Goal: Task Accomplishment & Management: Complete application form

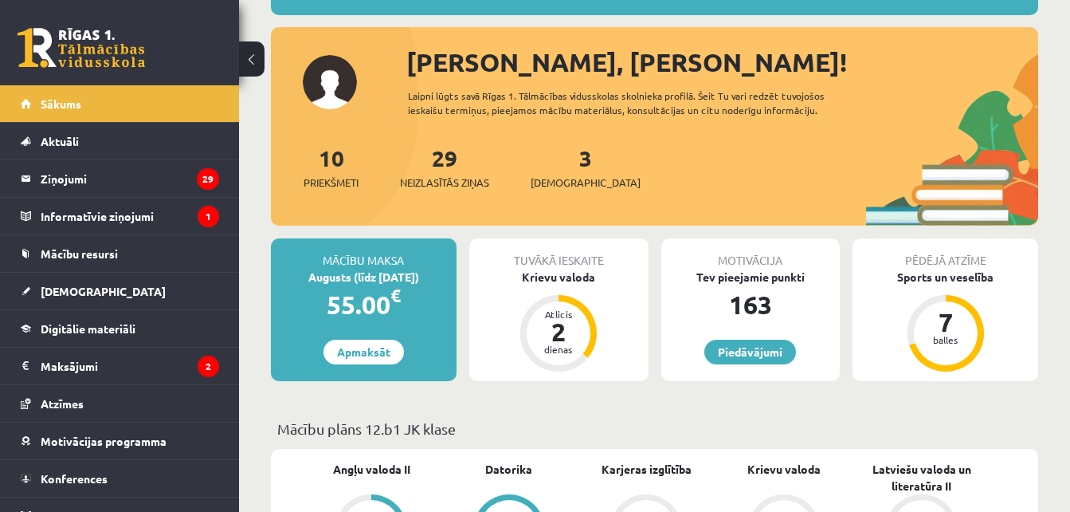
scroll to position [156, 0]
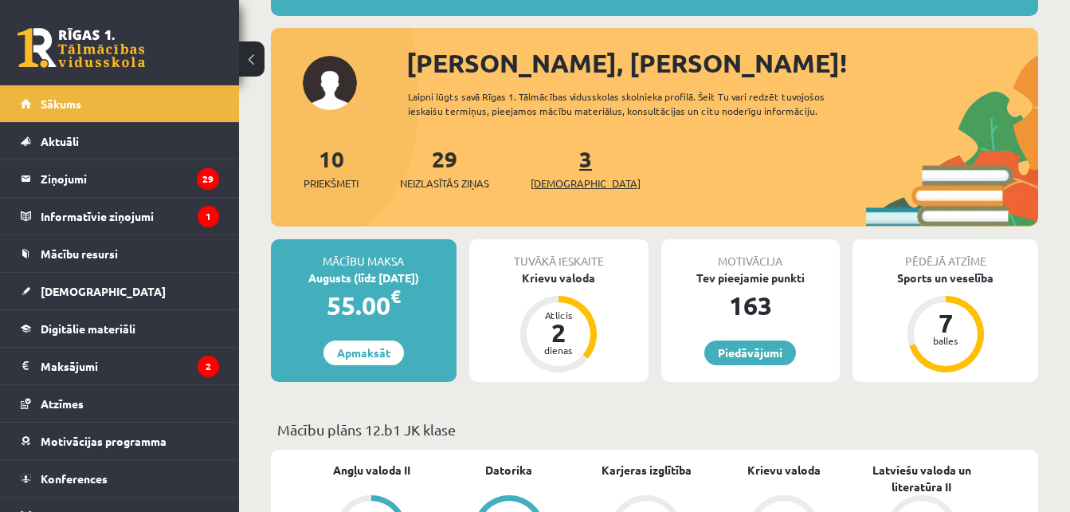
click at [555, 184] on span "[DEMOGRAPHIC_DATA]" at bounding box center [586, 183] width 110 height 16
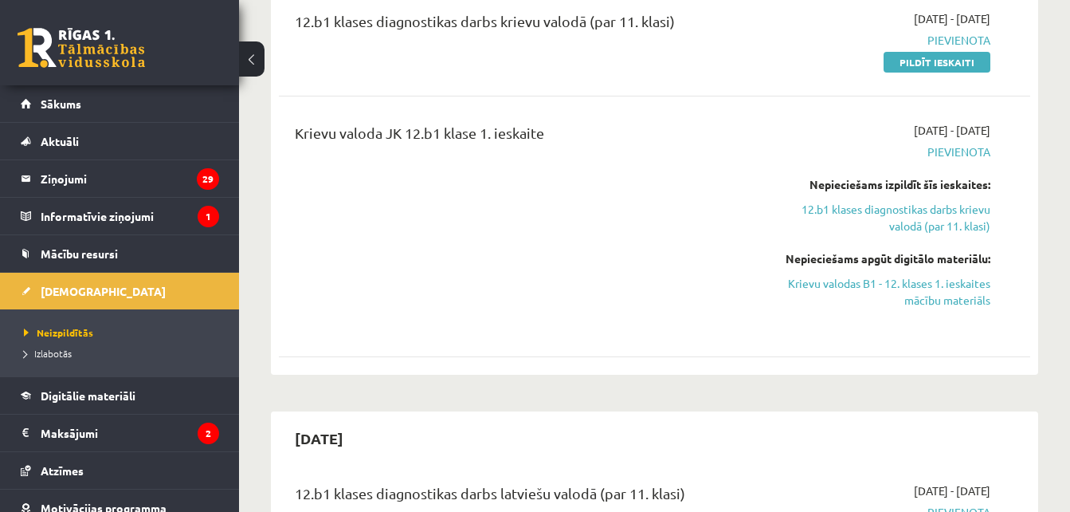
scroll to position [459, 0]
click at [822, 214] on link "12.b1 klases diagnostikas darbs krievu valodā (par 11. klasi)" at bounding box center [883, 218] width 216 height 33
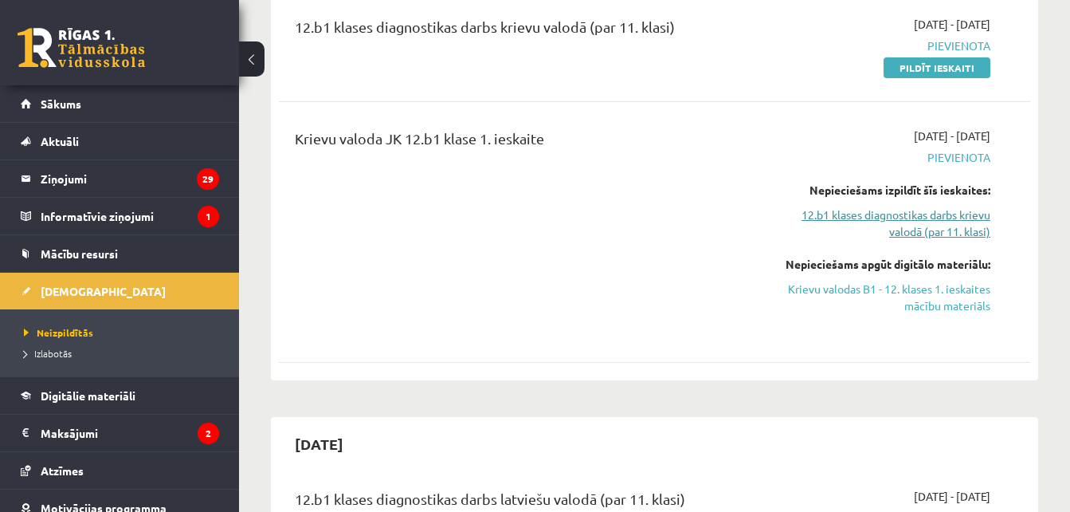
click at [822, 214] on link "12.b1 klases diagnostikas darbs krievu valodā (par 11. klasi)" at bounding box center [883, 222] width 216 height 33
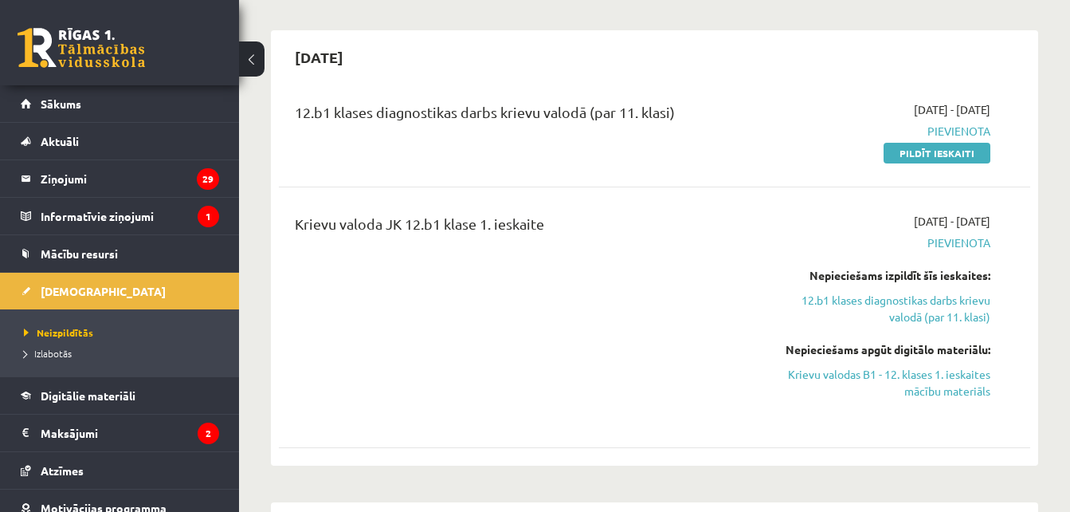
scroll to position [373, 0]
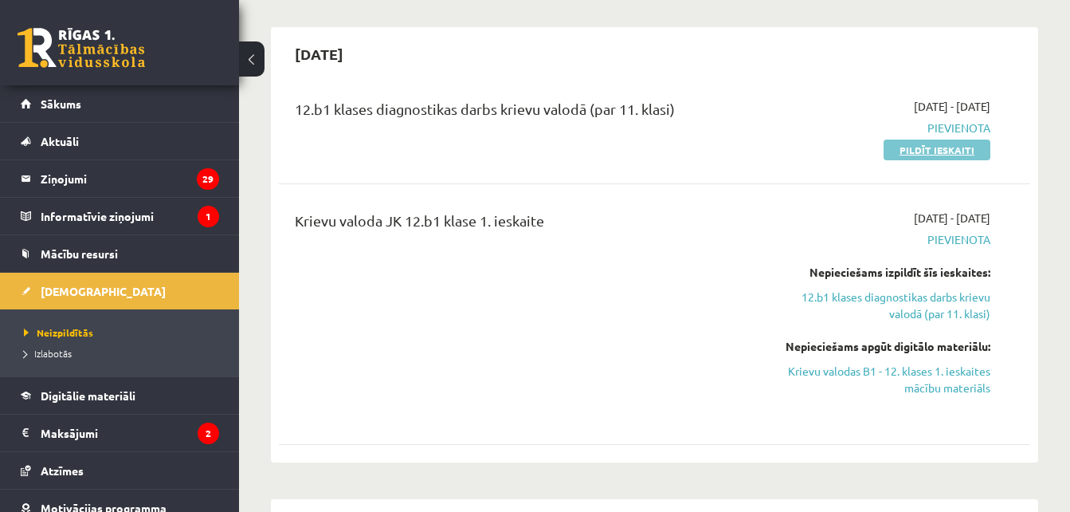
click at [929, 151] on link "Pildīt ieskaiti" at bounding box center [937, 149] width 107 height 21
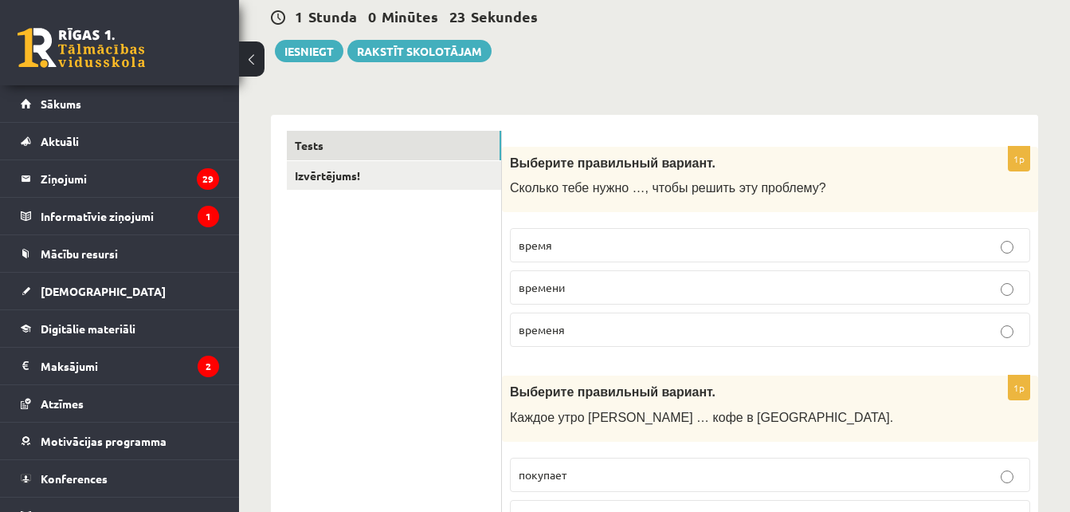
scroll to position [156, 0]
click at [583, 249] on p "время" at bounding box center [770, 244] width 503 height 17
click at [579, 290] on p "времени" at bounding box center [770, 286] width 503 height 17
click at [602, 254] on label "время" at bounding box center [770, 244] width 520 height 34
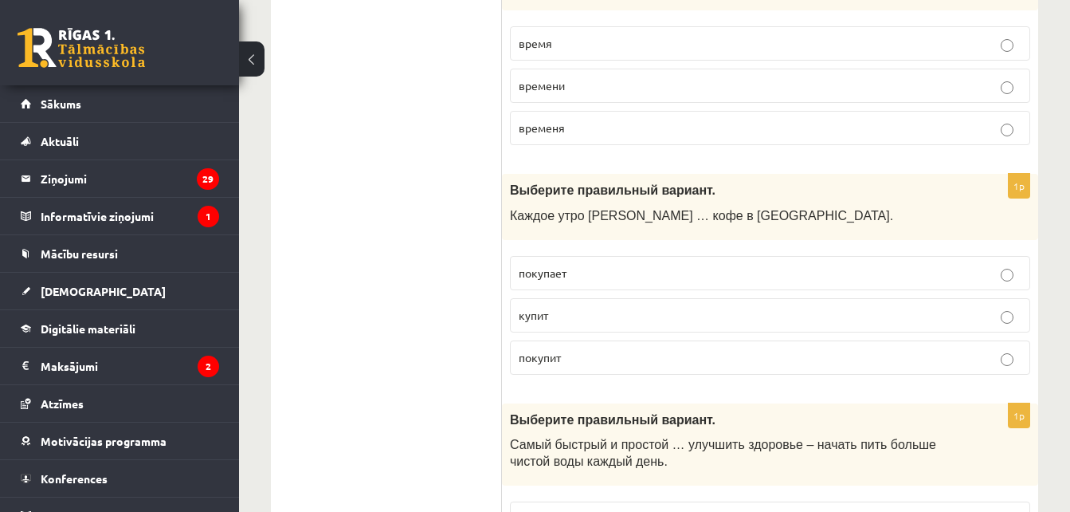
scroll to position [358, 0]
click at [598, 273] on p "покупает" at bounding box center [770, 272] width 503 height 17
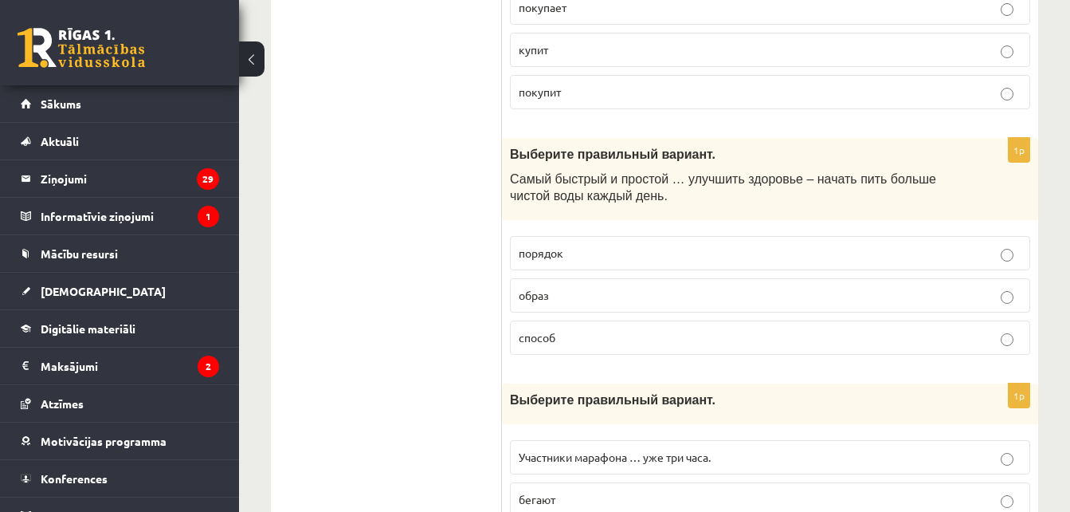
scroll to position [623, 0]
click at [555, 340] on p "способ" at bounding box center [770, 336] width 503 height 17
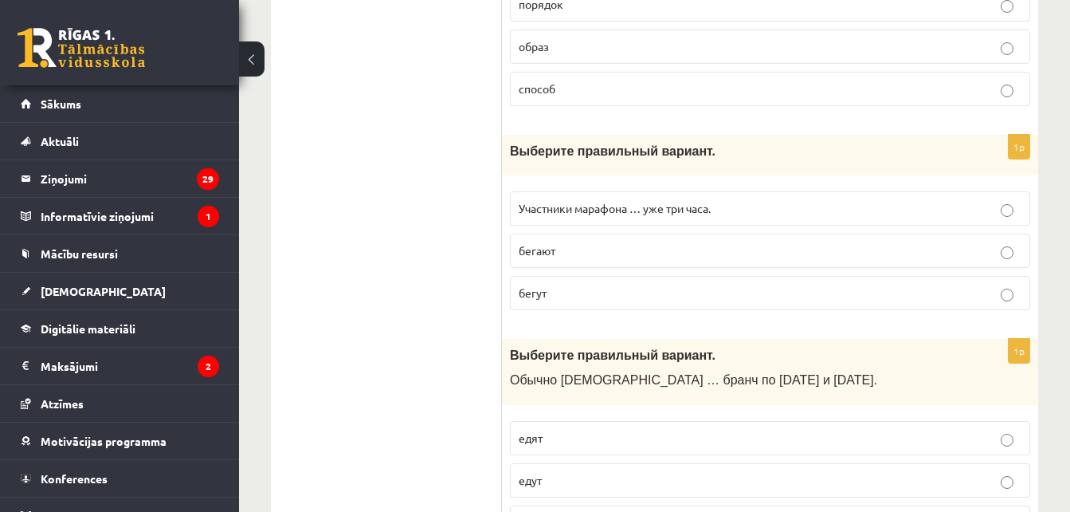
scroll to position [872, 0]
click at [555, 297] on p "бегут" at bounding box center [770, 292] width 503 height 17
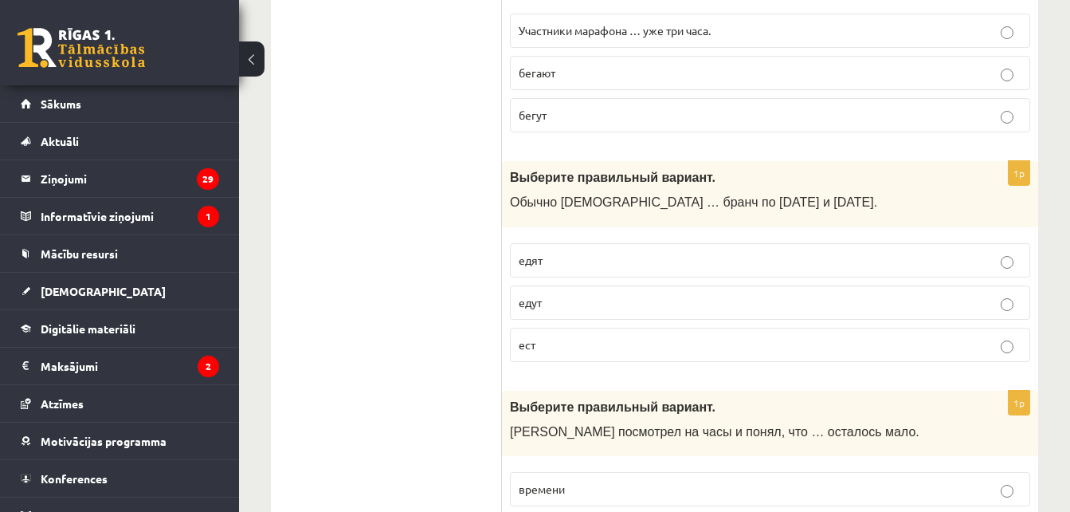
scroll to position [1050, 0]
click at [565, 261] on p "едят" at bounding box center [770, 259] width 503 height 17
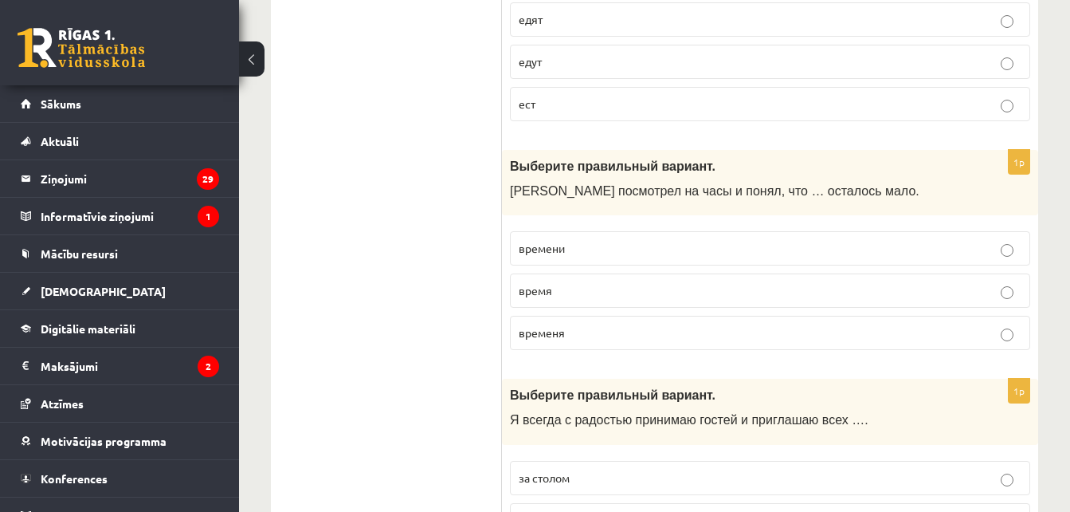
scroll to position [1291, 0]
click at [581, 248] on p "времени" at bounding box center [770, 246] width 503 height 17
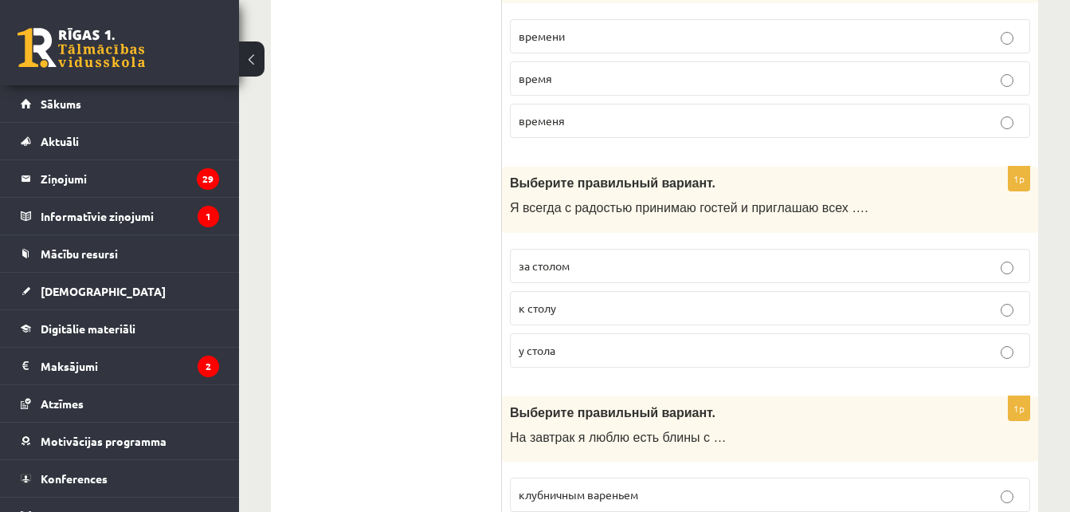
scroll to position [1502, 0]
click at [584, 308] on p "к столу" at bounding box center [770, 307] width 503 height 17
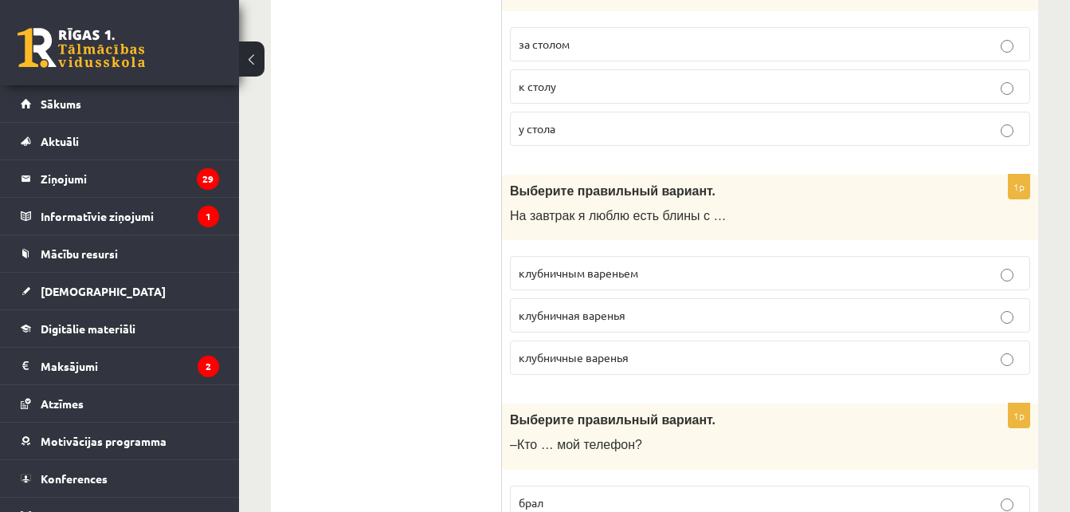
scroll to position [1724, 0]
click at [548, 279] on span "клубничным вареньем" at bounding box center [579, 272] width 120 height 14
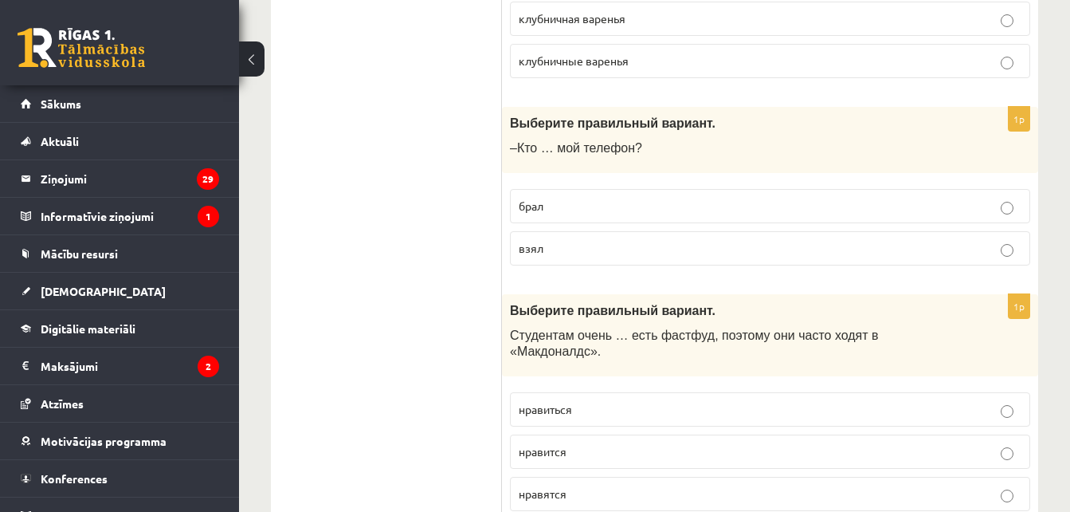
scroll to position [2020, 0]
click at [555, 237] on label "взял" at bounding box center [770, 247] width 520 height 34
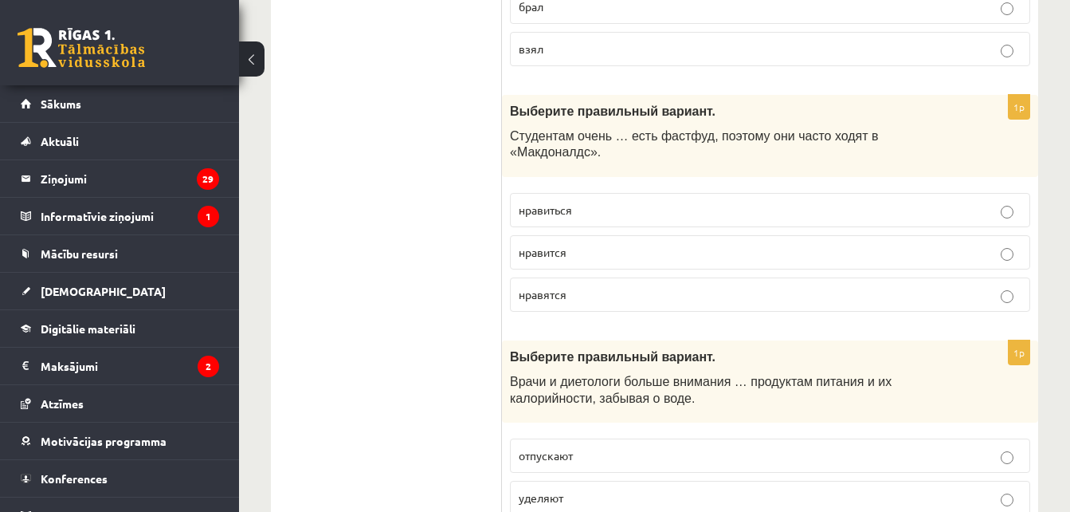
scroll to position [2220, 0]
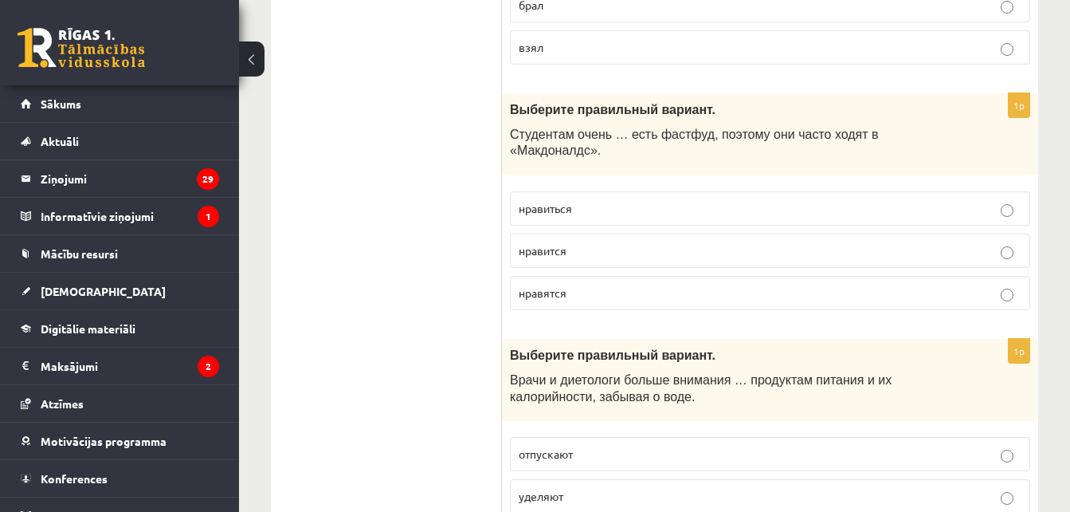
click at [581, 200] on p "нравиться" at bounding box center [770, 208] width 503 height 17
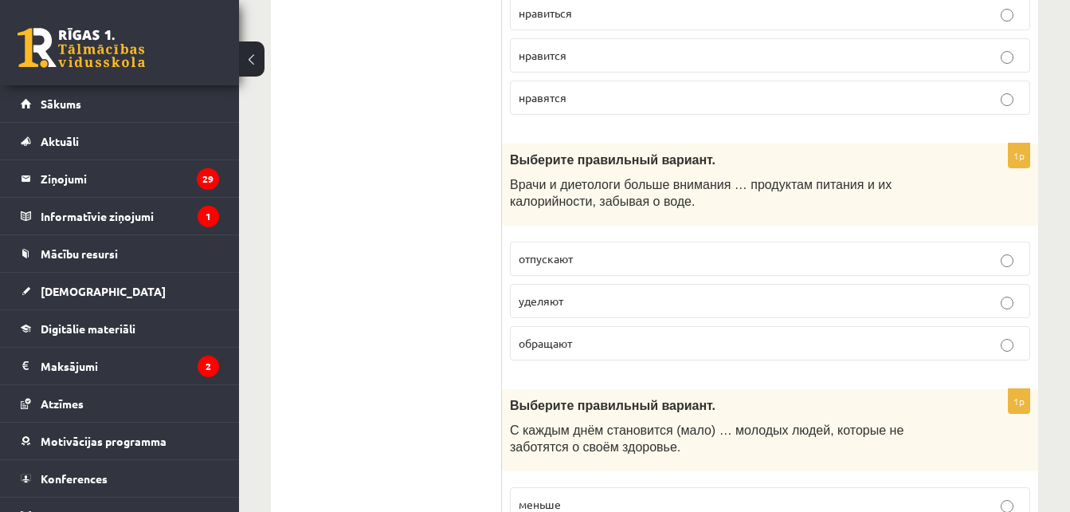
scroll to position [2416, 0]
click at [607, 292] on p "уделяют" at bounding box center [770, 300] width 503 height 17
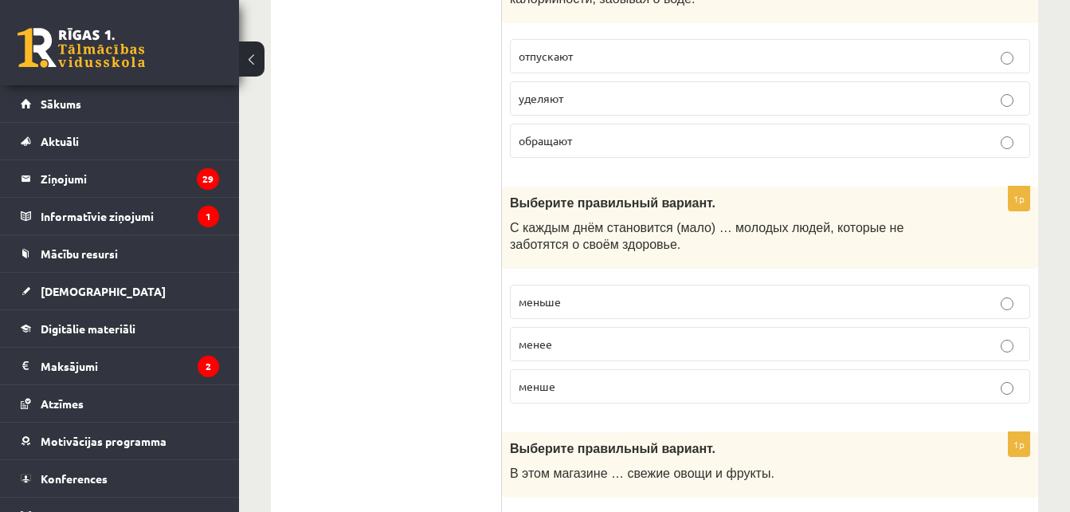
scroll to position [2619, 0]
click at [607, 292] on p "меньше" at bounding box center [770, 300] width 503 height 17
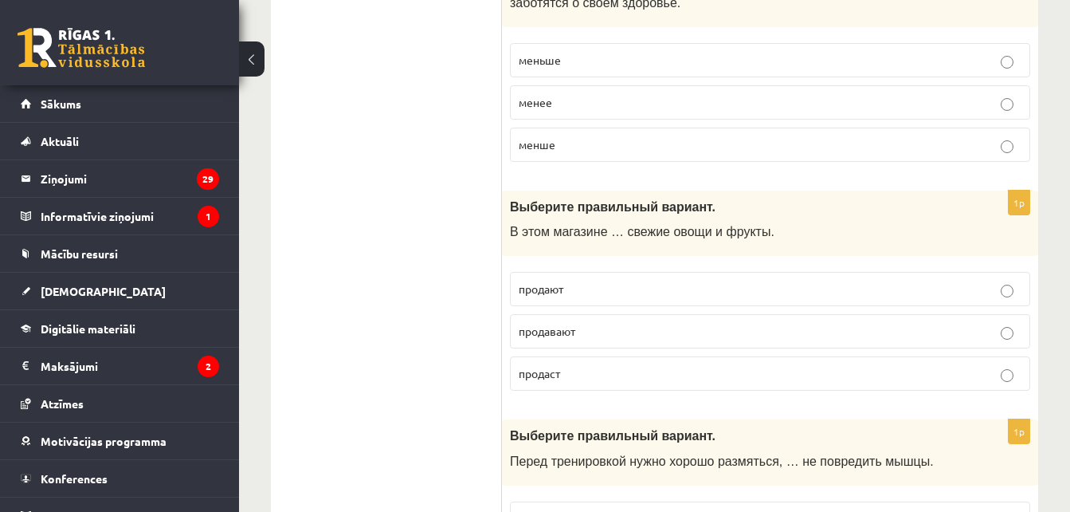
scroll to position [2861, 0]
click at [611, 279] on p "продают" at bounding box center [770, 287] width 503 height 17
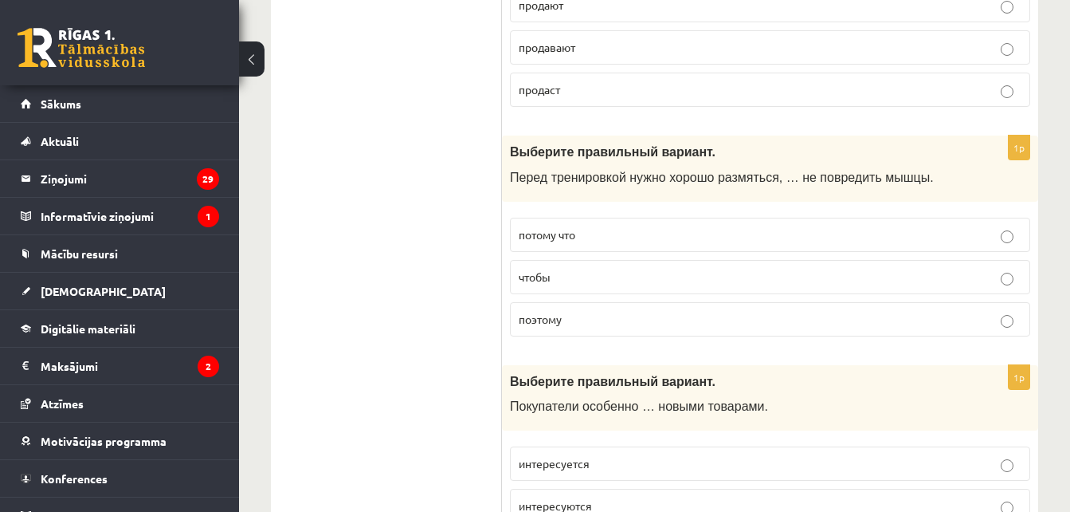
scroll to position [3144, 0]
click at [640, 268] on p "чтобы" at bounding box center [770, 276] width 503 height 17
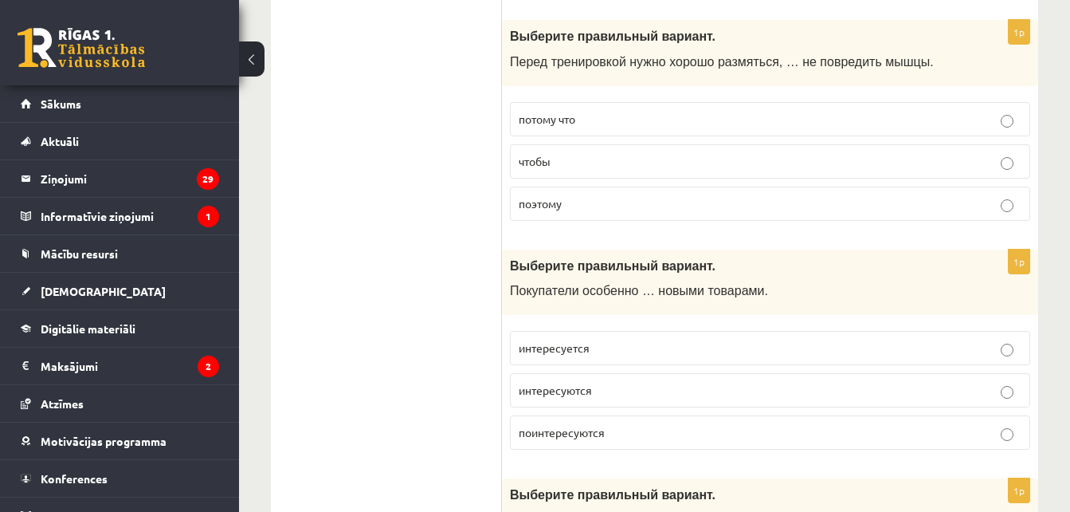
scroll to position [3329, 0]
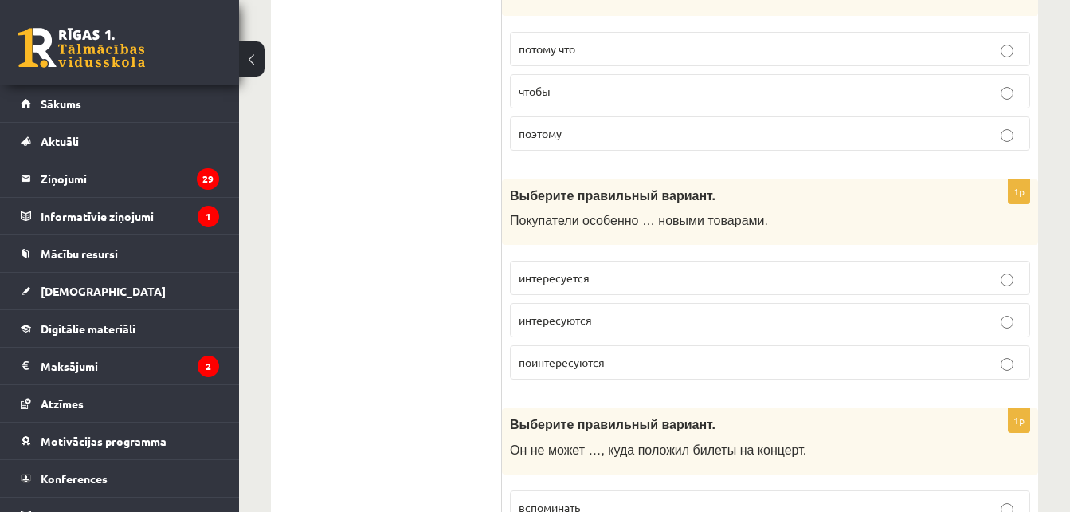
click at [623, 312] on p "интересуются" at bounding box center [770, 320] width 503 height 17
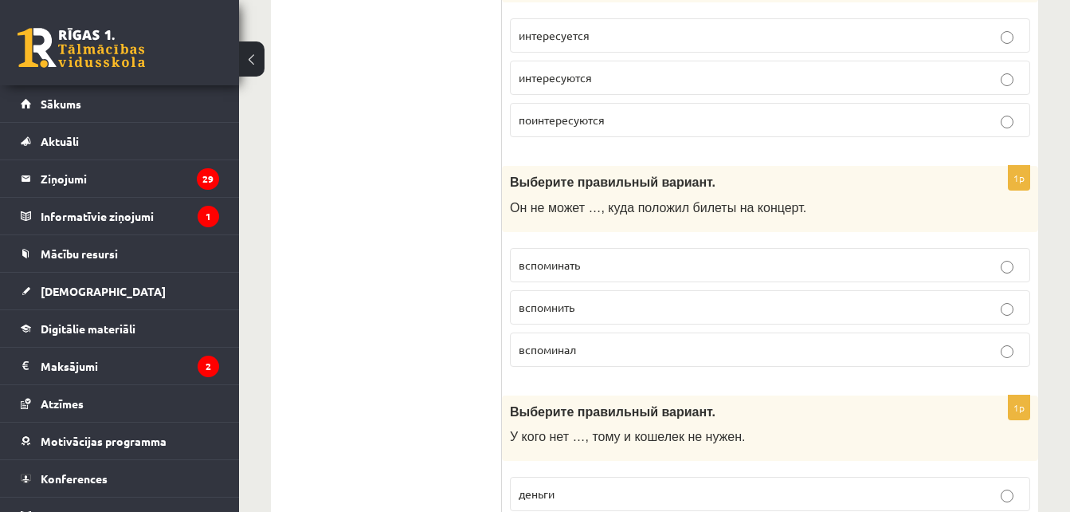
scroll to position [3572, 0]
click at [606, 298] on p "вспомнить" at bounding box center [770, 306] width 503 height 17
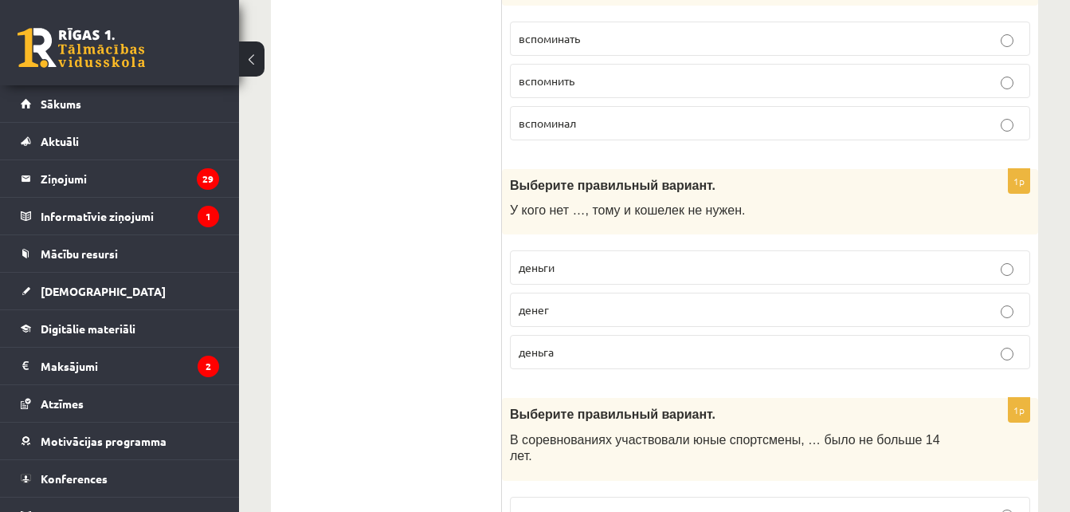
scroll to position [3798, 0]
click at [596, 292] on label "денег" at bounding box center [770, 309] width 520 height 34
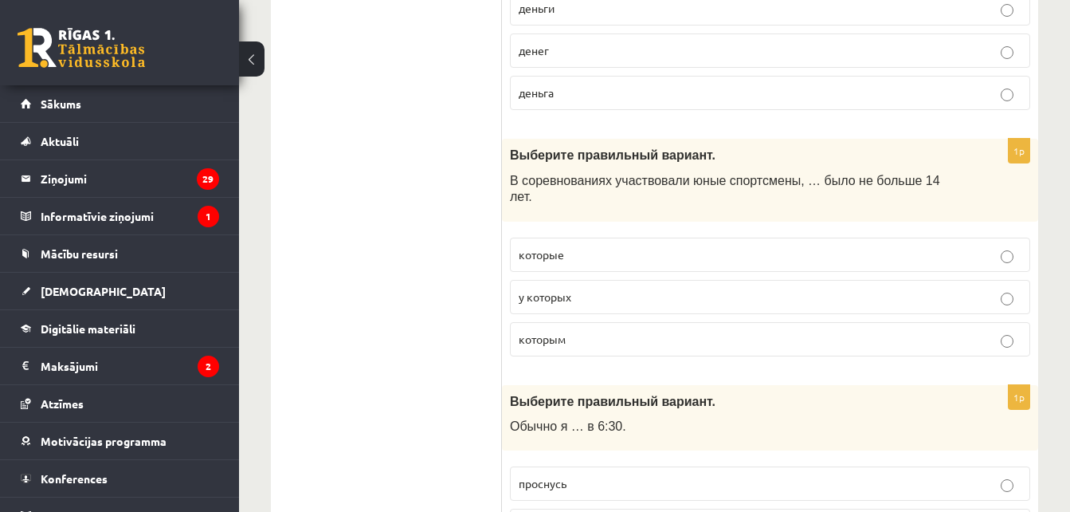
scroll to position [4058, 0]
click at [590, 245] on p "которые" at bounding box center [770, 253] width 503 height 17
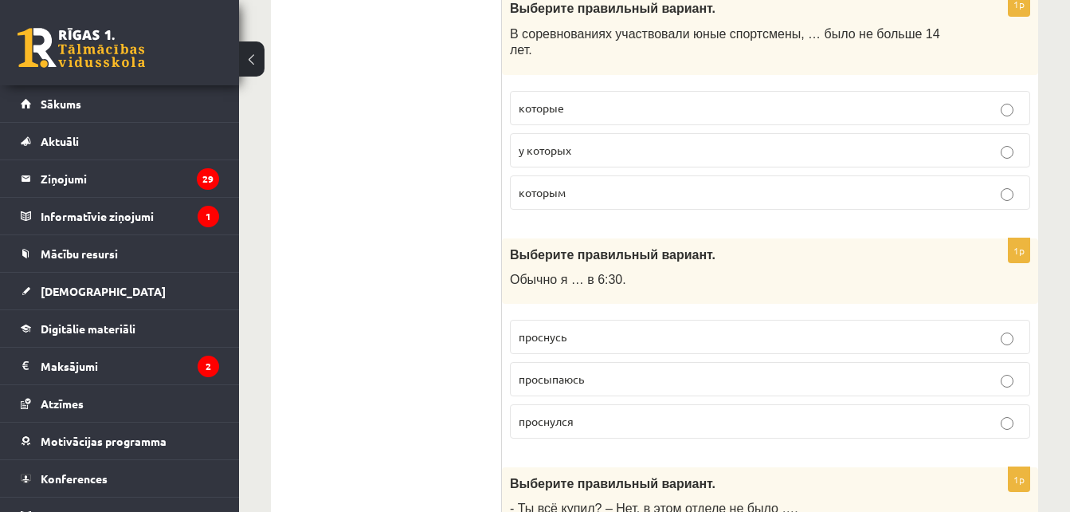
scroll to position [4205, 0]
click at [626, 140] on p "у которых" at bounding box center [770, 148] width 503 height 17
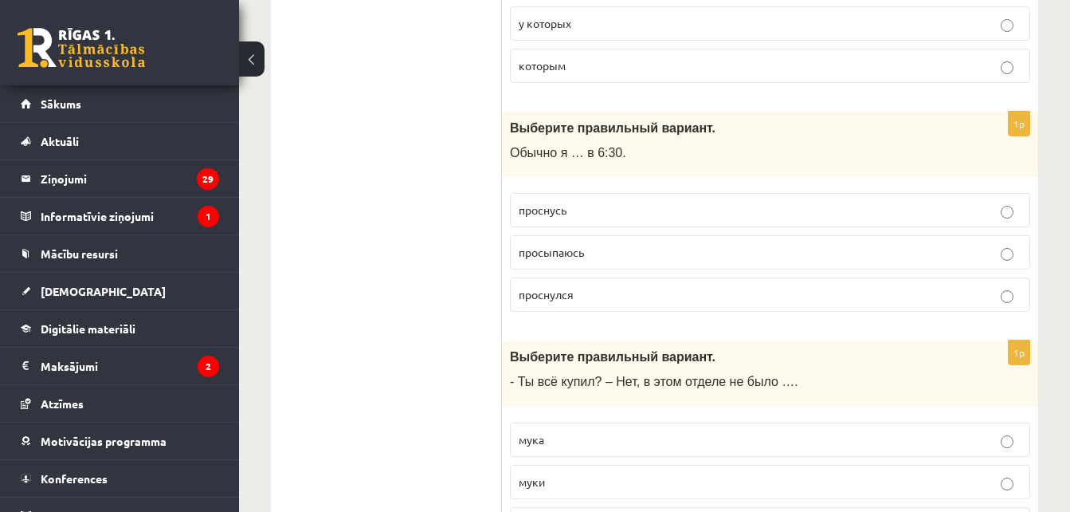
scroll to position [4331, 0]
click at [610, 243] on p "просыпаюсь" at bounding box center [770, 251] width 503 height 17
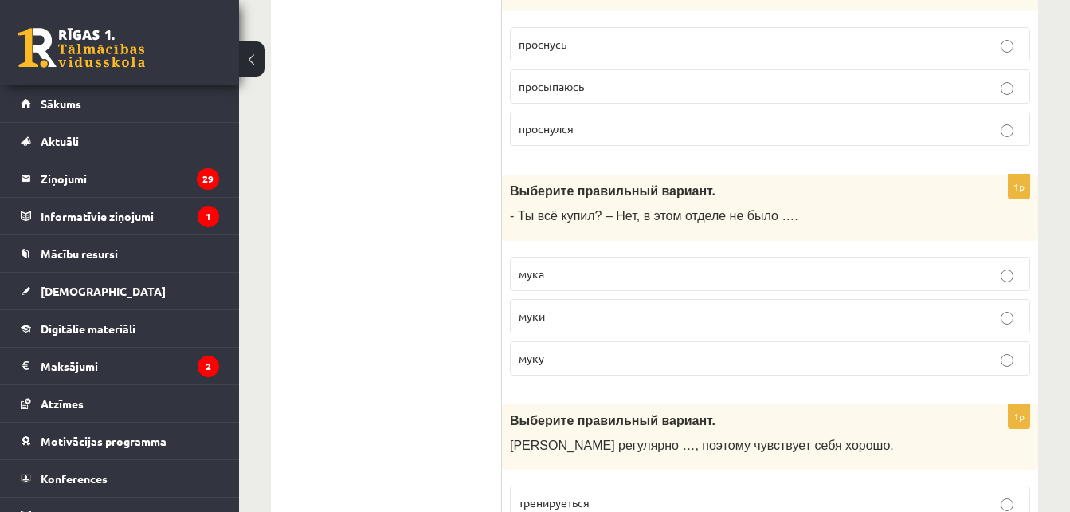
scroll to position [4535, 0]
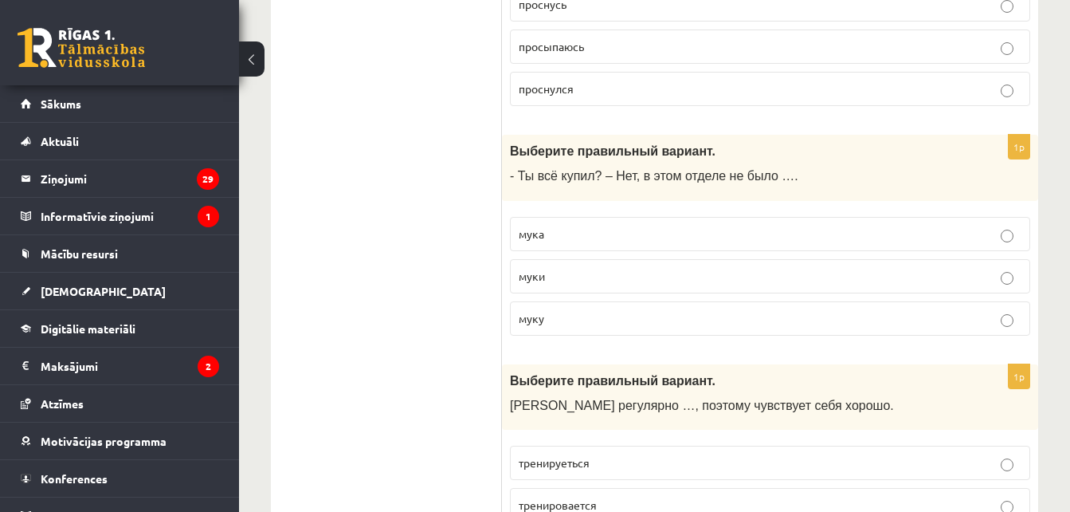
click at [589, 268] on p "муки" at bounding box center [770, 276] width 503 height 17
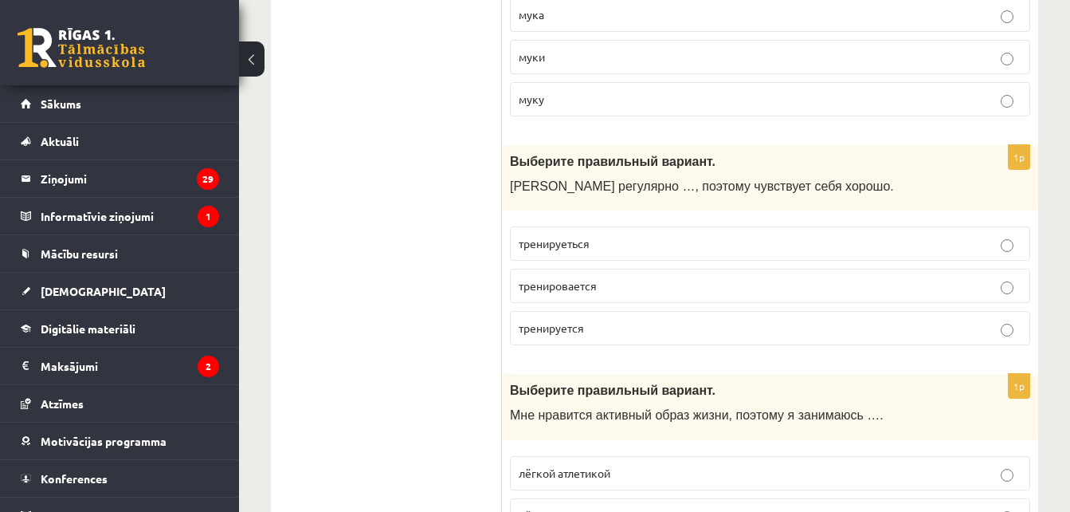
scroll to position [4758, 0]
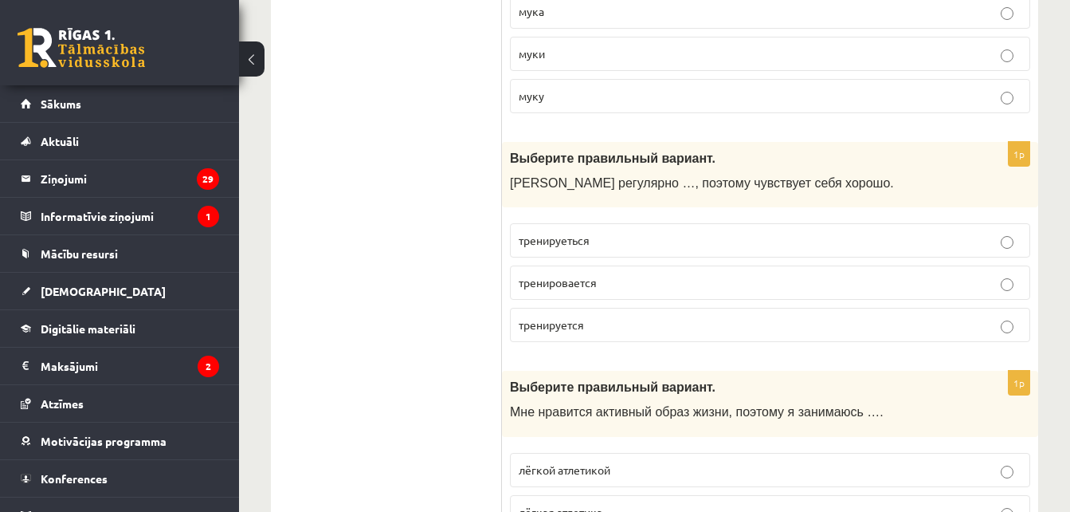
click at [597, 308] on label "тренируется" at bounding box center [770, 325] width 520 height 34
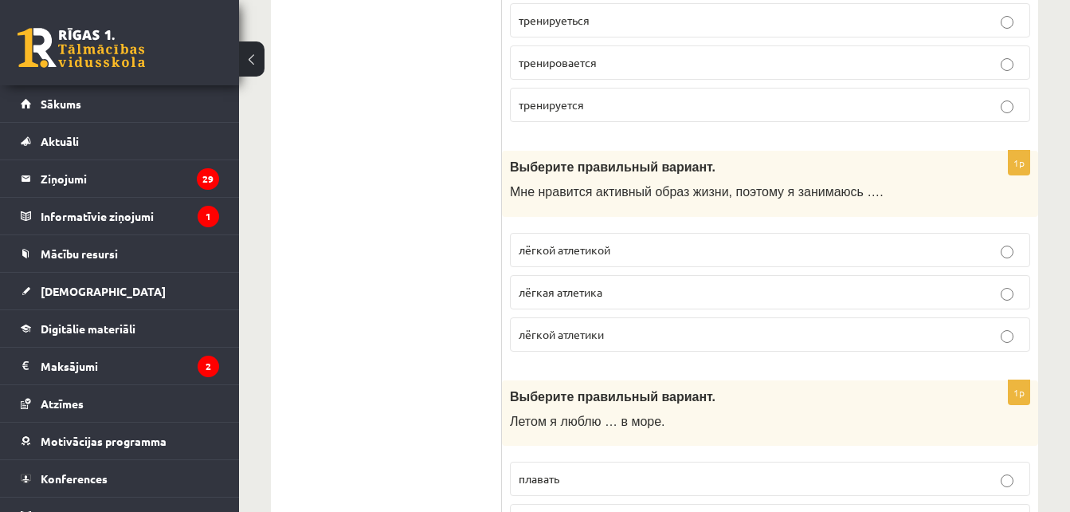
scroll to position [4979, 0]
click at [643, 241] on p "лёгкой атлетикой" at bounding box center [770, 249] width 503 height 17
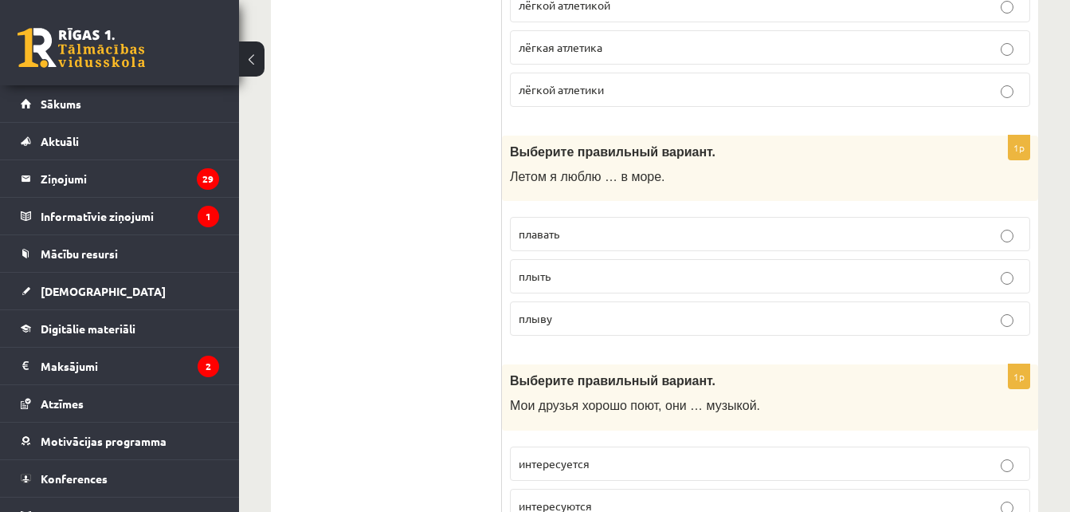
scroll to position [5230, 0]
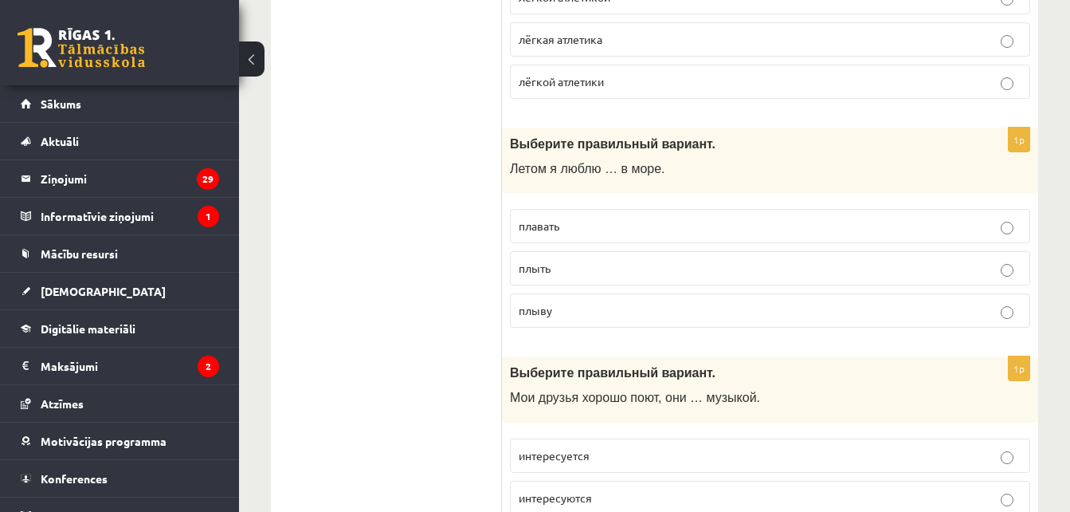
click at [615, 218] on p "плавать" at bounding box center [770, 226] width 503 height 17
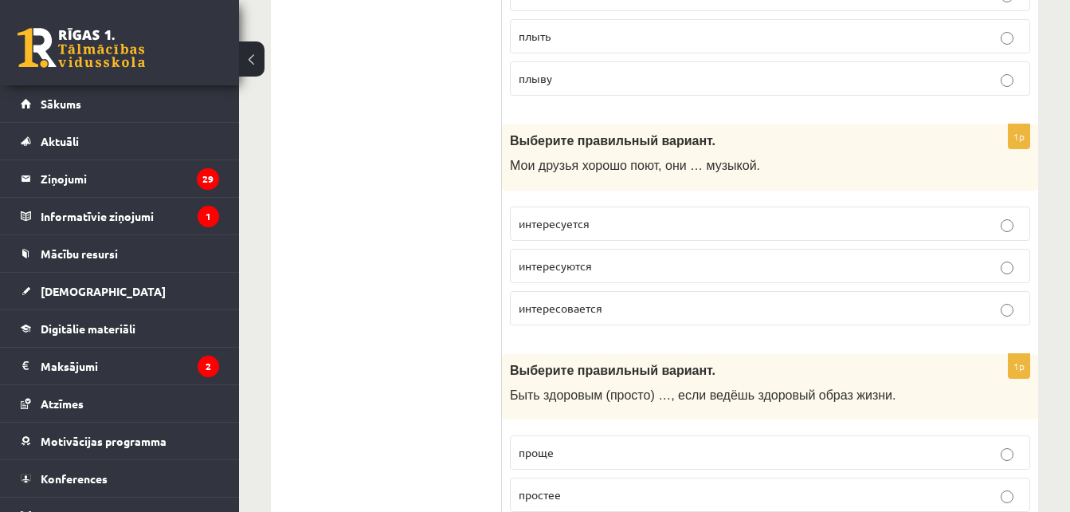
scroll to position [5465, 0]
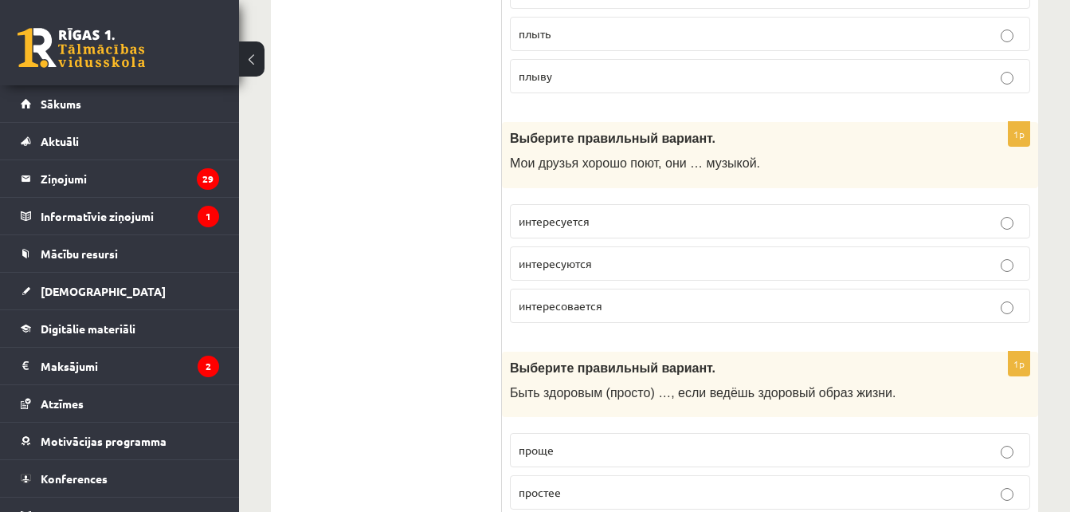
click at [604, 255] on p "интересуются" at bounding box center [770, 263] width 503 height 17
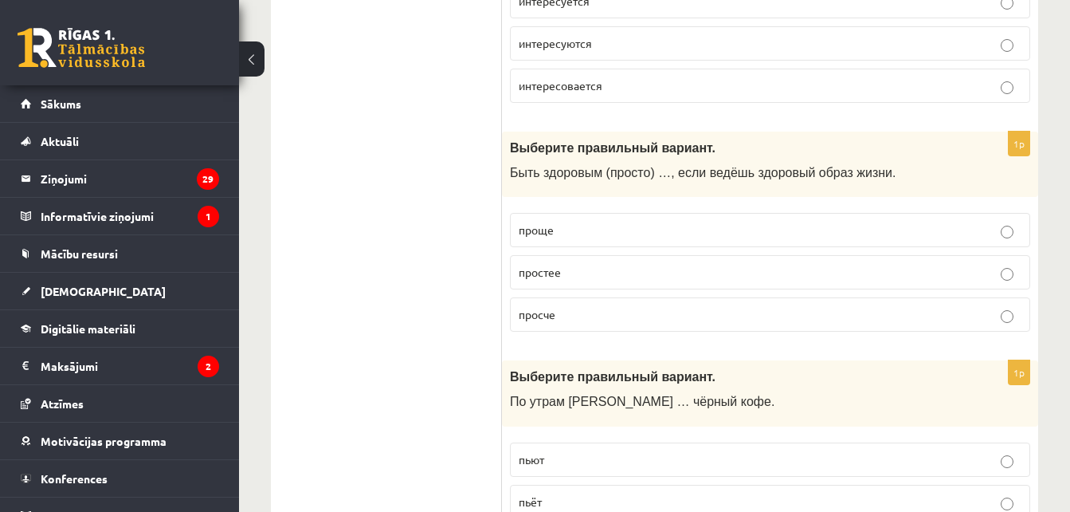
scroll to position [5685, 0]
click at [575, 221] on p "проще" at bounding box center [770, 229] width 503 height 17
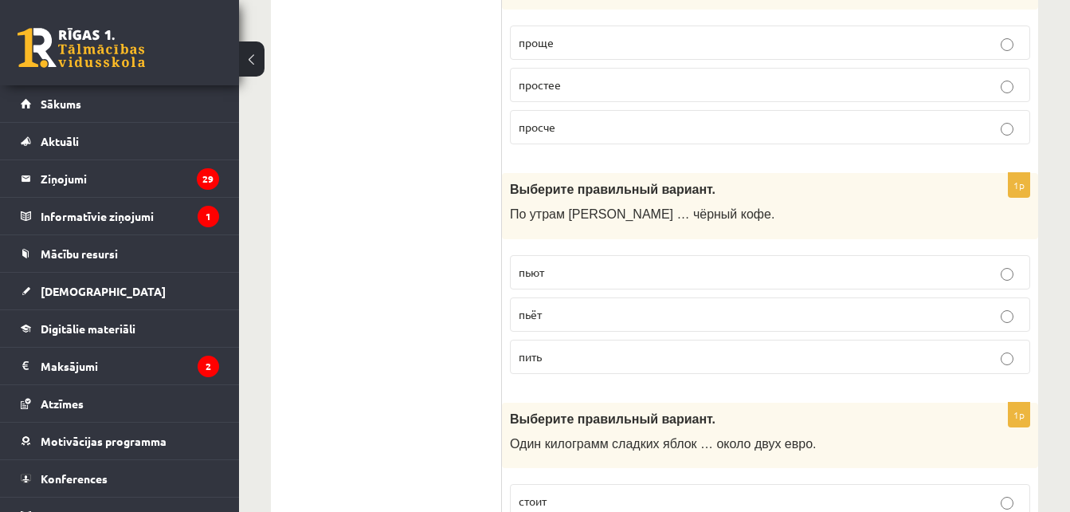
scroll to position [5873, 0]
click at [577, 305] on p "пьёт" at bounding box center [770, 313] width 503 height 17
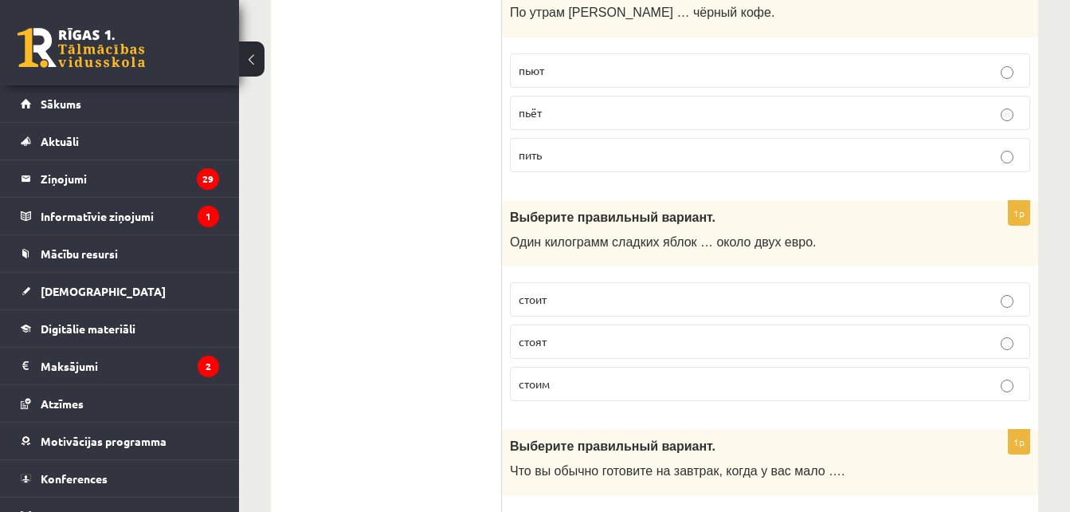
scroll to position [6074, 0]
click at [575, 281] on label "стоит" at bounding box center [770, 298] width 520 height 34
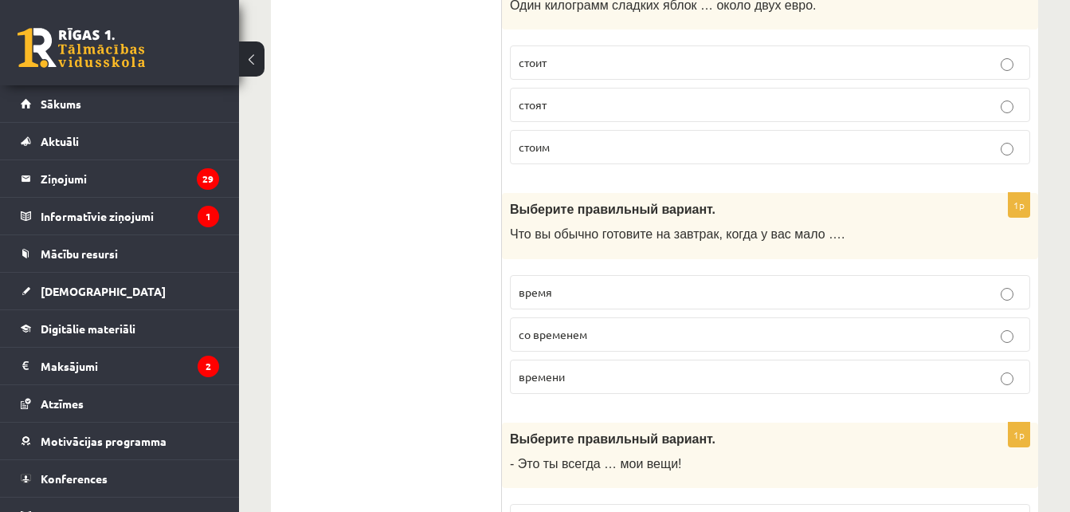
scroll to position [6313, 0]
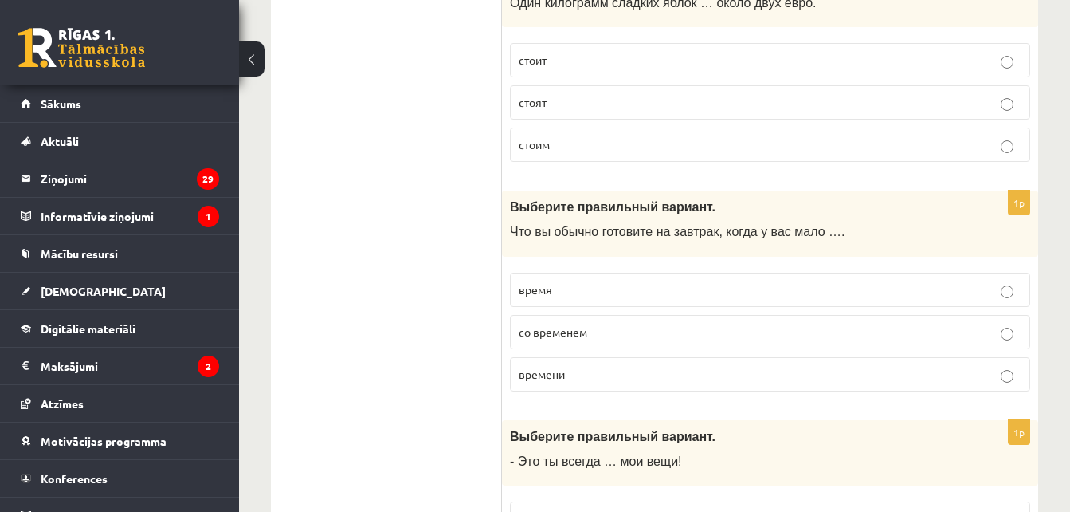
click at [591, 366] on p "времени" at bounding box center [770, 374] width 503 height 17
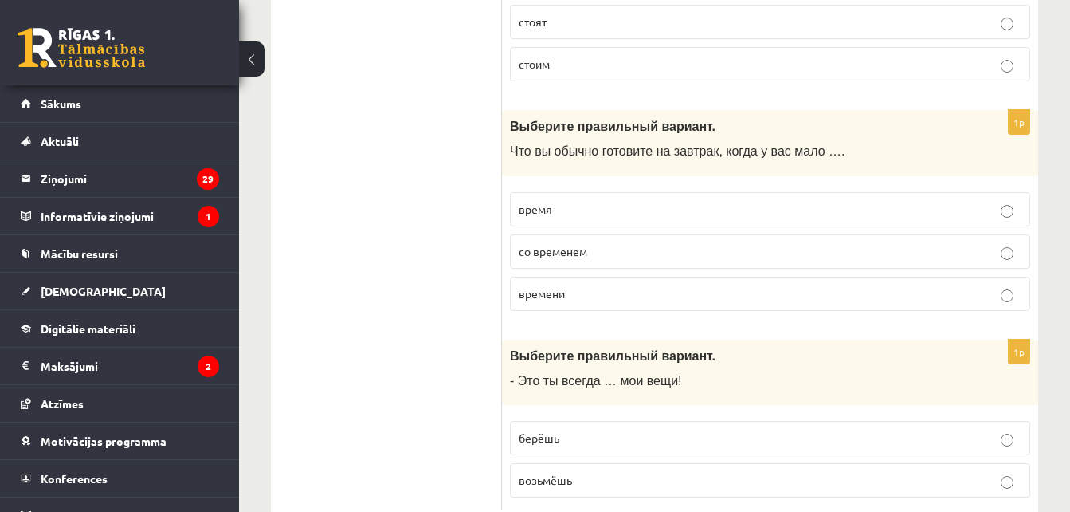
scroll to position [6408, 0]
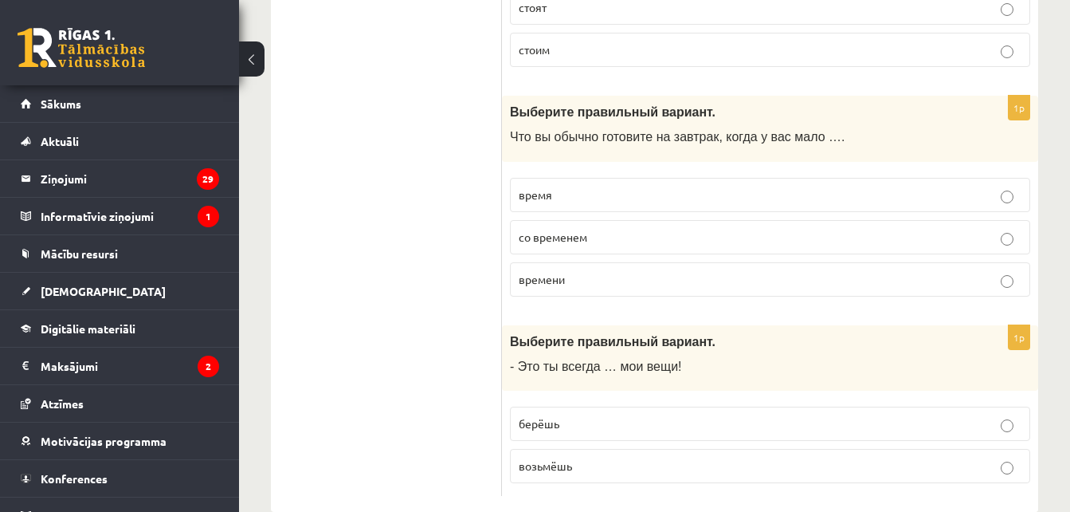
click at [563, 415] on p "берёшь" at bounding box center [770, 423] width 503 height 17
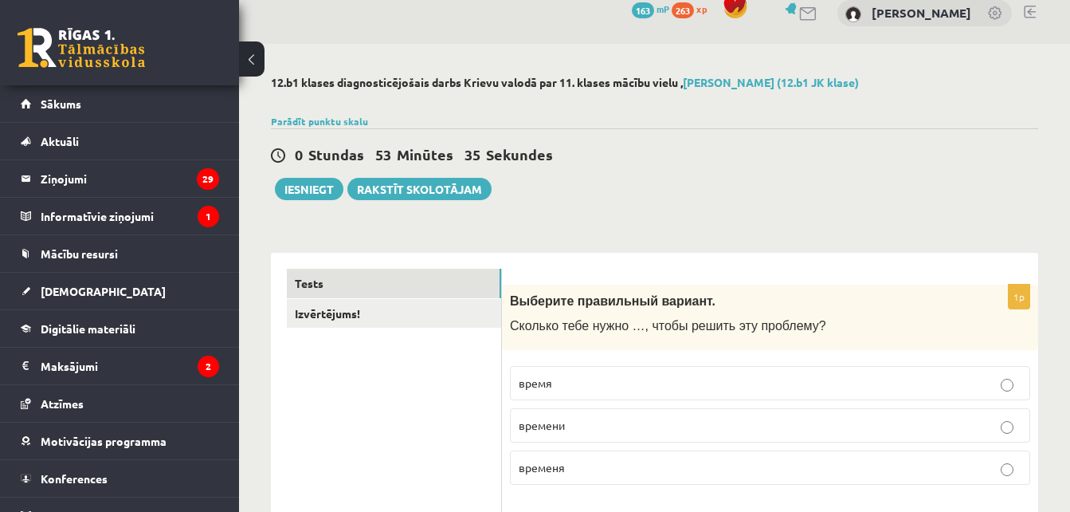
scroll to position [0, 0]
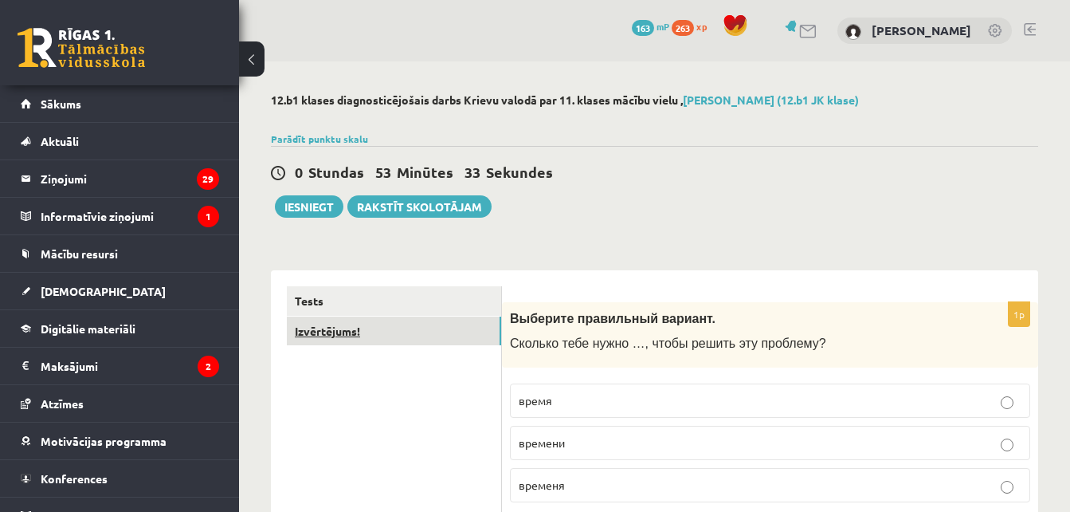
click at [421, 336] on link "Izvērtējums!" at bounding box center [394, 330] width 214 height 29
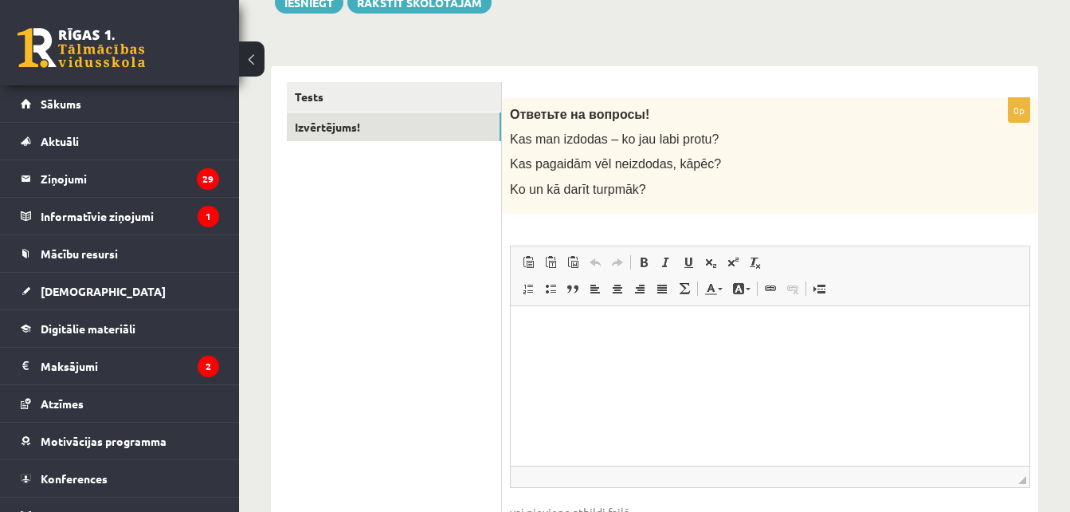
scroll to position [205, 0]
click at [626, 350] on html at bounding box center [770, 328] width 519 height 49
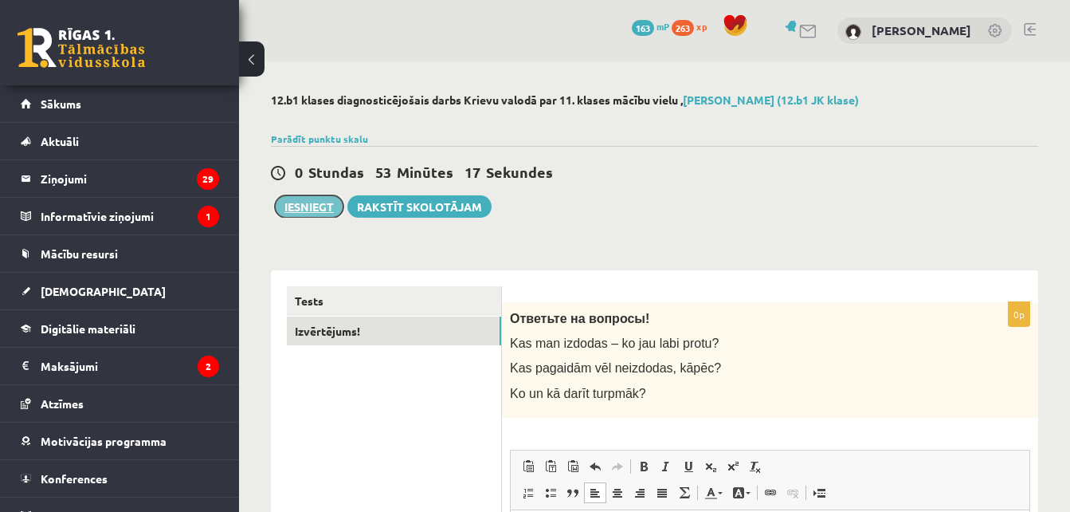
click at [319, 217] on button "Iesniegt" at bounding box center [309, 206] width 69 height 22
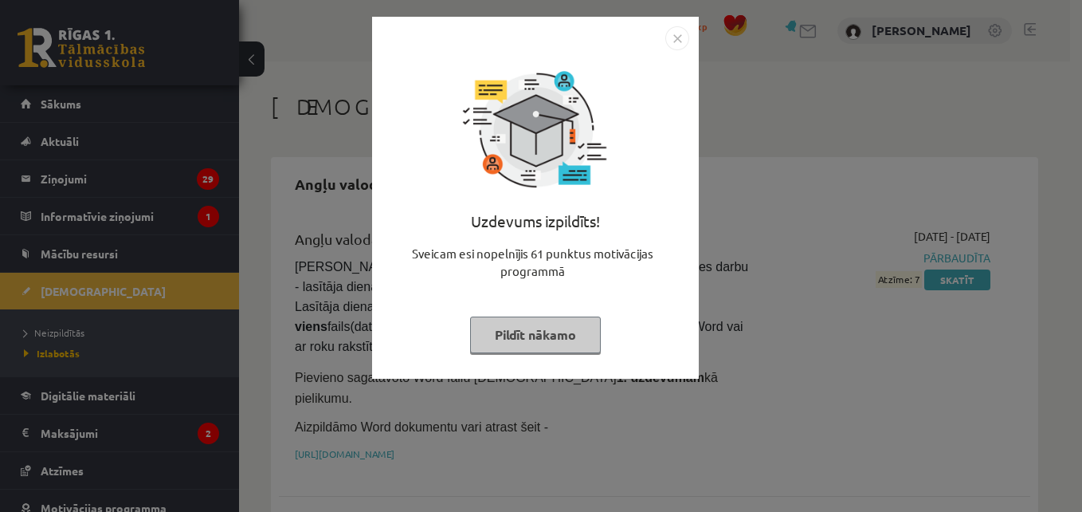
click at [677, 43] on img "Close" at bounding box center [677, 38] width 24 height 24
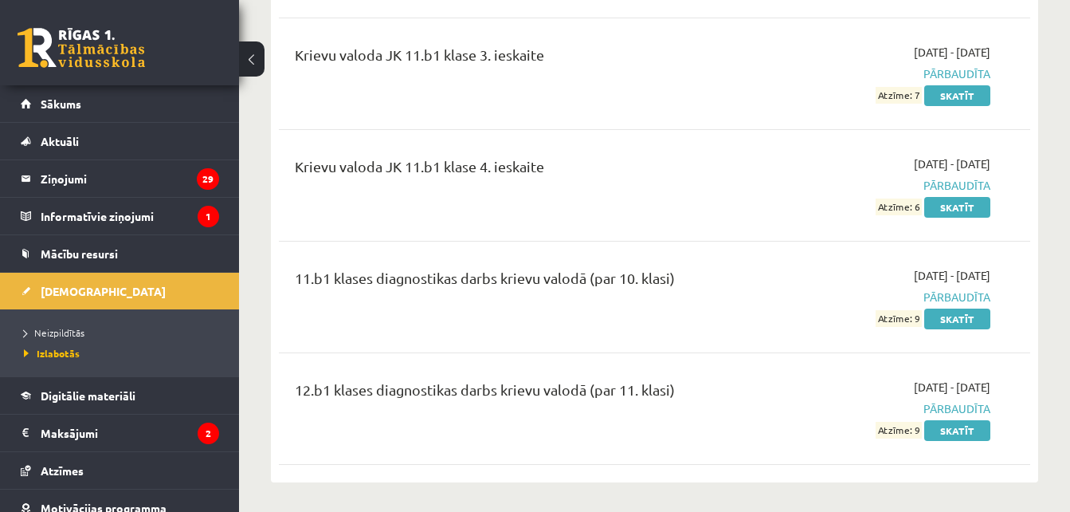
scroll to position [1571, 0]
click at [957, 419] on link "Skatīt" at bounding box center [957, 429] width 66 height 21
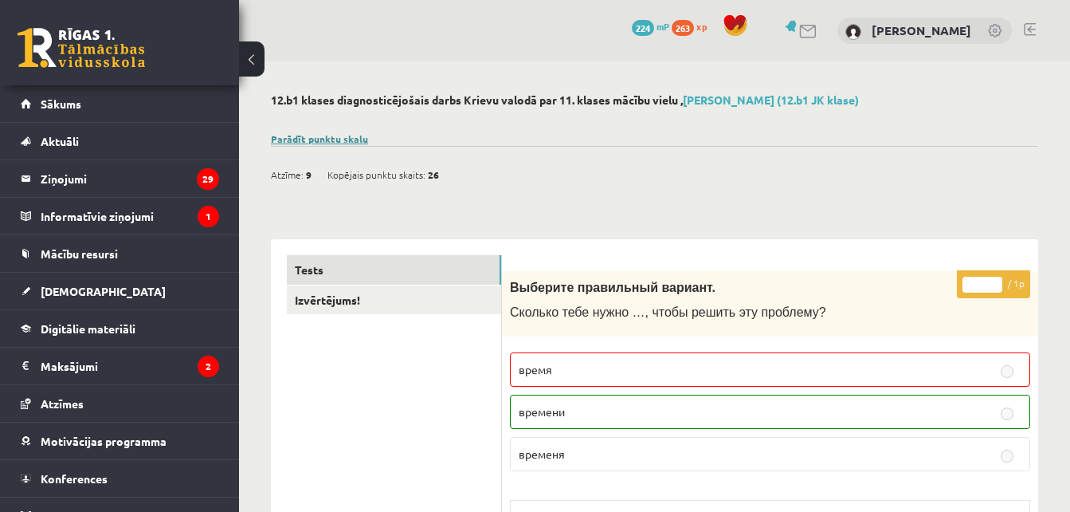
click at [320, 135] on link "Parādīt punktu skalu" at bounding box center [319, 138] width 97 height 13
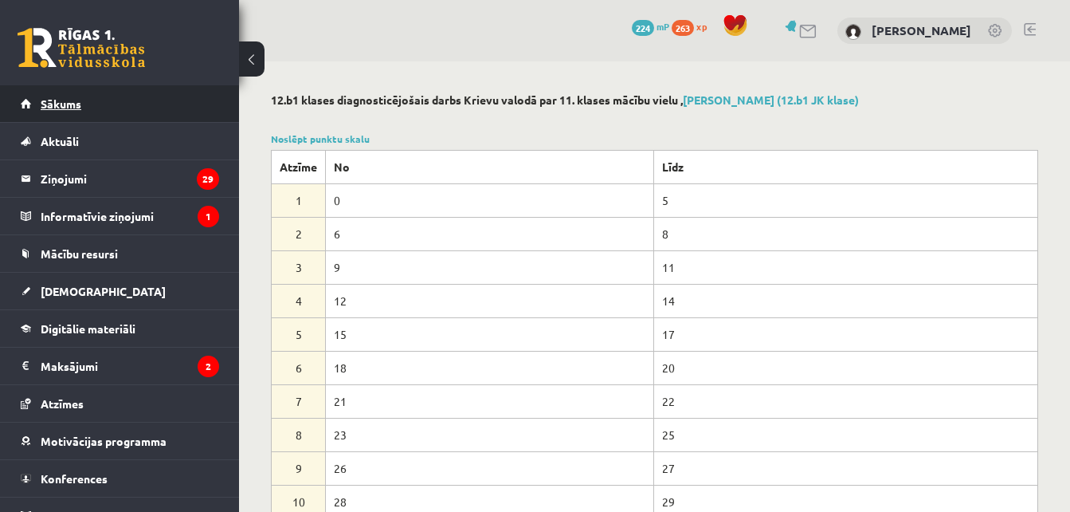
click at [73, 109] on span "Sākums" at bounding box center [61, 103] width 41 height 14
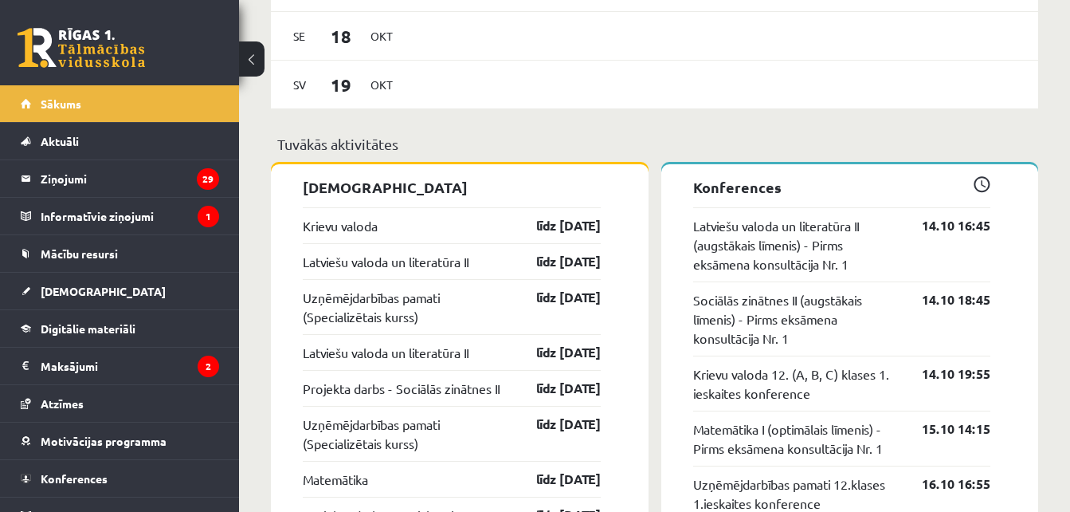
scroll to position [1251, 0]
click at [560, 232] on link "līdz [DATE]" at bounding box center [554, 226] width 92 height 19
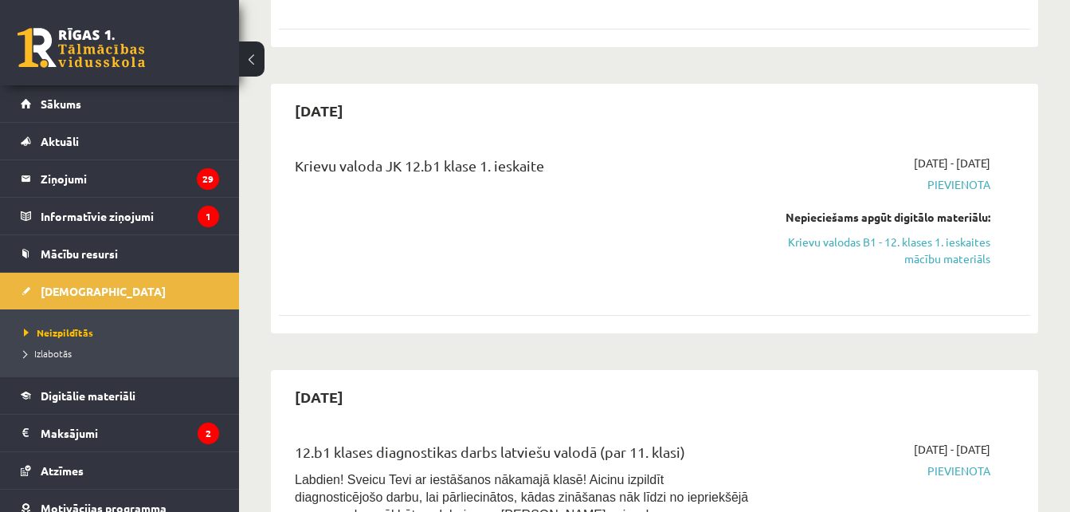
scroll to position [325, 0]
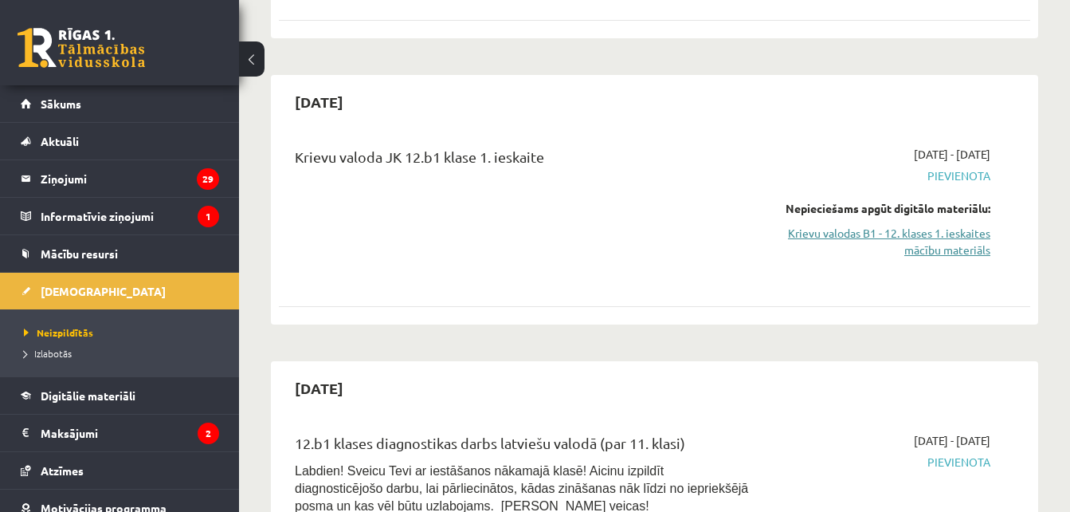
click at [923, 252] on link "Krievu valodas B1 - 12. klases 1. ieskaites mācību materiāls" at bounding box center [883, 241] width 216 height 33
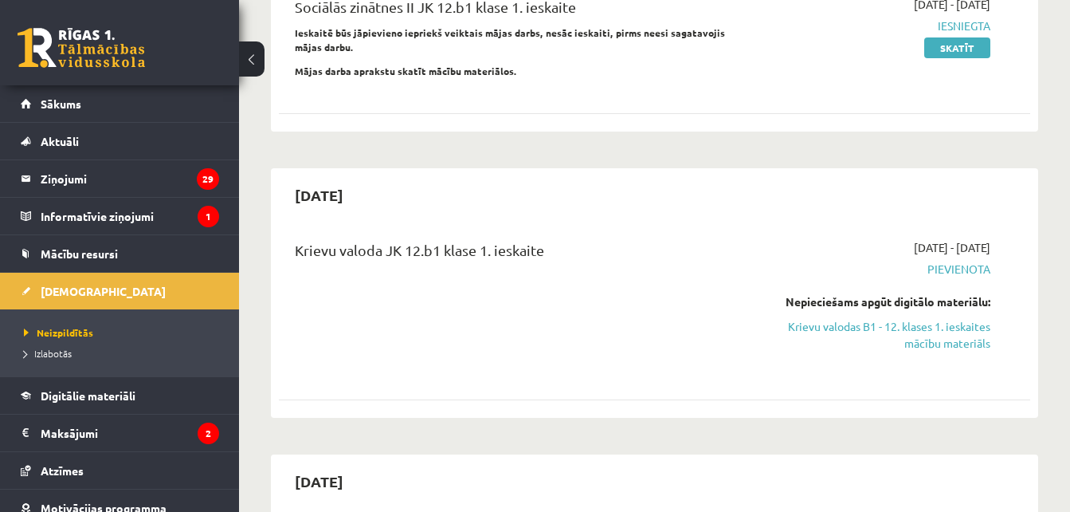
scroll to position [235, 0]
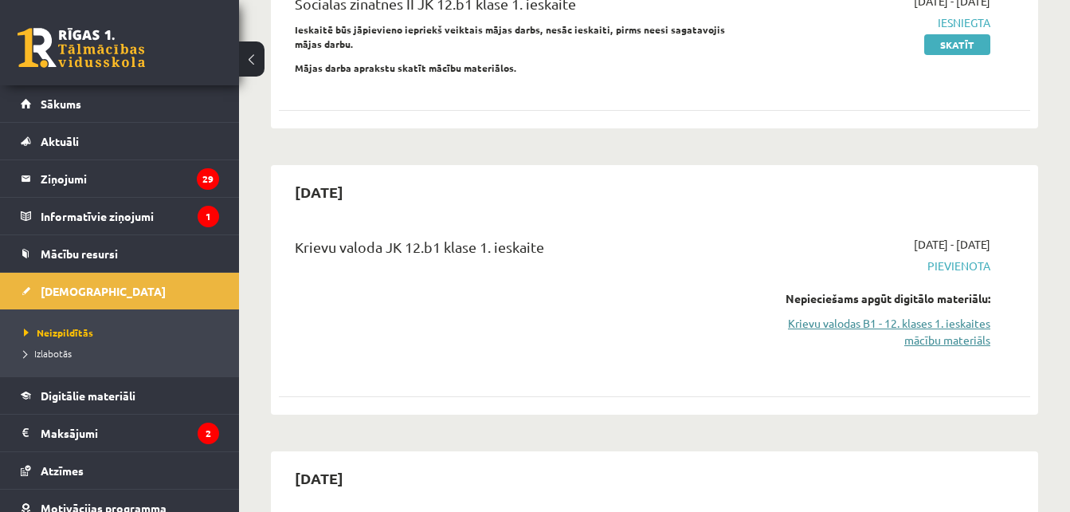
click at [811, 325] on link "Krievu valodas B1 - 12. klases 1. ieskaites mācību materiāls" at bounding box center [883, 331] width 216 height 33
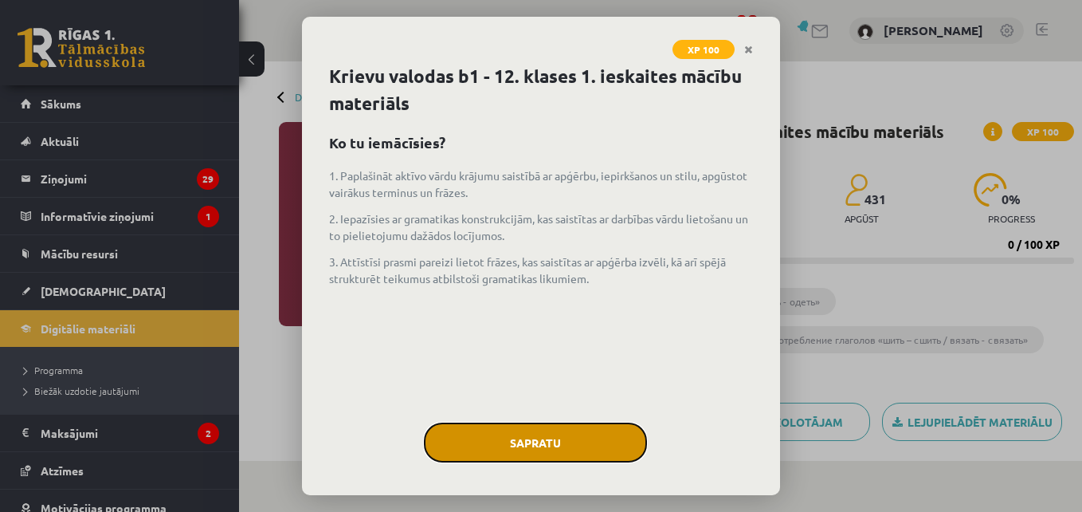
click at [580, 449] on button "Sapratu" at bounding box center [535, 442] width 223 height 40
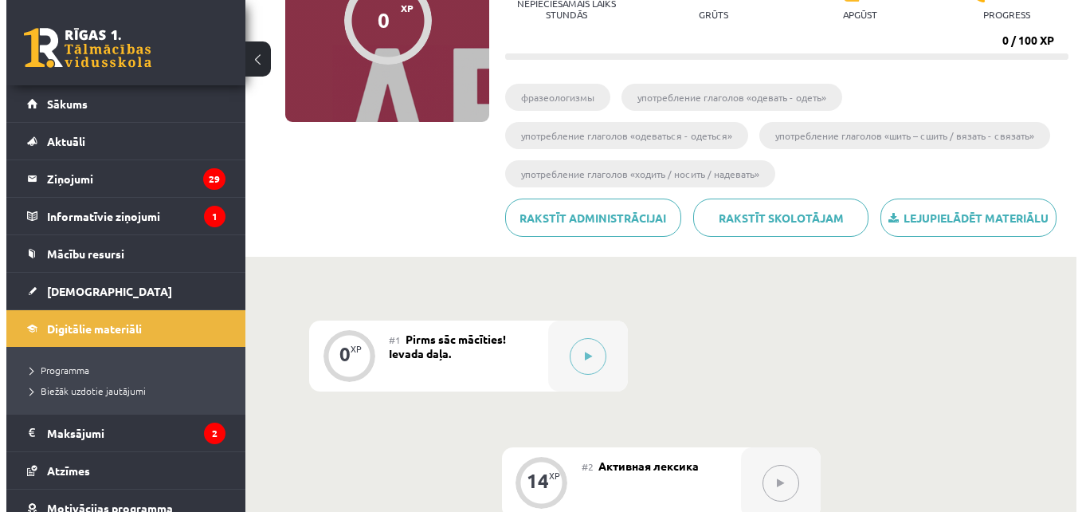
scroll to position [206, 0]
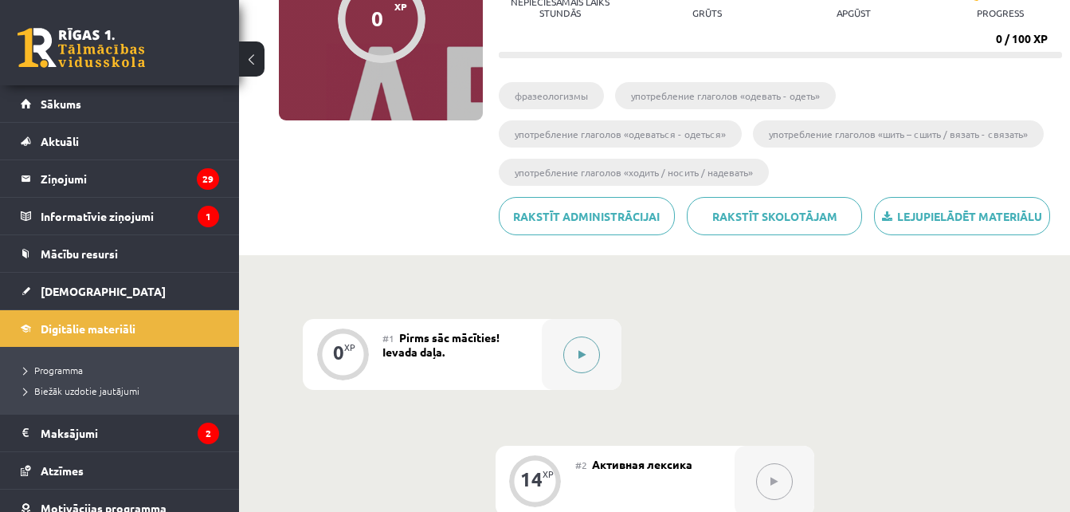
click at [573, 355] on button at bounding box center [581, 354] width 37 height 37
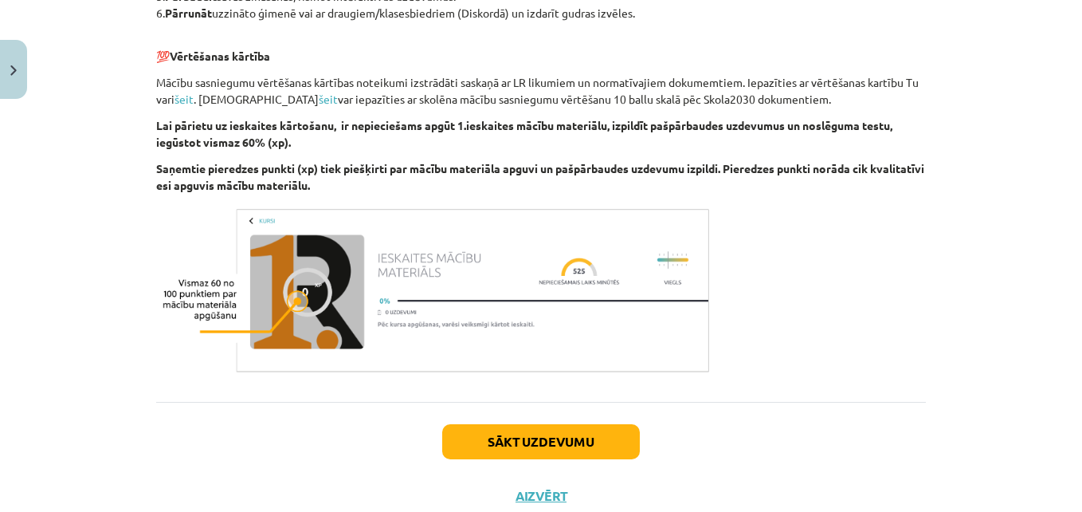
scroll to position [1010, 0]
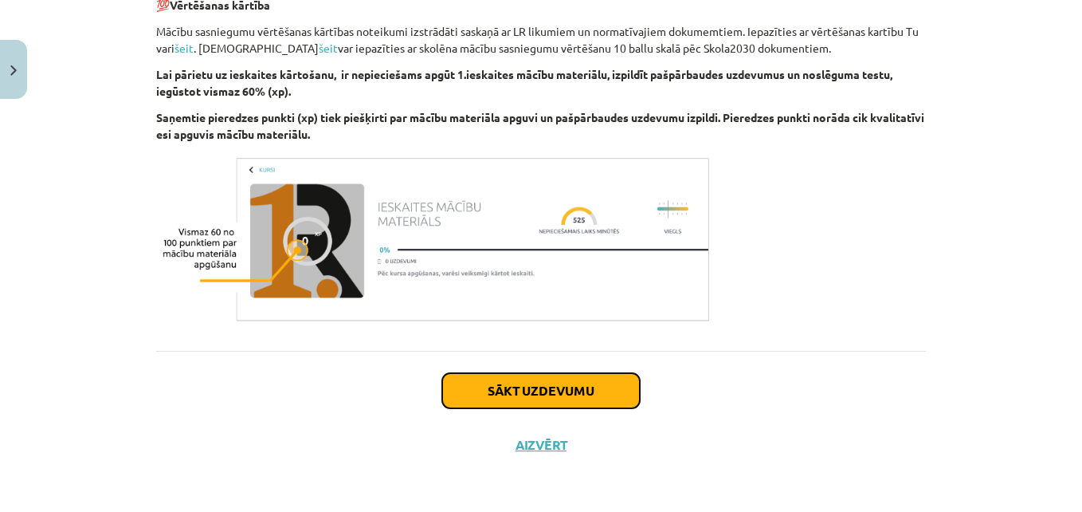
click at [567, 379] on button "Sākt uzdevumu" at bounding box center [541, 390] width 198 height 35
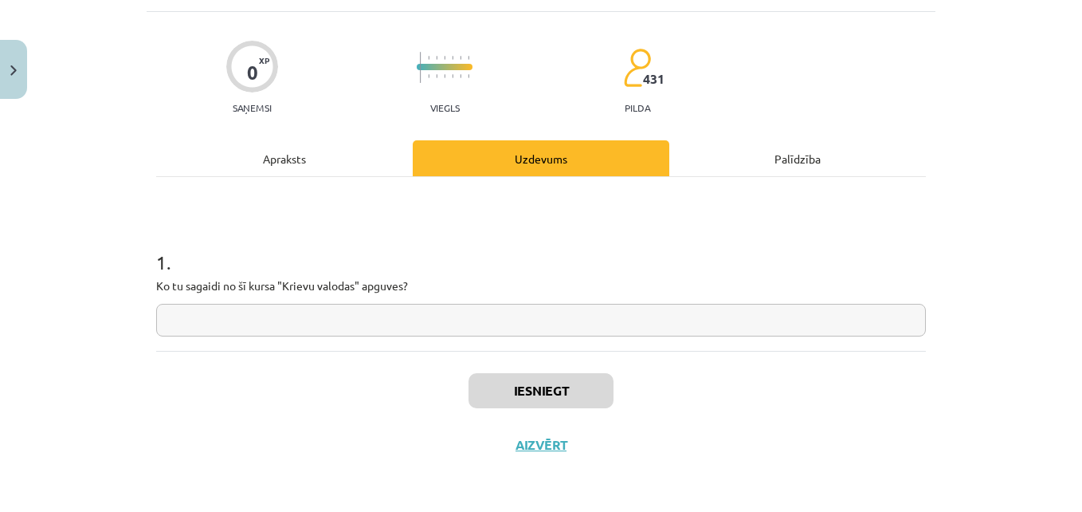
scroll to position [40, 0]
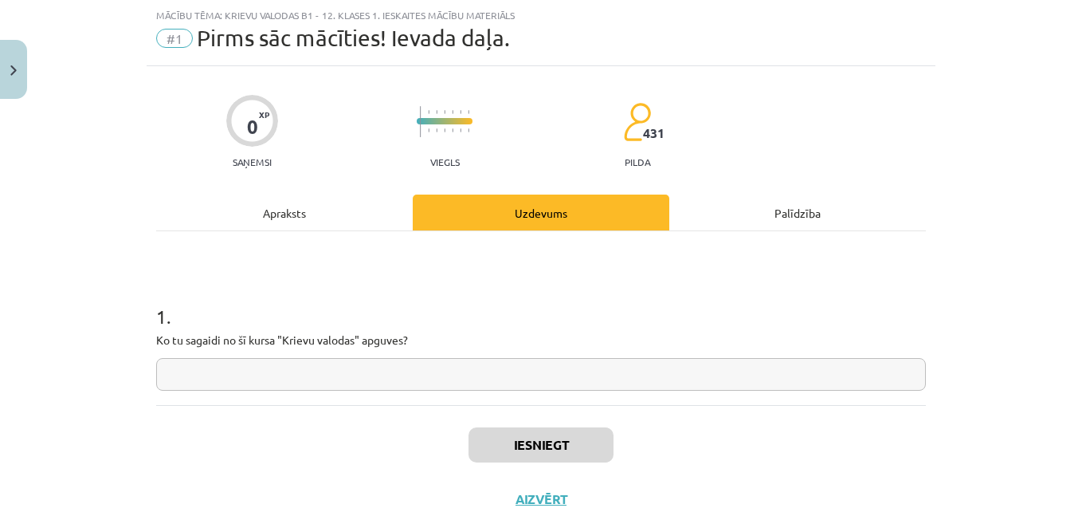
click at [562, 368] on input "text" at bounding box center [541, 374] width 770 height 33
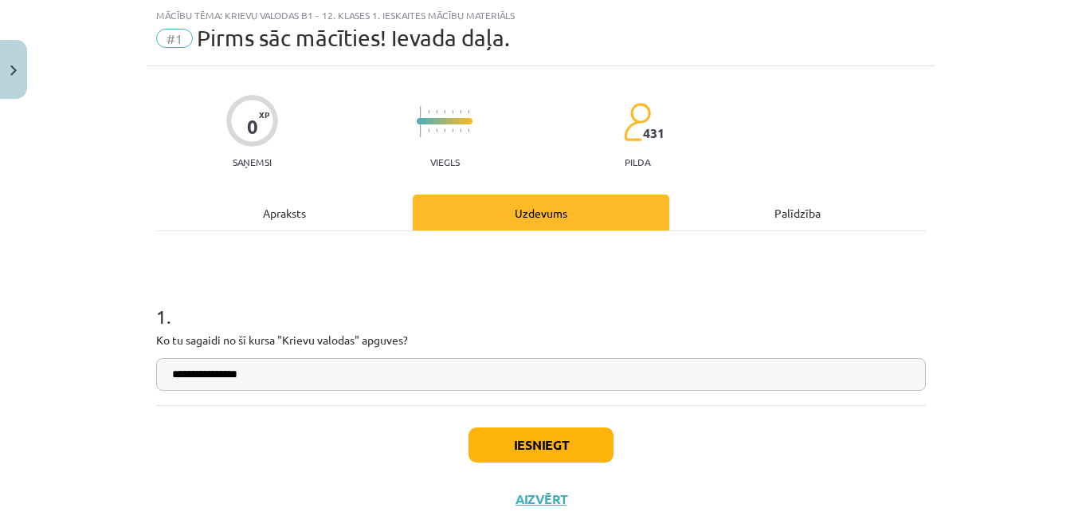
type input "**********"
click at [560, 446] on button "Iesniegt" at bounding box center [541, 444] width 145 height 35
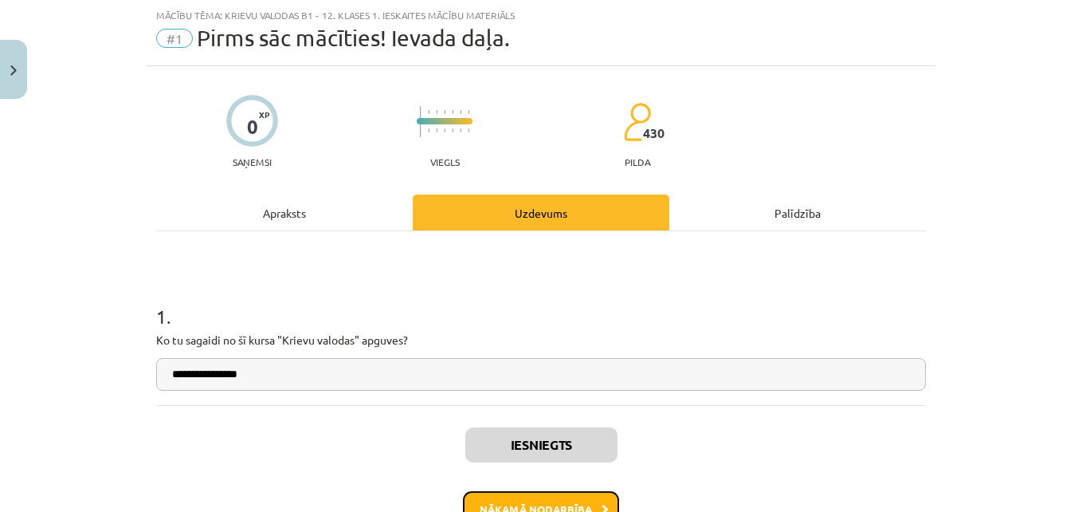
click at [555, 497] on button "Nākamā nodarbība" at bounding box center [541, 509] width 156 height 37
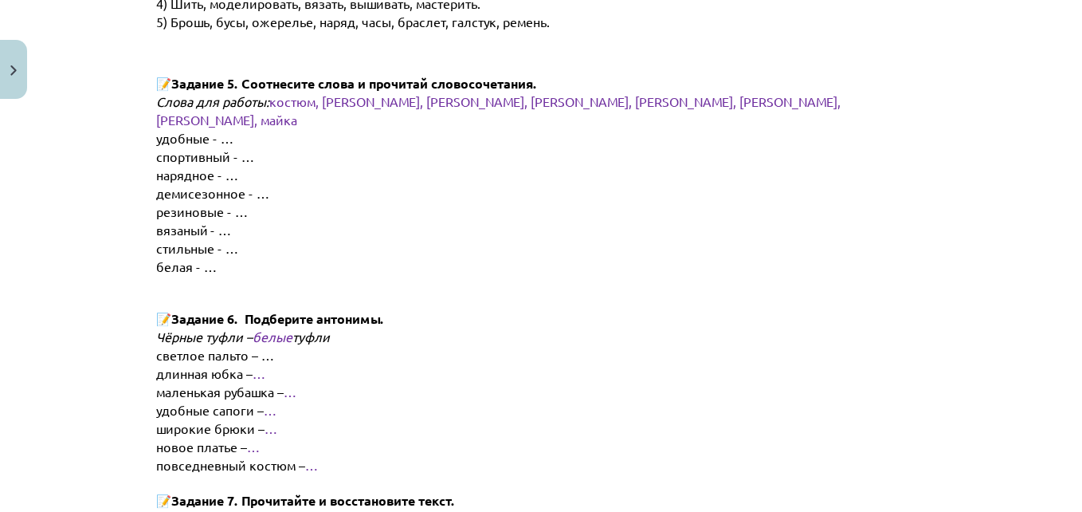
scroll to position [2428, 0]
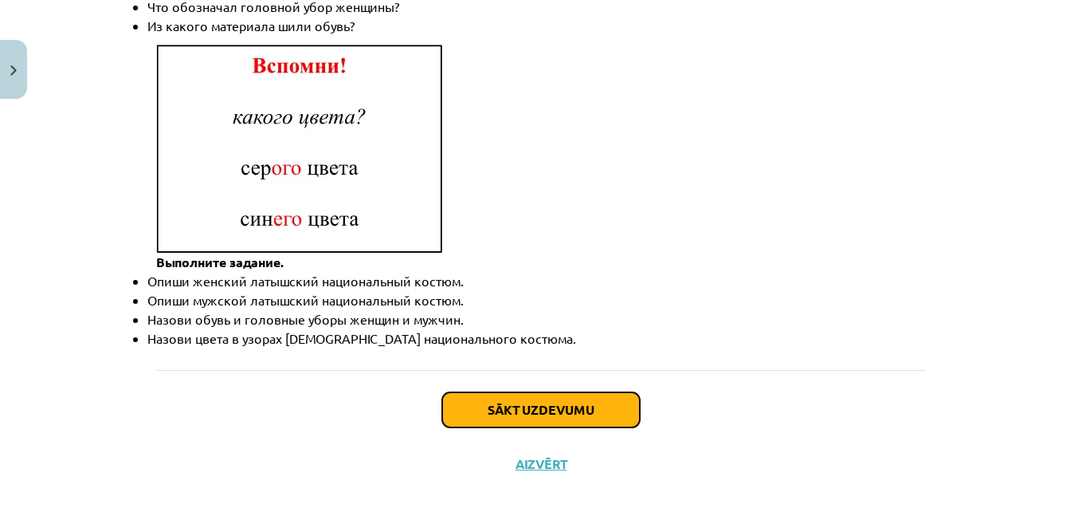
click at [591, 392] on button "Sākt uzdevumu" at bounding box center [541, 409] width 198 height 35
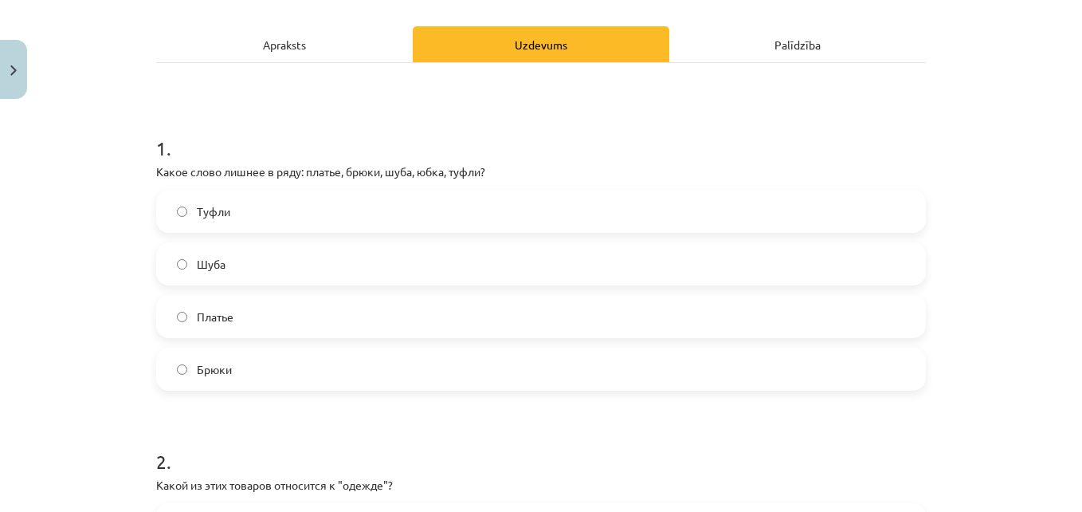
scroll to position [217, 0]
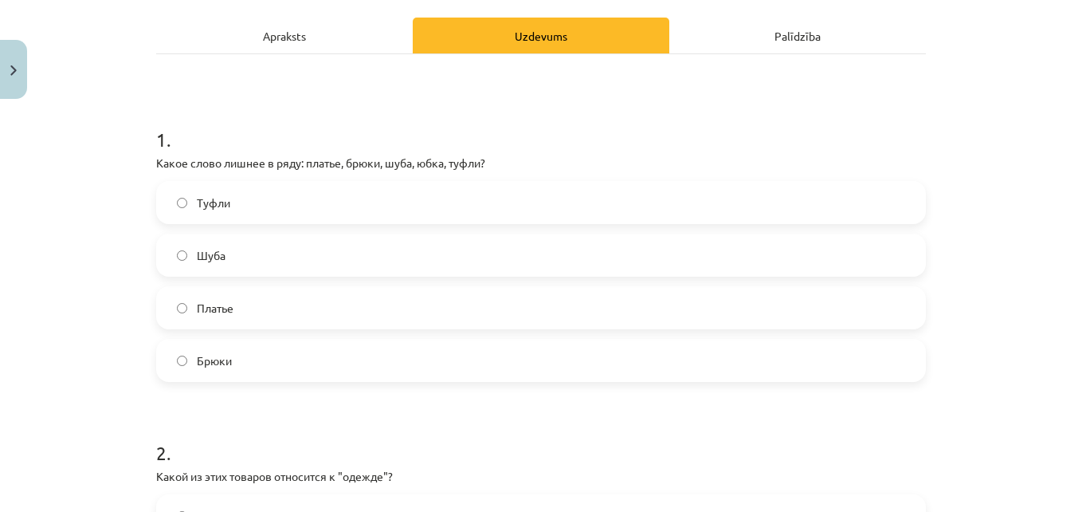
click at [288, 205] on label "Туфли" at bounding box center [541, 203] width 767 height 40
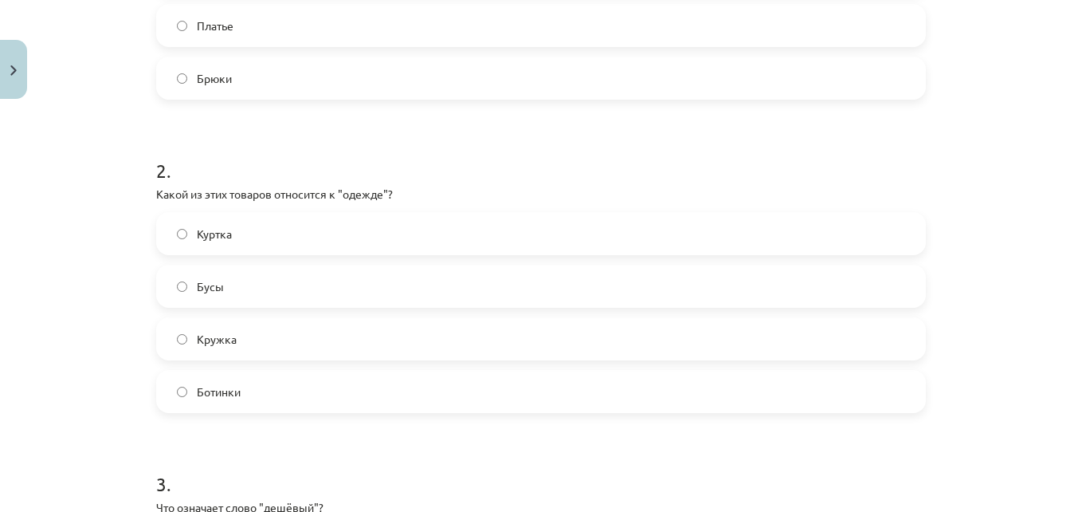
scroll to position [498, 0]
click at [311, 235] on label "Куртка" at bounding box center [541, 234] width 767 height 40
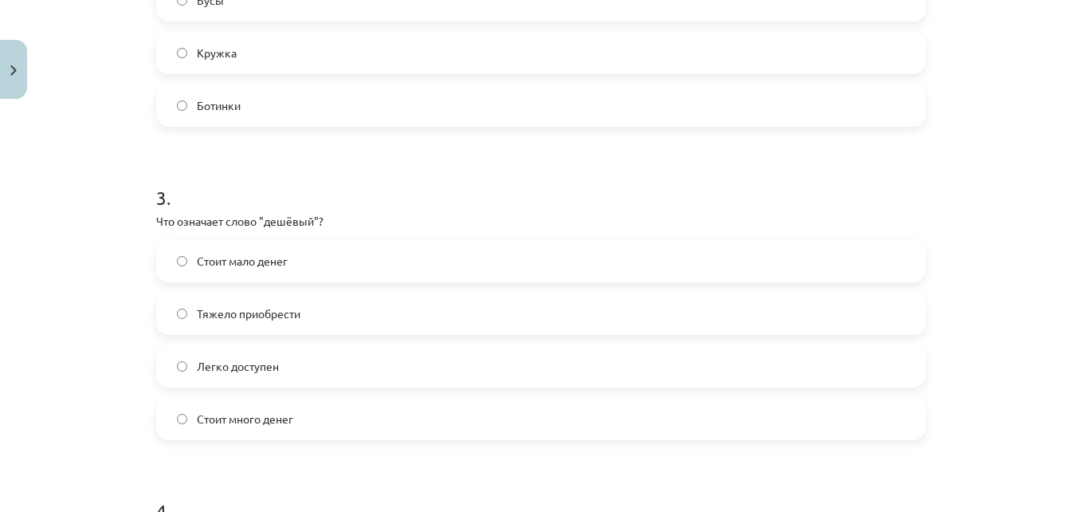
scroll to position [789, 0]
click at [312, 255] on label "Стоит мало денег" at bounding box center [541, 257] width 767 height 40
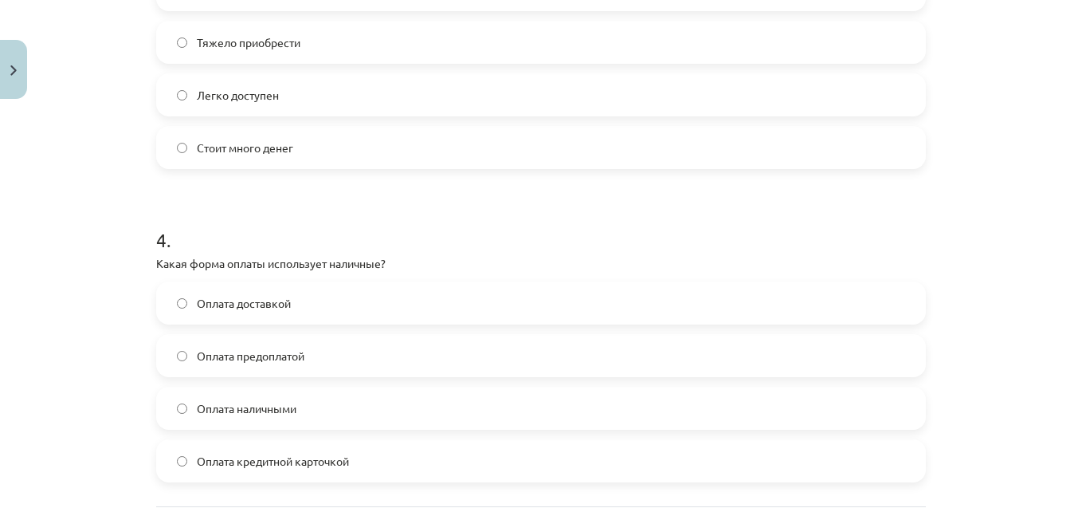
scroll to position [1058, 0]
click at [317, 297] on label "Оплата доставкой" at bounding box center [541, 301] width 767 height 40
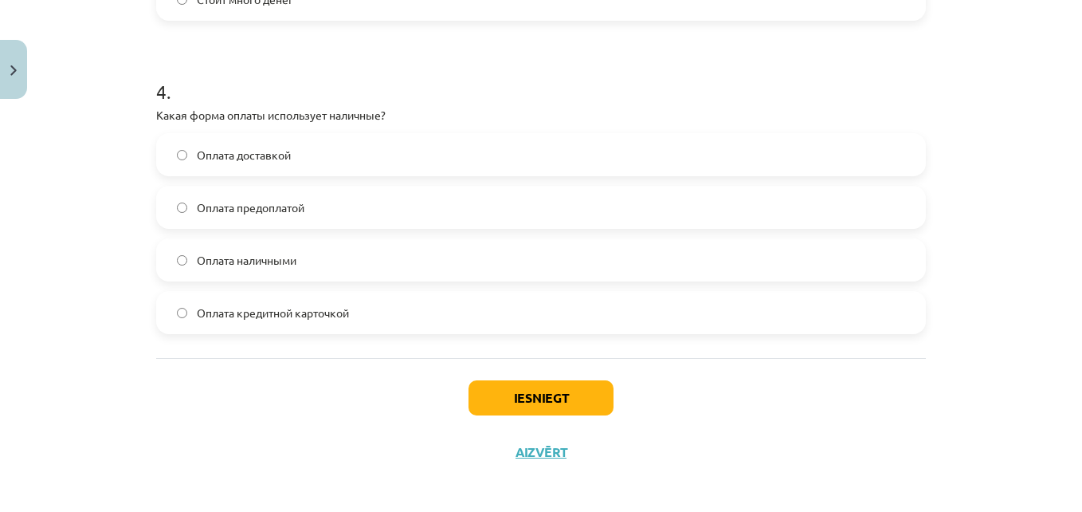
scroll to position [1211, 0]
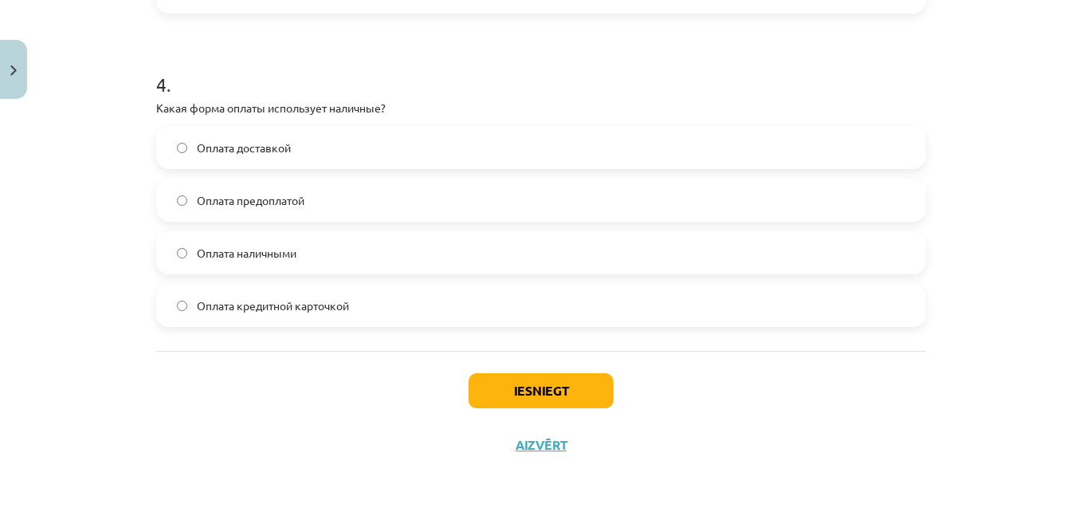
click at [341, 249] on label "Оплата наличными" at bounding box center [541, 253] width 767 height 40
click at [362, 154] on label "Оплата доставкой" at bounding box center [541, 148] width 767 height 40
click at [480, 391] on button "Iesniegt" at bounding box center [541, 390] width 145 height 35
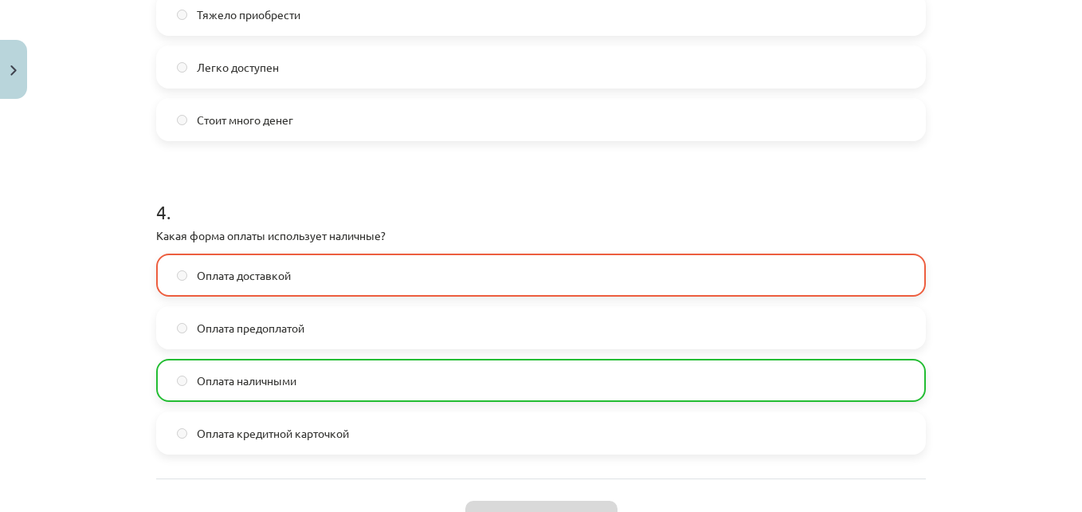
scroll to position [1262, 0]
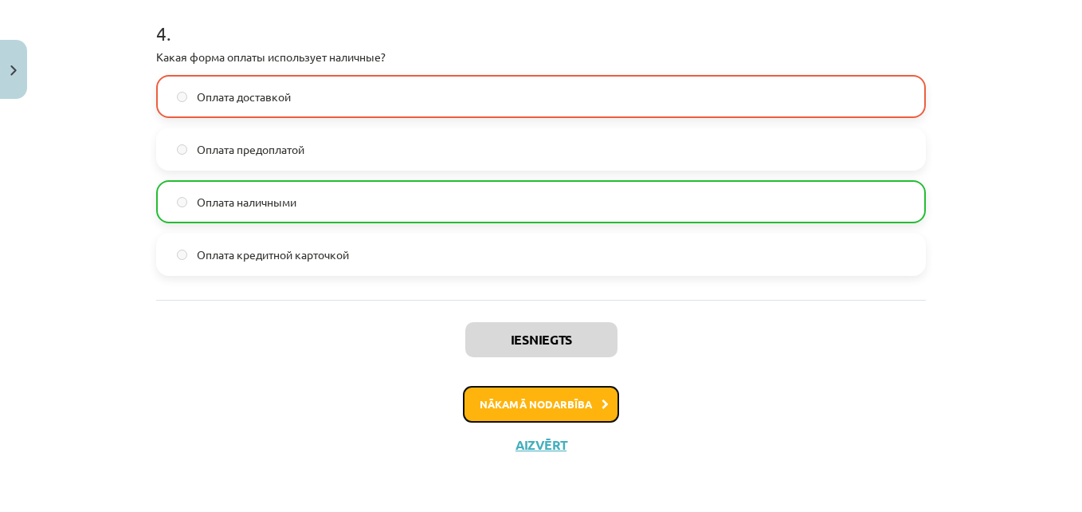
click at [587, 404] on button "Nākamā nodarbība" at bounding box center [541, 404] width 156 height 37
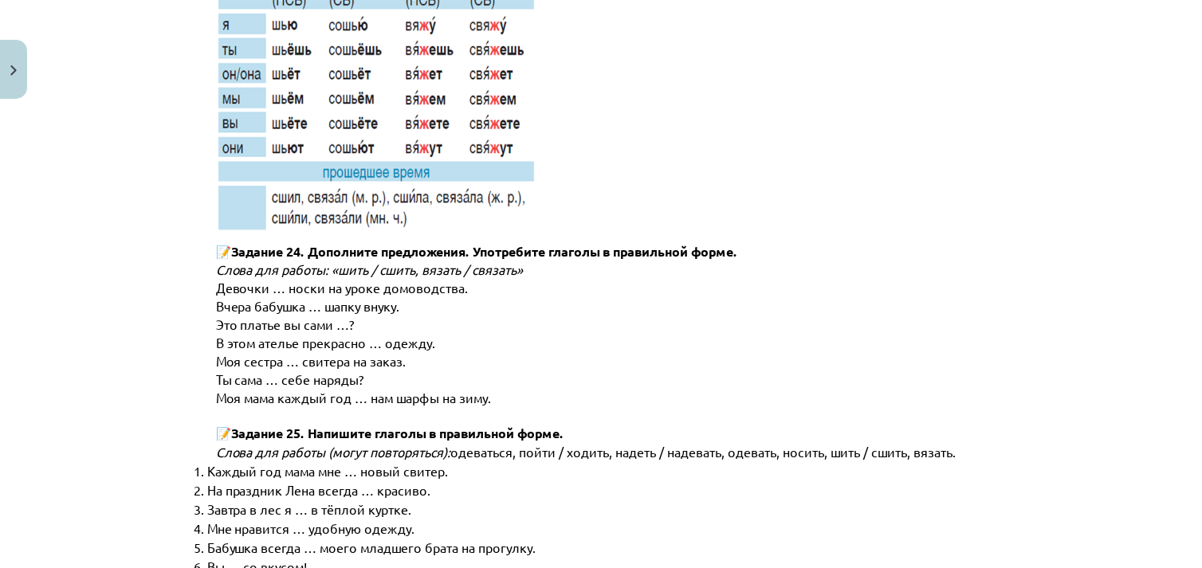
scroll to position [8068, 0]
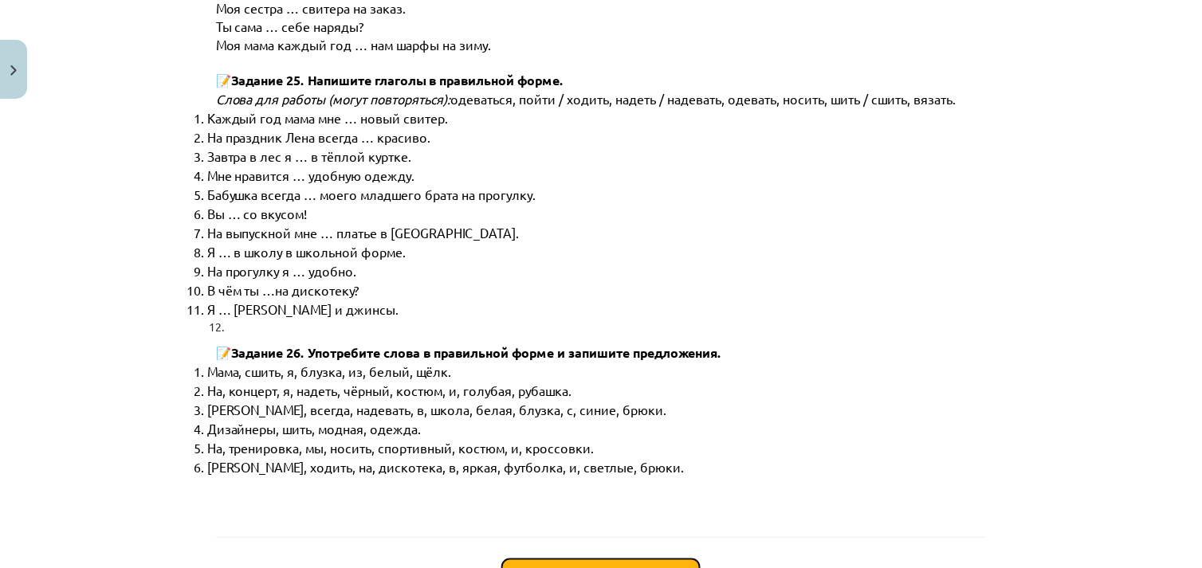
click at [627, 511] on button "Sākt uzdevumu" at bounding box center [601, 576] width 198 height 35
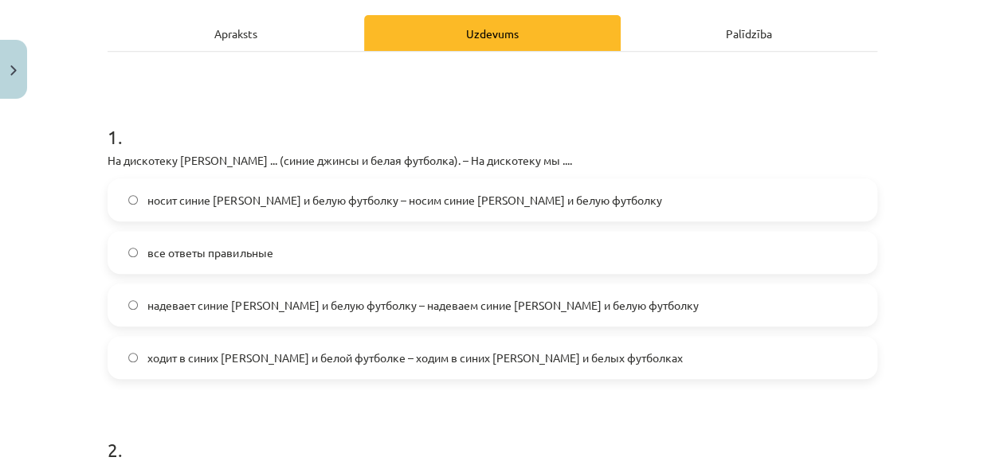
scroll to position [221, 0]
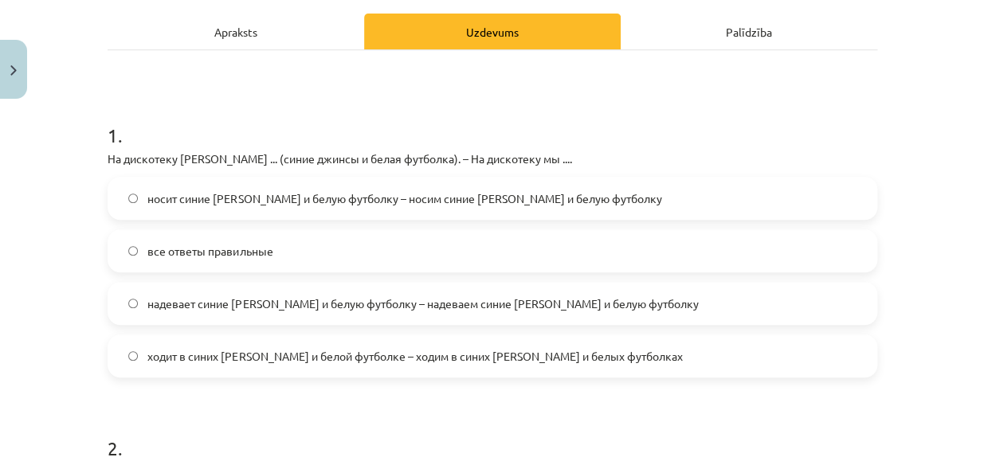
click at [524, 305] on span "надевает синие джинсы и белую футболку – надеваем синие джинсы и белую футболку" at bounding box center [422, 304] width 551 height 17
click at [478, 237] on label "все ответы правильные" at bounding box center [492, 251] width 767 height 40
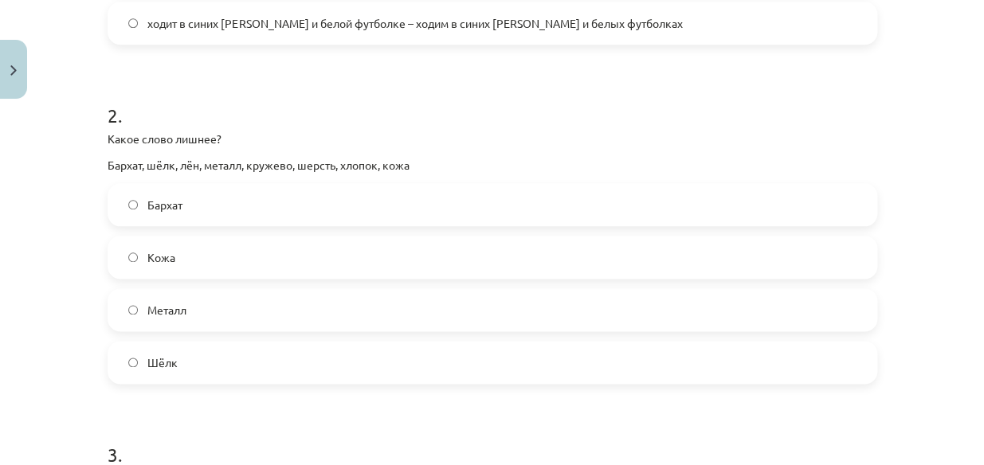
scroll to position [555, 0]
click at [383, 299] on label "Металл" at bounding box center [492, 309] width 767 height 40
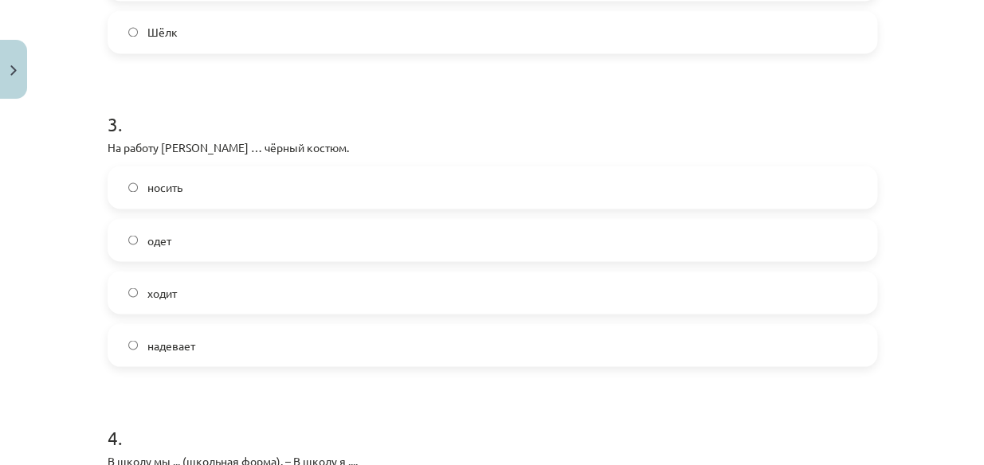
scroll to position [887, 0]
click at [337, 175] on label "носить" at bounding box center [492, 185] width 767 height 40
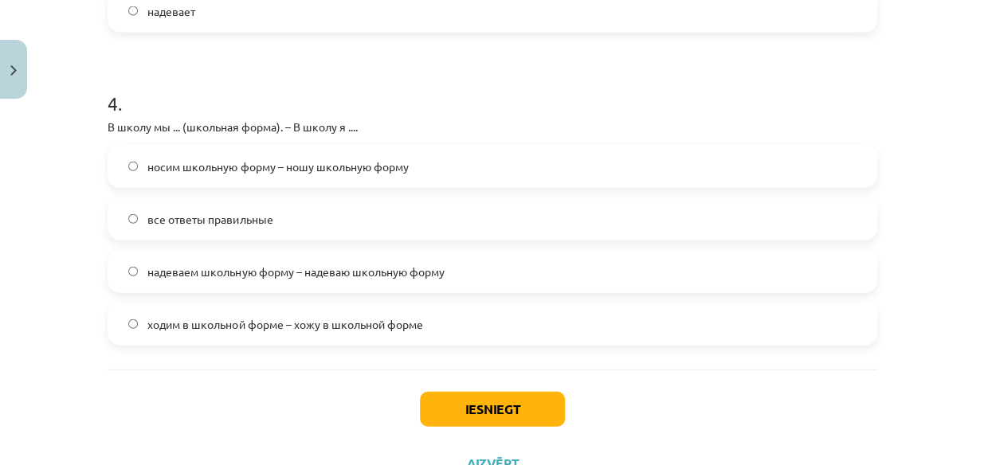
scroll to position [1218, 0]
click at [337, 175] on label "носим школьную форму – ношу школьную форму" at bounding box center [492, 167] width 767 height 40
click at [309, 271] on span "надеваем школьную форму – надеваю школьную форму" at bounding box center [295, 273] width 296 height 17
click at [354, 174] on span "носим школьную форму – ношу школьную форму" at bounding box center [277, 167] width 261 height 17
click at [465, 394] on button "Iesniegt" at bounding box center [492, 410] width 145 height 35
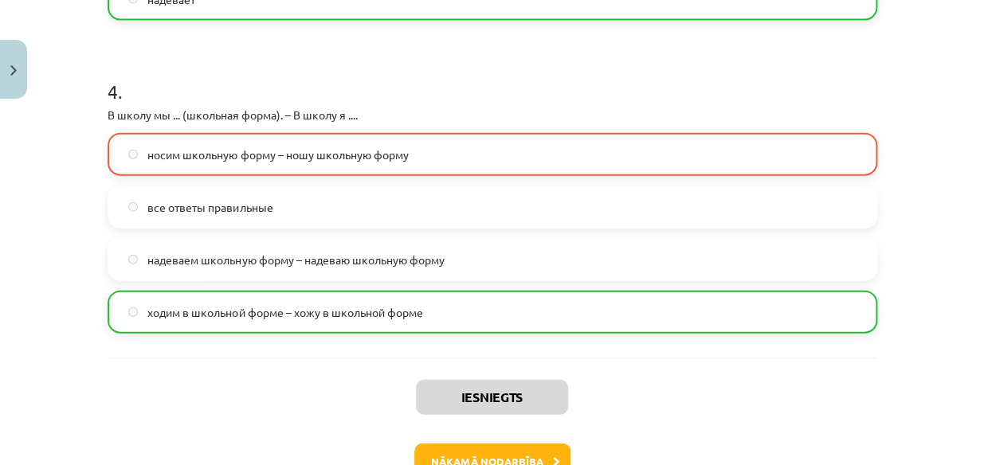
scroll to position [1333, 0]
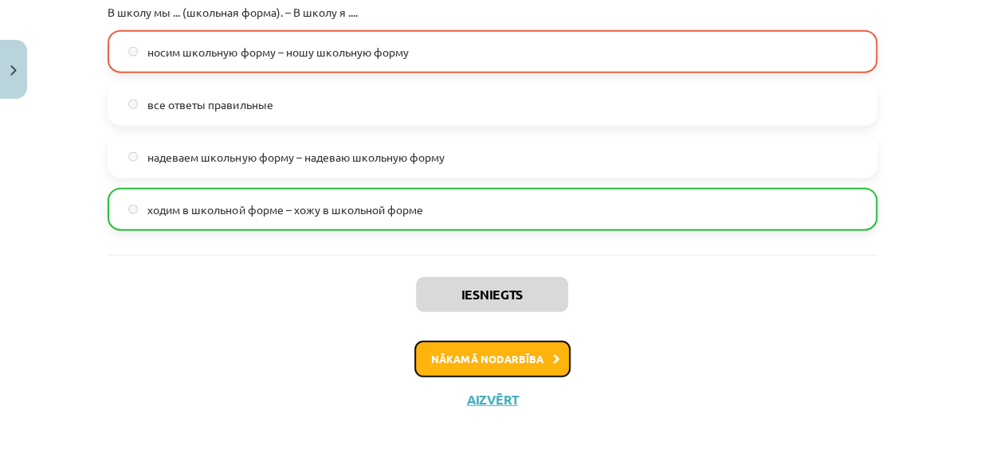
click at [522, 353] on button "Nākamā nodarbība" at bounding box center [492, 359] width 156 height 37
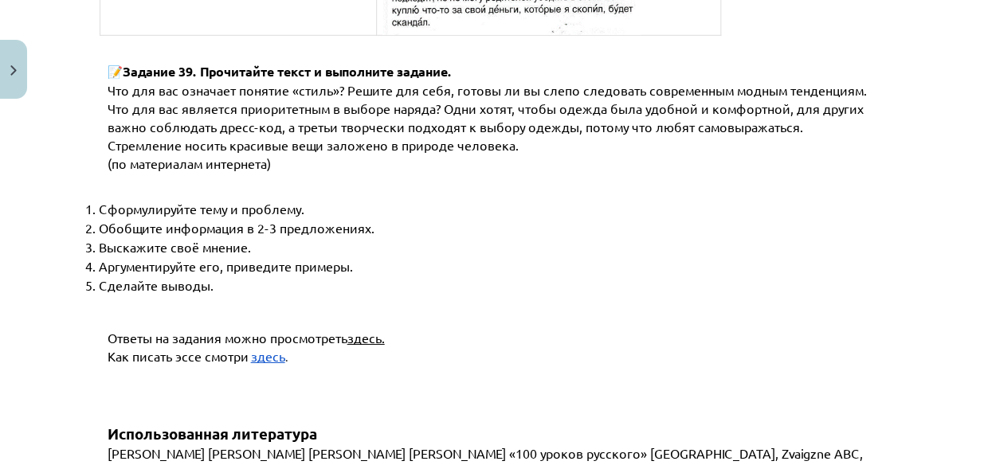
scroll to position [6177, 0]
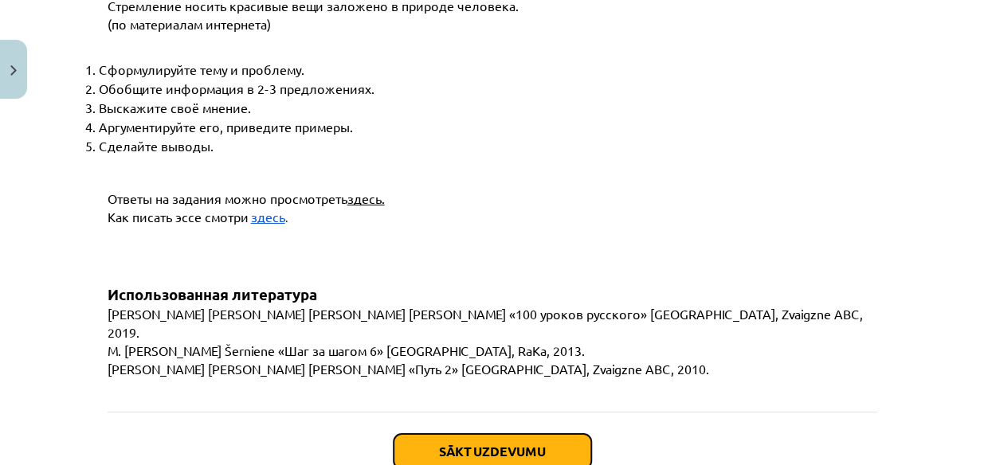
click at [516, 434] on button "Sākt uzdevumu" at bounding box center [493, 451] width 198 height 35
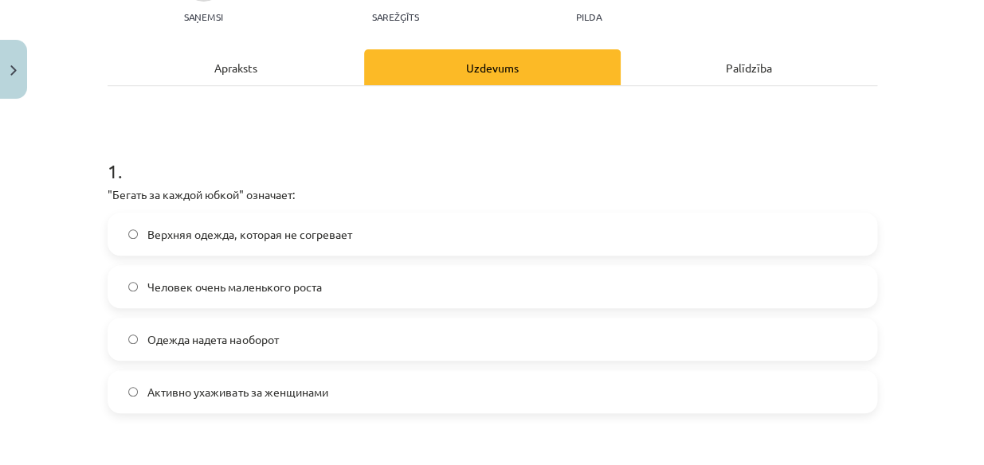
scroll to position [183, 0]
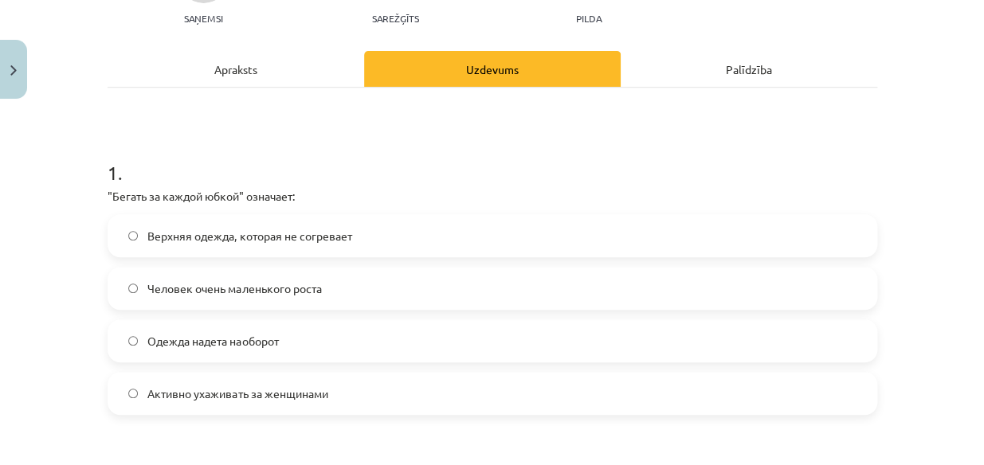
click at [296, 393] on span "Активно ухаживать за женщинами" at bounding box center [237, 394] width 180 height 17
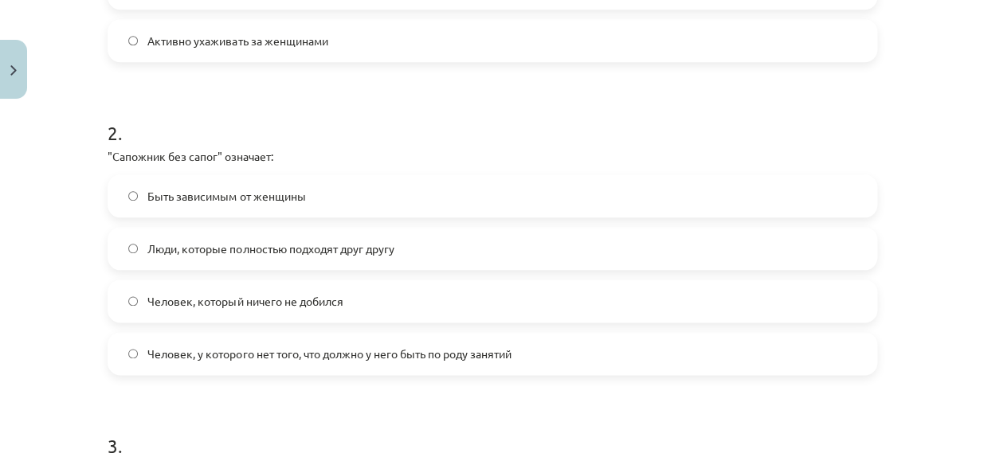
scroll to position [537, 0]
click at [175, 345] on span "Человек, у которого нет того, что должно у него быть по роду занятий" at bounding box center [328, 353] width 363 height 17
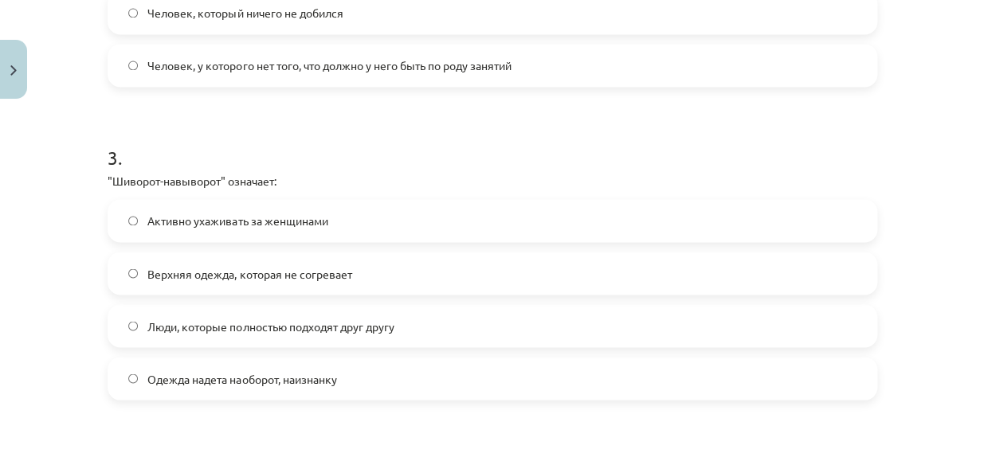
scroll to position [826, 0]
click at [158, 277] on span "Верхняя одежда, которая не согревает" at bounding box center [249, 273] width 204 height 17
click at [159, 377] on span "Одежда надета наоборот, наизнанку" at bounding box center [241, 378] width 189 height 17
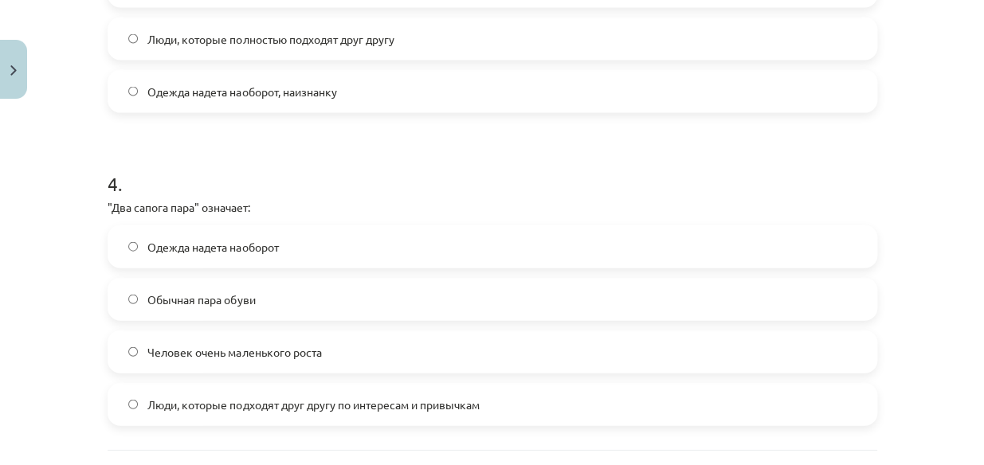
scroll to position [1120, 0]
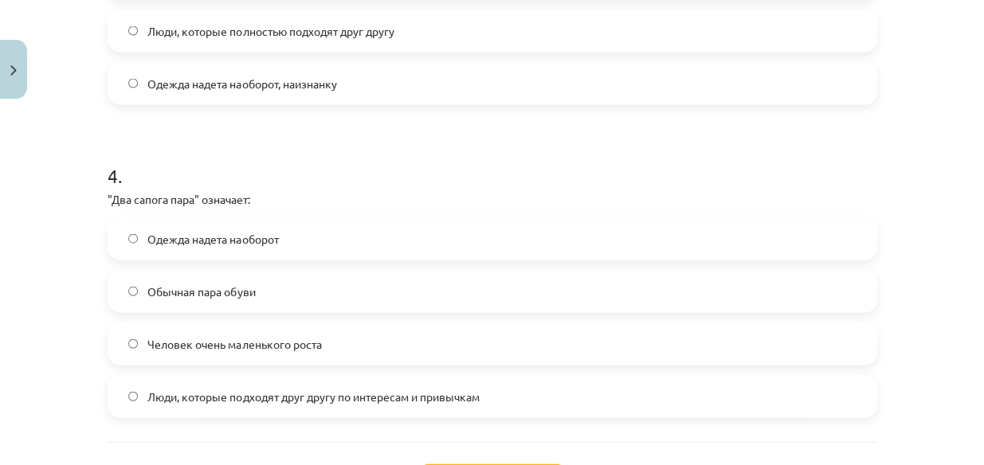
click at [163, 389] on span "Люди, которые подходят друг другу по интересам и привычкам" at bounding box center [313, 397] width 332 height 17
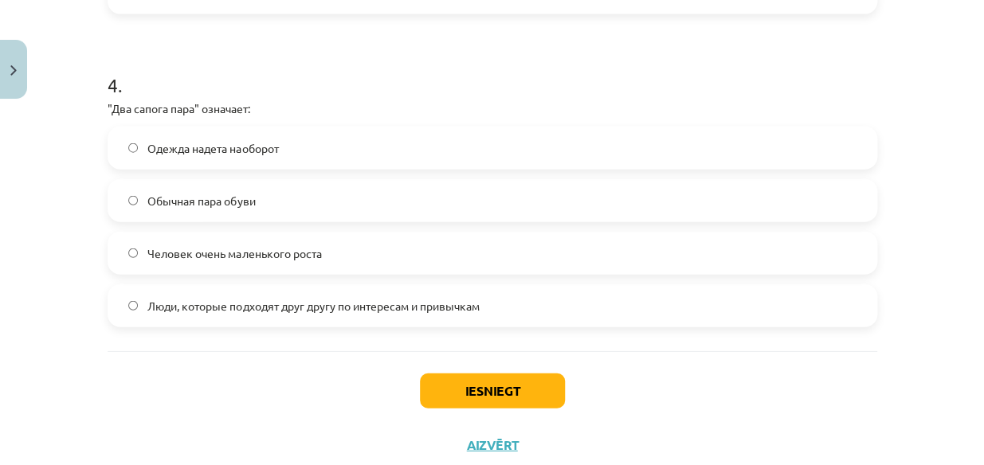
scroll to position [1254, 0]
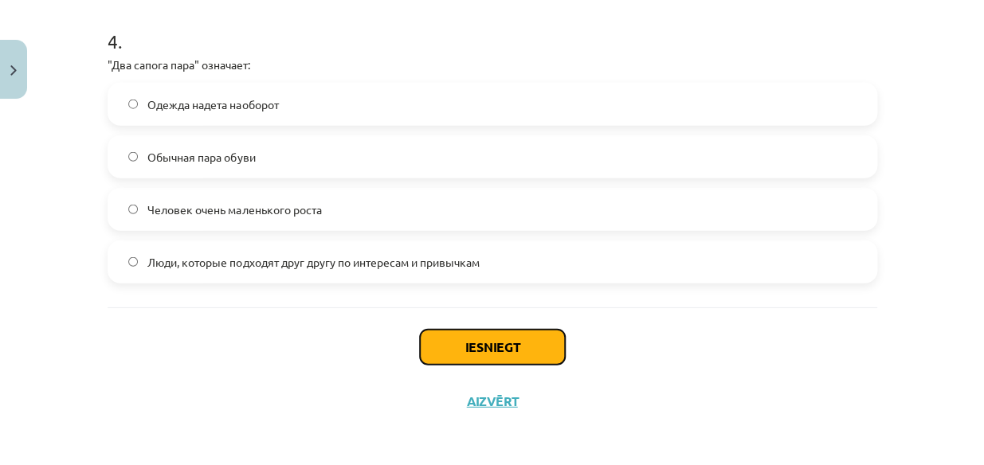
click at [442, 356] on button "Iesniegt" at bounding box center [492, 347] width 145 height 35
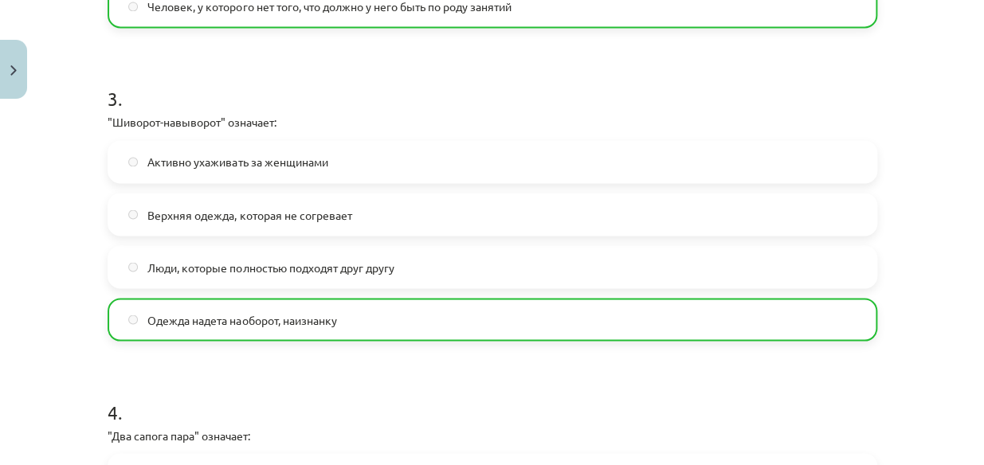
scroll to position [1307, 0]
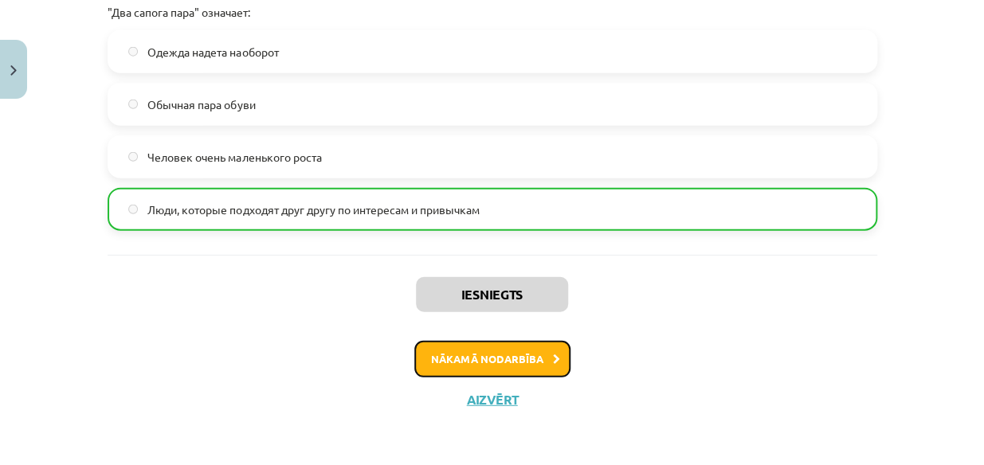
click at [500, 345] on button "Nākamā nodarbība" at bounding box center [492, 359] width 156 height 37
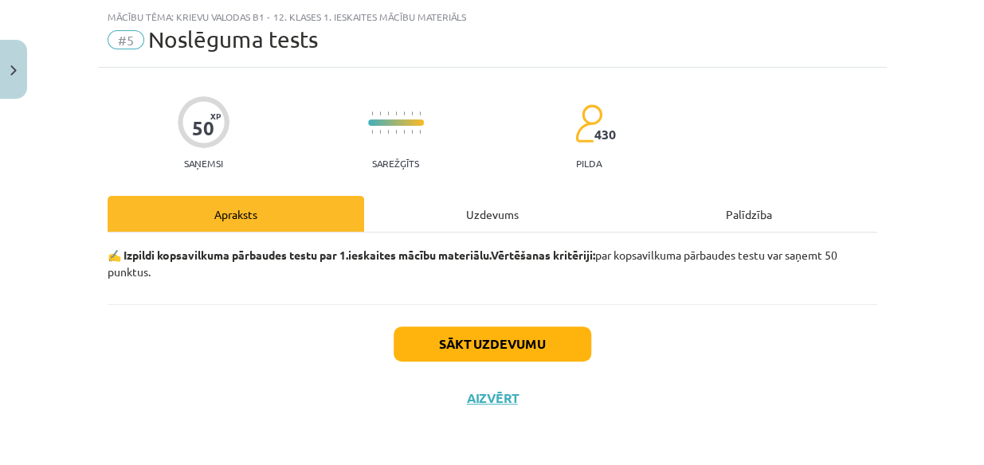
scroll to position [38, 0]
click at [500, 345] on button "Sākt uzdevumu" at bounding box center [493, 344] width 198 height 35
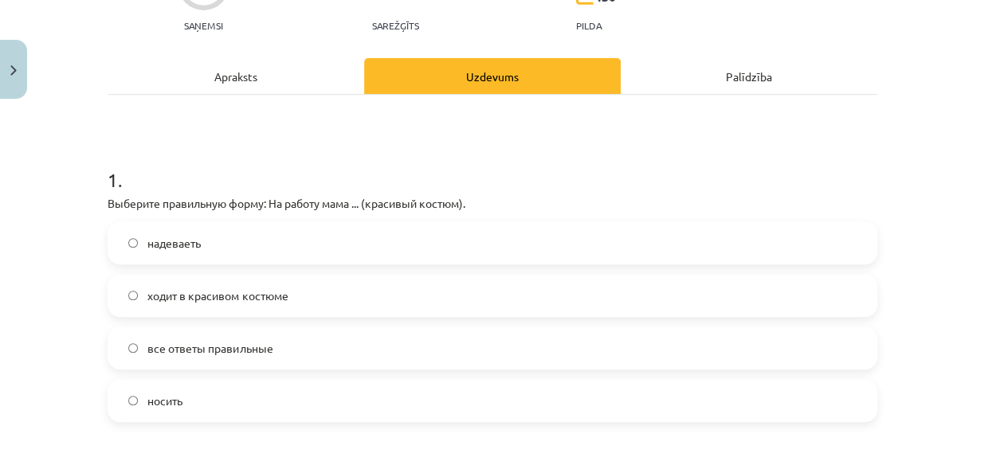
scroll to position [175, 0]
click at [257, 343] on span "все ответы правильные" at bounding box center [209, 349] width 125 height 17
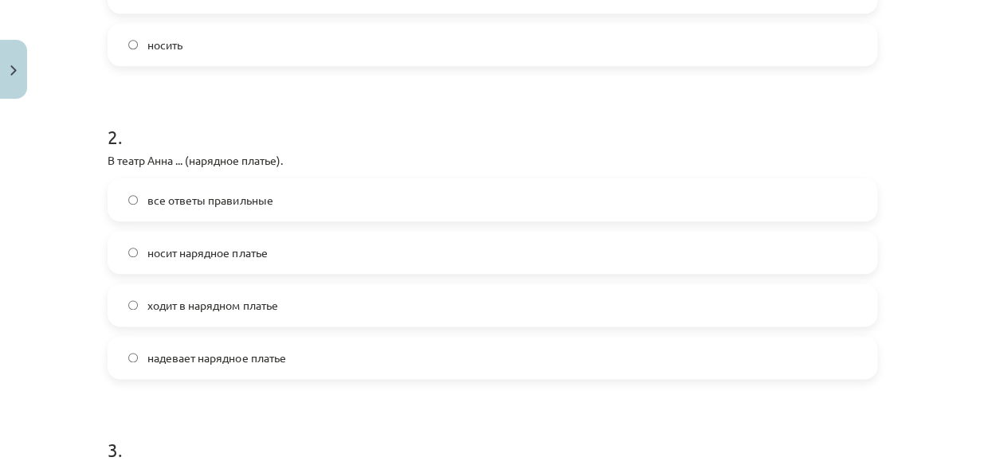
scroll to position [532, 0]
click at [222, 351] on span "надевает нарядное платье" at bounding box center [216, 359] width 138 height 17
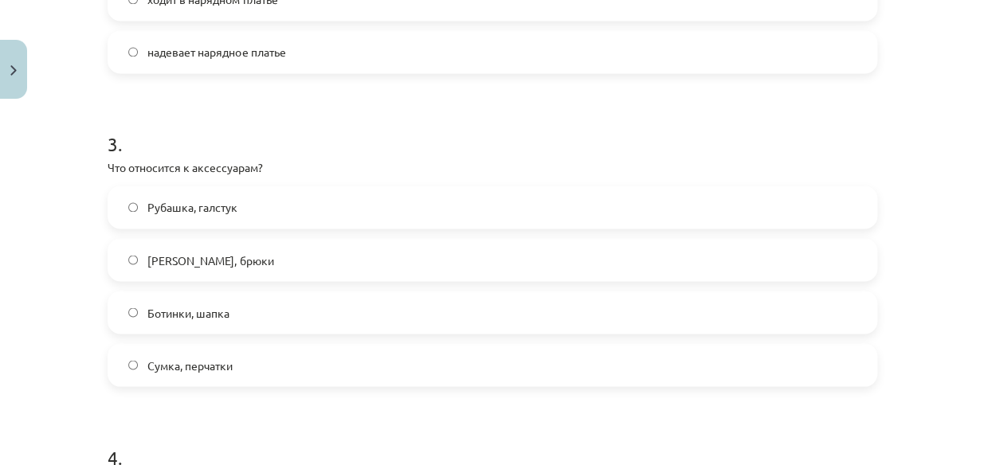
scroll to position [837, 0]
click at [262, 203] on label "Рубашка, галстук" at bounding box center [492, 209] width 767 height 40
click at [162, 359] on span "Сумка, перчатки" at bounding box center [189, 367] width 85 height 17
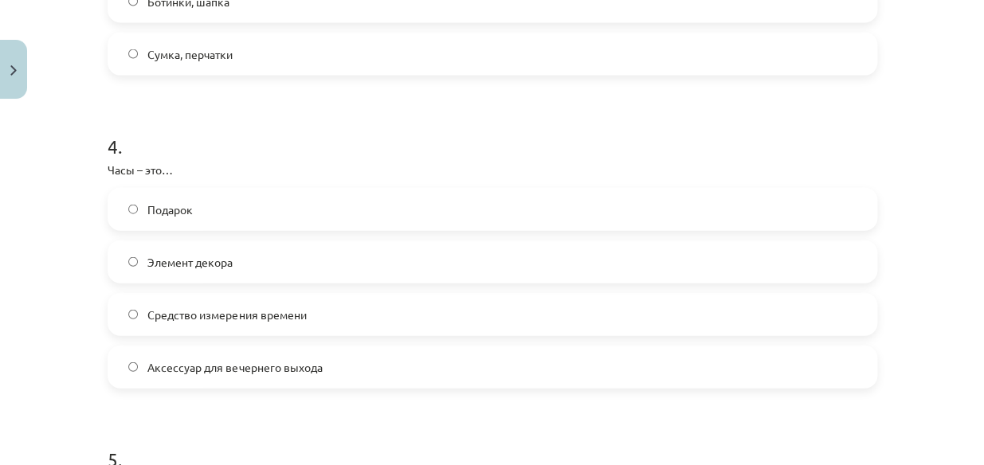
scroll to position [1152, 0]
click at [167, 305] on span "Средство измерения времени" at bounding box center [226, 312] width 159 height 17
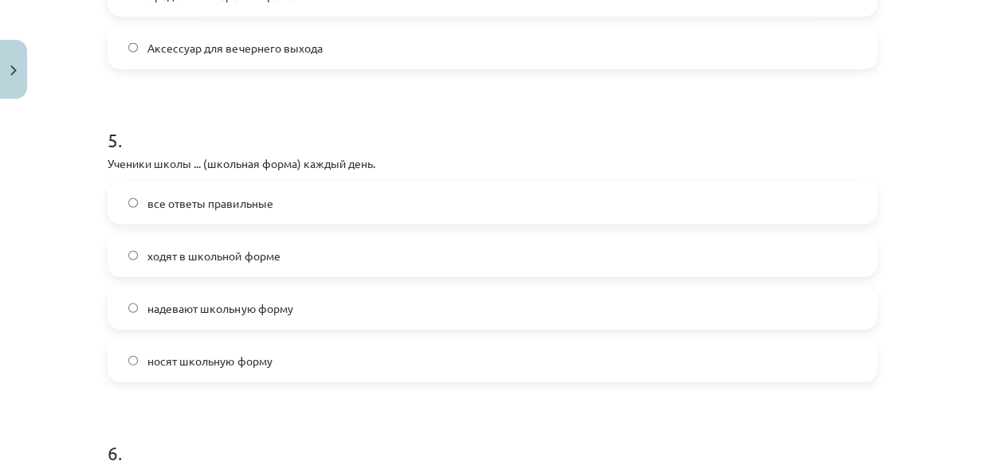
scroll to position [1470, 0]
click at [163, 296] on label "надевают школьную форму" at bounding box center [492, 307] width 767 height 40
click at [164, 355] on span "носят школьную форму" at bounding box center [209, 359] width 124 height 17
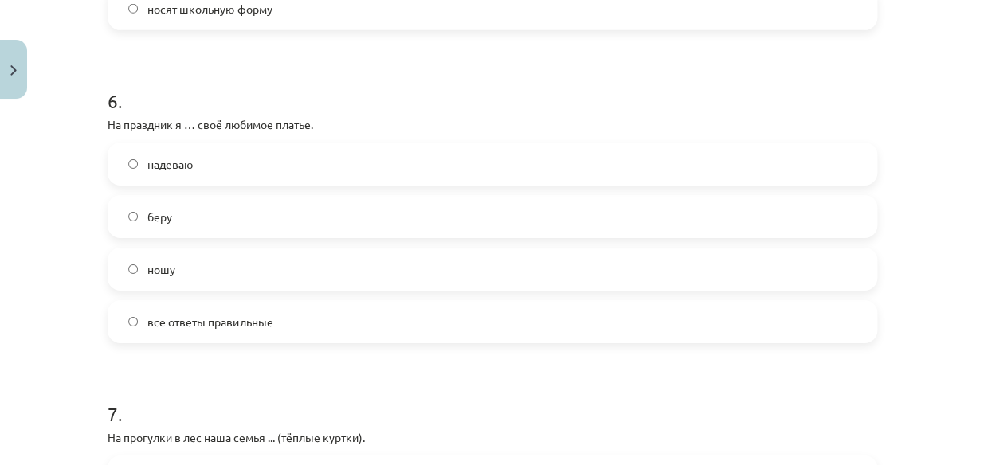
scroll to position [1819, 0]
click at [189, 268] on label "ношу" at bounding box center [492, 271] width 767 height 40
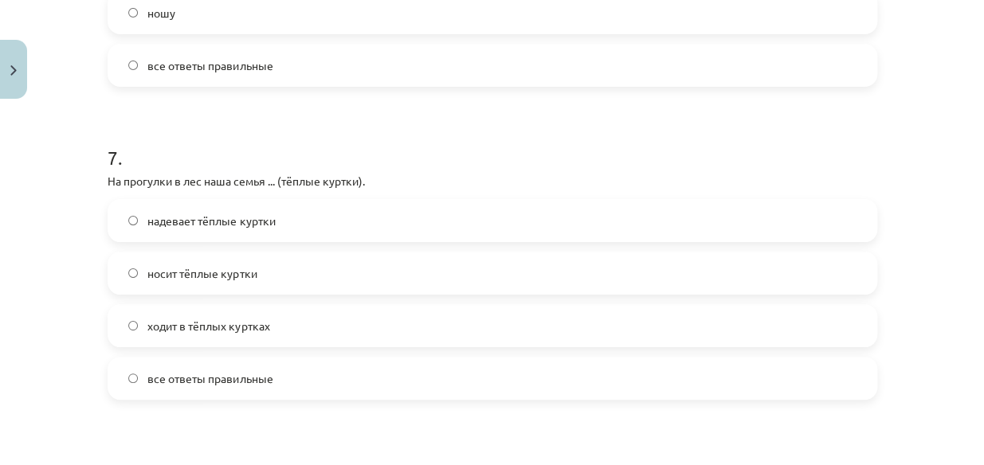
scroll to position [2079, 0]
click at [202, 216] on span "надевает тёплые куртки" at bounding box center [211, 219] width 128 height 17
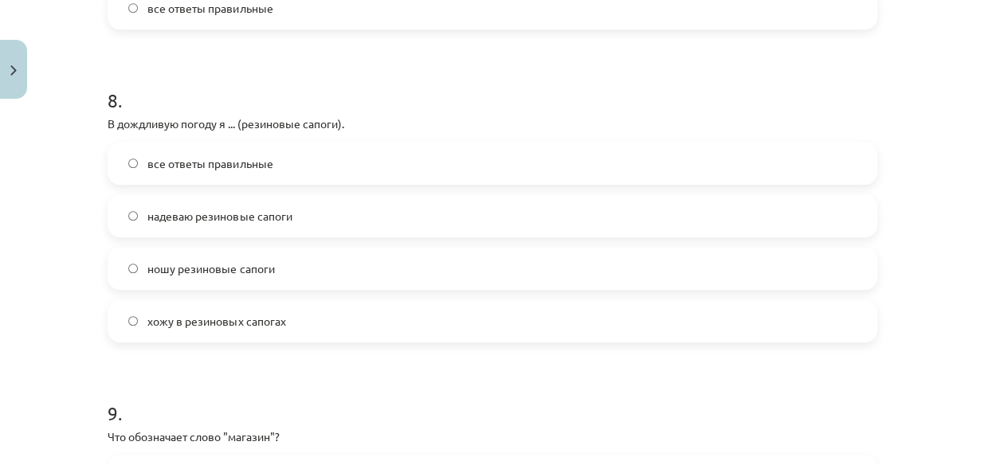
scroll to position [2447, 0]
click at [189, 271] on span "ношу резиновые сапоги" at bounding box center [210, 270] width 127 height 17
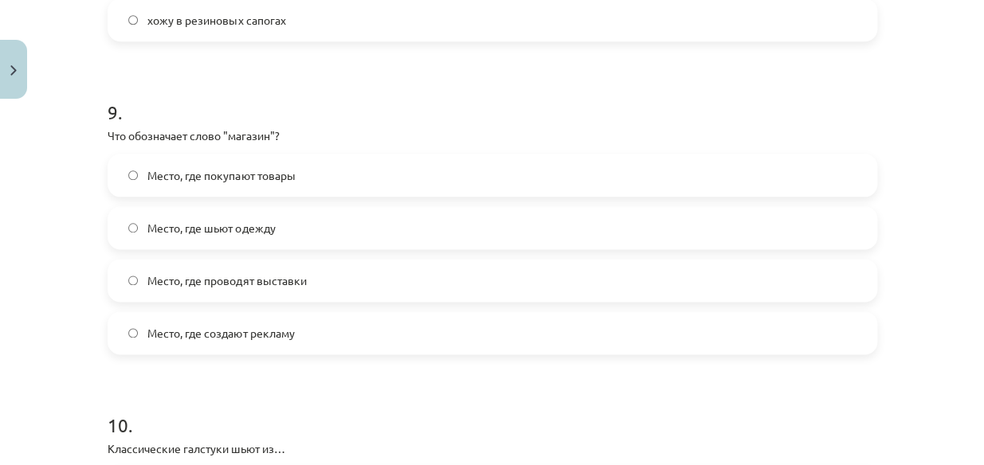
scroll to position [2780, 0]
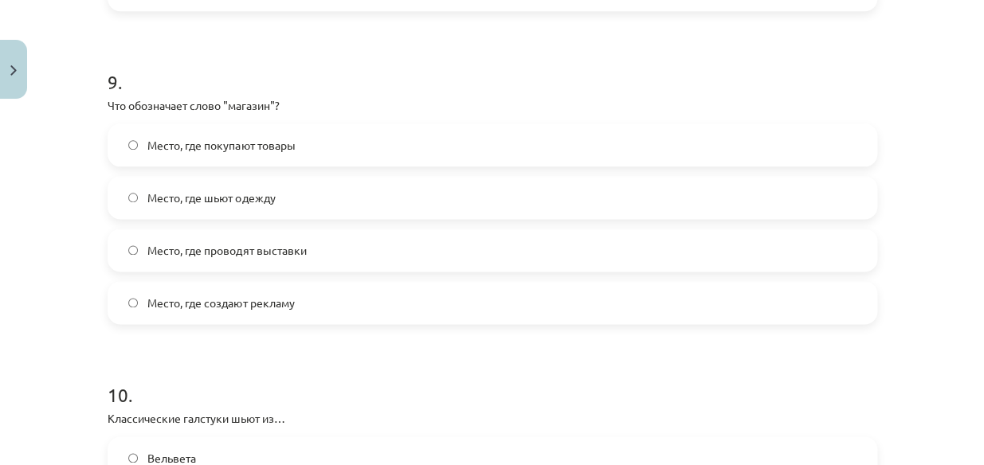
click at [275, 151] on span "Место, где покупают товары" at bounding box center [220, 145] width 147 height 17
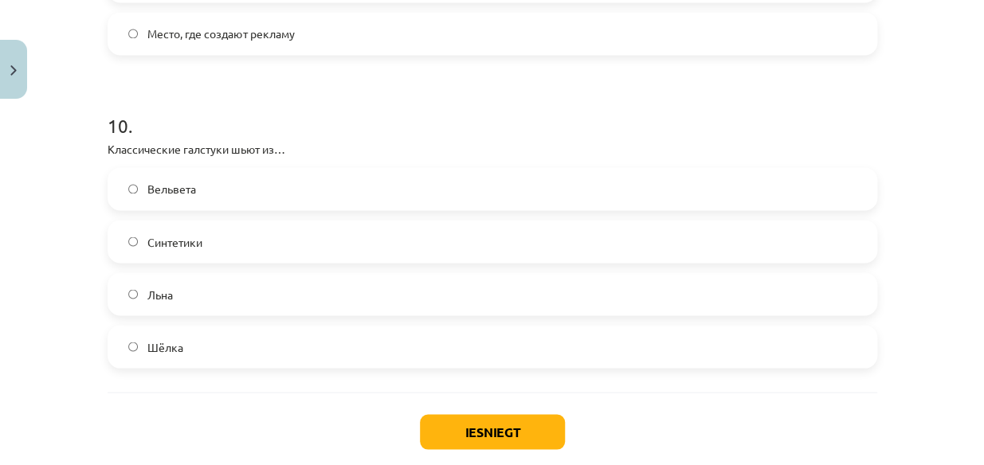
scroll to position [3050, 0]
click at [199, 296] on label "Льна" at bounding box center [492, 293] width 767 height 40
click at [430, 430] on button "Iesniegt" at bounding box center [492, 431] width 145 height 35
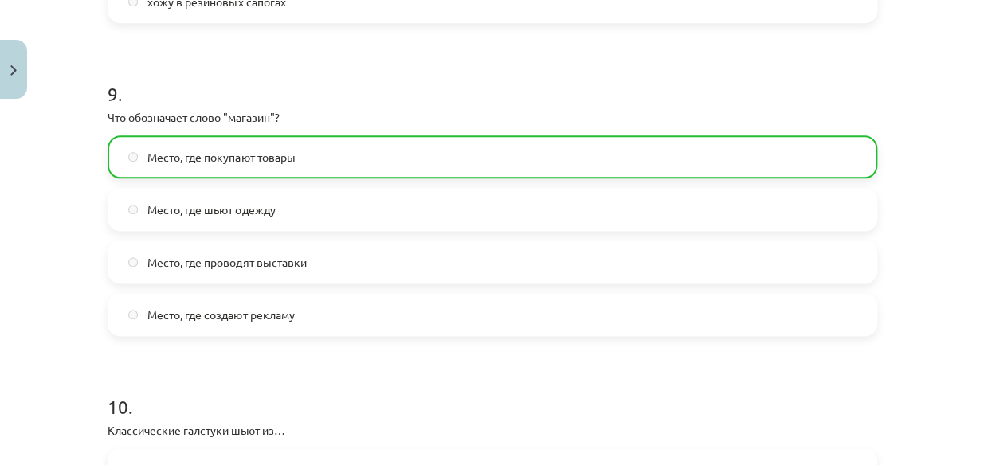
scroll to position [3186, 0]
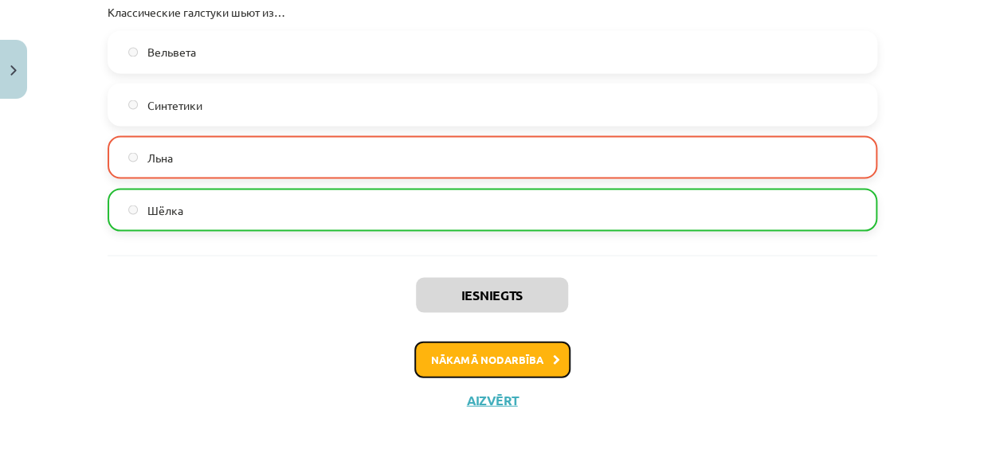
click at [467, 362] on button "Nākamā nodarbība" at bounding box center [492, 359] width 156 height 37
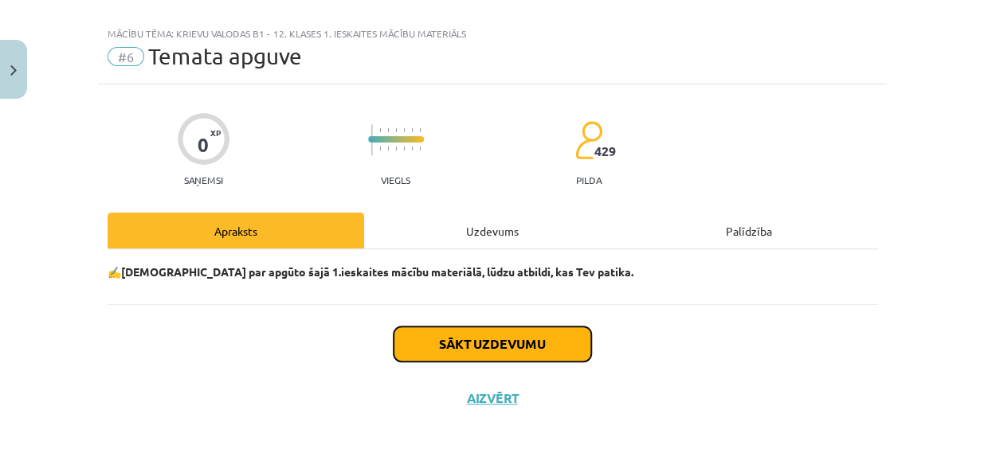
click at [468, 339] on button "Sākt uzdevumu" at bounding box center [493, 344] width 198 height 35
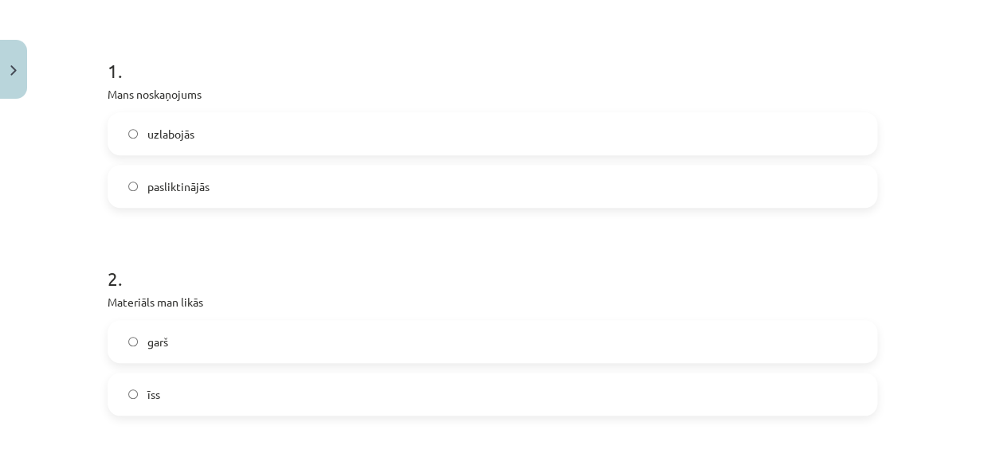
scroll to position [286, 0]
click at [414, 192] on label "pasliktinājās" at bounding box center [492, 186] width 767 height 40
click at [278, 390] on label "īss" at bounding box center [492, 394] width 767 height 40
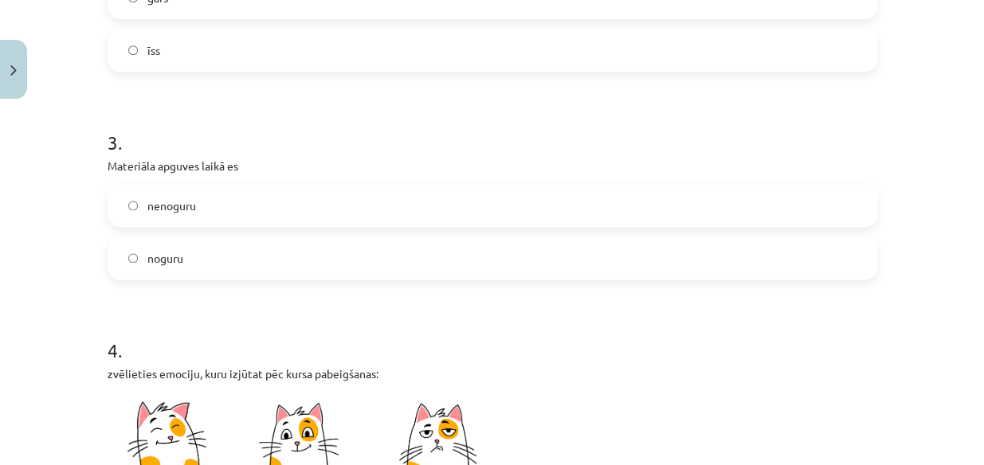
scroll to position [632, 0]
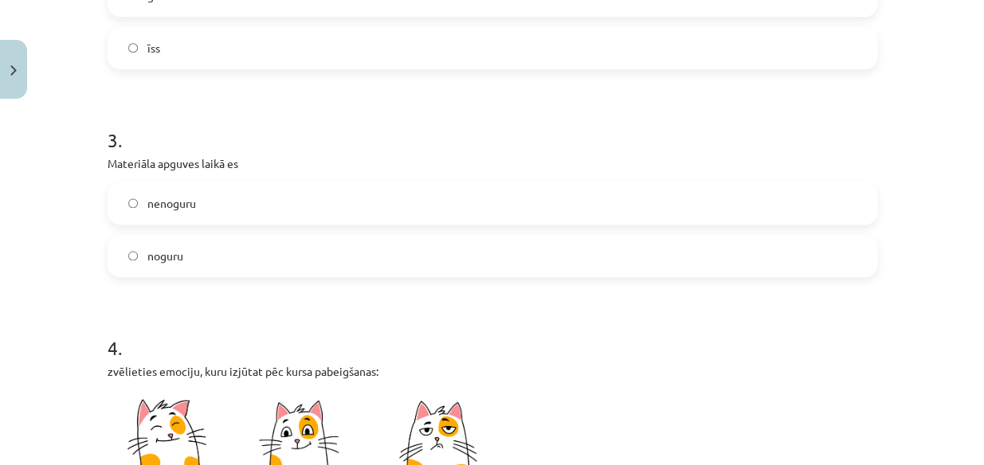
click at [322, 241] on label "noguru" at bounding box center [492, 256] width 767 height 40
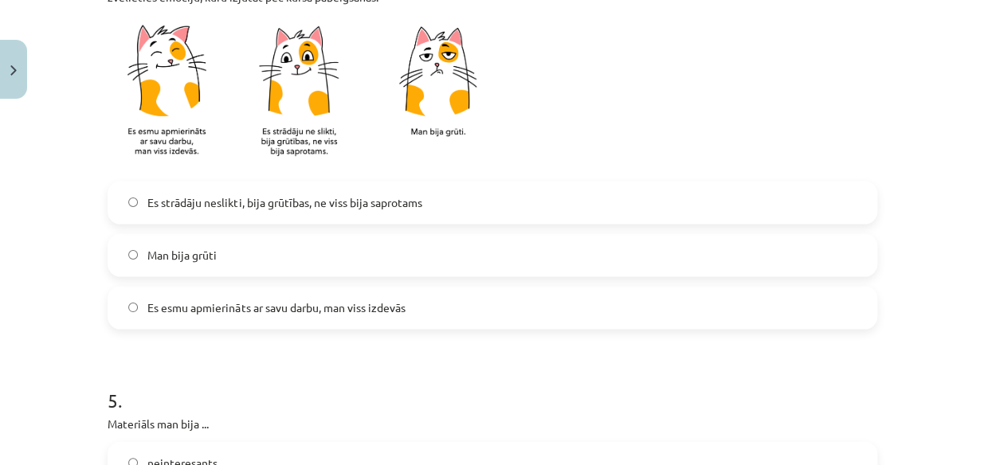
scroll to position [1008, 0]
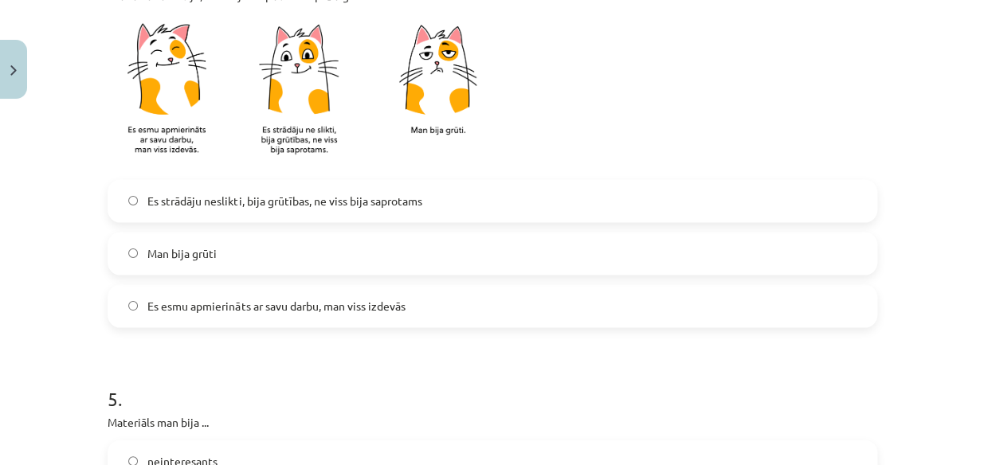
click at [322, 241] on label "Man bija grūti" at bounding box center [492, 254] width 767 height 40
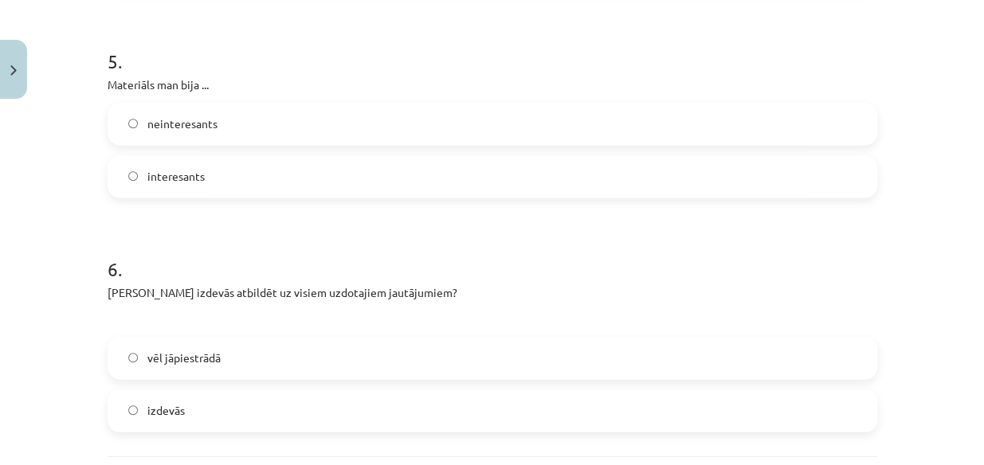
scroll to position [1346, 0]
click at [355, 113] on label "neinteresants" at bounding box center [492, 124] width 767 height 40
click at [198, 362] on span "vēl jāpiestrādā" at bounding box center [183, 357] width 73 height 17
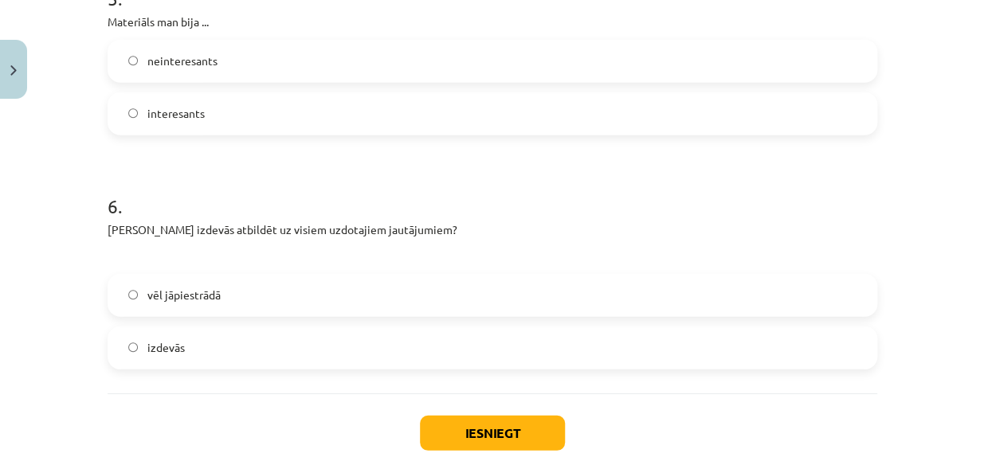
scroll to position [1497, 0]
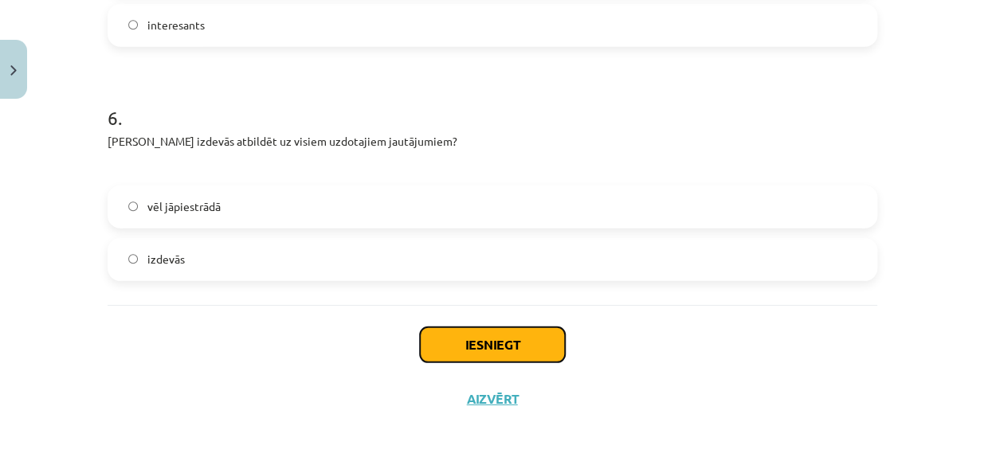
click at [471, 339] on button "Iesniegt" at bounding box center [492, 345] width 145 height 35
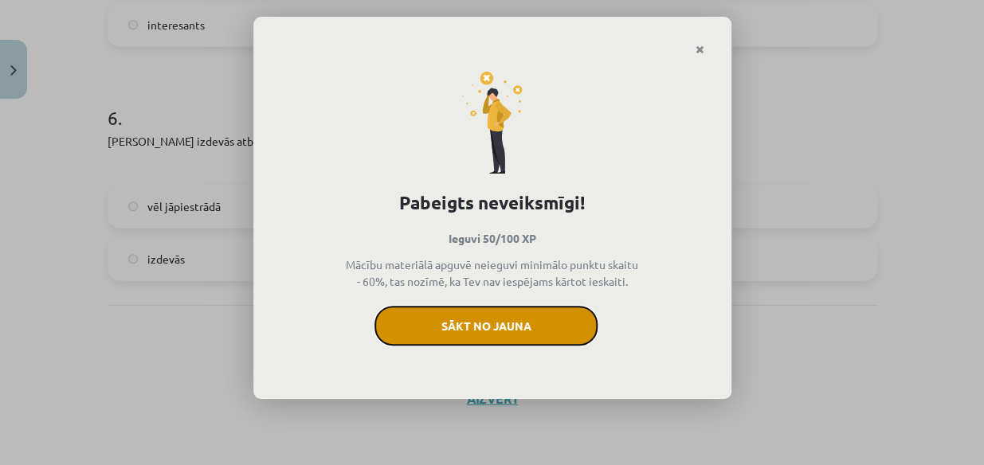
click at [472, 332] on button "Sākt no jauna" at bounding box center [486, 326] width 223 height 40
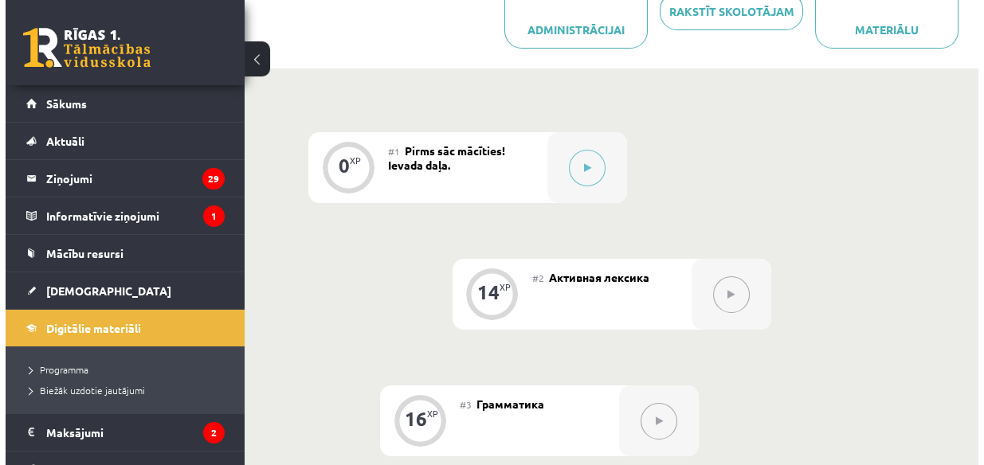
scroll to position [486, 0]
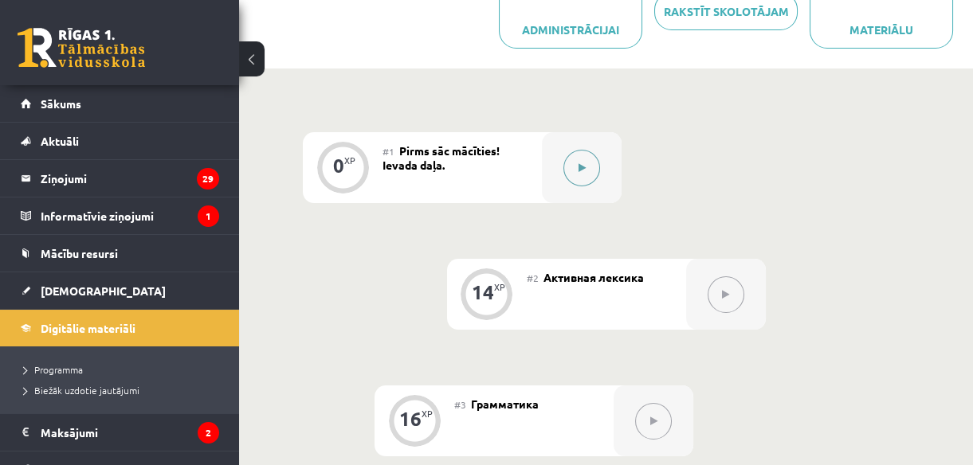
click at [584, 175] on button at bounding box center [581, 168] width 37 height 37
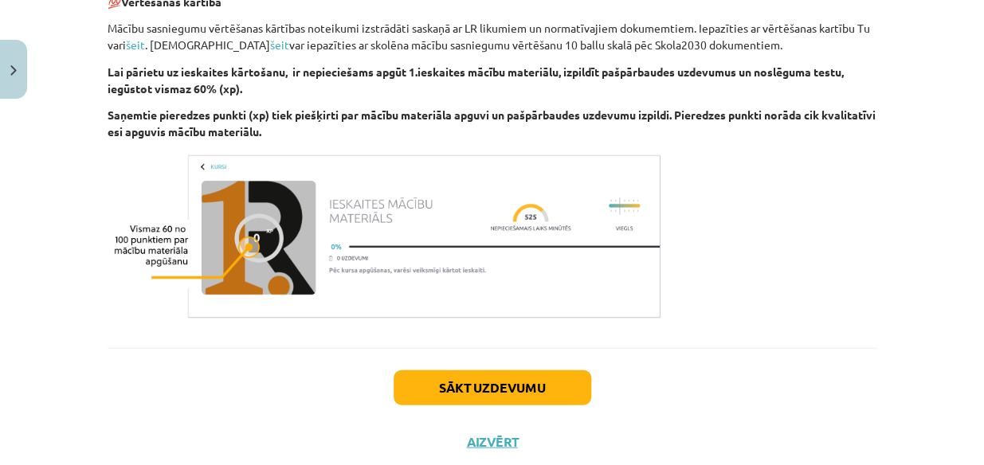
scroll to position [1056, 0]
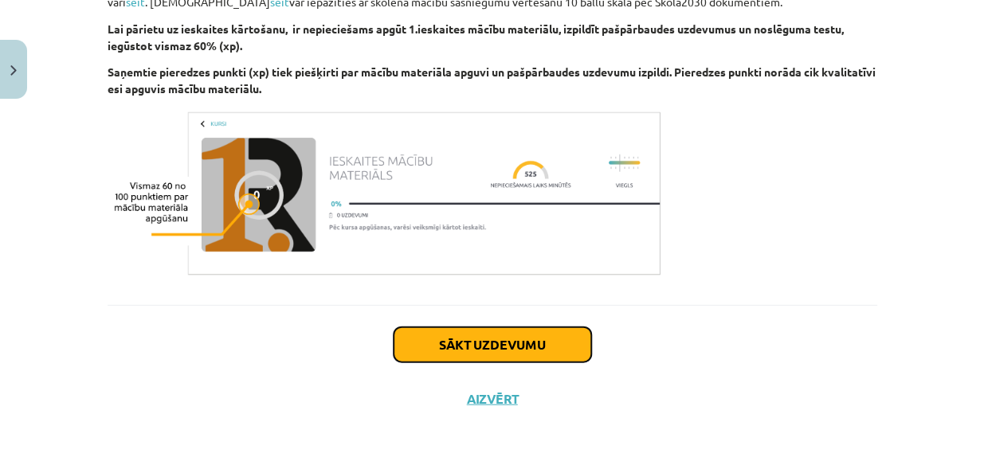
click at [462, 340] on button "Sākt uzdevumu" at bounding box center [493, 344] width 198 height 35
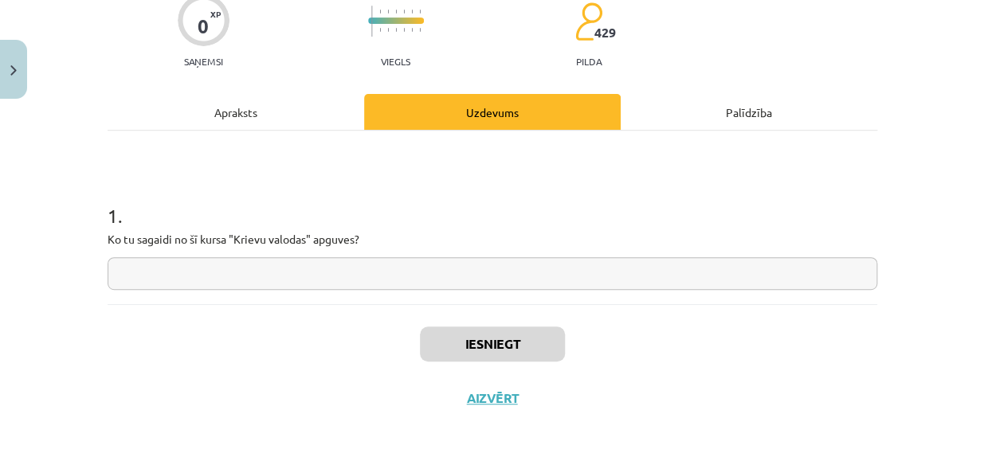
scroll to position [40, 0]
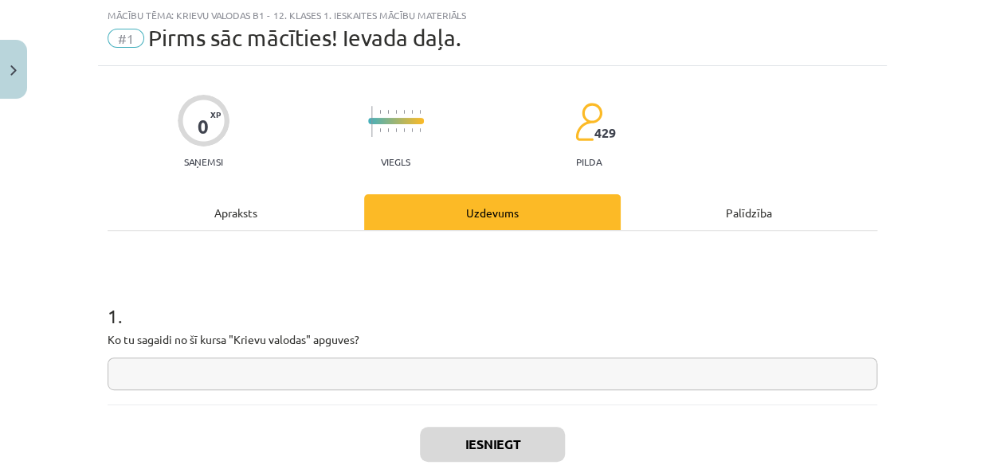
click at [406, 381] on input "text" at bounding box center [493, 374] width 770 height 33
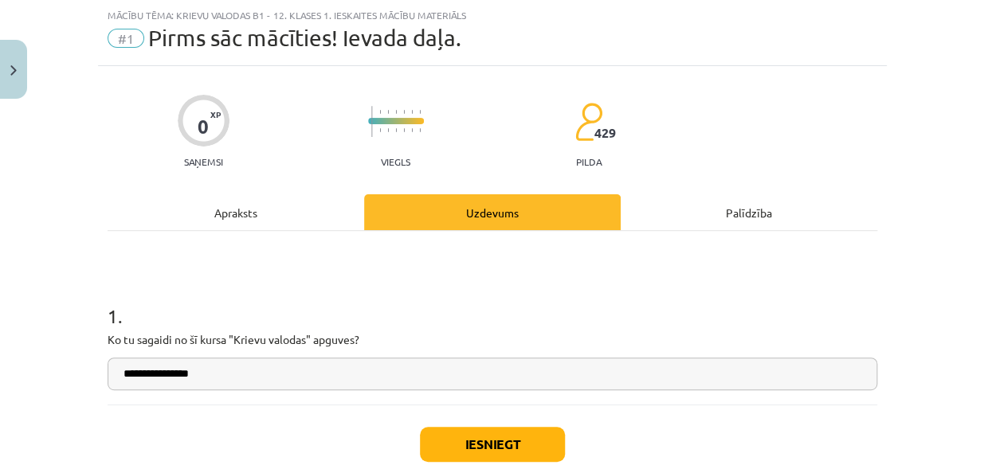
type input "**********"
click at [462, 439] on button "Iesniegt" at bounding box center [492, 444] width 145 height 35
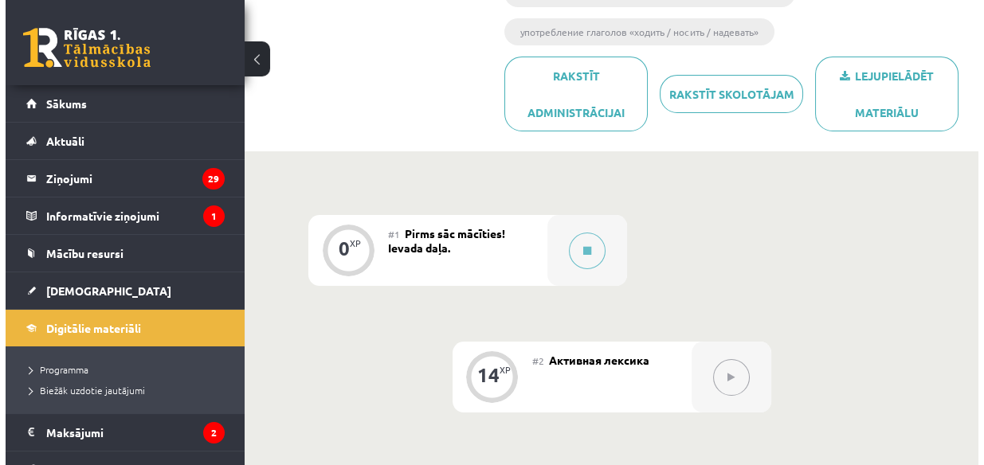
scroll to position [404, 0]
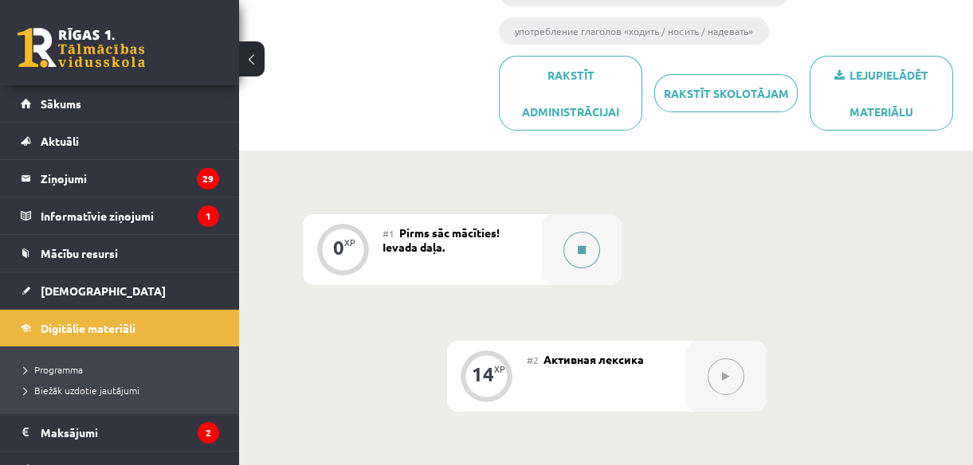
click at [581, 249] on icon at bounding box center [582, 250] width 8 height 10
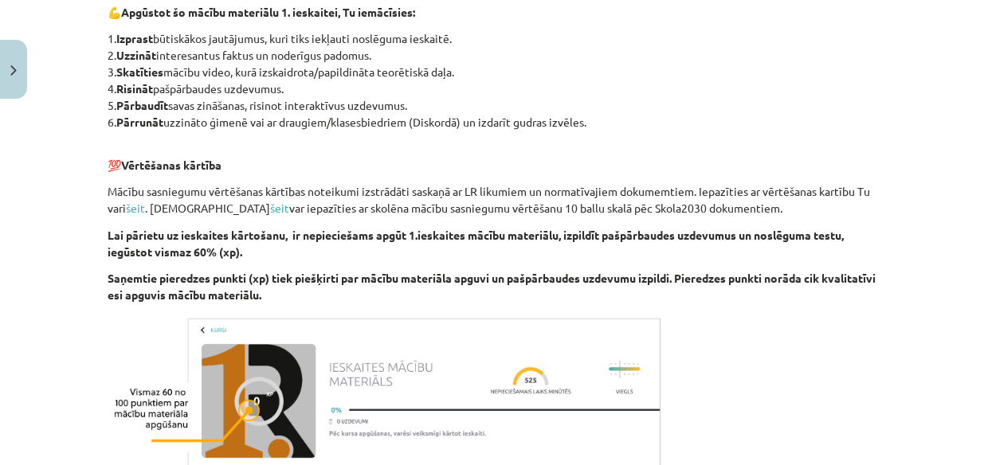
scroll to position [1056, 0]
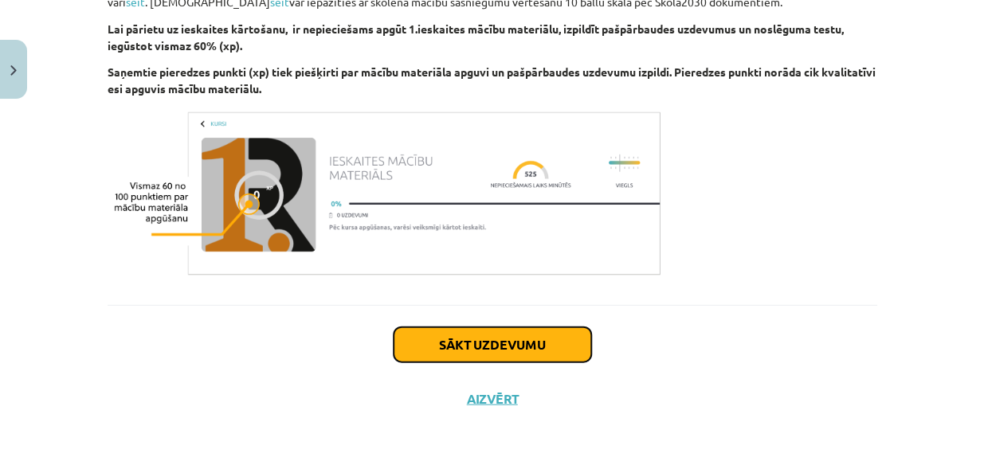
click at [491, 341] on button "Sākt uzdevumu" at bounding box center [493, 344] width 198 height 35
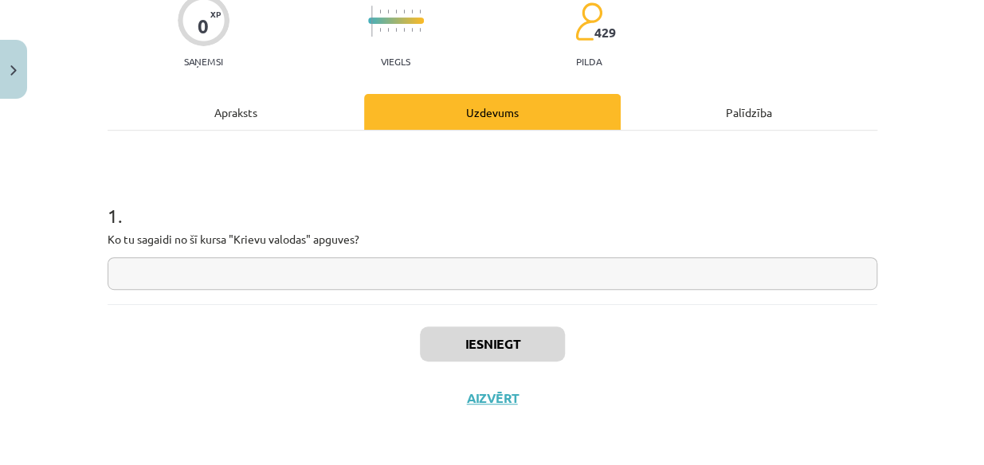
scroll to position [40, 0]
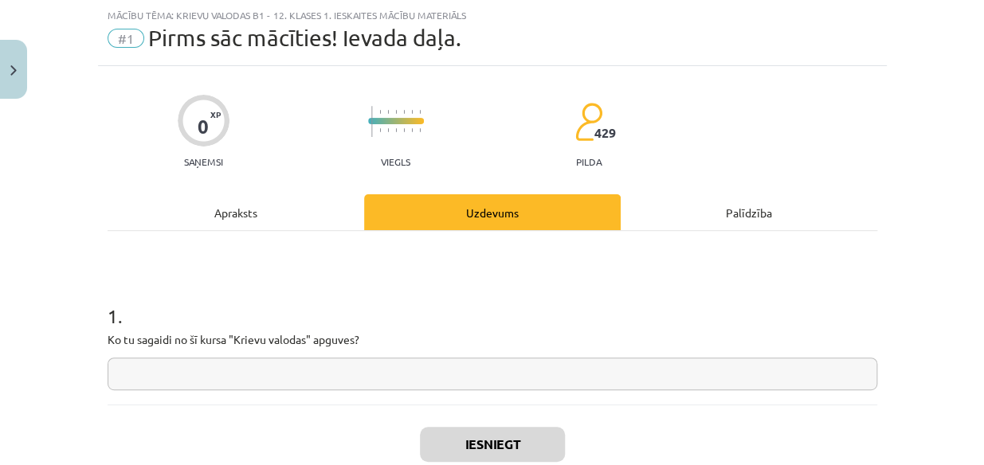
click at [470, 363] on input "text" at bounding box center [493, 374] width 770 height 33
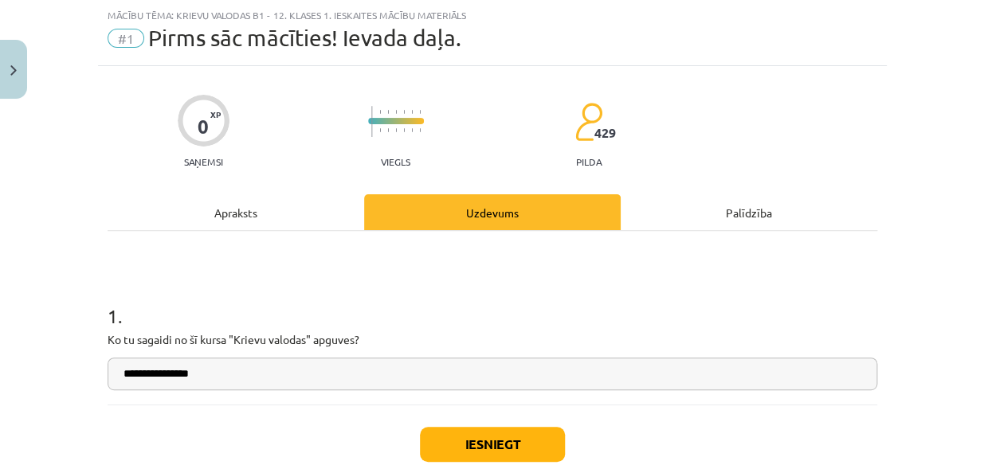
type input "**********"
click at [500, 431] on button "Iesniegt" at bounding box center [492, 444] width 145 height 35
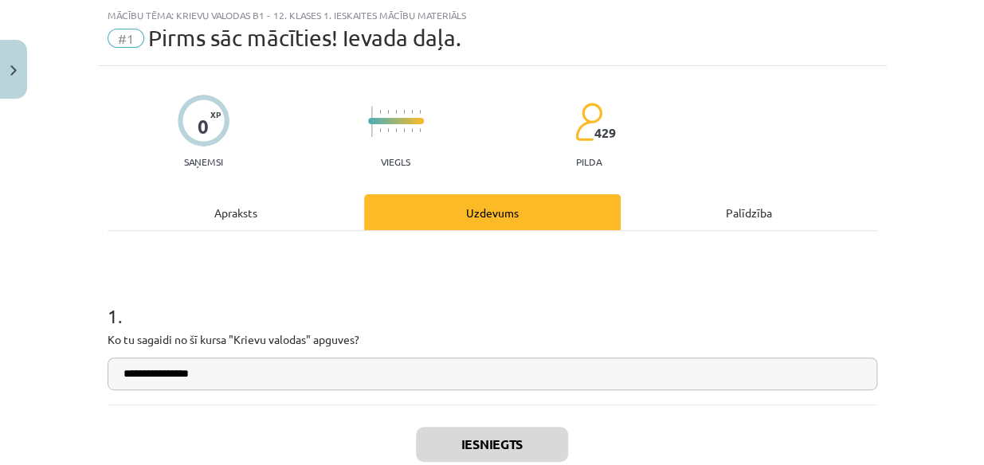
scroll to position [190, 0]
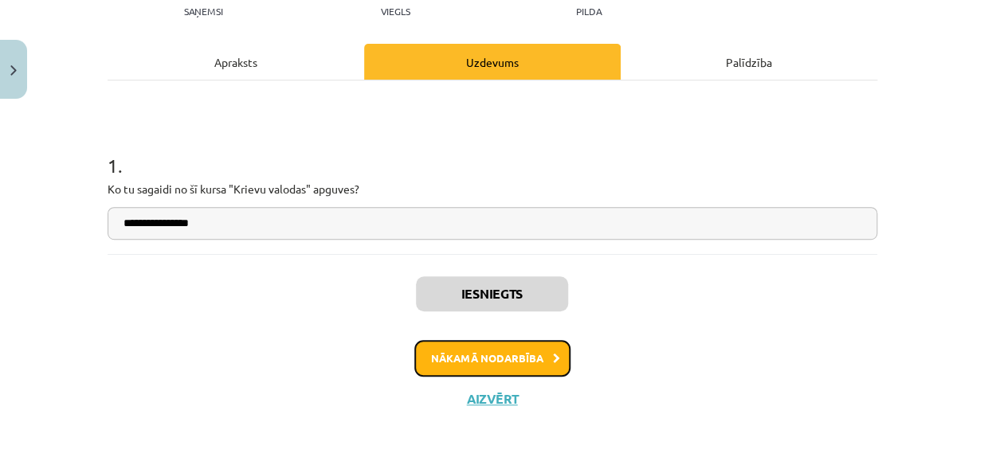
click at [516, 366] on button "Nākamā nodarbība" at bounding box center [492, 358] width 156 height 37
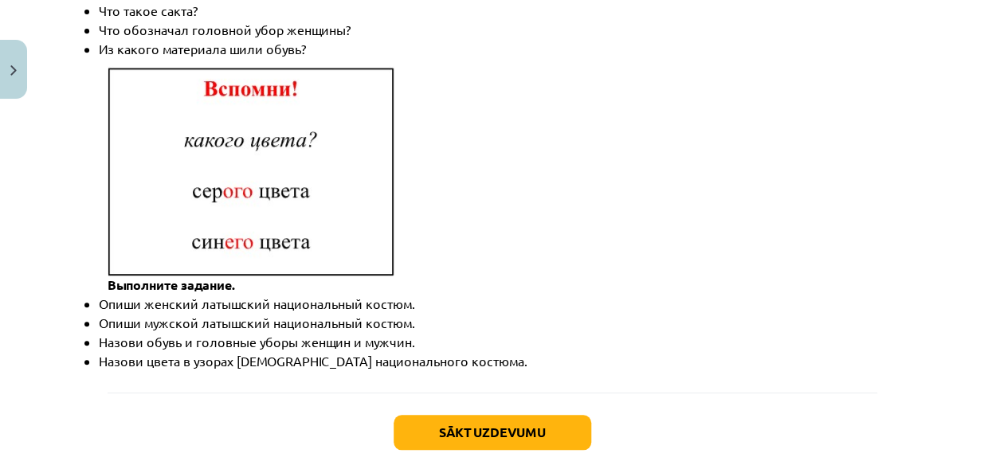
scroll to position [2411, 0]
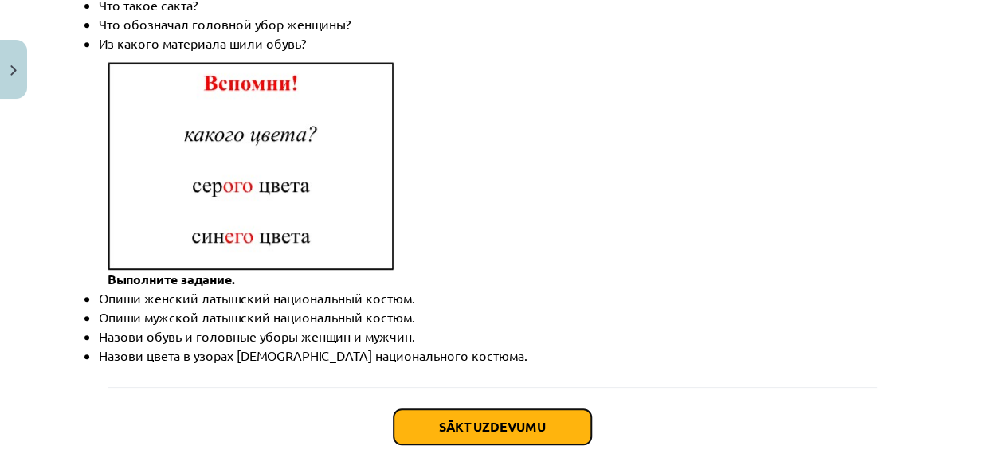
click at [516, 410] on button "Sākt uzdevumu" at bounding box center [493, 427] width 198 height 35
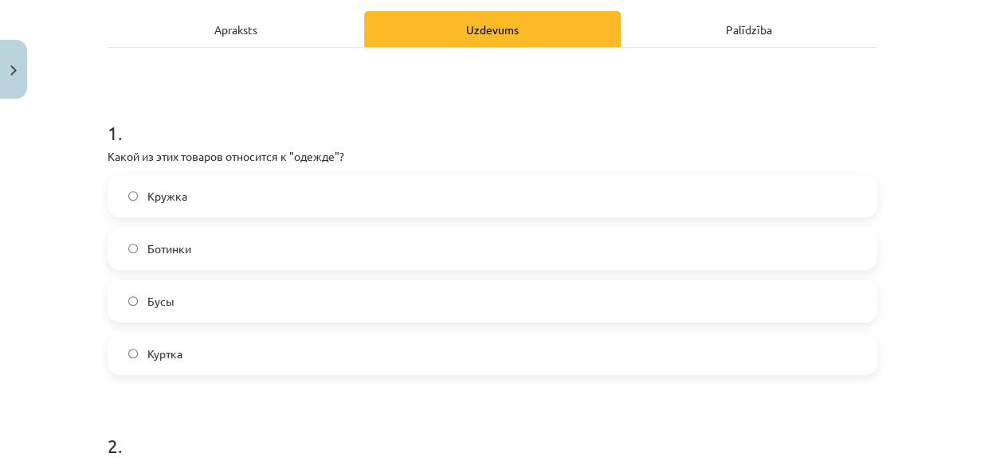
scroll to position [223, 0]
click at [346, 356] on label "Куртка" at bounding box center [492, 354] width 767 height 40
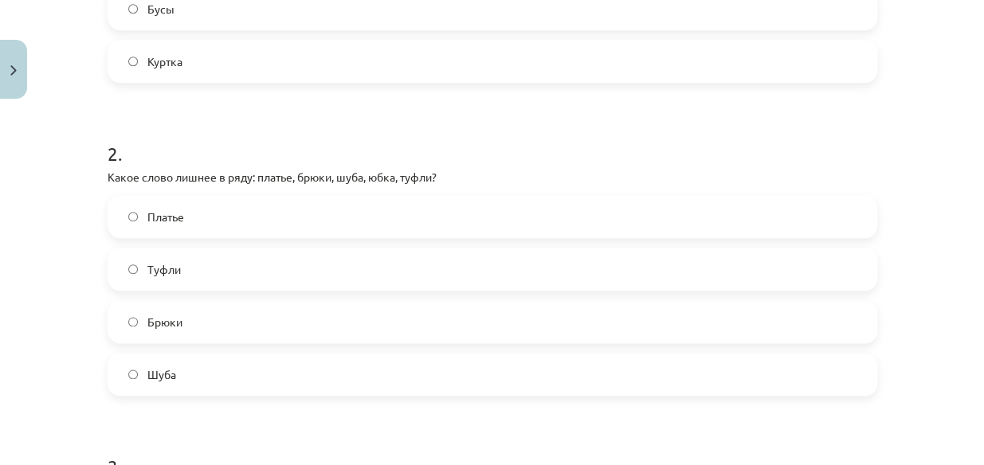
scroll to position [516, 0]
click at [270, 266] on label "Туфли" at bounding box center [492, 269] width 767 height 40
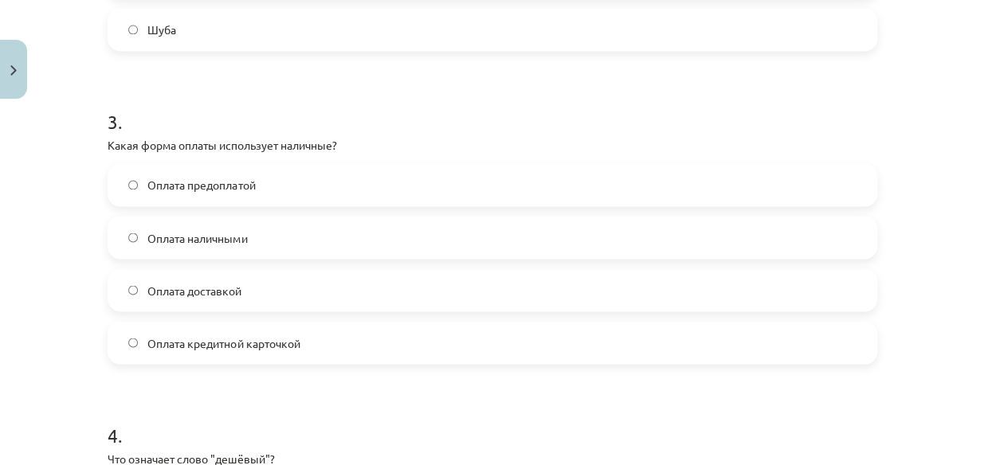
scroll to position [863, 0]
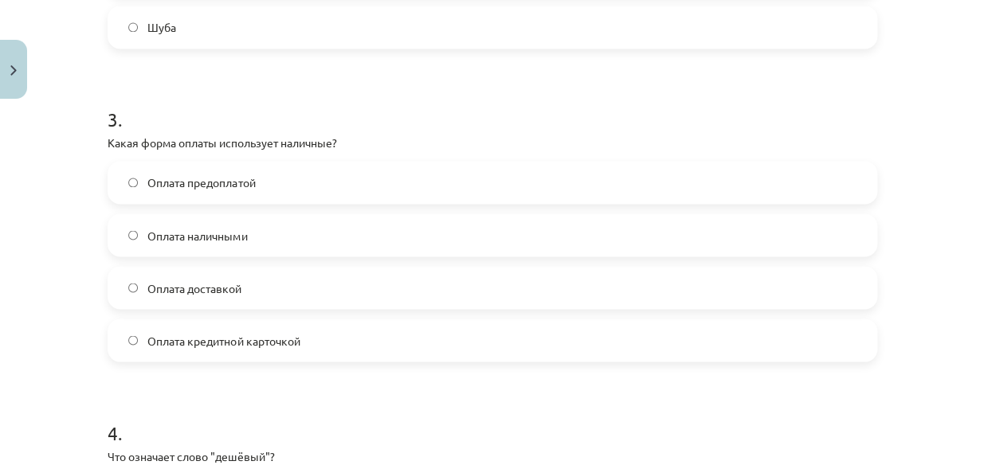
click at [271, 239] on label "Оплата наличными" at bounding box center [492, 235] width 767 height 40
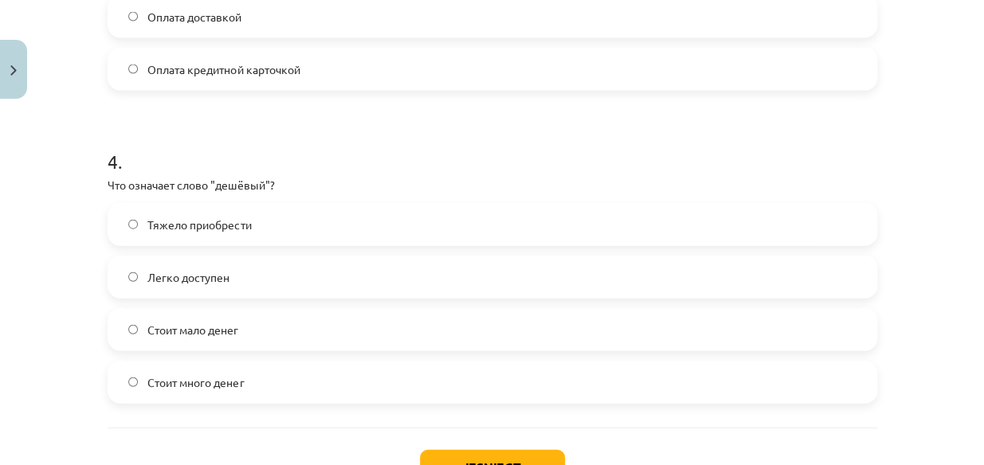
scroll to position [1135, 0]
click at [246, 319] on label "Стоит мало денег" at bounding box center [492, 329] width 767 height 40
click at [434, 450] on button "Iesniegt" at bounding box center [492, 466] width 145 height 35
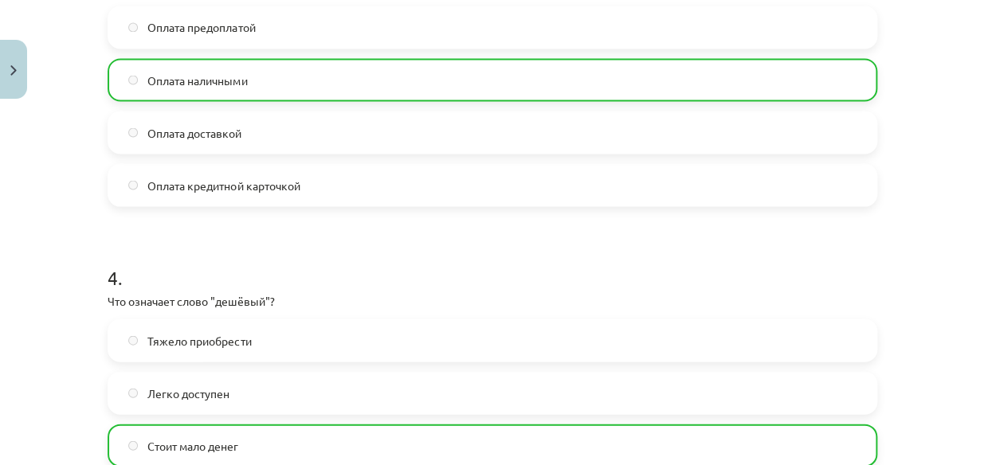
scroll to position [1307, 0]
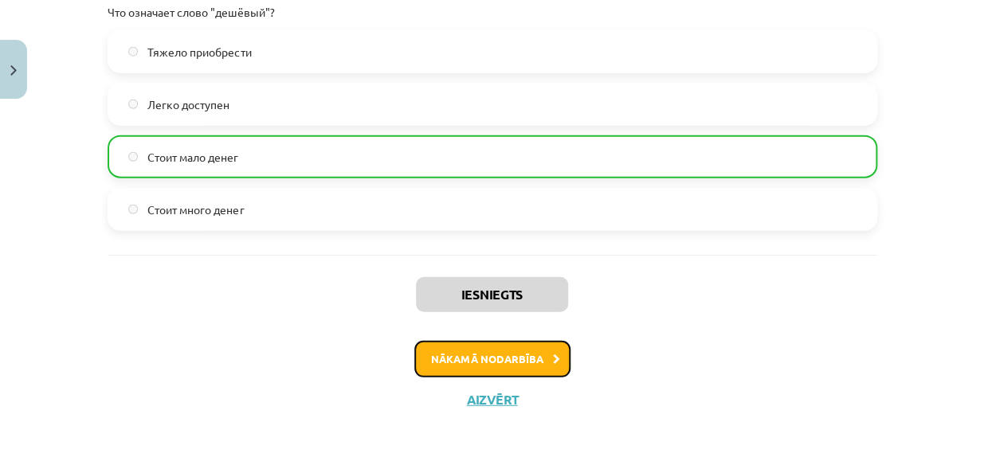
click at [465, 364] on button "Nākamā nodarbība" at bounding box center [492, 359] width 156 height 37
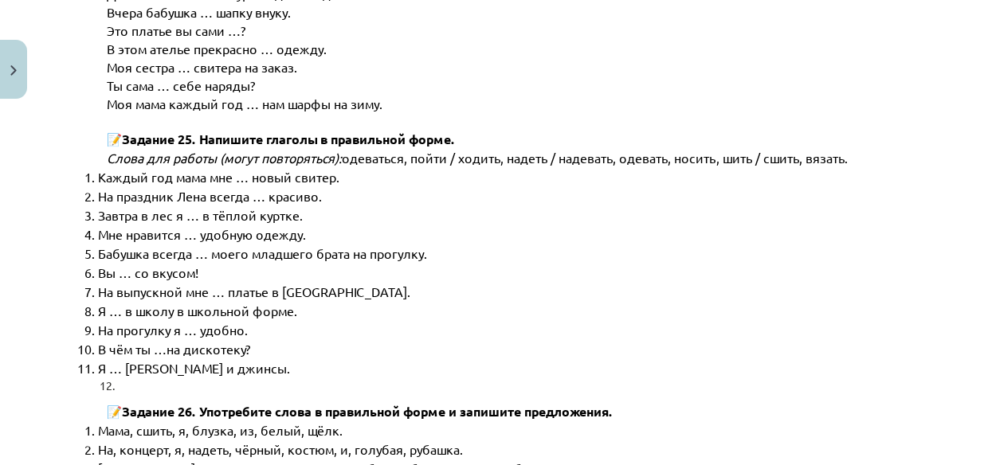
scroll to position [8155, 0]
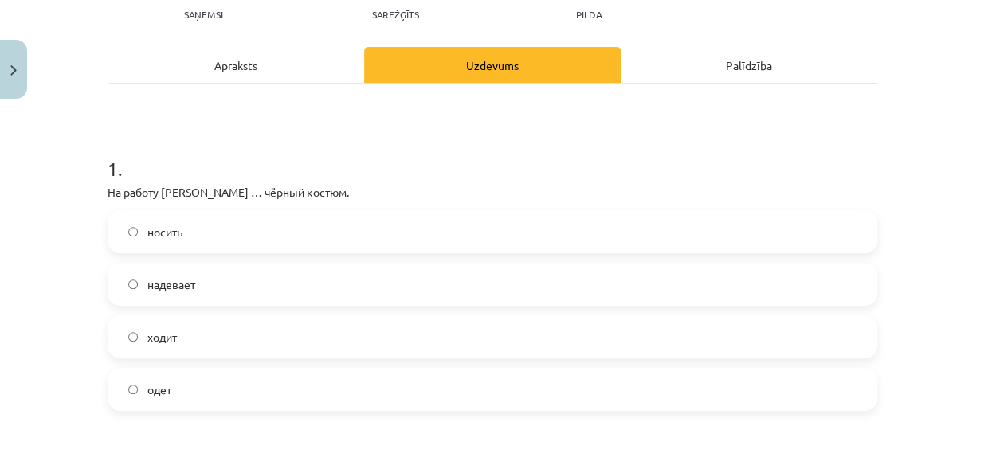
scroll to position [188, 0]
click at [365, 276] on label "надевает" at bounding box center [492, 284] width 767 height 40
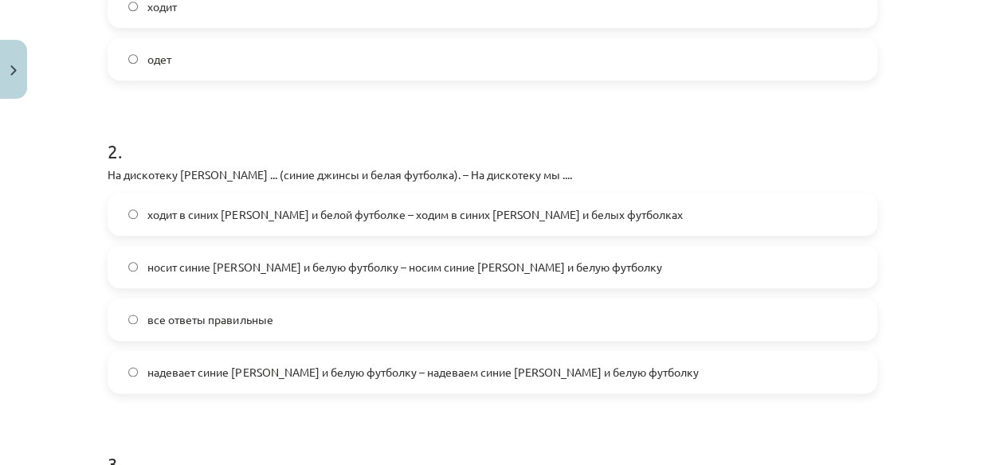
scroll to position [516, 0]
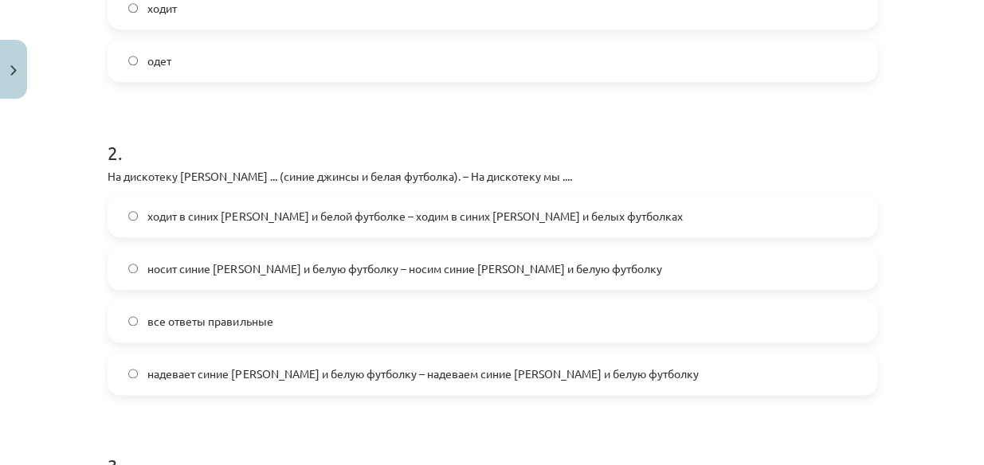
click at [373, 369] on span "надевает синие джинсы и белую футболку – надеваем синие джинсы и белую футболку" at bounding box center [422, 374] width 551 height 17
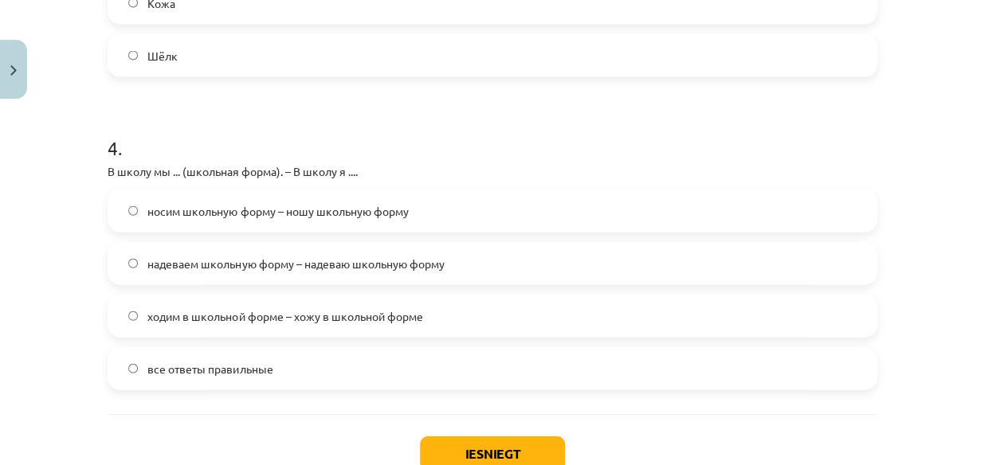
scroll to position [1283, 0]
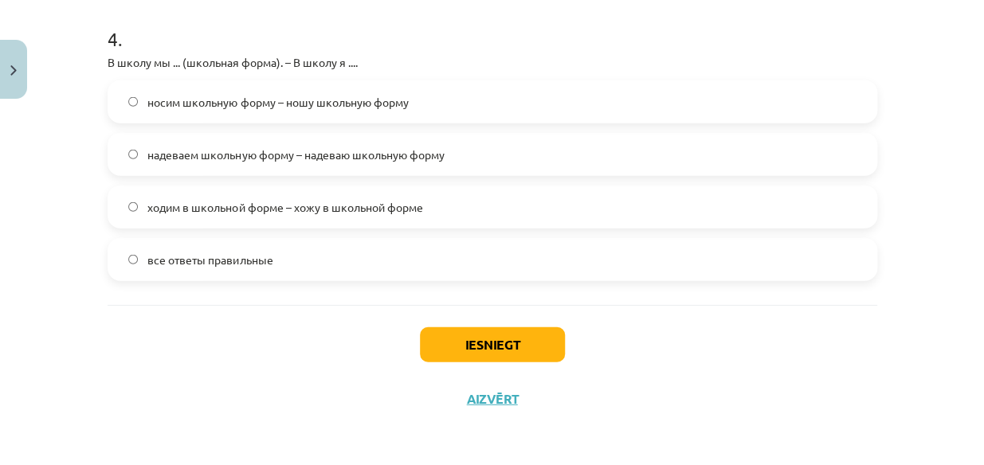
click at [243, 94] on span "носим школьную форму – ношу школьную форму" at bounding box center [277, 102] width 261 height 17
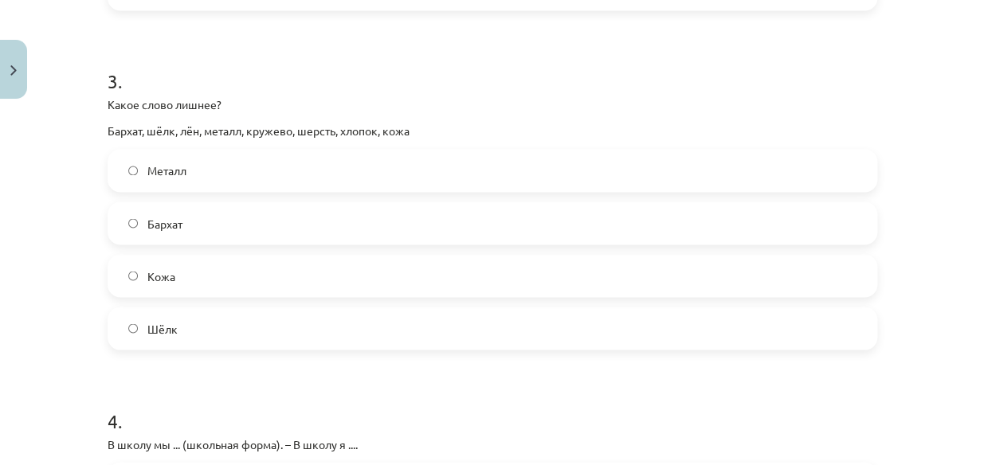
scroll to position [897, 0]
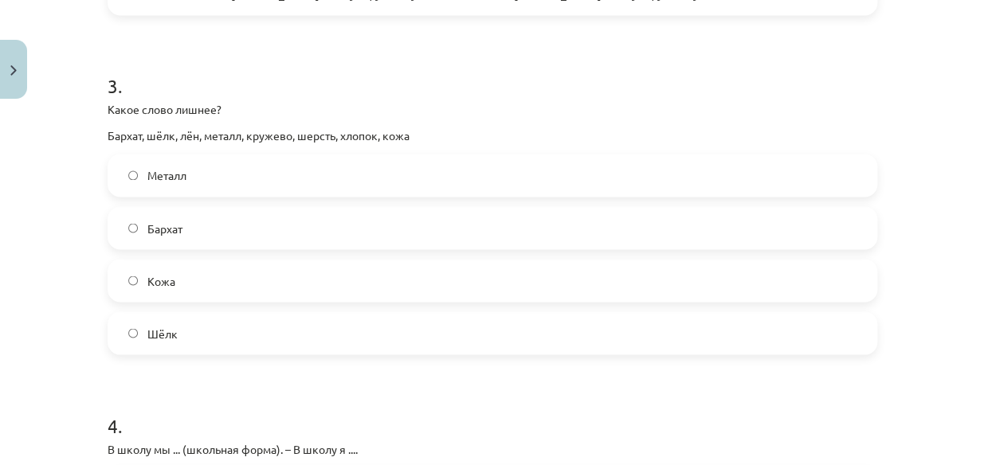
click at [231, 167] on label "Металл" at bounding box center [492, 175] width 767 height 40
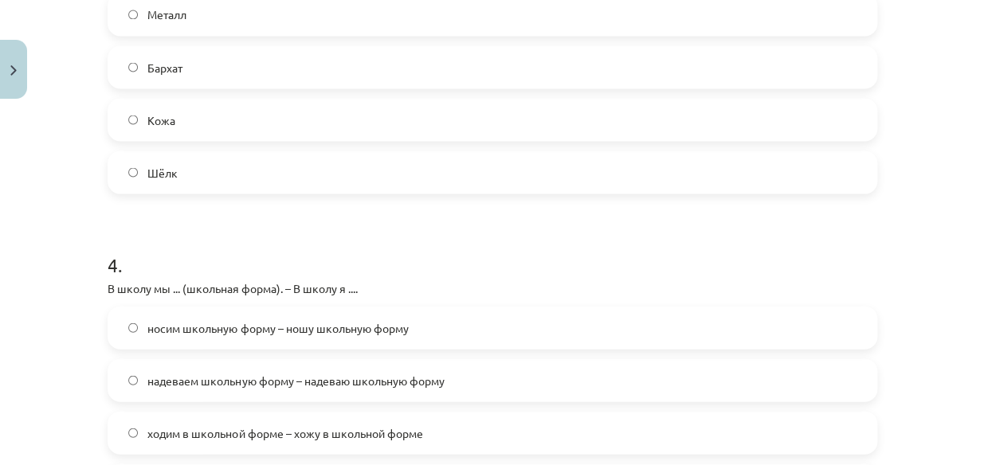
scroll to position [1283, 0]
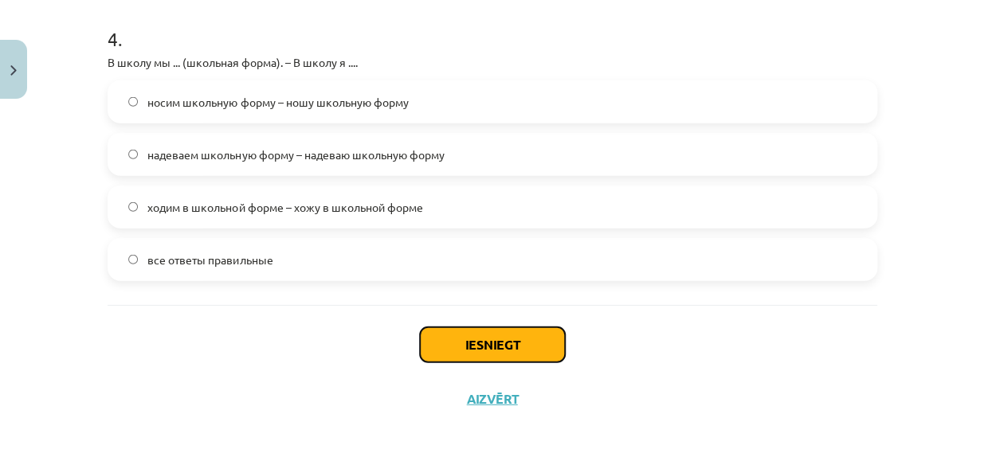
click at [449, 337] on button "Iesniegt" at bounding box center [492, 345] width 145 height 35
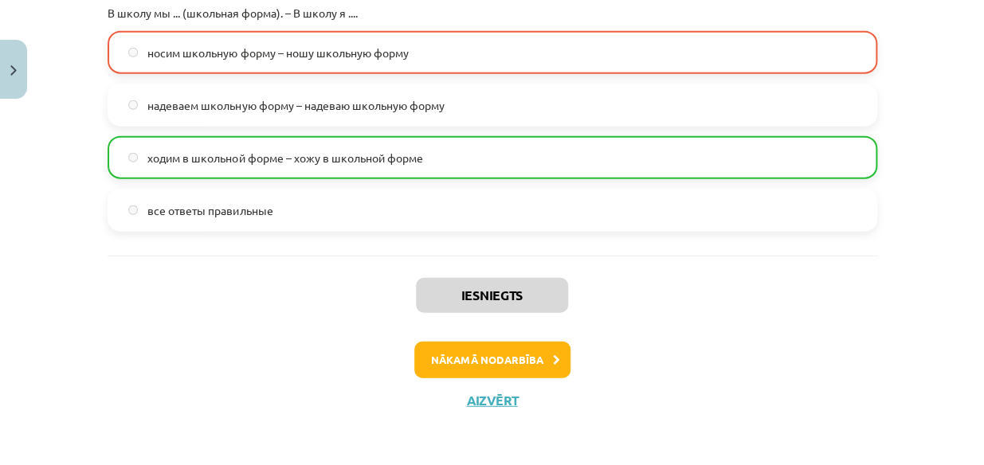
scroll to position [1332, 0]
click at [456, 363] on button "Nākamā nodarbība" at bounding box center [492, 361] width 156 height 37
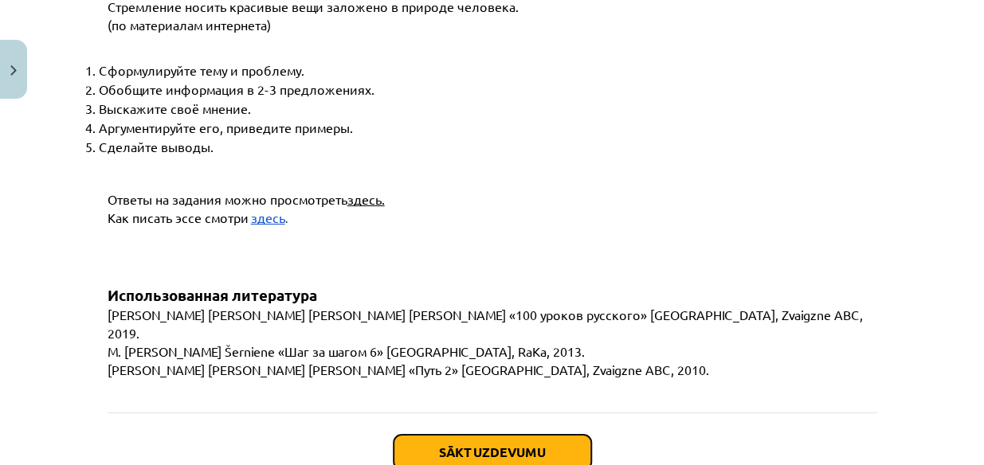
click at [459, 435] on button "Sākt uzdevumu" at bounding box center [493, 452] width 198 height 35
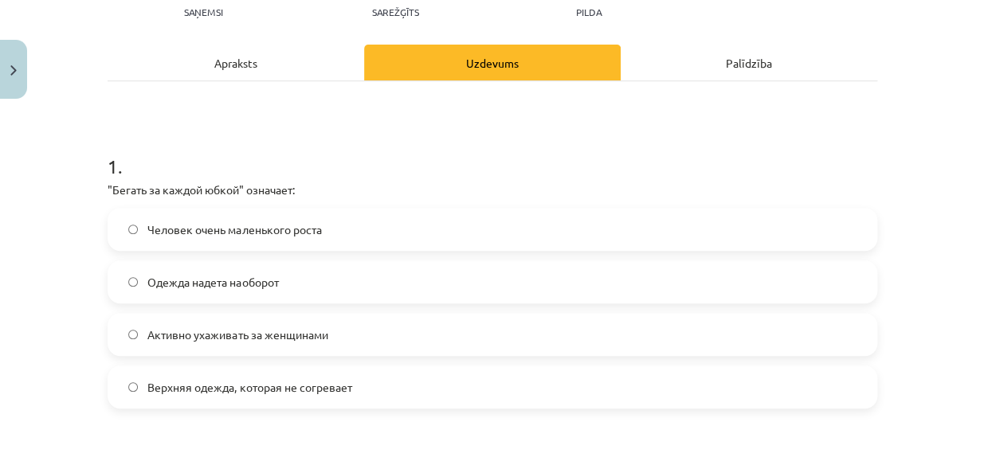
scroll to position [192, 0]
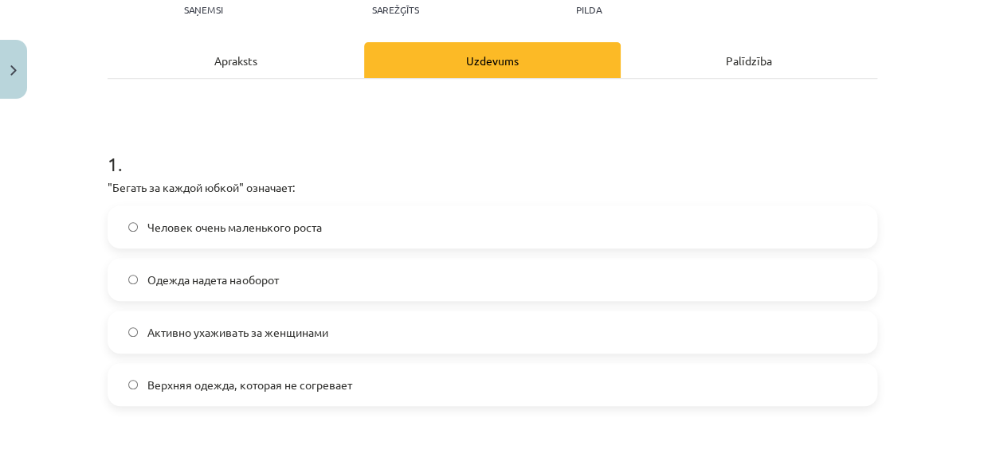
click at [441, 331] on label "Активно ухаживать за женщинами" at bounding box center [492, 332] width 767 height 40
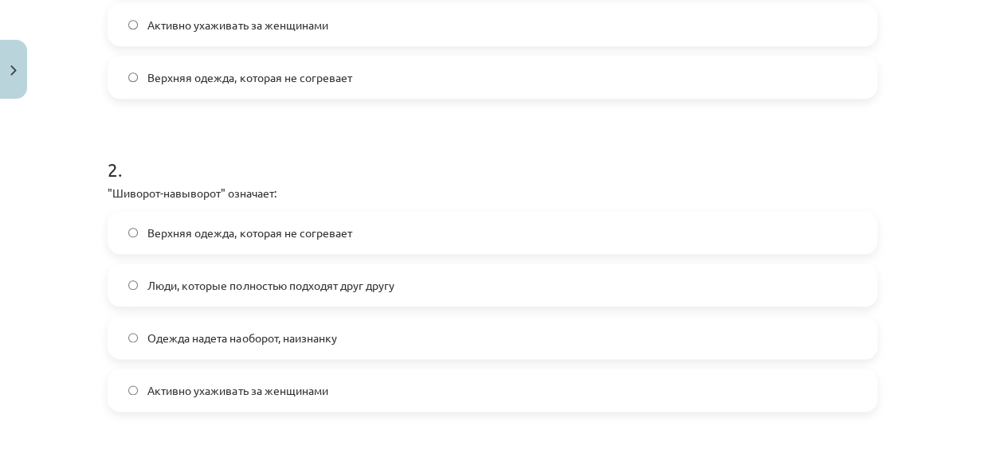
scroll to position [503, 0]
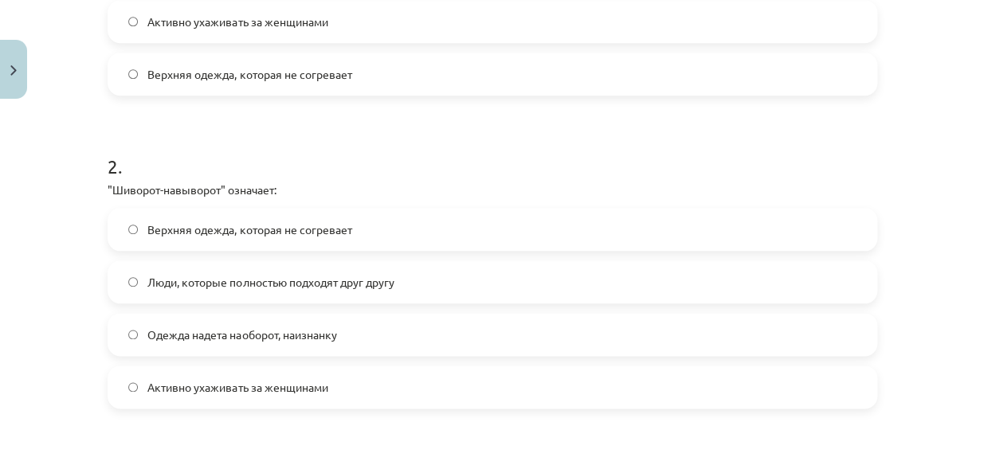
click at [234, 341] on span "Одежда надета наоборот, наизнанку" at bounding box center [241, 335] width 189 height 17
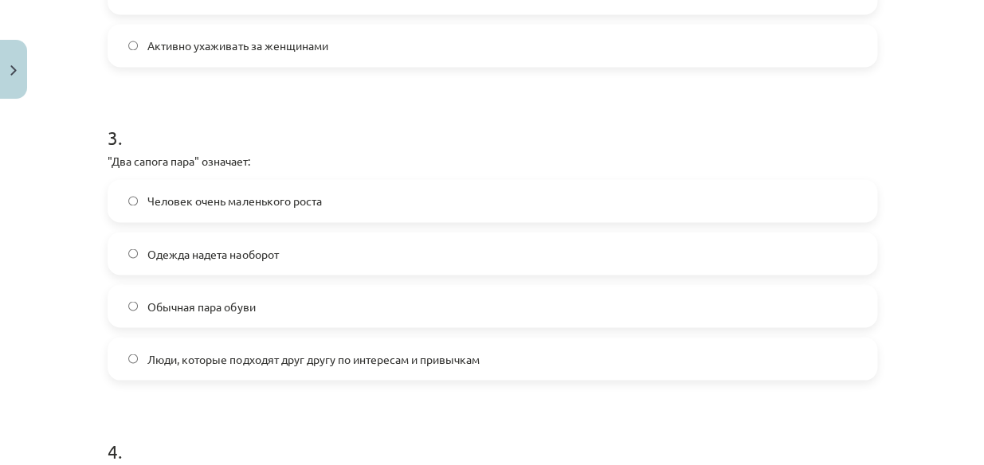
scroll to position [846, 0]
click at [233, 347] on label "Люди, которые подходят друг другу по интересам и привычкам" at bounding box center [492, 358] width 767 height 40
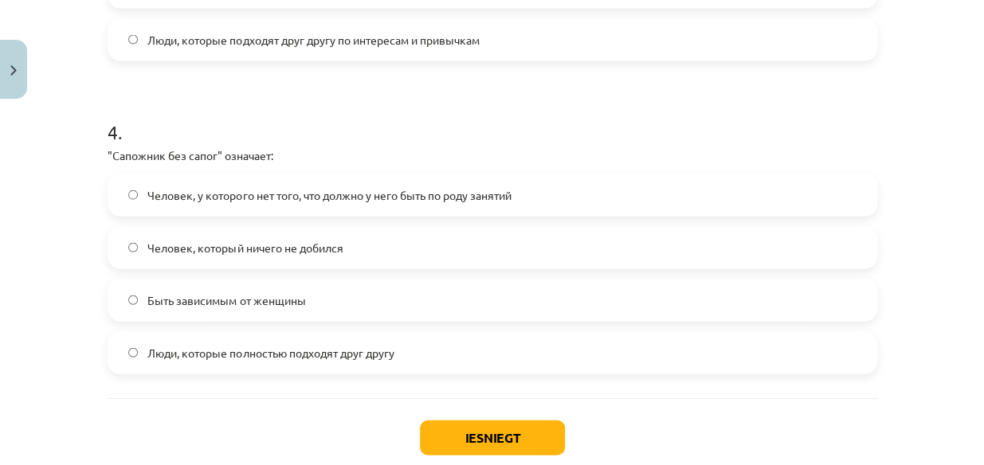
scroll to position [1164, 0]
click at [342, 198] on span "Человек, у которого нет того, что должно у него быть по роду занятий" at bounding box center [328, 194] width 363 height 17
click at [453, 420] on button "Iesniegt" at bounding box center [492, 437] width 145 height 35
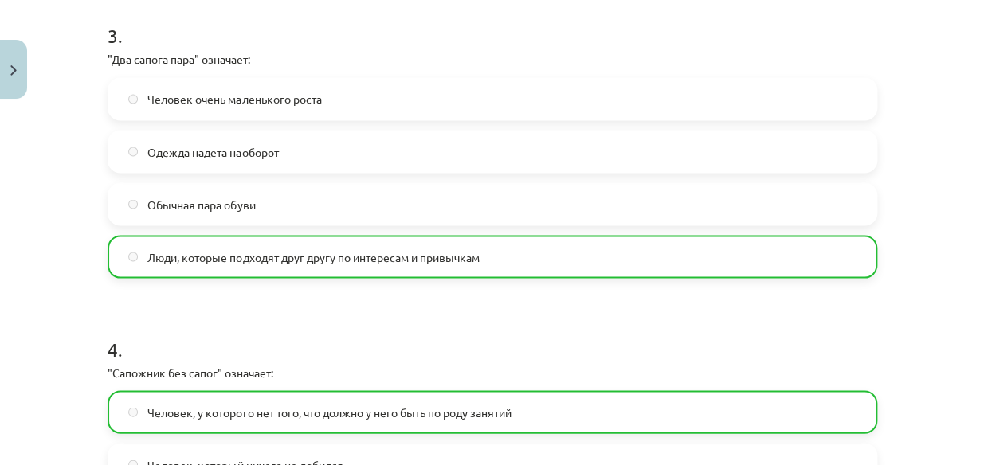
scroll to position [1307, 0]
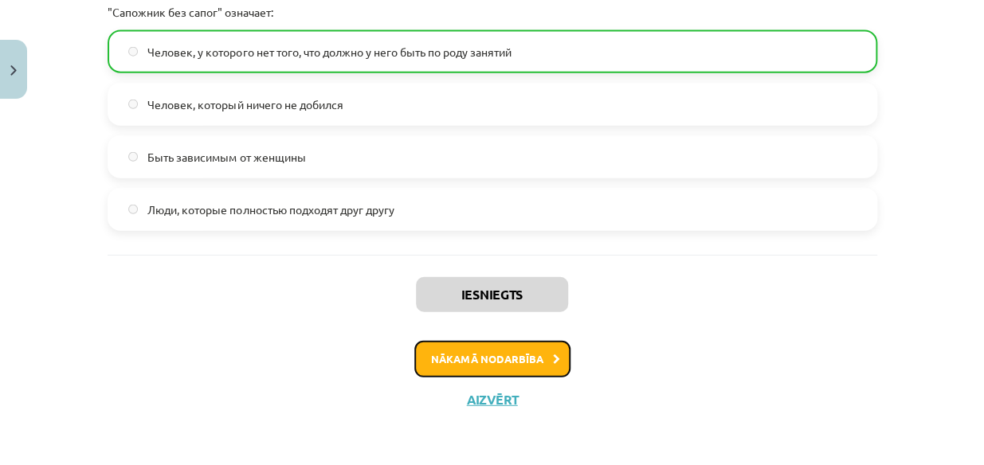
click at [494, 364] on button "Nākamā nodarbība" at bounding box center [492, 359] width 156 height 37
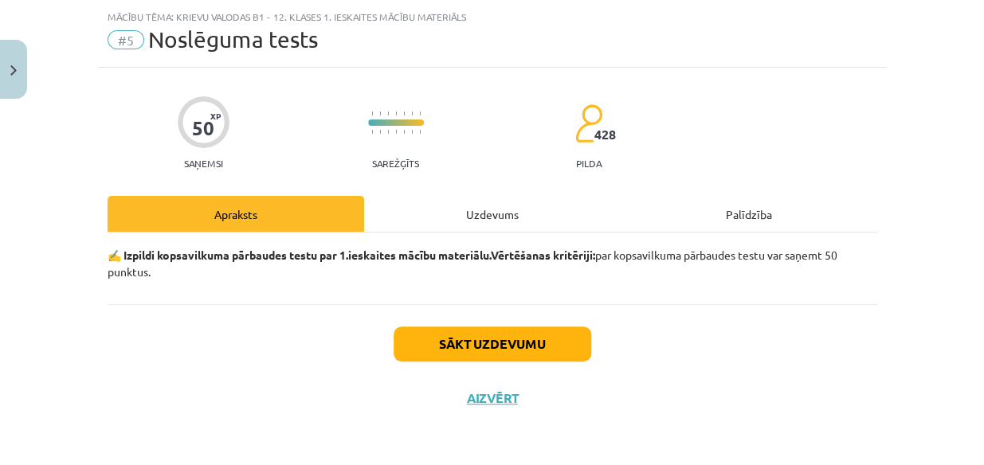
scroll to position [38, 0]
click at [498, 340] on button "Sākt uzdevumu" at bounding box center [493, 344] width 198 height 35
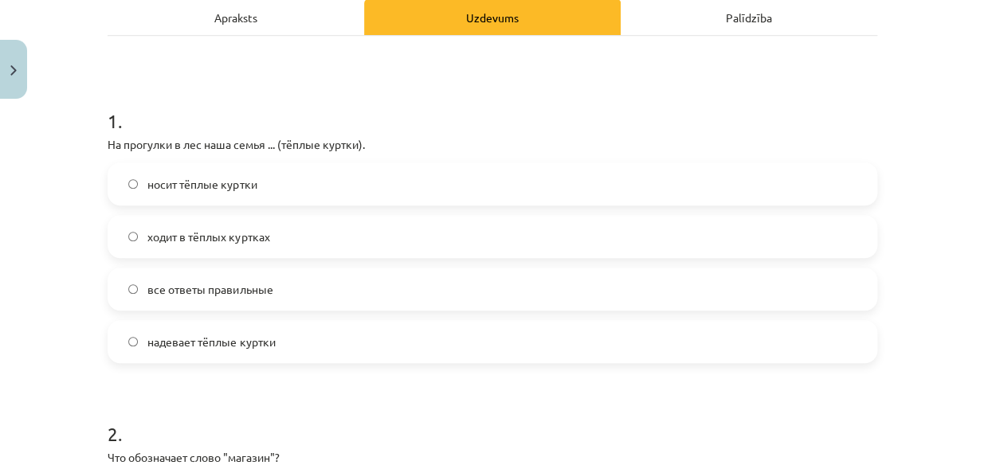
scroll to position [236, 0]
click at [381, 340] on label "надевает тёплые куртки" at bounding box center [492, 341] width 767 height 40
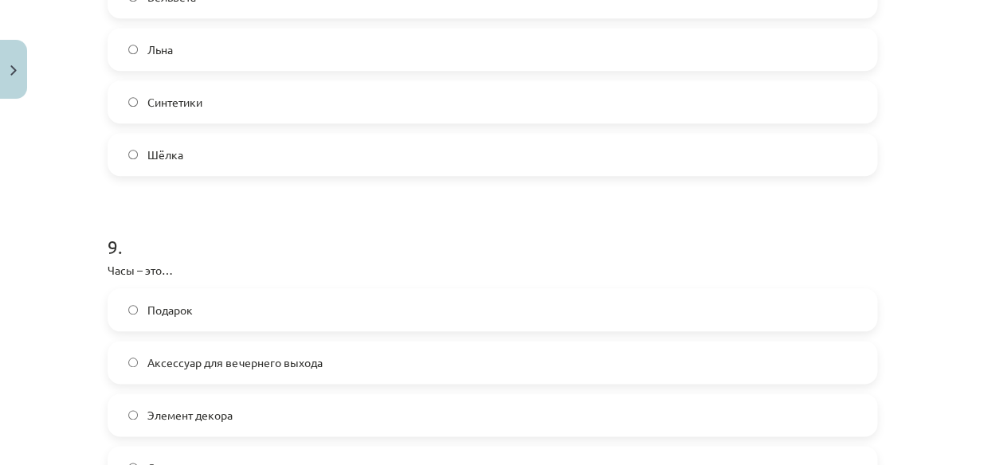
scroll to position [3136, 0]
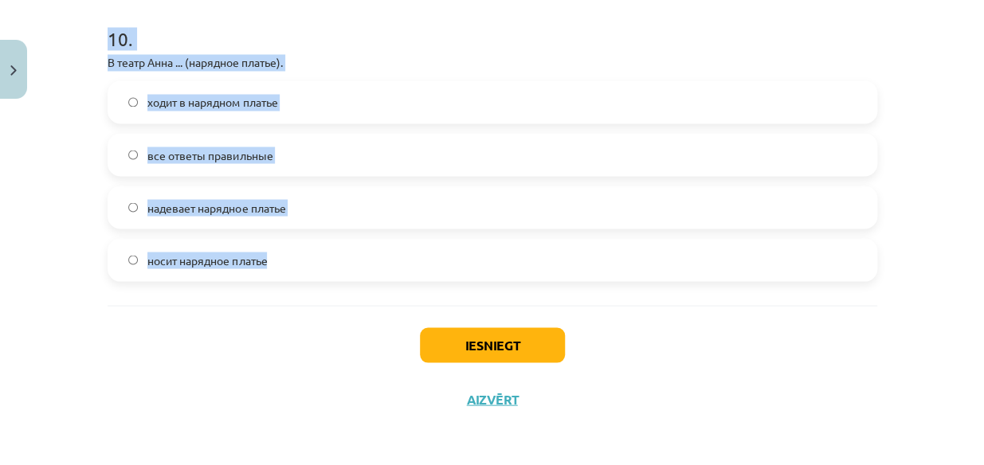
drag, startPoint x: 96, startPoint y: 143, endPoint x: 397, endPoint y: 260, distance: 323.2
copy form "На прогулки в лес наша семья ... (тёплые куртки). носит тёплые куртки ходит в т…"
click at [48, 171] on div "Mācību tēma: Krievu valodas b1 - 12. klases 1. ieskaites mācību materiāls #5 No…" at bounding box center [492, 232] width 984 height 465
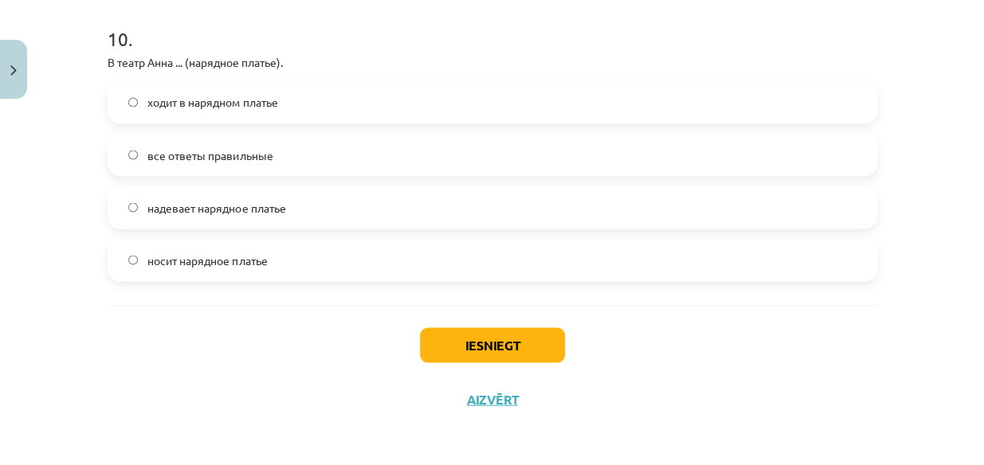
click at [184, 154] on span "все ответы правильные" at bounding box center [209, 155] width 125 height 17
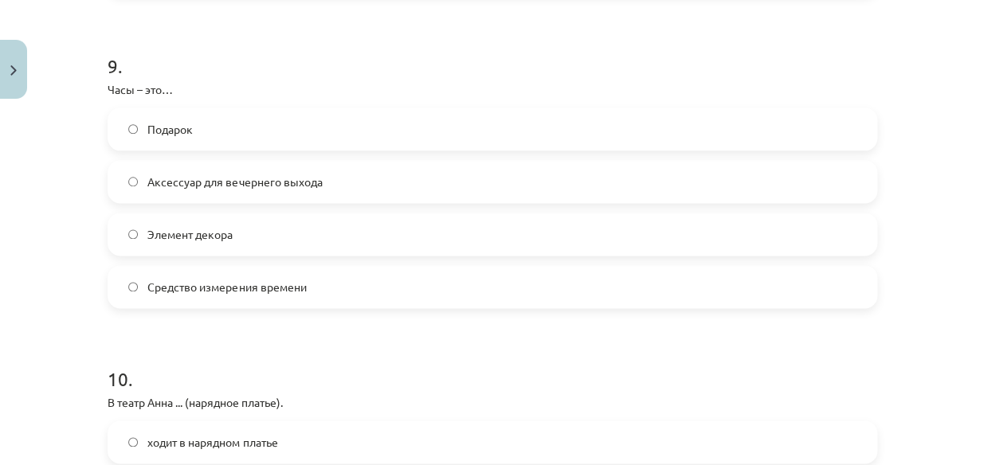
scroll to position [2793, 0]
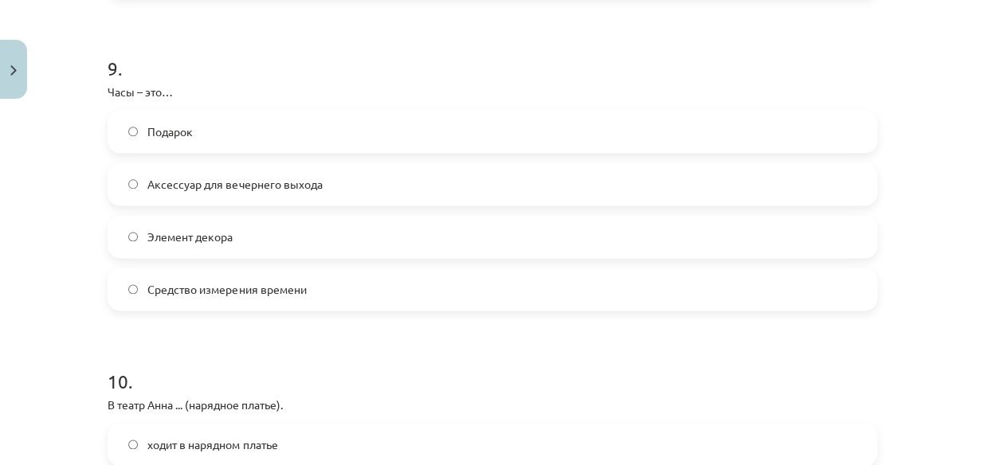
click at [157, 294] on span "Средство измерения времени" at bounding box center [226, 289] width 159 height 17
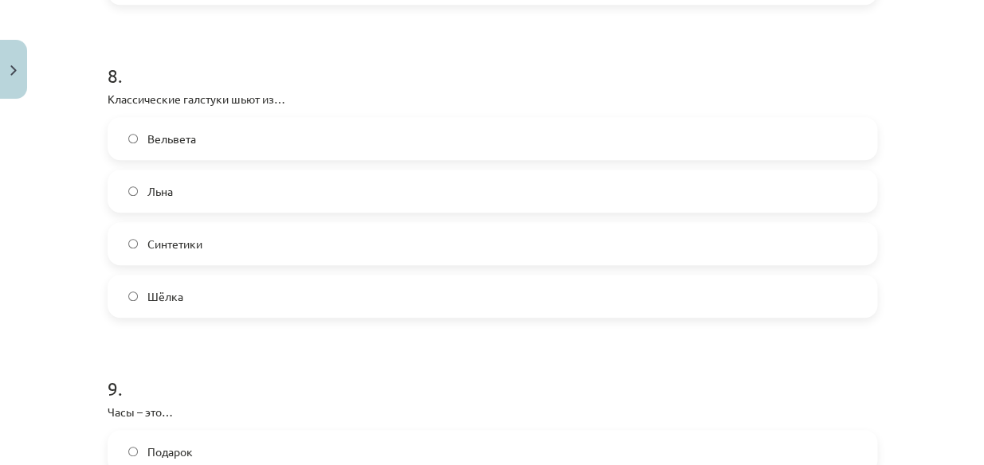
scroll to position [2472, 0]
click at [157, 294] on span "Шёлка" at bounding box center [165, 297] width 36 height 17
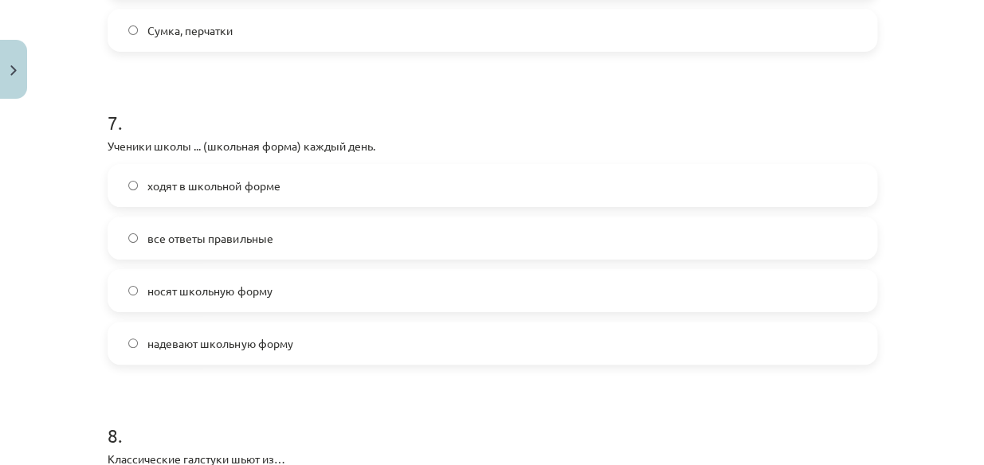
scroll to position [2111, 0]
click at [189, 237] on span "все ответы правильные" at bounding box center [209, 240] width 125 height 17
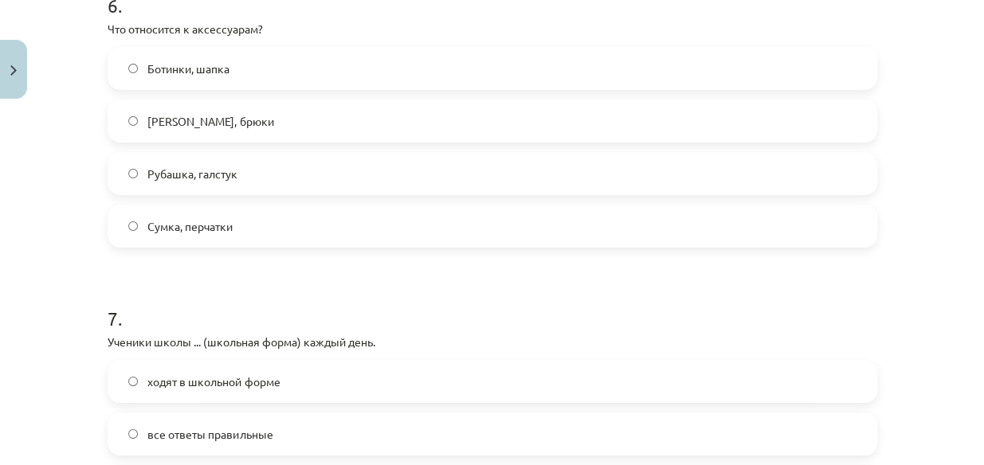
scroll to position [1904, 0]
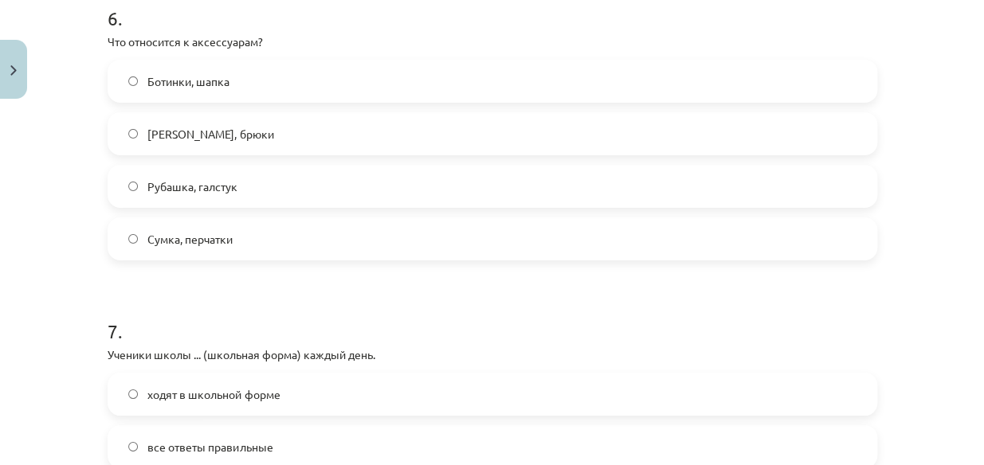
click at [189, 237] on span "Сумка, перчатки" at bounding box center [189, 239] width 85 height 17
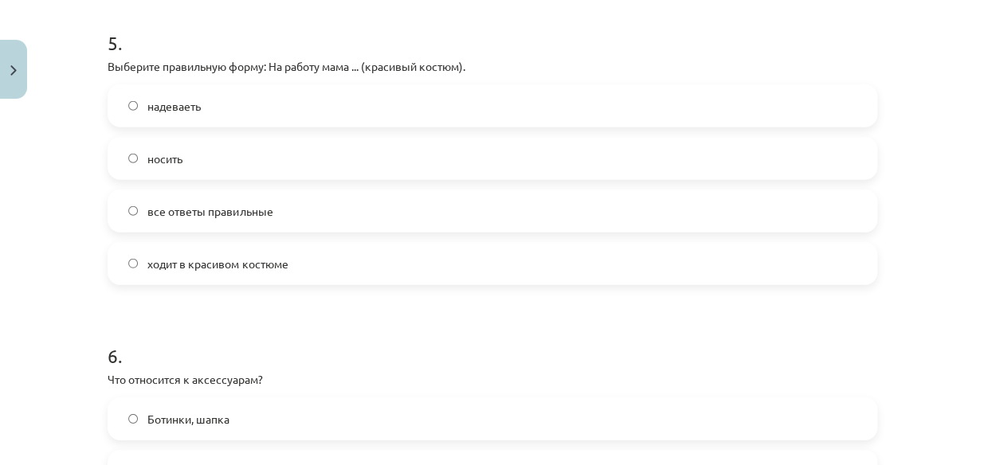
scroll to position [1564, 0]
click at [183, 269] on span "ходит в красивом костюме" at bounding box center [217, 265] width 140 height 17
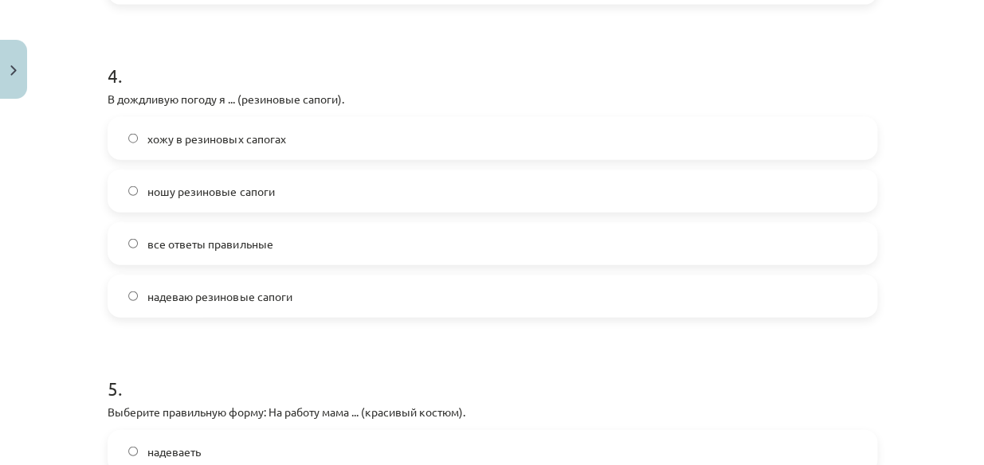
scroll to position [1219, 0]
click at [178, 240] on span "все ответы правильные" at bounding box center [209, 245] width 125 height 17
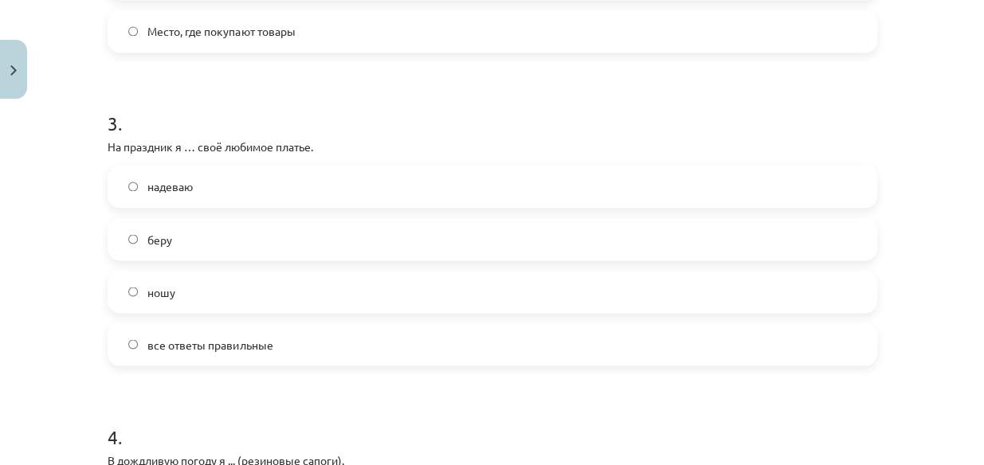
scroll to position [858, 0]
click at [183, 192] on span "надеваю" at bounding box center [169, 187] width 45 height 17
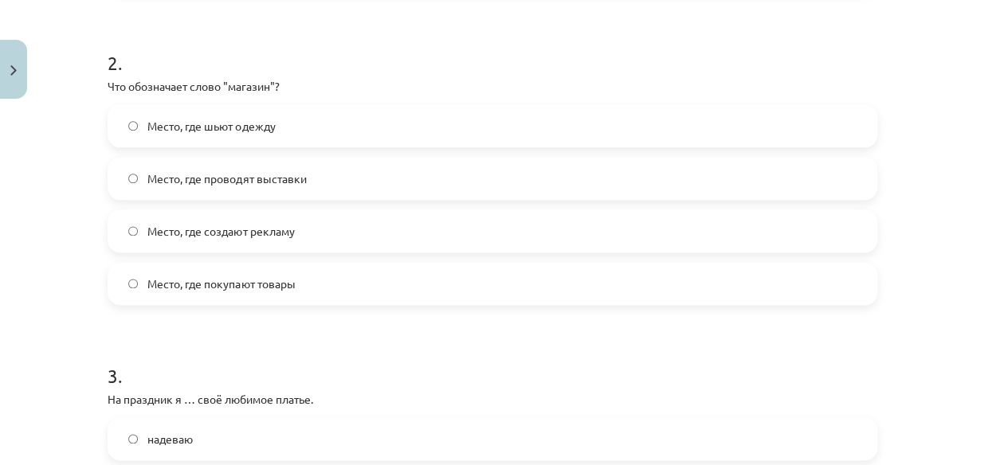
scroll to position [606, 0]
click at [187, 183] on span "Место, где проводят выставки" at bounding box center [226, 179] width 159 height 17
click at [157, 284] on span "Место, где покупают товары" at bounding box center [220, 285] width 147 height 17
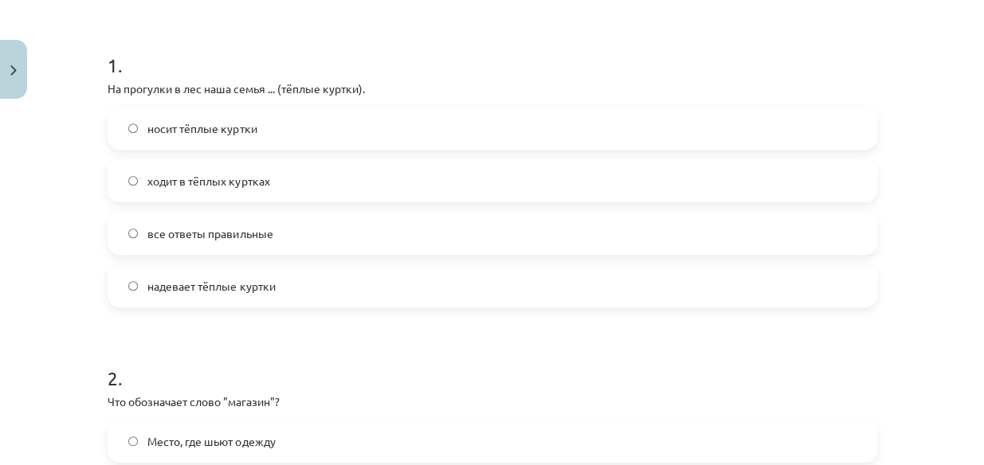
scroll to position [290, 0]
click at [187, 183] on span "ходит в тёплых куртках" at bounding box center [208, 182] width 122 height 17
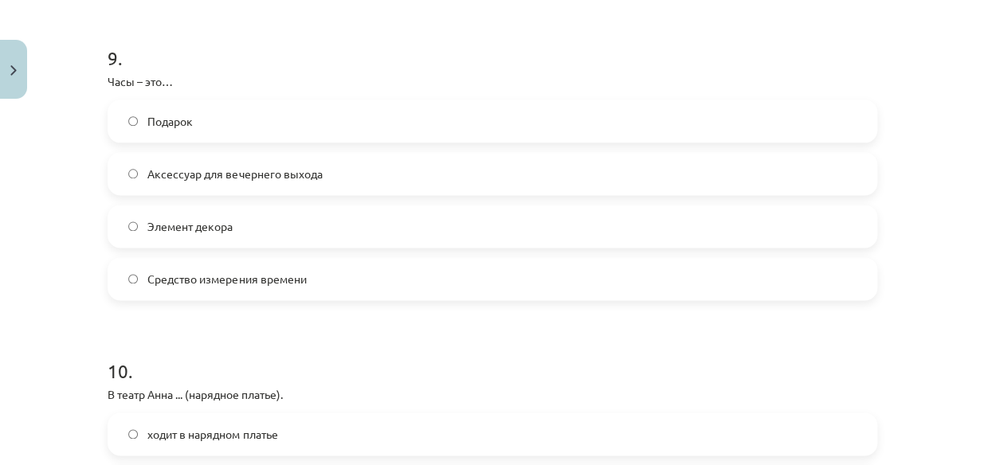
scroll to position [3136, 0]
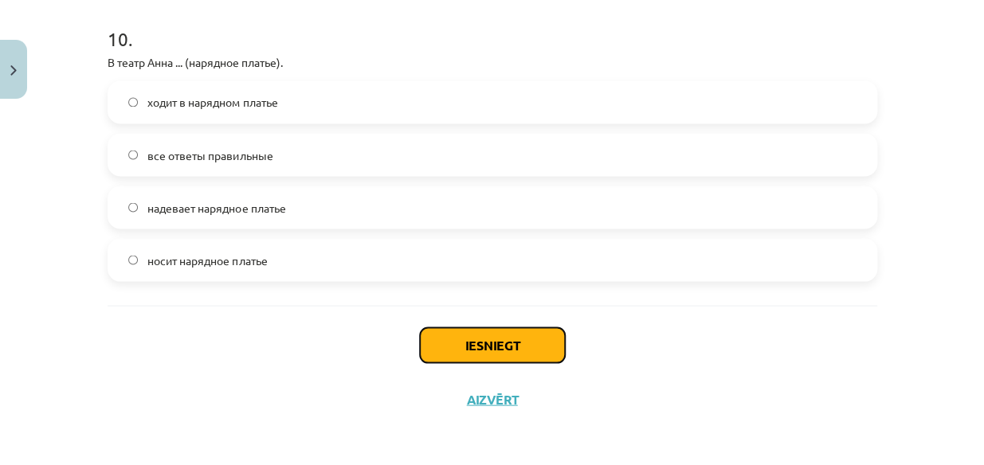
click at [467, 351] on button "Iesniegt" at bounding box center [492, 345] width 145 height 35
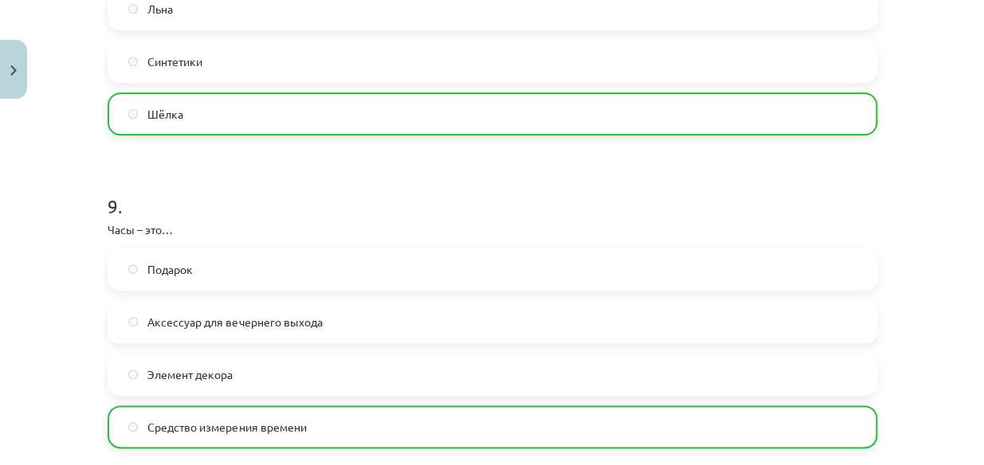
scroll to position [3186, 0]
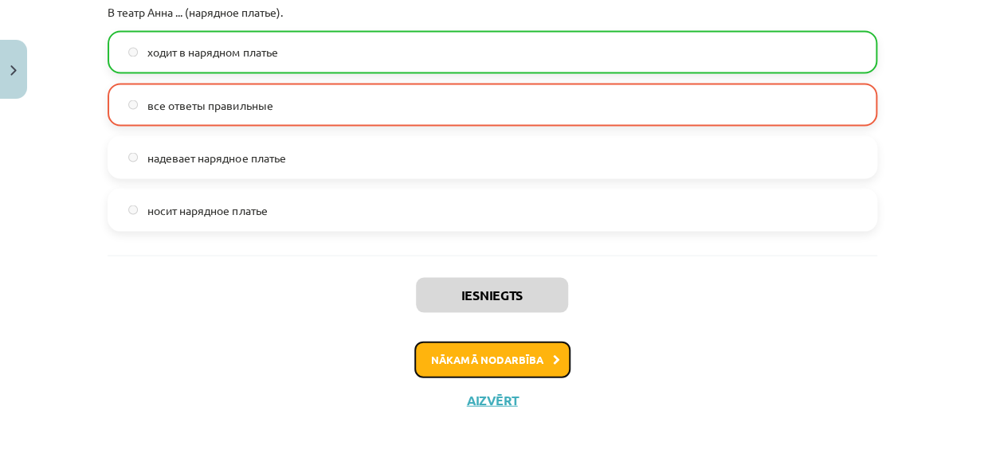
click at [459, 351] on button "Nākamā nodarbība" at bounding box center [492, 359] width 156 height 37
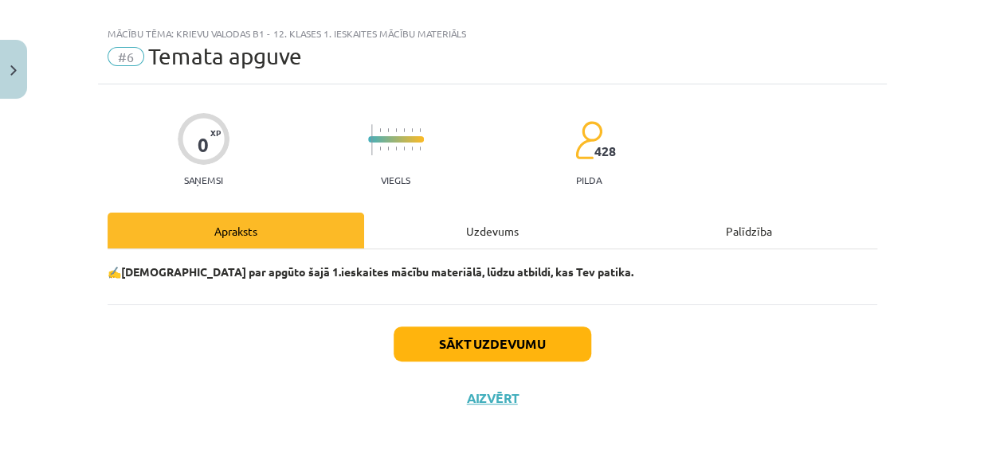
scroll to position [22, 0]
click at [459, 351] on button "Sākt uzdevumu" at bounding box center [493, 344] width 198 height 35
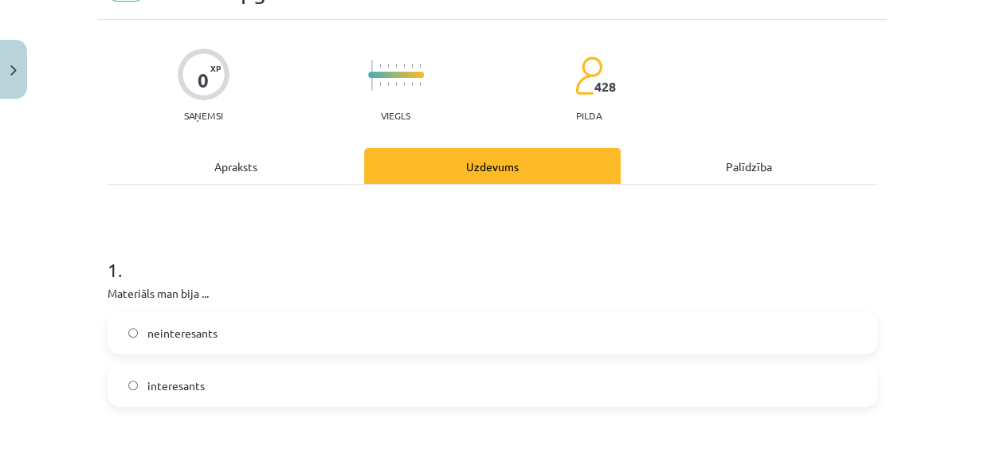
scroll to position [87, 0]
click at [262, 374] on label "interesants" at bounding box center [492, 385] width 767 height 40
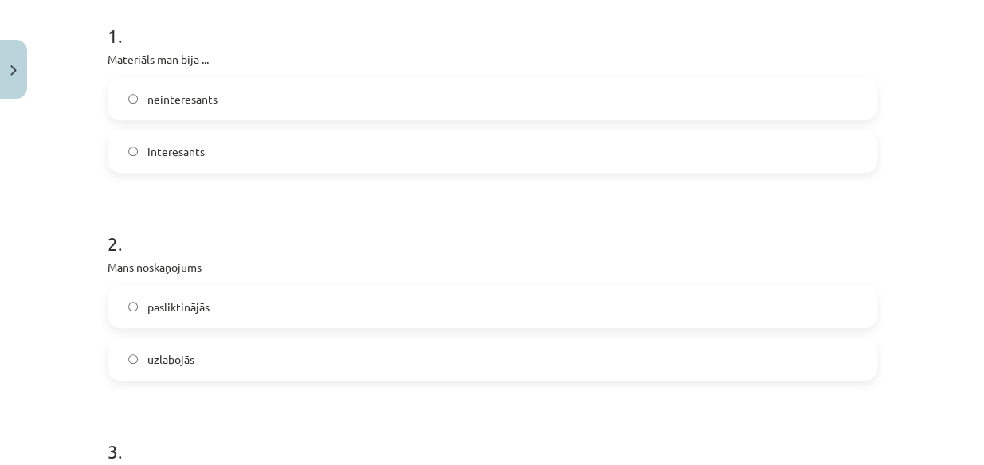
scroll to position [322, 0]
click at [240, 344] on label "uzlabojās" at bounding box center [492, 358] width 767 height 40
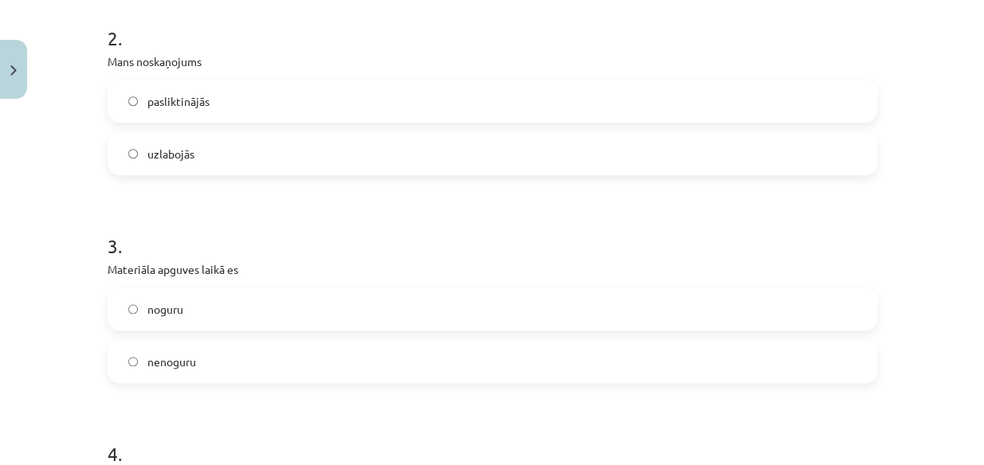
scroll to position [526, 0]
click at [207, 360] on label "nenoguru" at bounding box center [492, 362] width 767 height 40
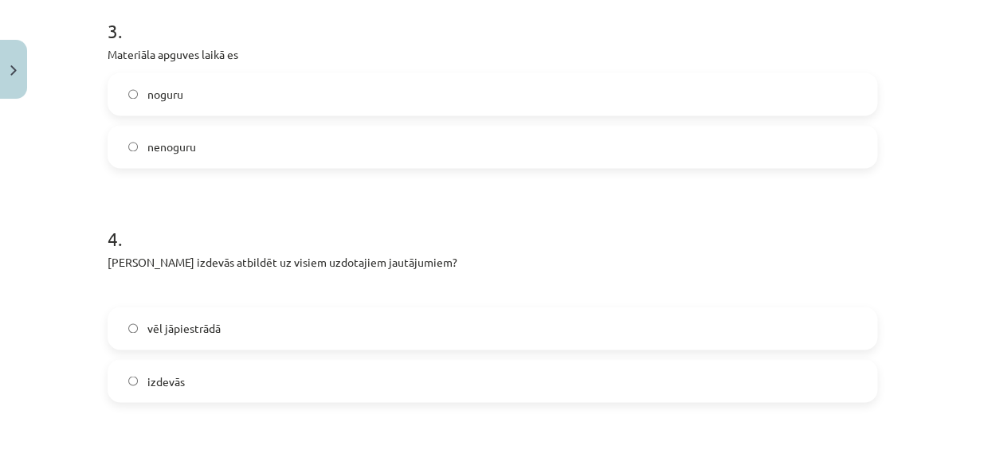
scroll to position [743, 0]
click at [231, 321] on label "vēl jāpiestrādā" at bounding box center [492, 327] width 767 height 40
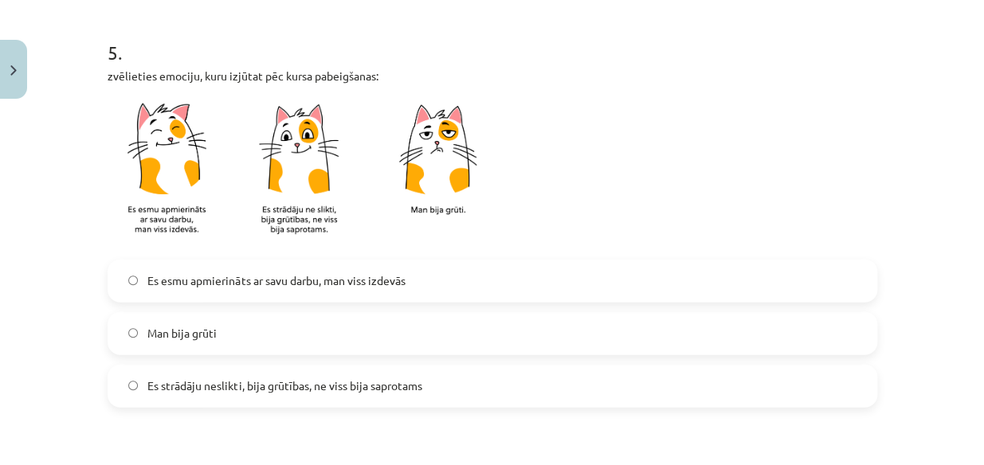
scroll to position [1164, 0]
click at [201, 388] on span "Es strādāju neslikti, bija grūtības, ne viss bija saprotams" at bounding box center [284, 384] width 274 height 17
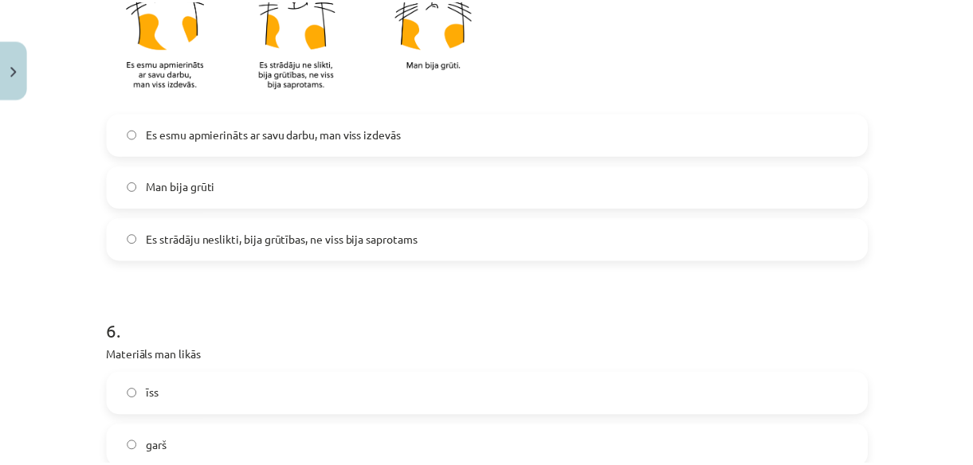
scroll to position [1497, 0]
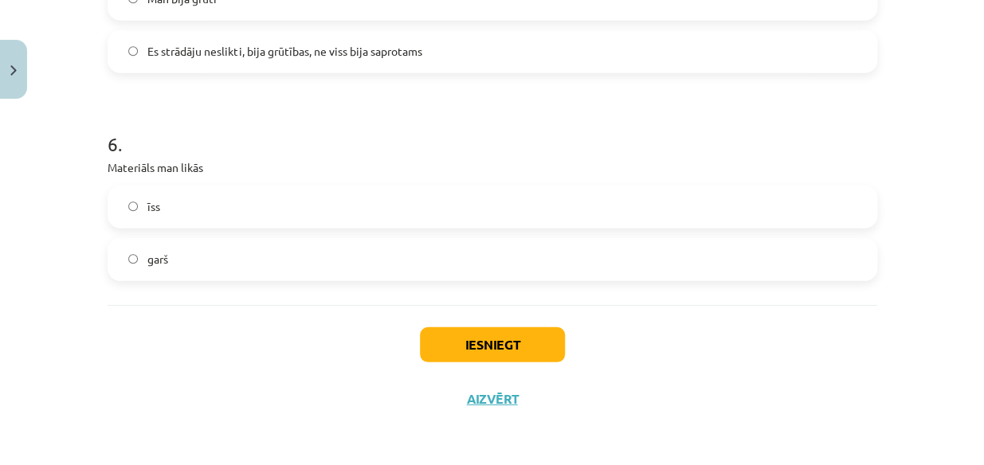
click at [305, 212] on label "īss" at bounding box center [492, 207] width 767 height 40
click at [500, 342] on button "Iesniegt" at bounding box center [492, 345] width 145 height 35
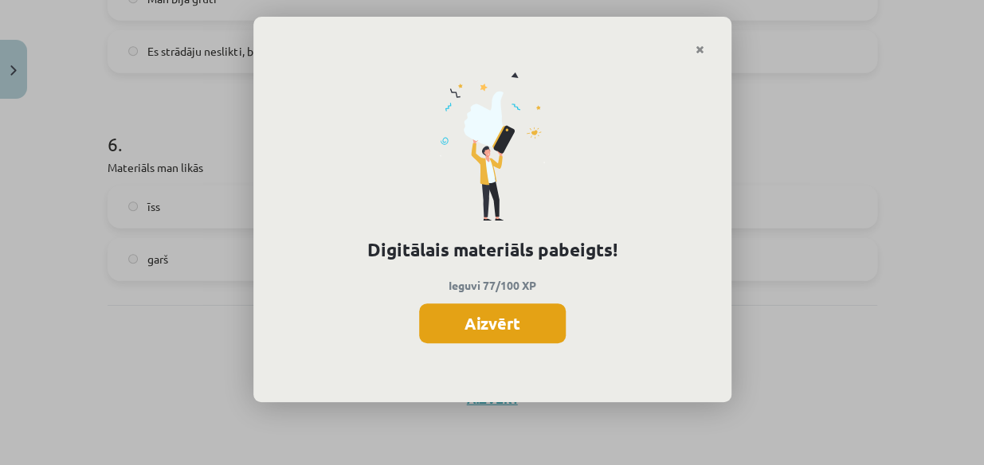
click at [502, 306] on button "Aizvērt" at bounding box center [492, 324] width 147 height 40
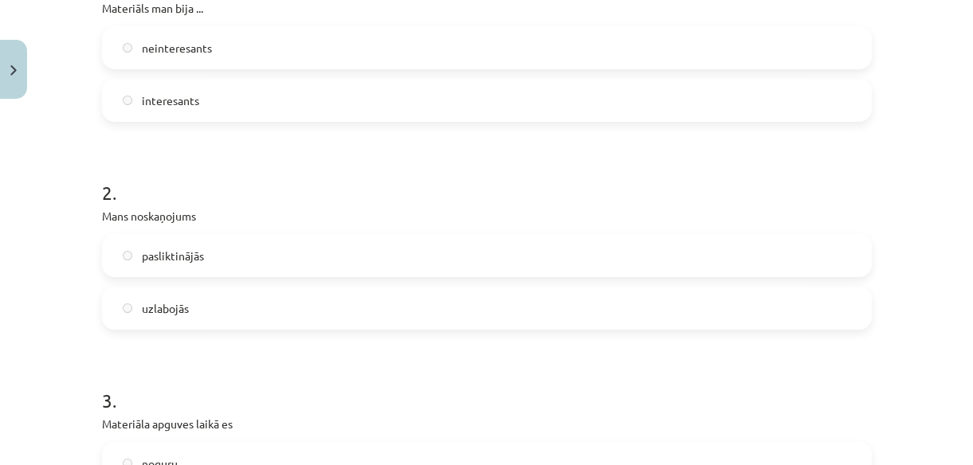
scroll to position [0, 0]
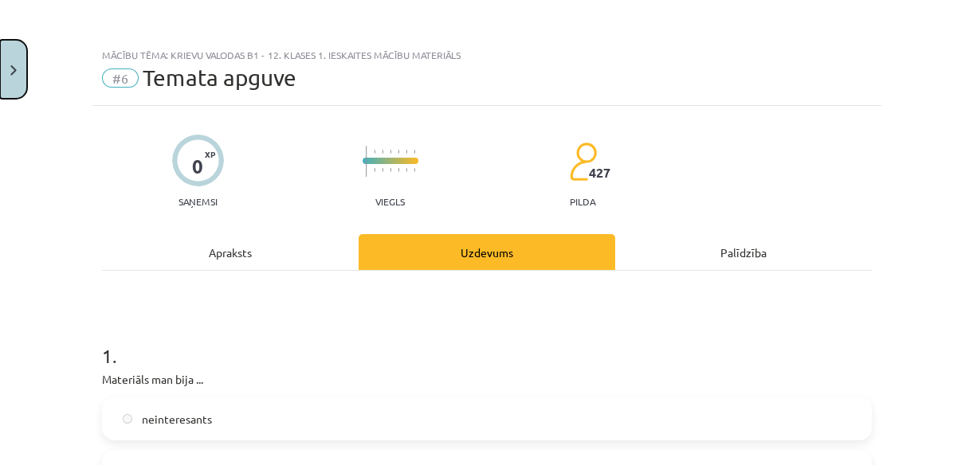
click at [18, 77] on button "Close" at bounding box center [13, 69] width 27 height 59
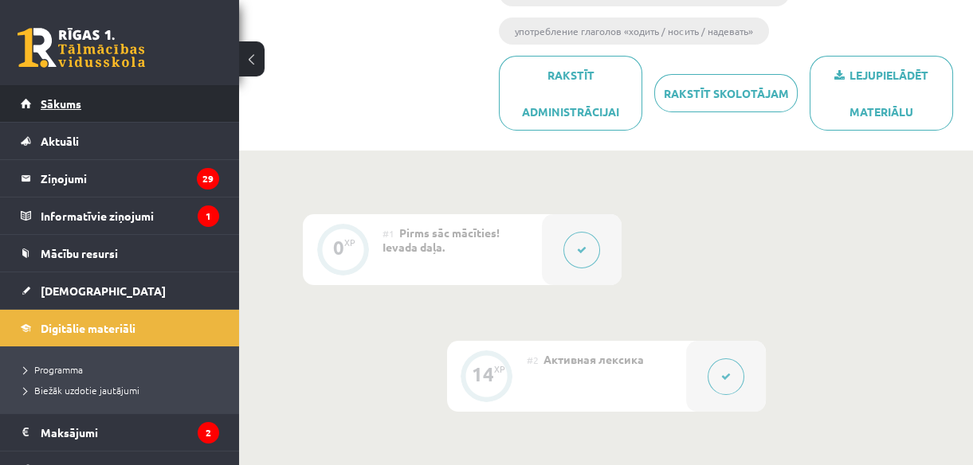
click at [60, 104] on span "Sākums" at bounding box center [61, 103] width 41 height 14
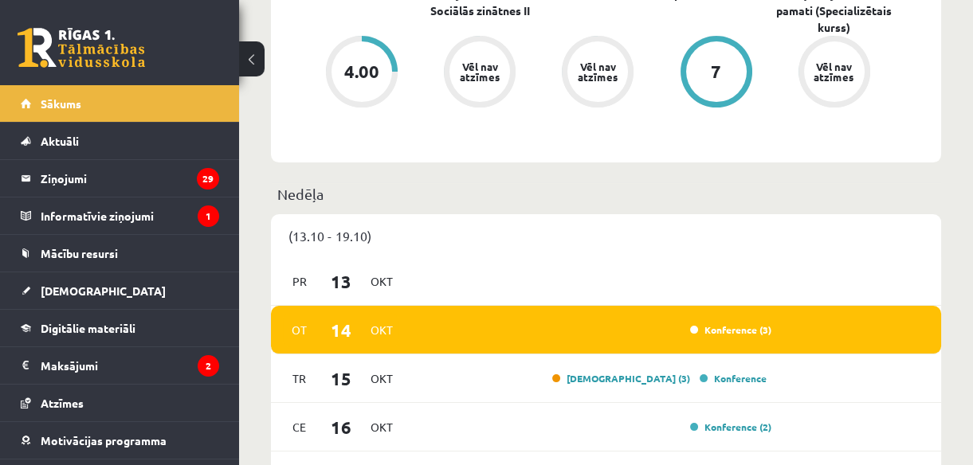
scroll to position [795, 0]
click at [649, 379] on link "[DEMOGRAPHIC_DATA] (3)" at bounding box center [621, 378] width 138 height 13
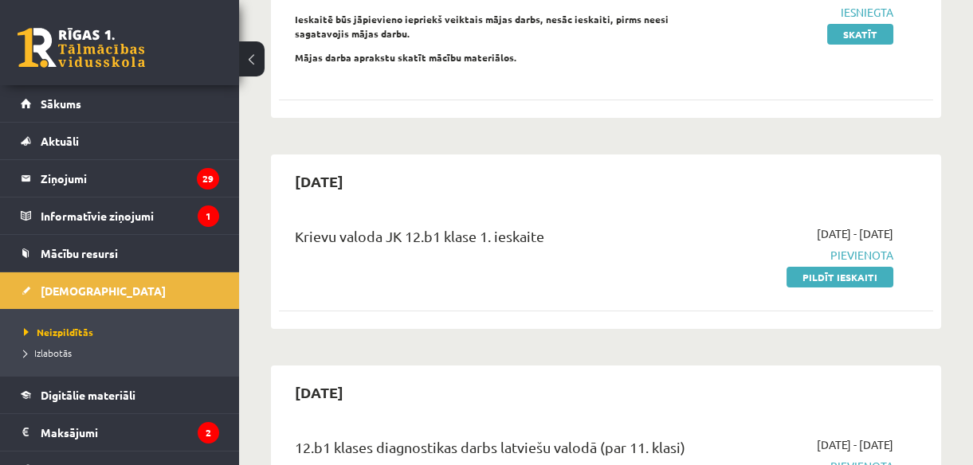
scroll to position [245, 0]
click at [845, 279] on link "Pildīt ieskaiti" at bounding box center [840, 278] width 107 height 21
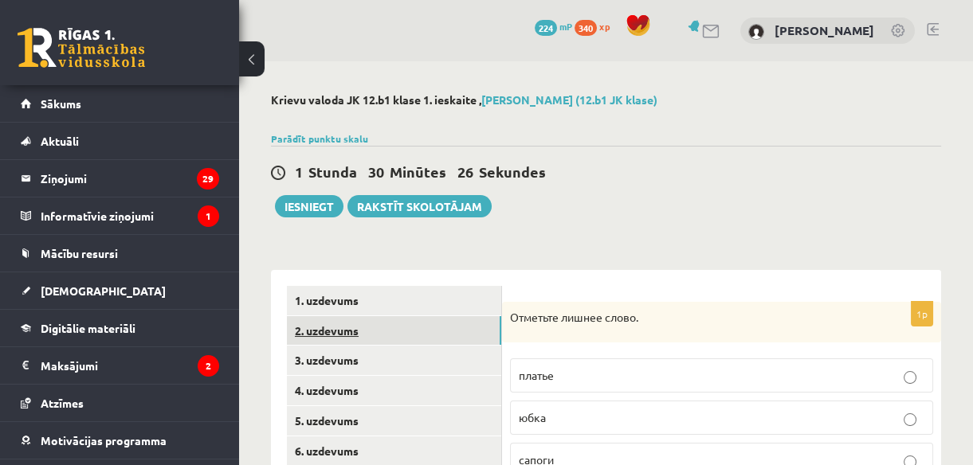
click at [409, 317] on link "2. uzdevums" at bounding box center [394, 330] width 214 height 29
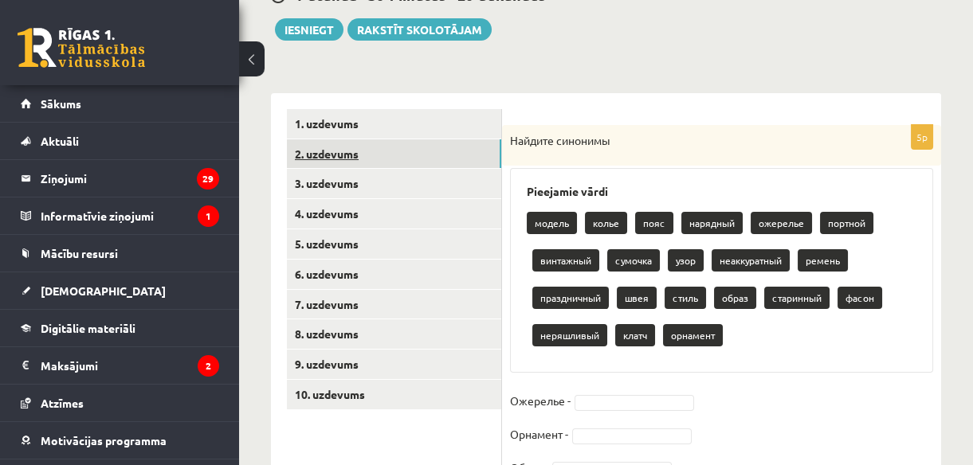
scroll to position [176, 0]
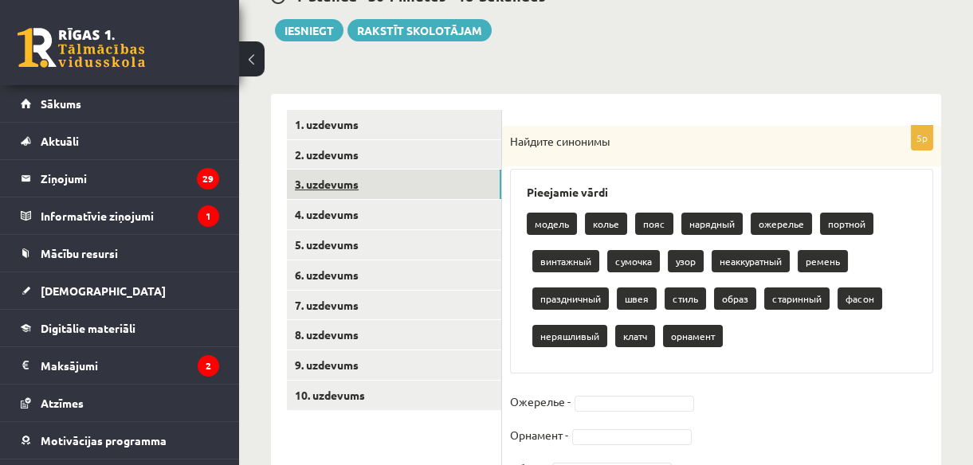
click at [384, 190] on link "3. uzdevums" at bounding box center [394, 184] width 214 height 29
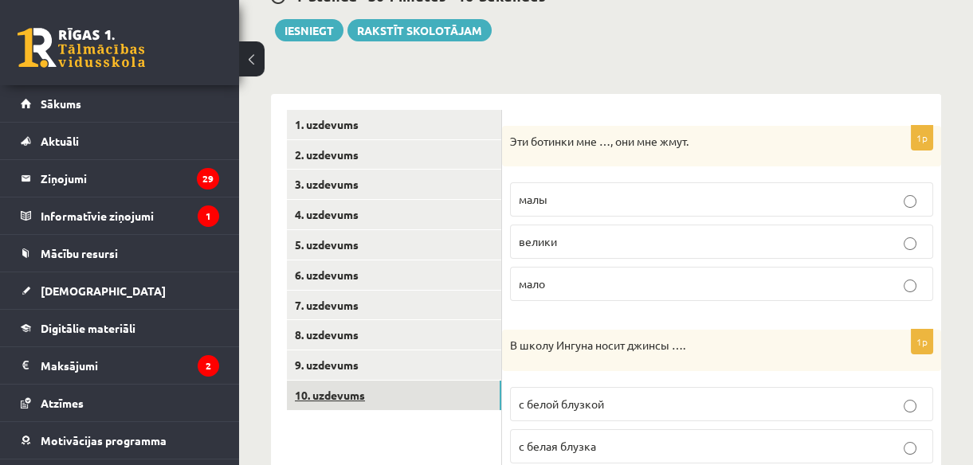
click at [311, 389] on link "10. uzdevums" at bounding box center [394, 395] width 214 height 29
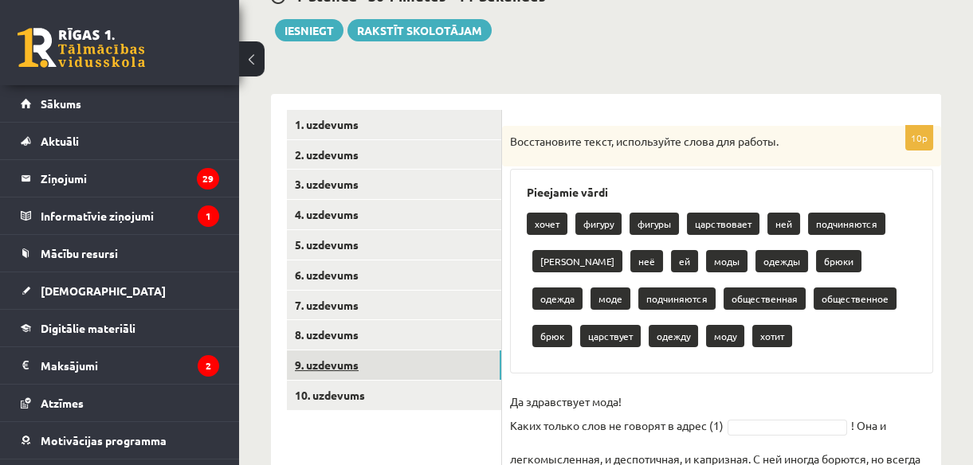
click at [318, 361] on link "9. uzdevums" at bounding box center [394, 365] width 214 height 29
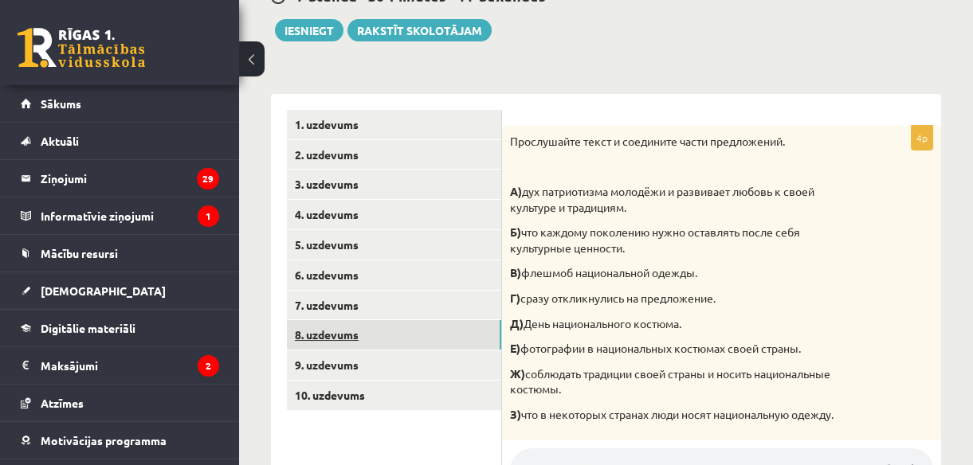
click at [321, 341] on link "8. uzdevums" at bounding box center [394, 334] width 214 height 29
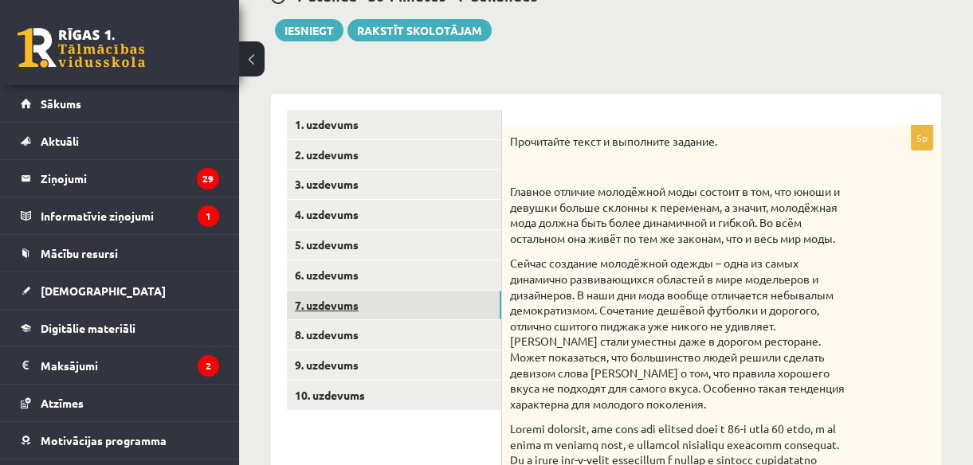
click at [327, 308] on link "7. uzdevums" at bounding box center [394, 305] width 214 height 29
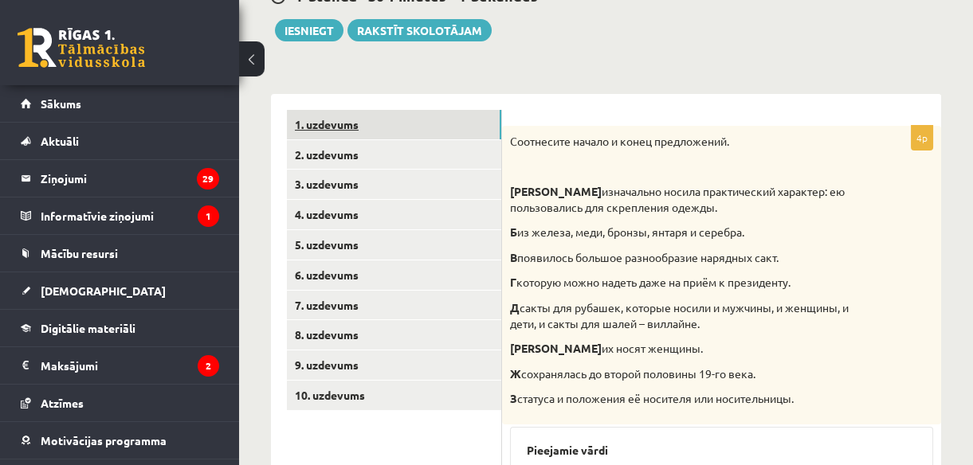
click at [337, 125] on link "1. uzdevums" at bounding box center [394, 124] width 214 height 29
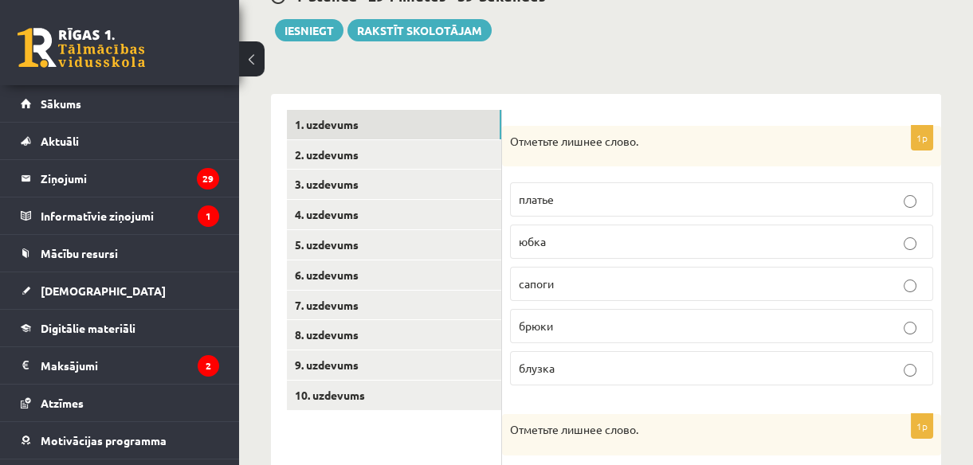
click at [555, 289] on p "сапоги" at bounding box center [722, 284] width 406 height 17
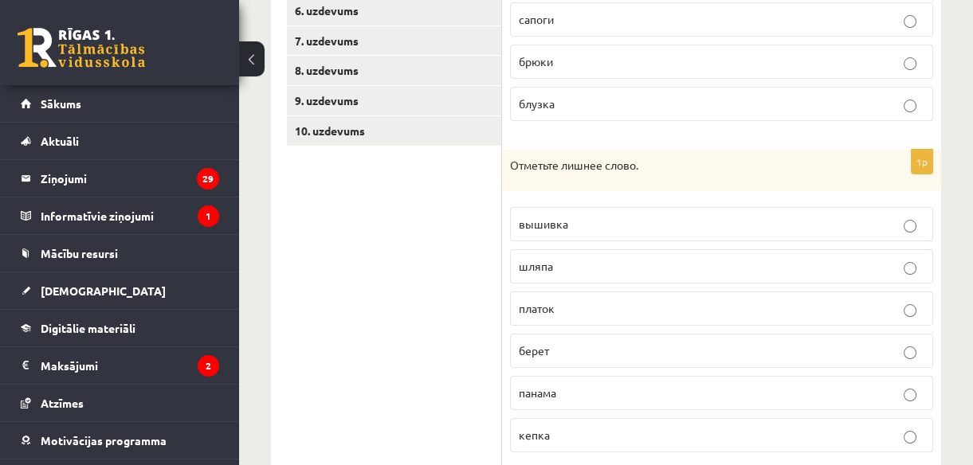
scroll to position [442, 0]
click at [590, 218] on p "вышивка" at bounding box center [722, 222] width 406 height 17
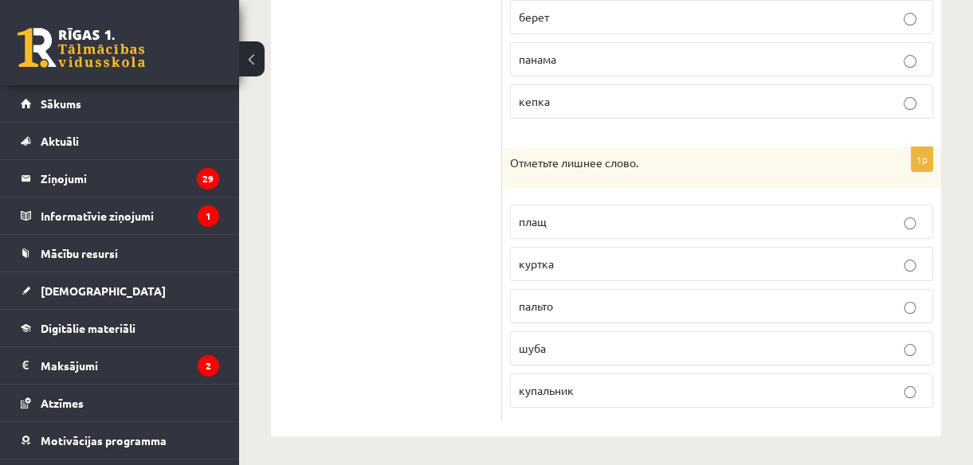
scroll to position [774, 0]
click at [599, 378] on label "купальник" at bounding box center [721, 392] width 423 height 34
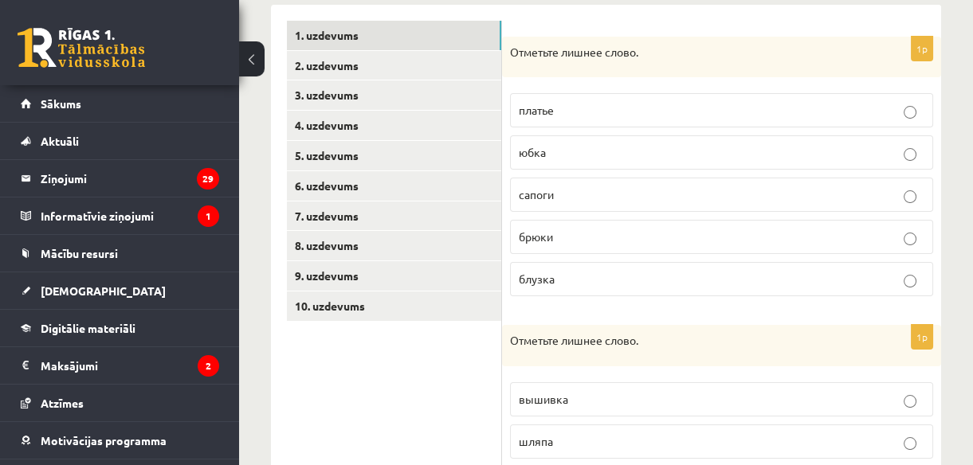
scroll to position [0, 0]
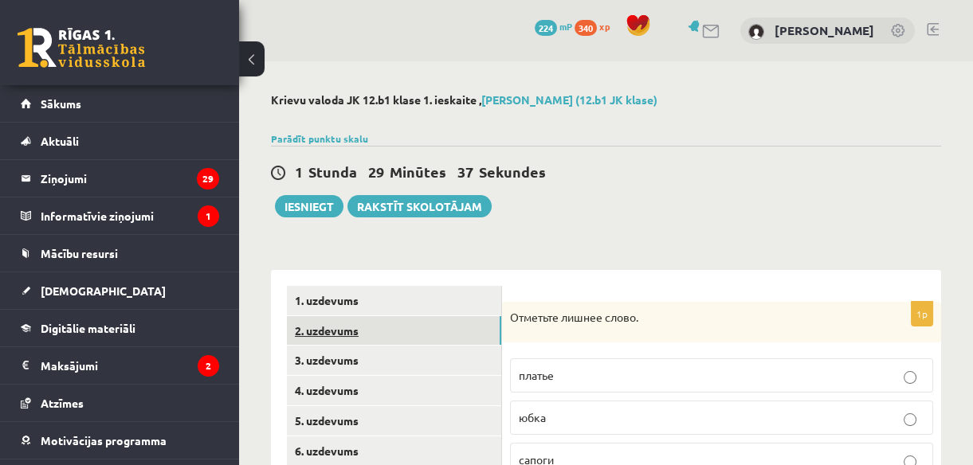
click at [398, 324] on link "2. uzdevums" at bounding box center [394, 330] width 214 height 29
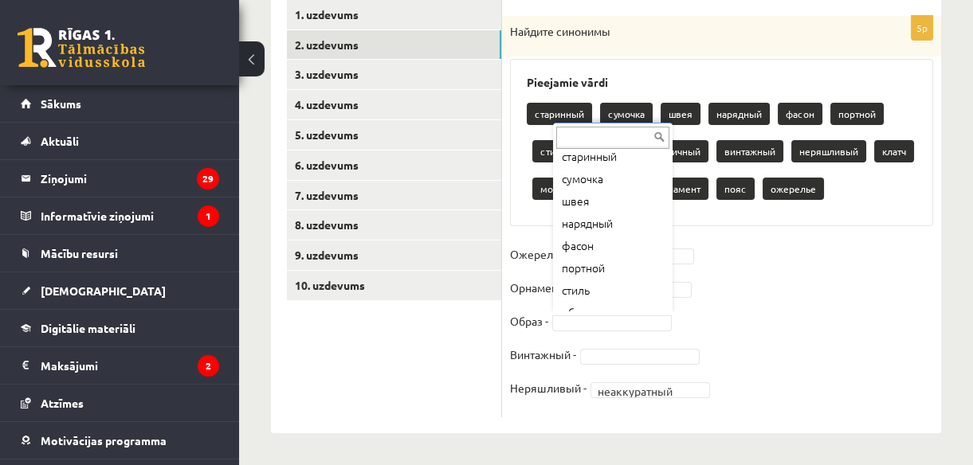
scroll to position [57, 0]
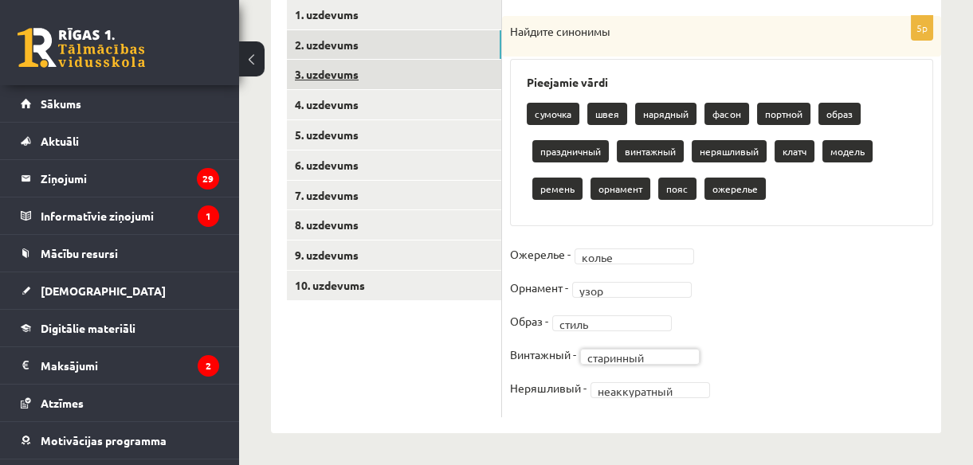
click at [326, 78] on link "3. uzdevums" at bounding box center [394, 74] width 214 height 29
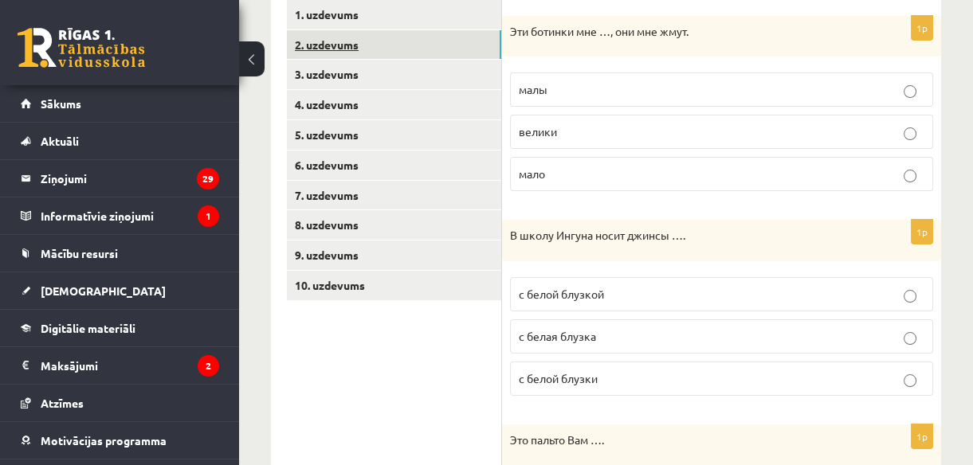
click at [331, 49] on link "2. uzdevums" at bounding box center [394, 44] width 214 height 29
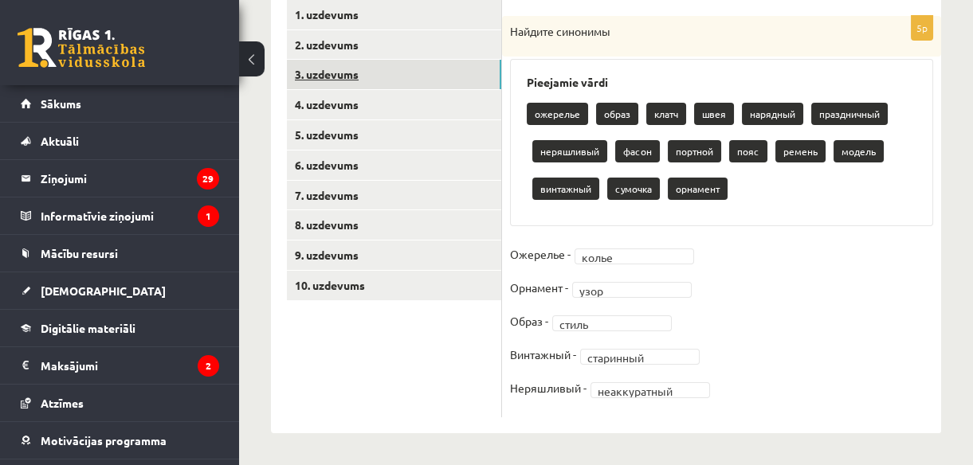
click at [336, 74] on link "3. uzdevums" at bounding box center [394, 74] width 214 height 29
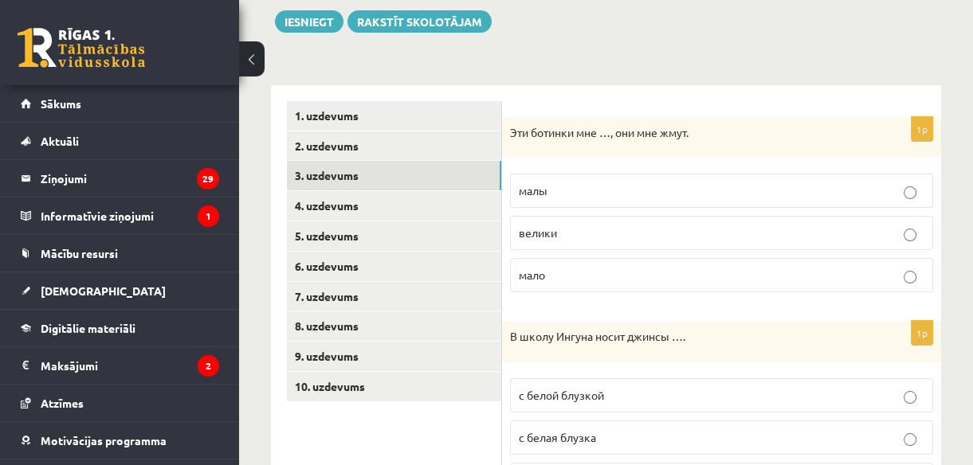
scroll to position [183, 0]
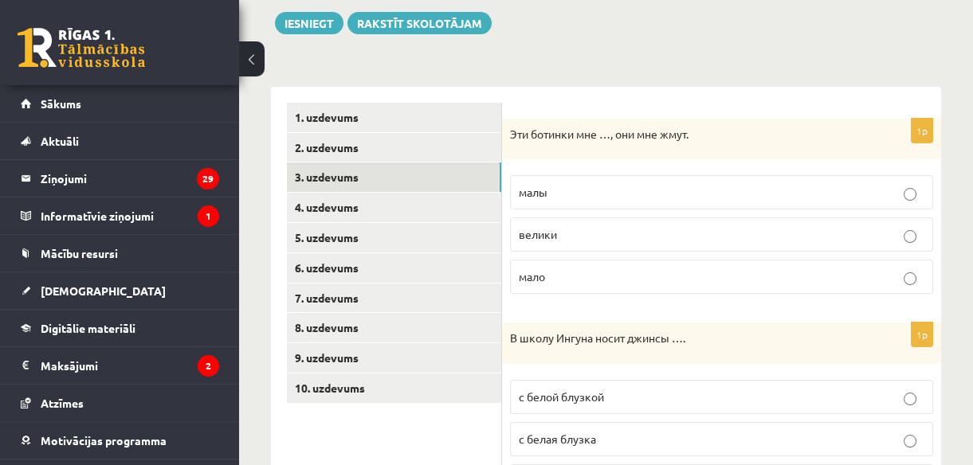
click at [582, 198] on p "малы" at bounding box center [722, 192] width 406 height 17
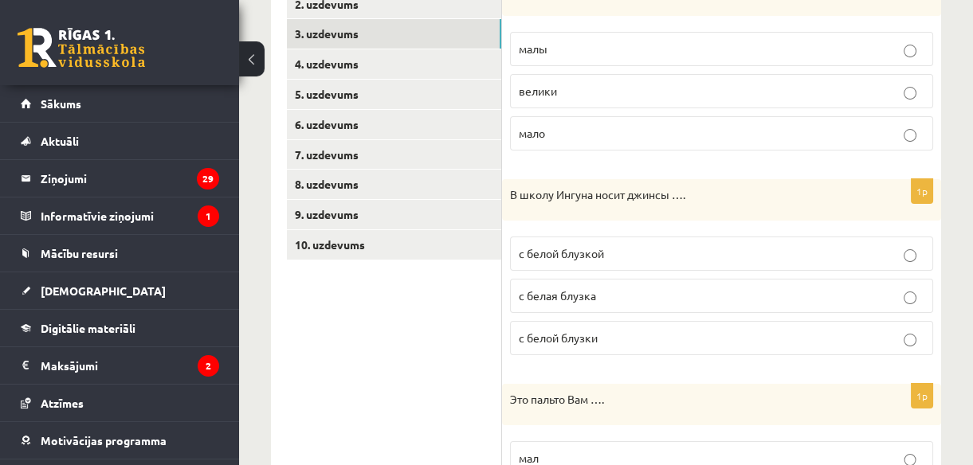
scroll to position [327, 0]
click at [571, 259] on p "с белой блузкой" at bounding box center [722, 253] width 406 height 17
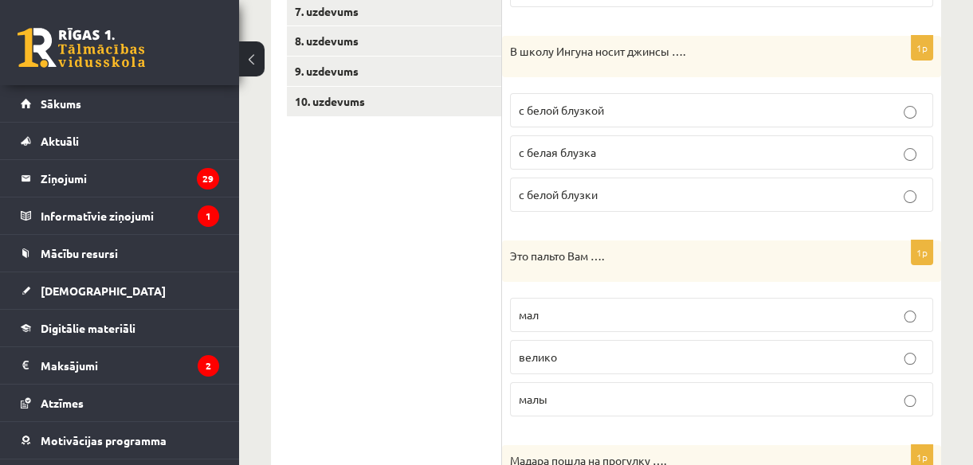
scroll to position [470, 0]
click at [562, 351] on p "велико" at bounding box center [722, 357] width 406 height 17
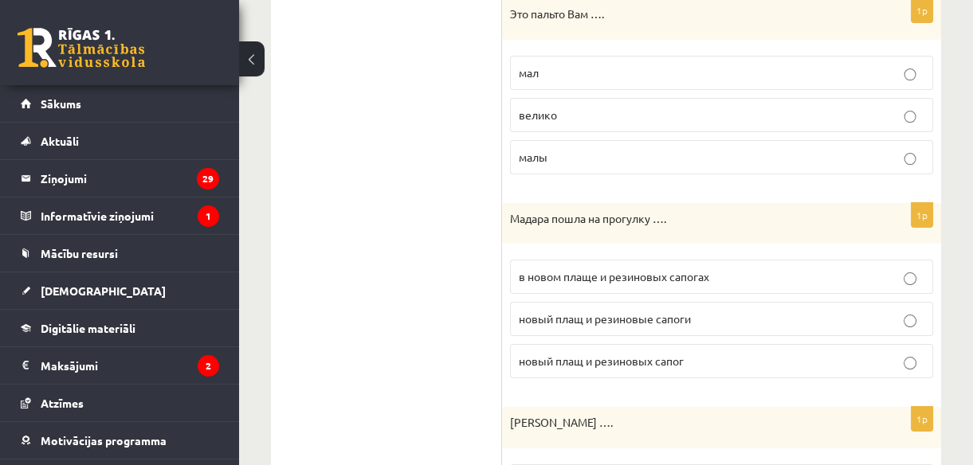
scroll to position [713, 0]
click at [579, 277] on span "в новом плаще и резиновых сапогах" at bounding box center [614, 276] width 190 height 14
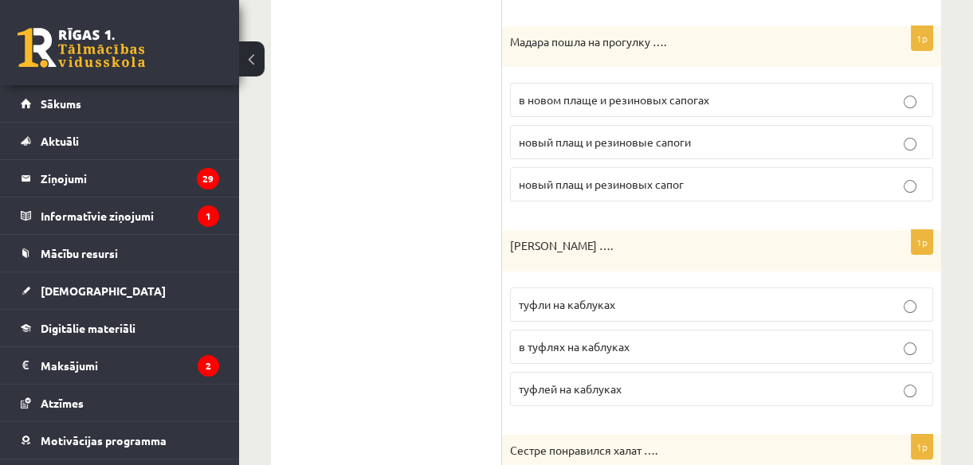
scroll to position [892, 0]
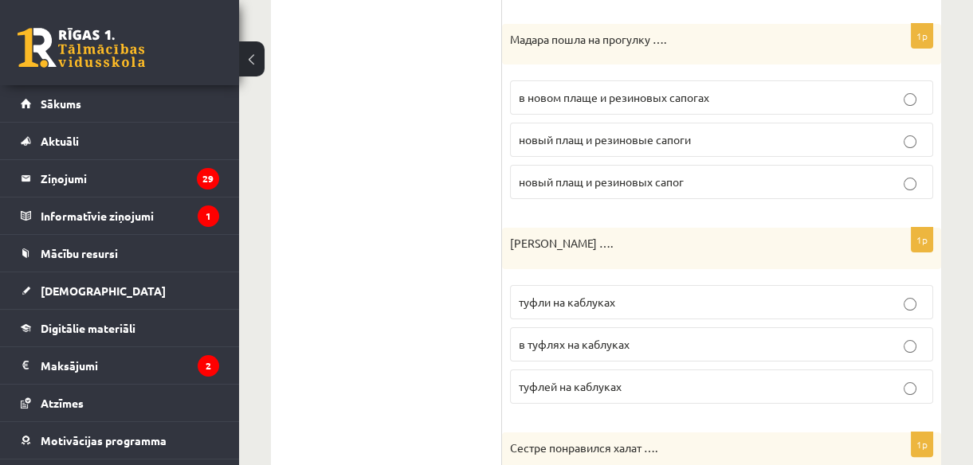
click at [572, 295] on span "туфли на каблуках" at bounding box center [567, 302] width 96 height 14
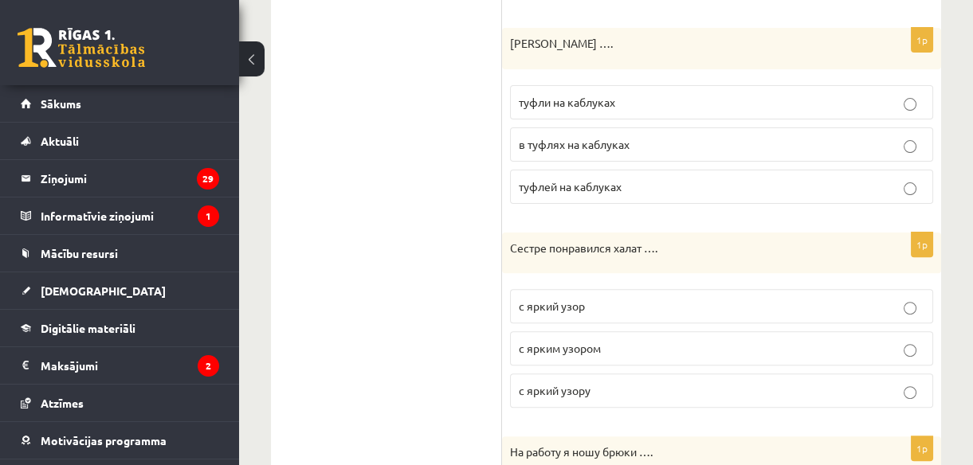
scroll to position [1092, 0]
click at [553, 341] on span "с ярким узором" at bounding box center [560, 348] width 82 height 14
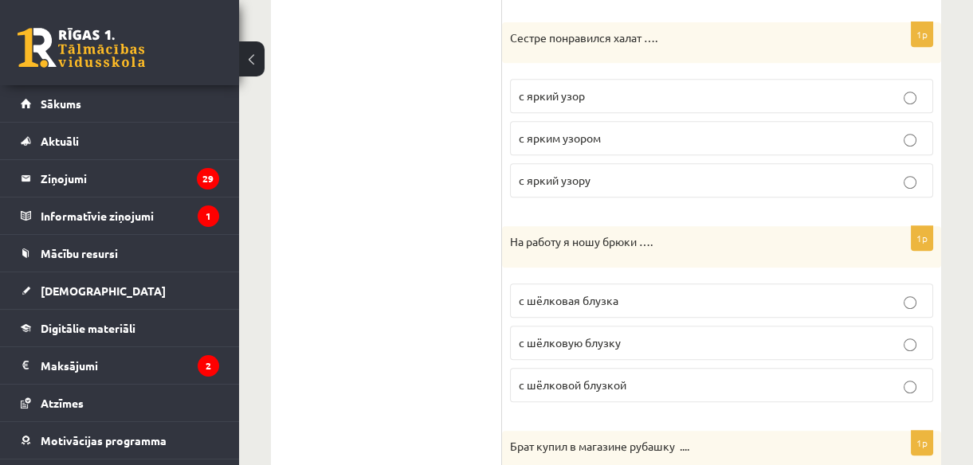
scroll to position [1305, 0]
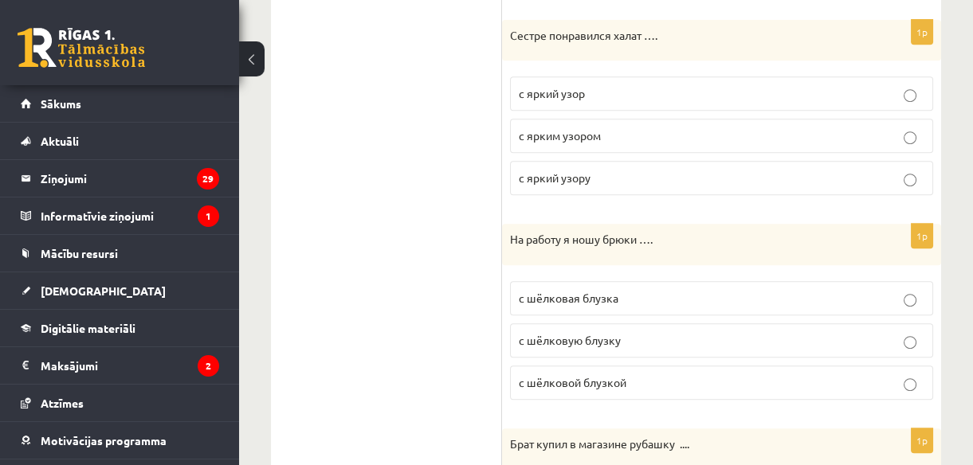
click at [571, 382] on span "с шёлковой блузкой" at bounding box center [573, 382] width 108 height 14
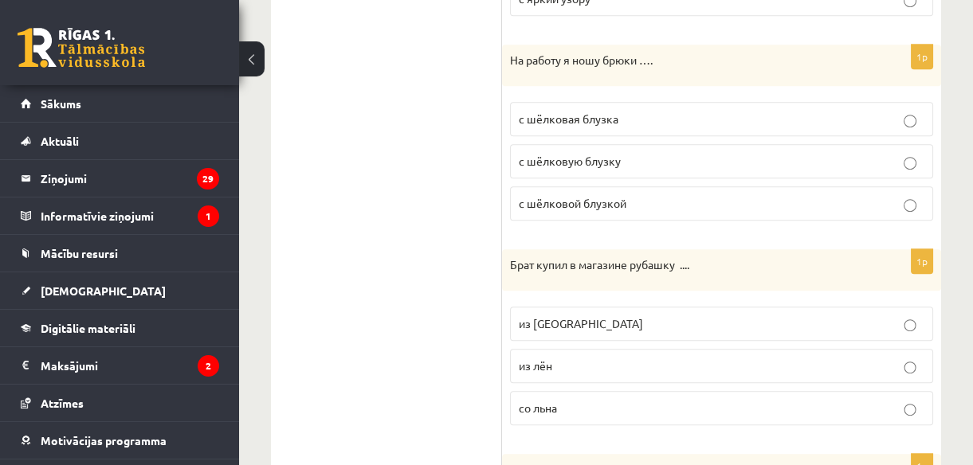
scroll to position [1485, 0]
click at [595, 315] on p "из льна" at bounding box center [722, 323] width 406 height 17
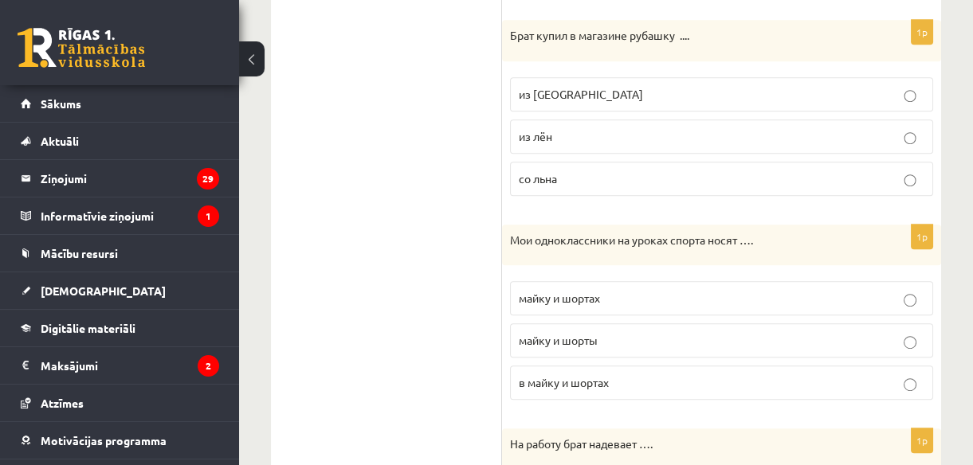
scroll to position [1713, 0]
click at [536, 333] on span "майку и шорты" at bounding box center [558, 340] width 79 height 14
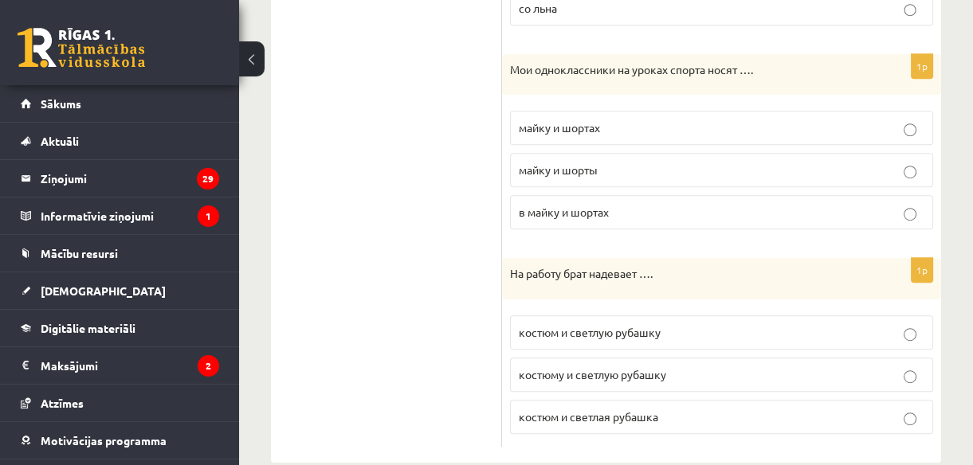
scroll to position [1909, 0]
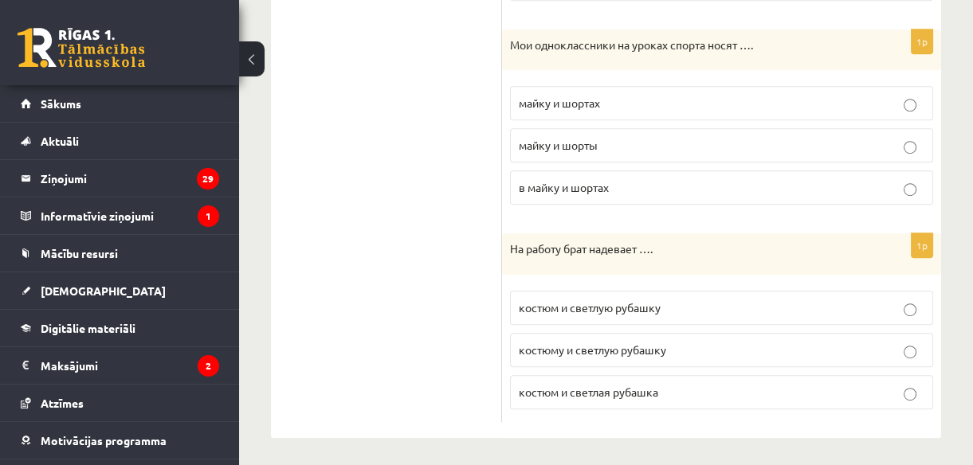
click at [541, 385] on span "костюм и светлая рубашка" at bounding box center [588, 392] width 139 height 14
click at [554, 303] on span "костюм и светлую рубашку" at bounding box center [590, 307] width 142 height 14
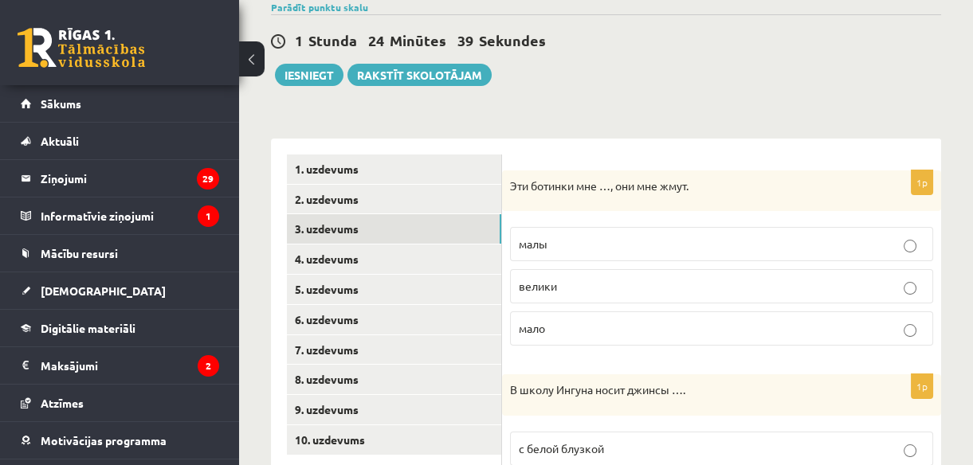
scroll to position [0, 0]
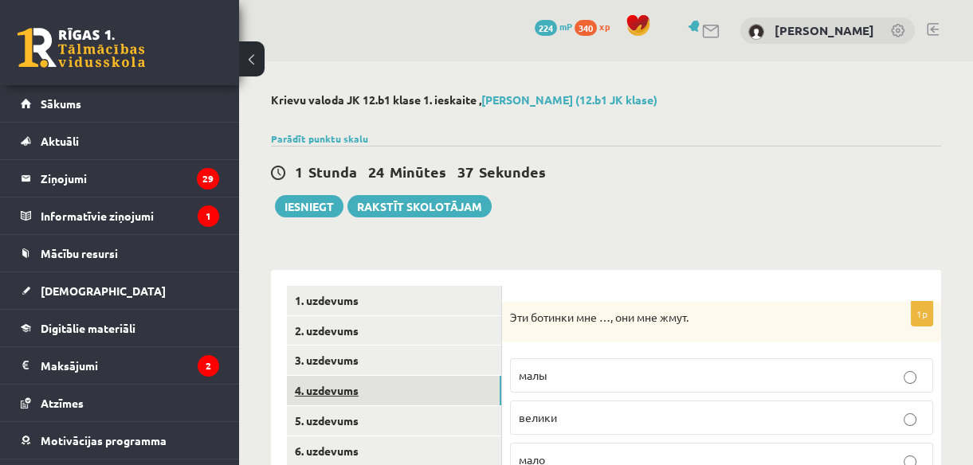
click at [387, 386] on link "4. uzdevums" at bounding box center [394, 390] width 214 height 29
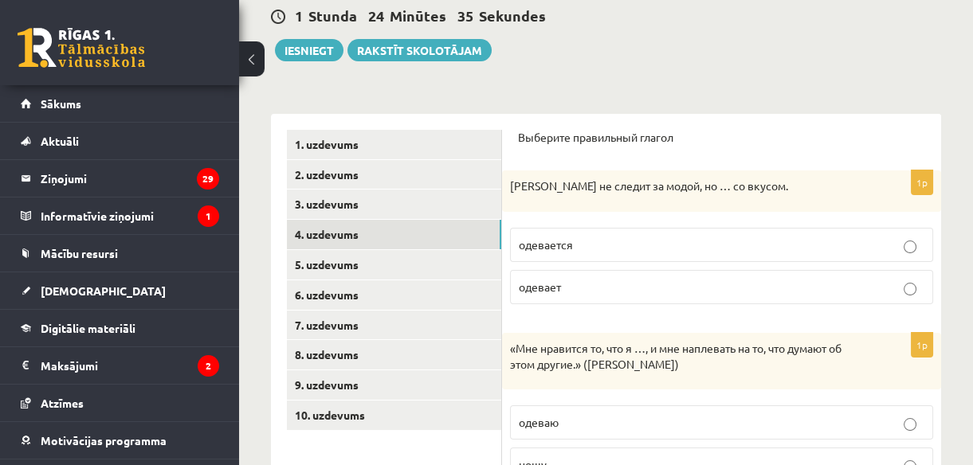
scroll to position [157, 0]
click at [622, 236] on p "одевается" at bounding box center [722, 244] width 406 height 17
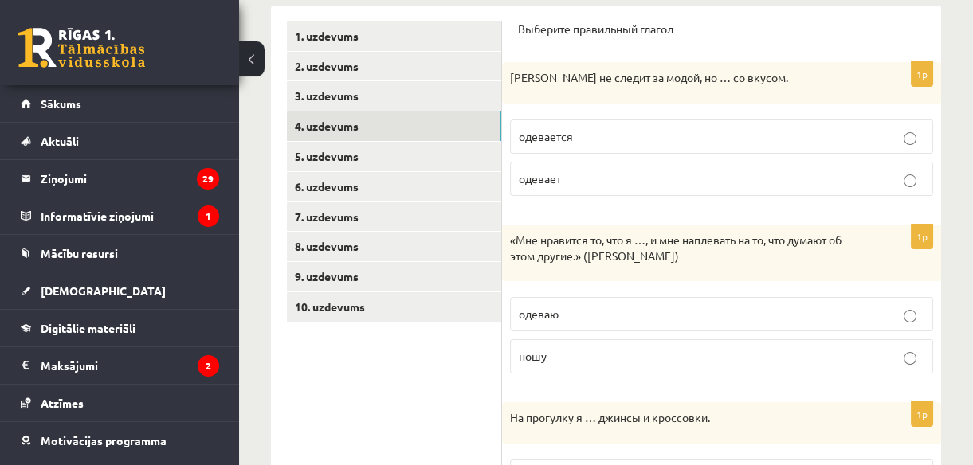
scroll to position [265, 0]
click at [610, 306] on p "одеваю" at bounding box center [722, 313] width 406 height 17
click at [547, 359] on p "ношу" at bounding box center [722, 355] width 406 height 17
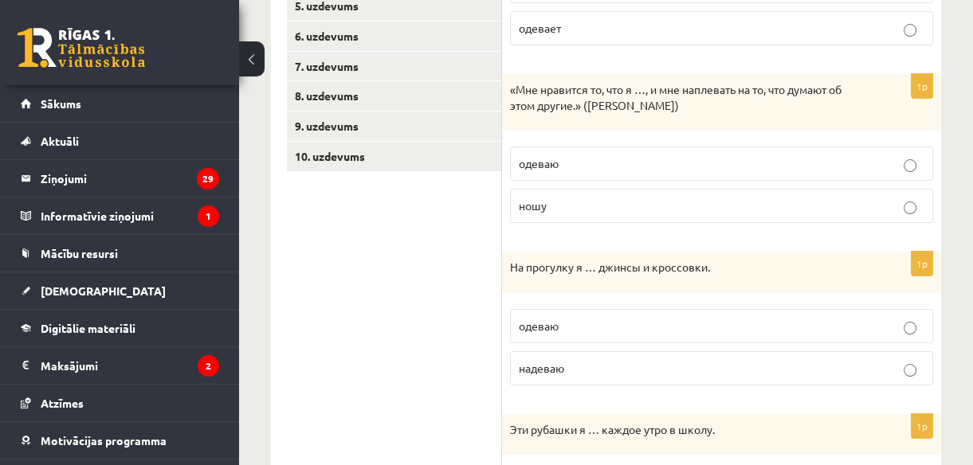
scroll to position [416, 0]
click at [568, 363] on p "надеваю" at bounding box center [722, 367] width 406 height 17
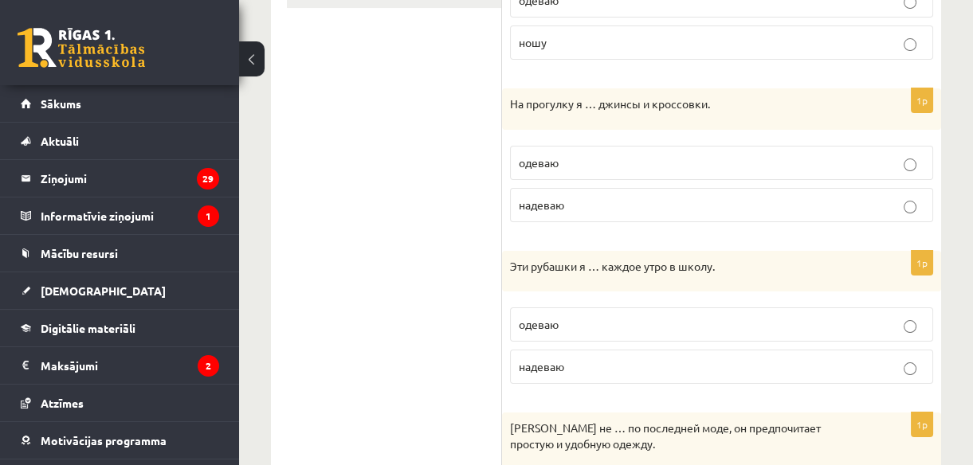
scroll to position [581, 0]
click at [563, 356] on p "надеваю" at bounding box center [722, 364] width 406 height 17
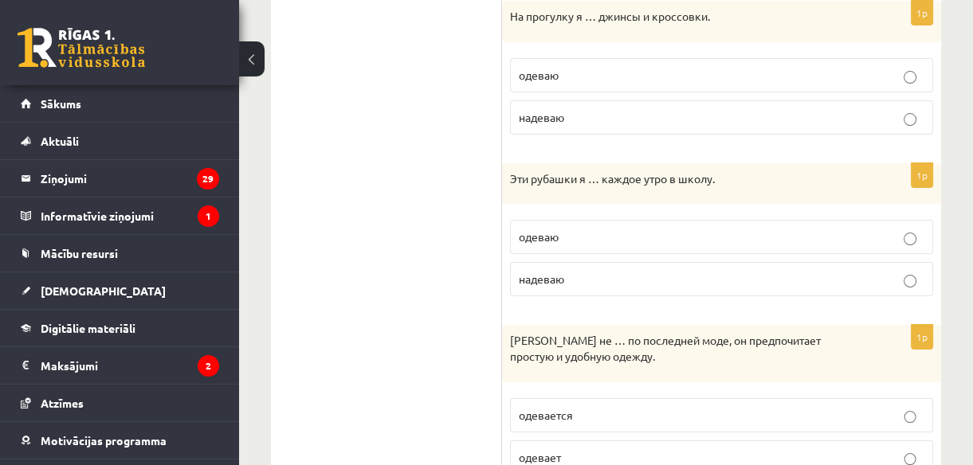
scroll to position [673, 0]
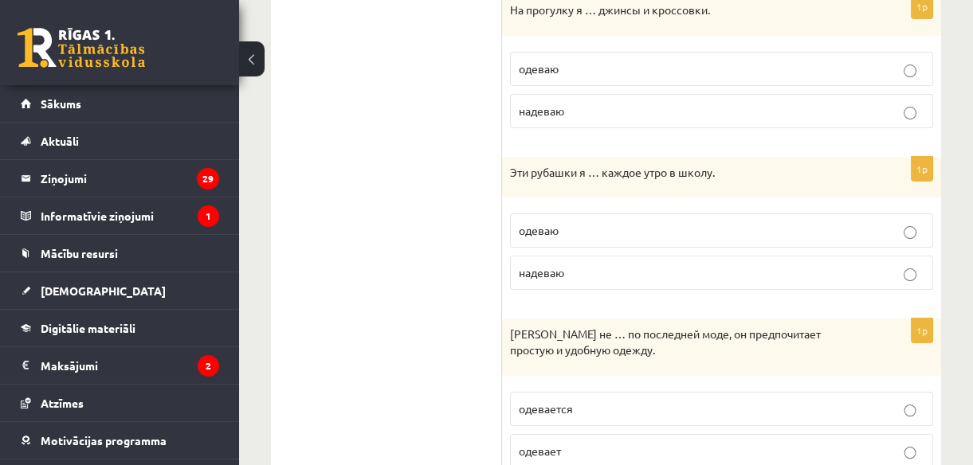
click at [583, 230] on p "одеваю" at bounding box center [722, 230] width 406 height 17
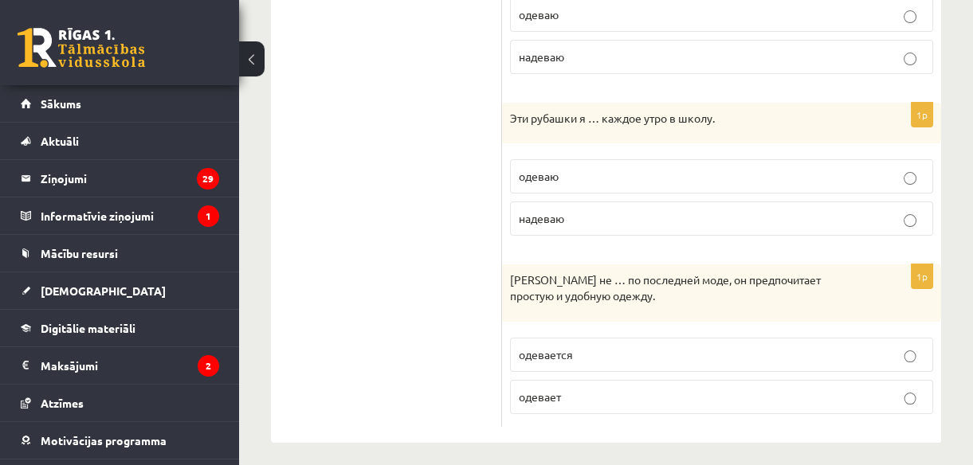
scroll to position [734, 0]
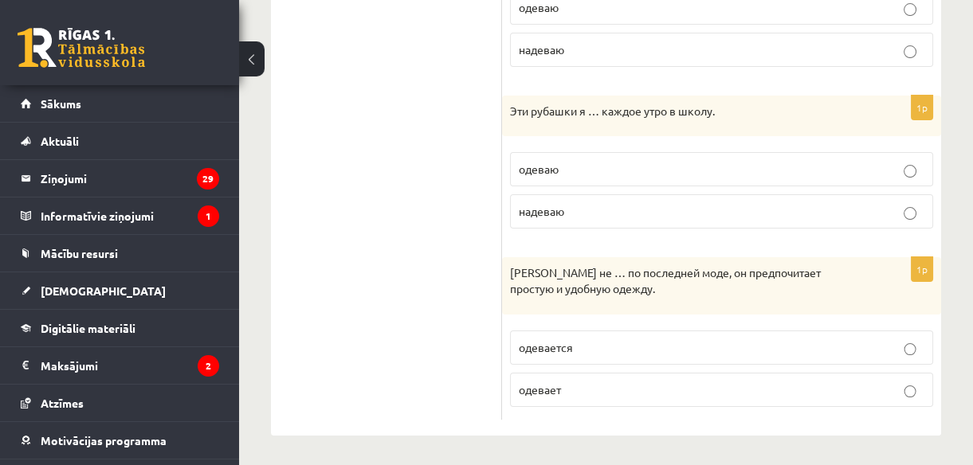
click at [556, 332] on label "одевается" at bounding box center [721, 348] width 423 height 34
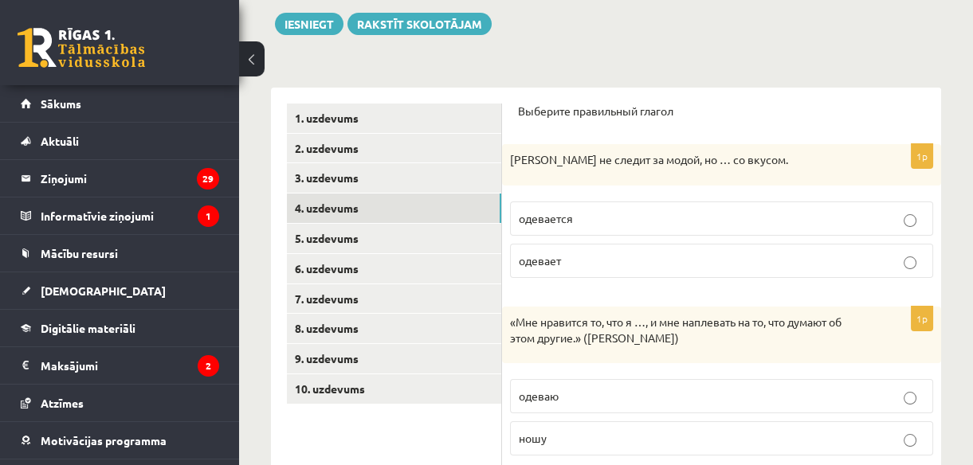
scroll to position [0, 0]
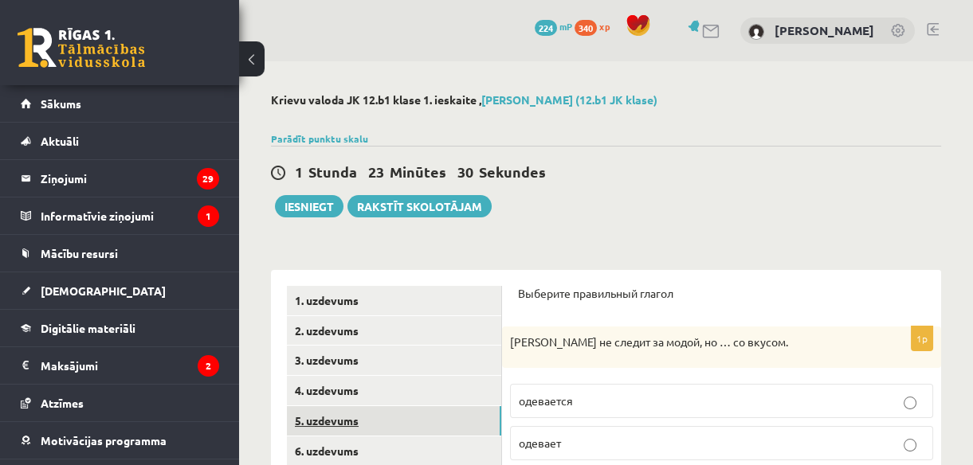
click at [337, 413] on link "5. uzdevums" at bounding box center [394, 420] width 214 height 29
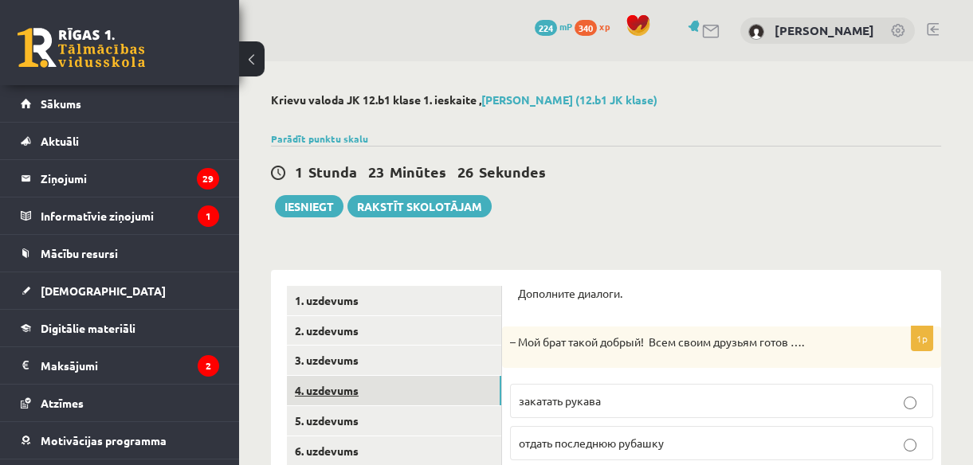
click at [340, 391] on link "4. uzdevums" at bounding box center [394, 390] width 214 height 29
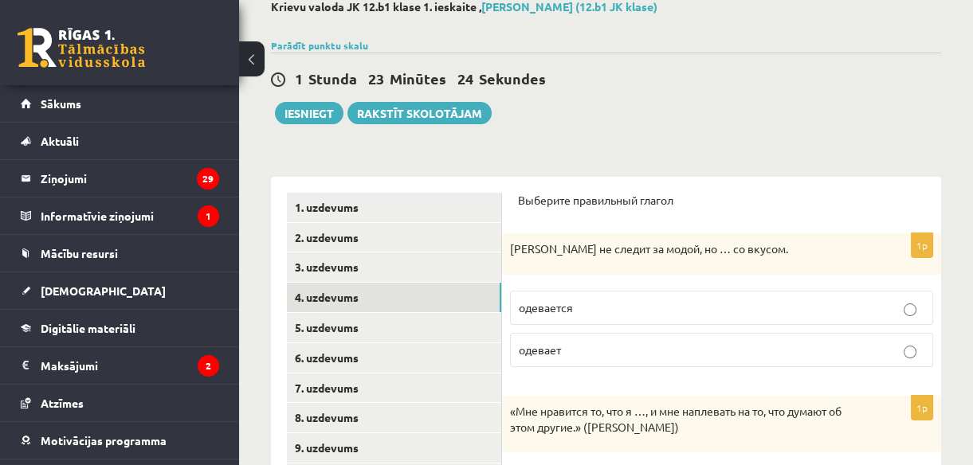
scroll to position [101, 0]
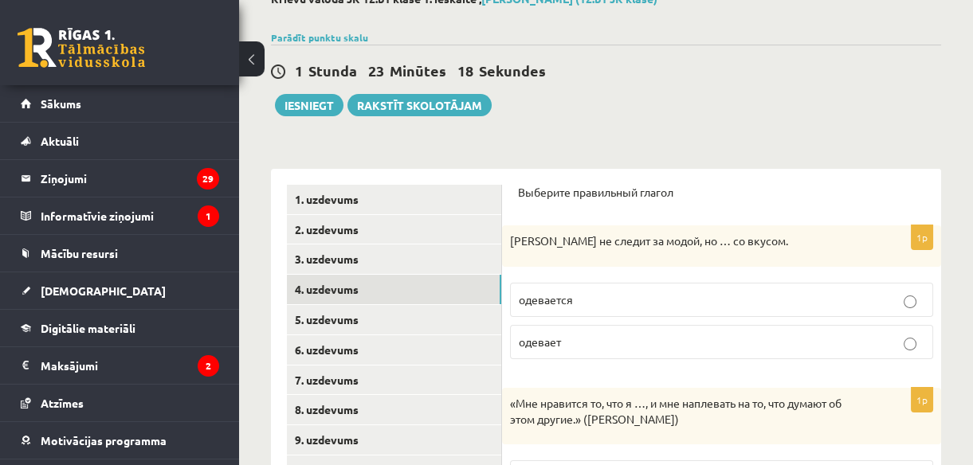
click at [558, 339] on span "одевает" at bounding box center [540, 342] width 42 height 14
click at [566, 304] on span "одевается" at bounding box center [546, 299] width 54 height 14
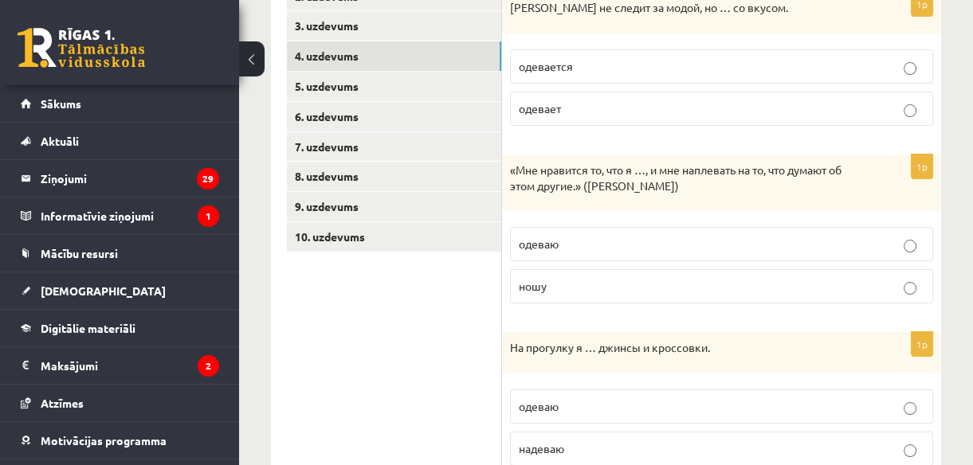
scroll to position [335, 0]
click at [569, 276] on label "ношу" at bounding box center [721, 286] width 423 height 34
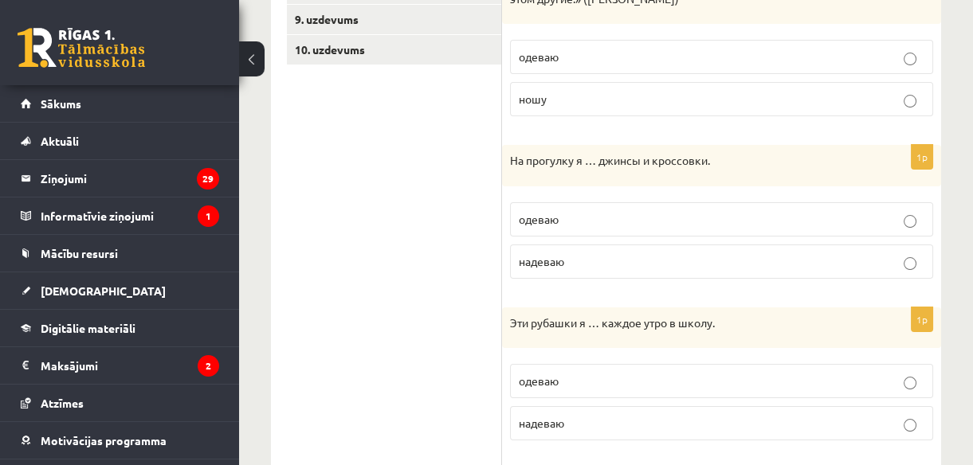
scroll to position [523, 0]
click at [565, 214] on p "одеваю" at bounding box center [722, 218] width 406 height 17
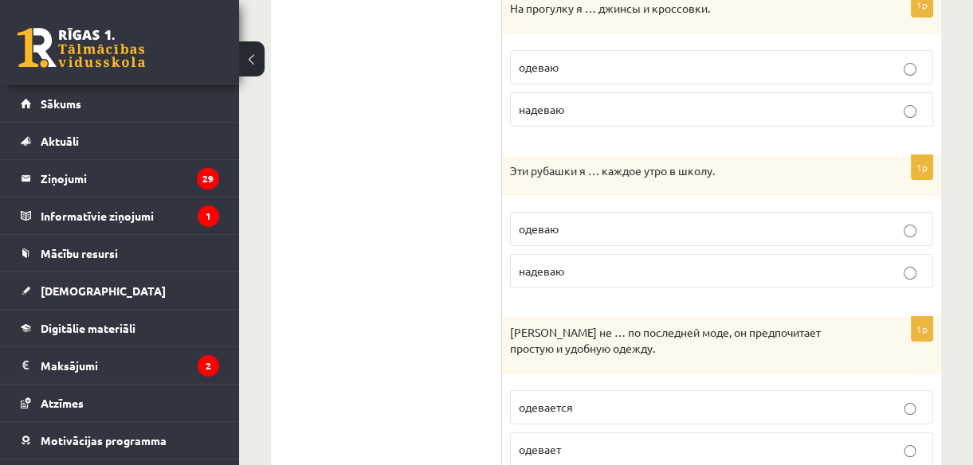
scroll to position [676, 0]
click at [541, 264] on span "надеваю" at bounding box center [541, 269] width 45 height 14
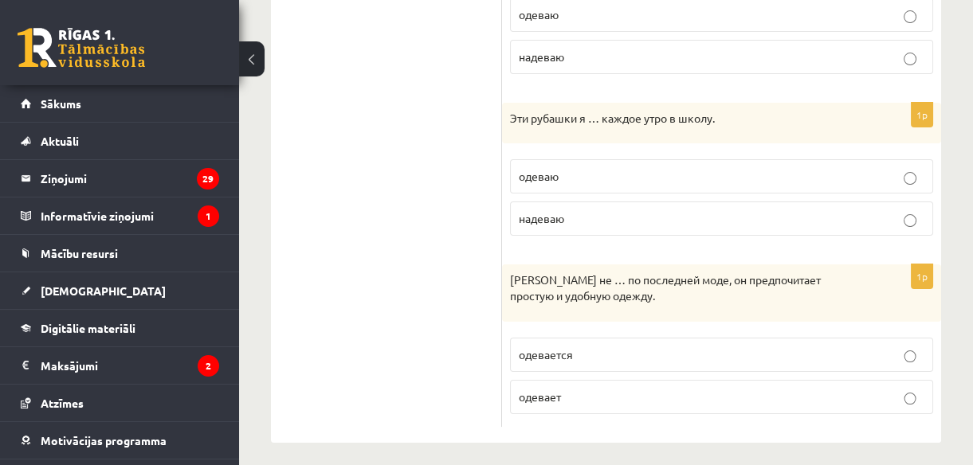
scroll to position [734, 0]
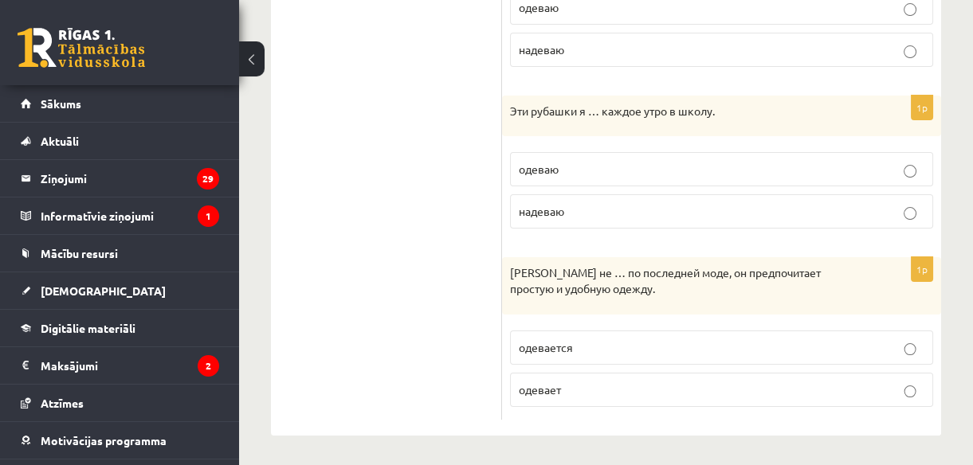
click at [536, 340] on p "одевается" at bounding box center [722, 348] width 406 height 17
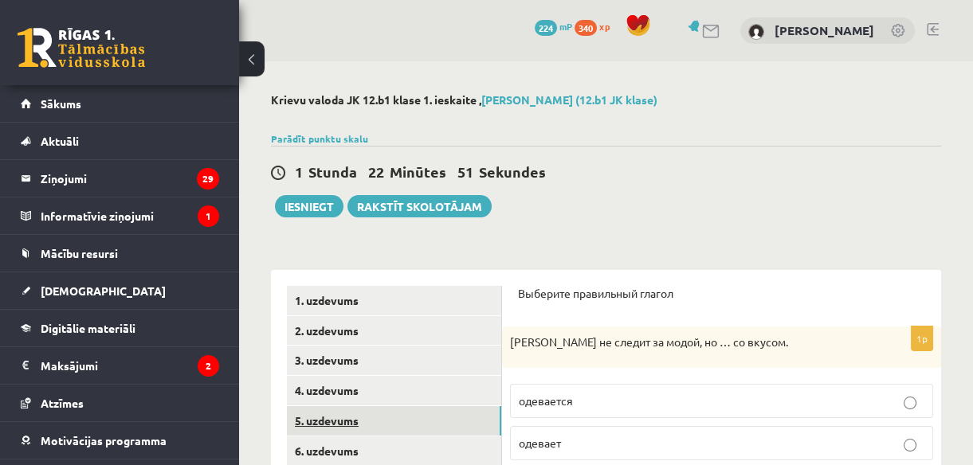
click at [377, 413] on link "5. uzdevums" at bounding box center [394, 420] width 214 height 29
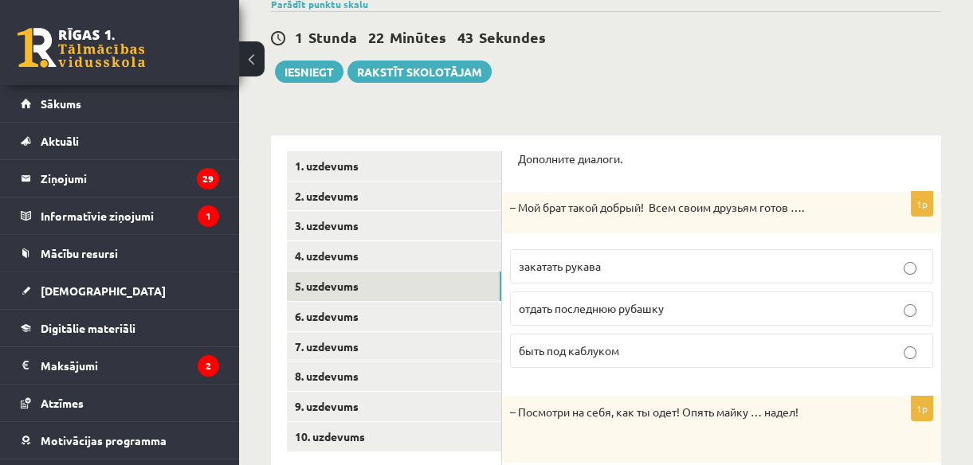
scroll to position [135, 0]
click at [566, 316] on p "отдать последнюю рубашку" at bounding box center [722, 308] width 406 height 17
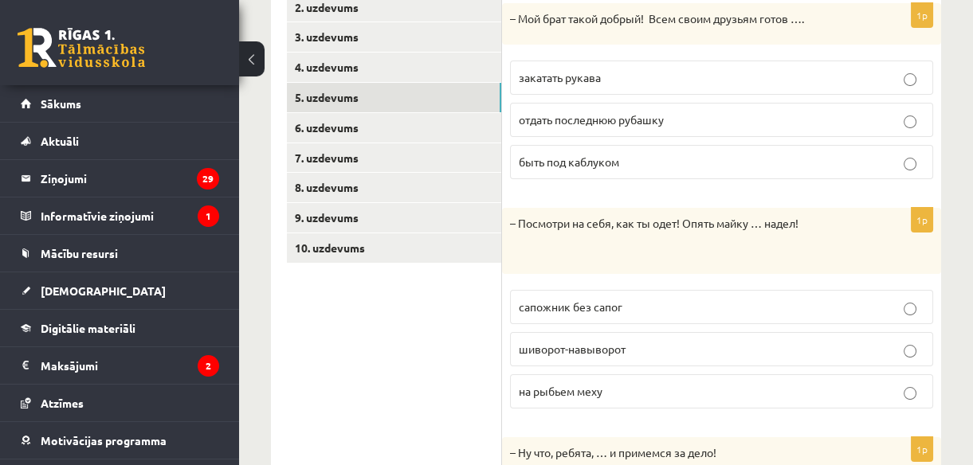
scroll to position [324, 0]
click at [571, 355] on p "шиворот-навыворот" at bounding box center [722, 348] width 406 height 17
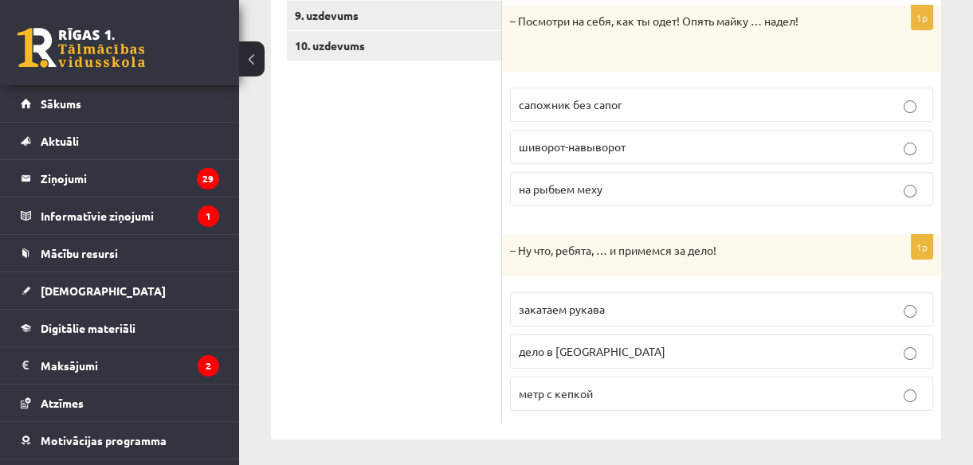
scroll to position [531, 0]
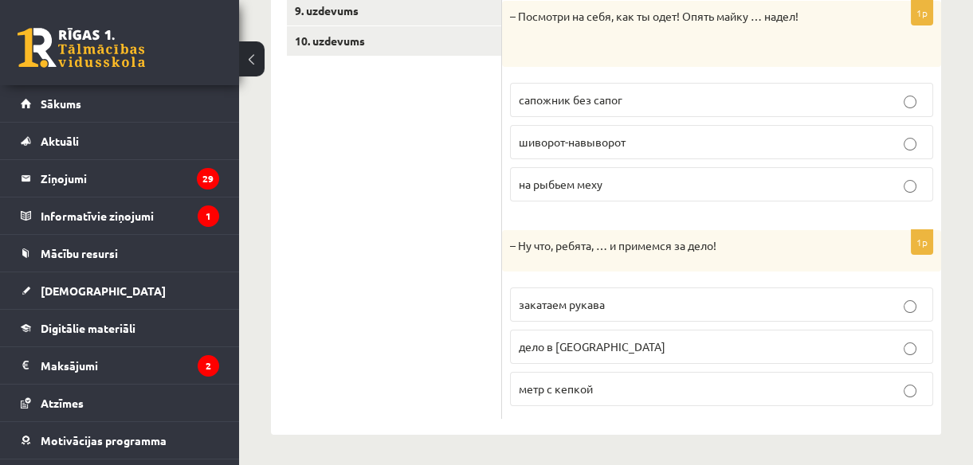
click at [595, 299] on span "закатаем рукава" at bounding box center [562, 304] width 86 height 14
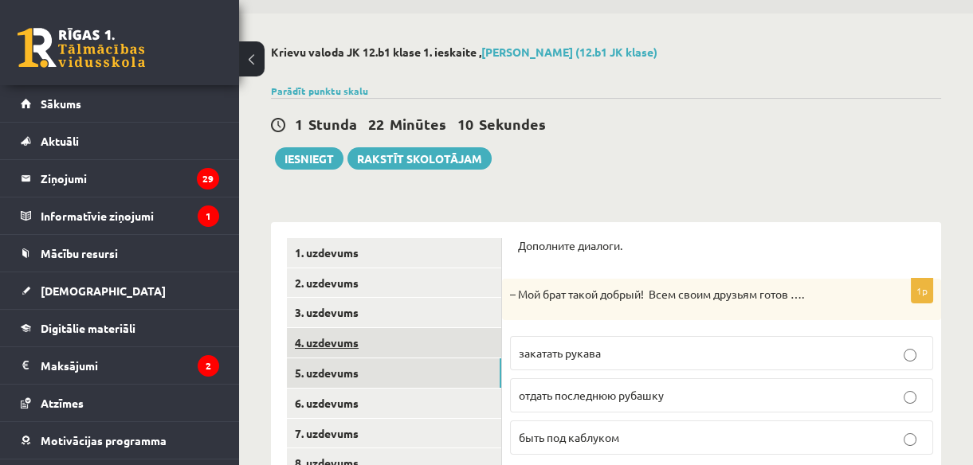
scroll to position [48, 0]
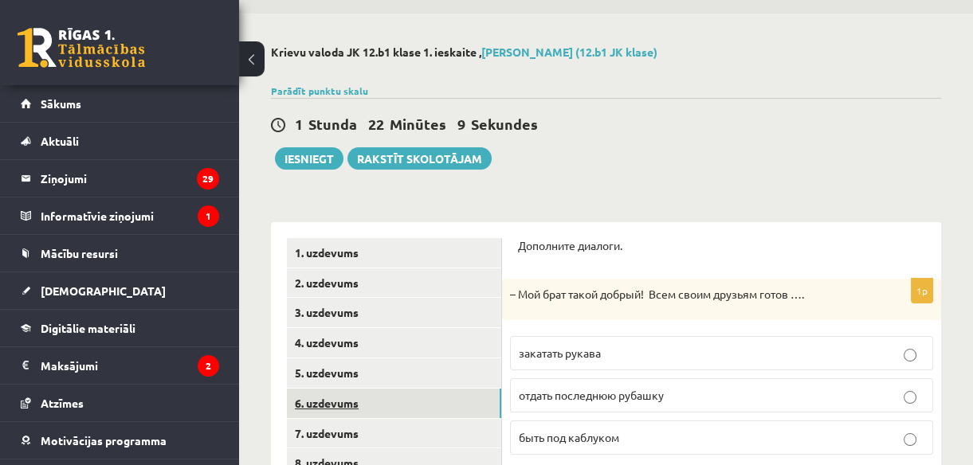
click at [387, 389] on link "6. uzdevums" at bounding box center [394, 403] width 214 height 29
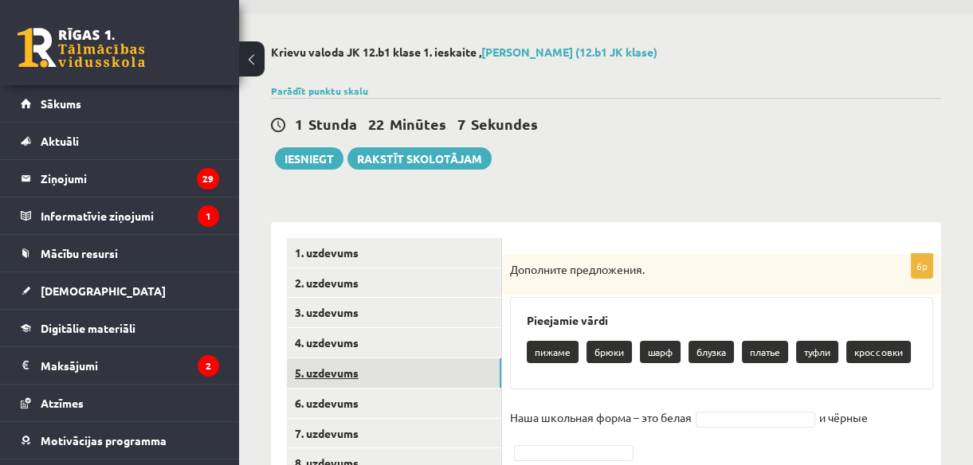
click at [385, 359] on link "5. uzdevums" at bounding box center [394, 373] width 214 height 29
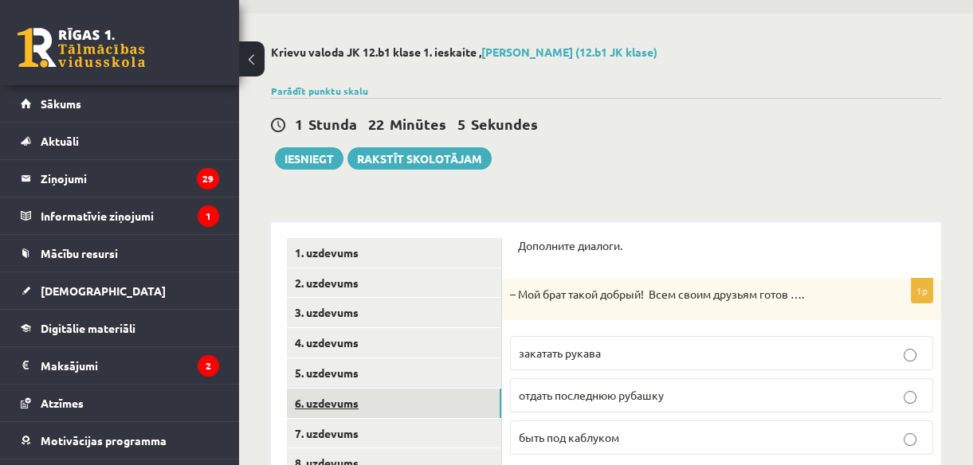
click at [358, 398] on link "6. uzdevums" at bounding box center [394, 403] width 214 height 29
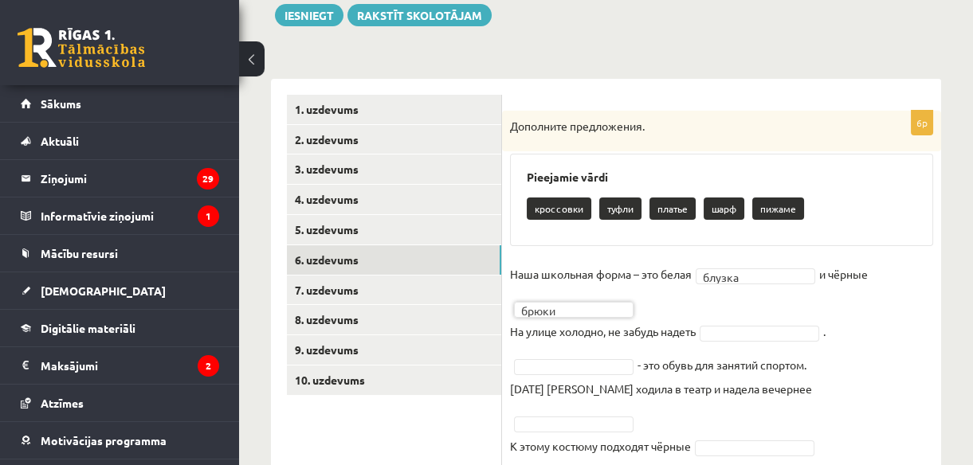
scroll to position [193, 0]
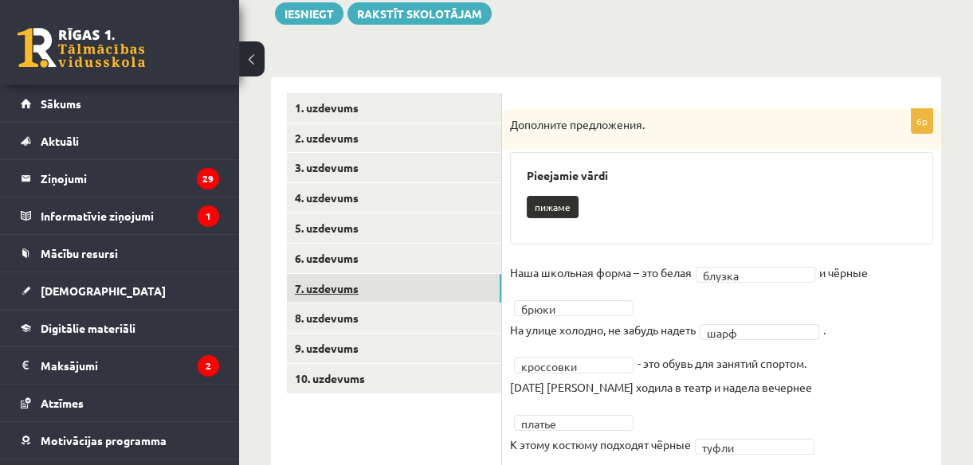
click at [395, 292] on link "7. uzdevums" at bounding box center [394, 288] width 214 height 29
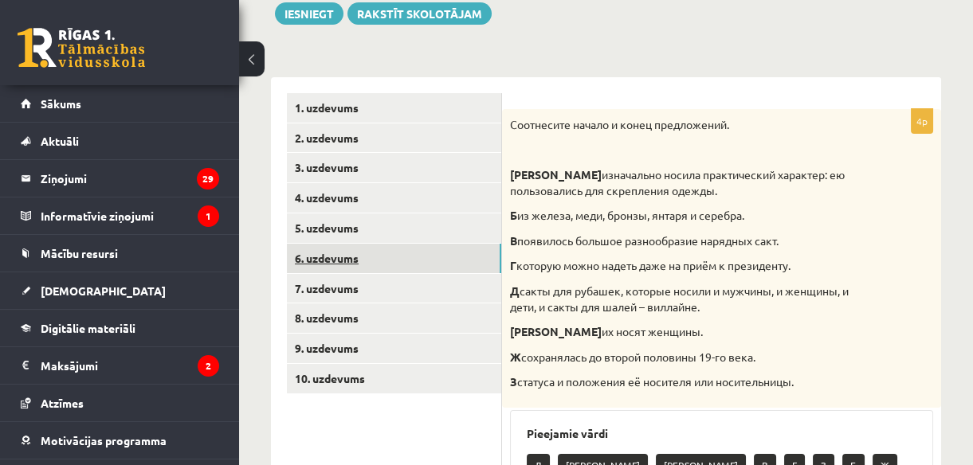
click at [391, 256] on link "6. uzdevums" at bounding box center [394, 258] width 214 height 29
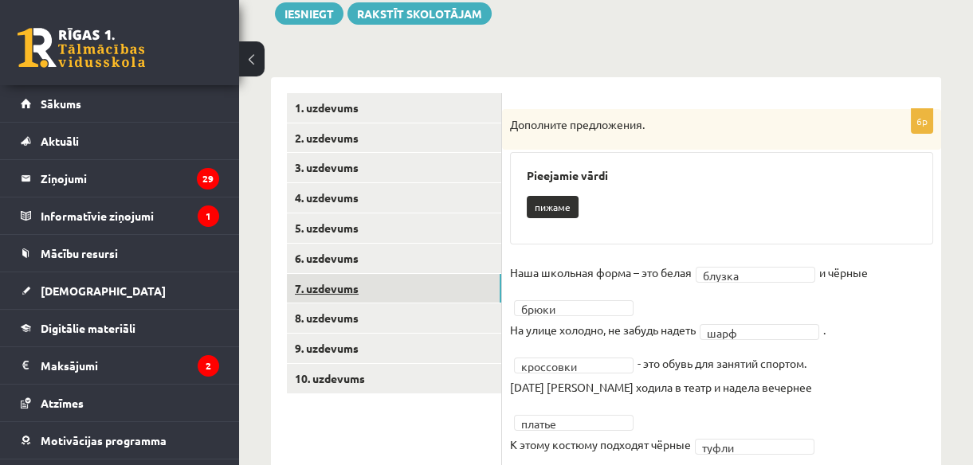
click at [380, 284] on link "7. uzdevums" at bounding box center [394, 288] width 214 height 29
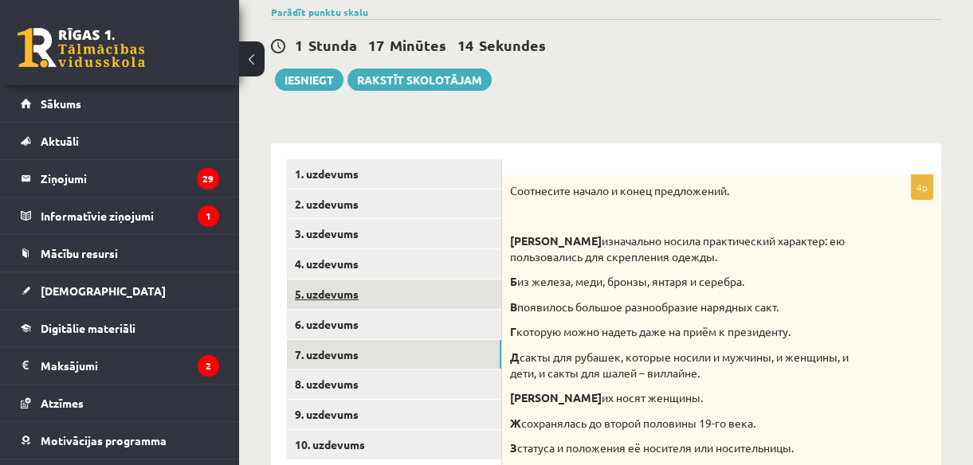
scroll to position [128, 0]
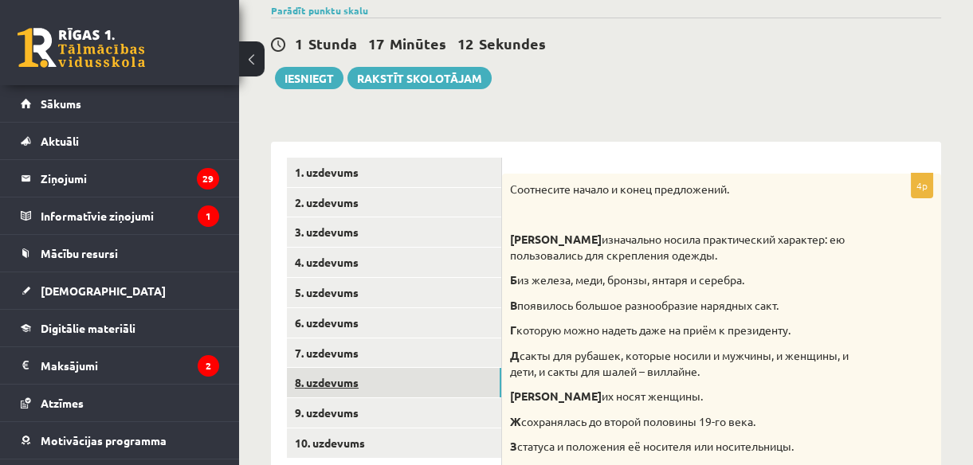
click at [332, 382] on link "8. uzdevums" at bounding box center [394, 382] width 214 height 29
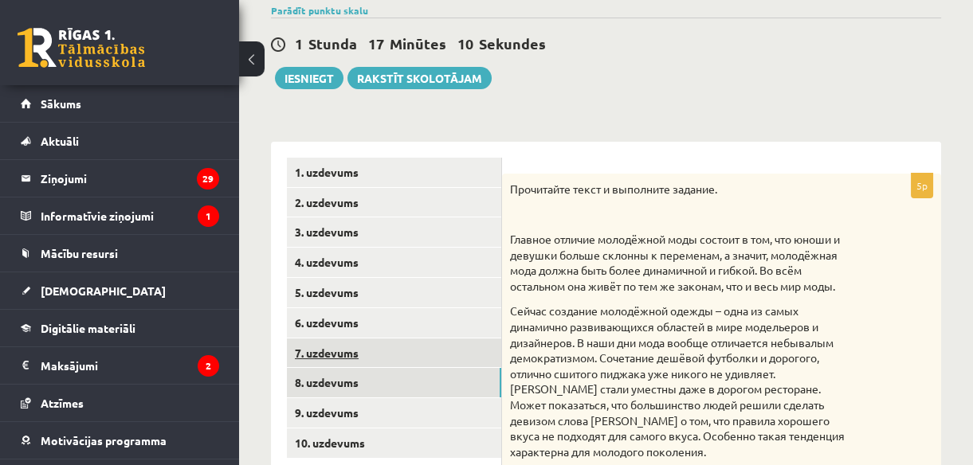
click at [332, 345] on link "7. uzdevums" at bounding box center [394, 353] width 214 height 29
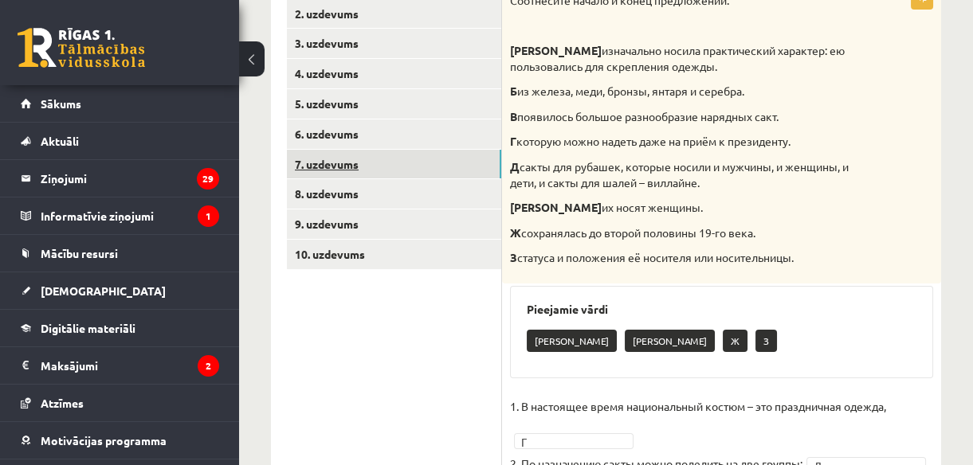
scroll to position [308, 0]
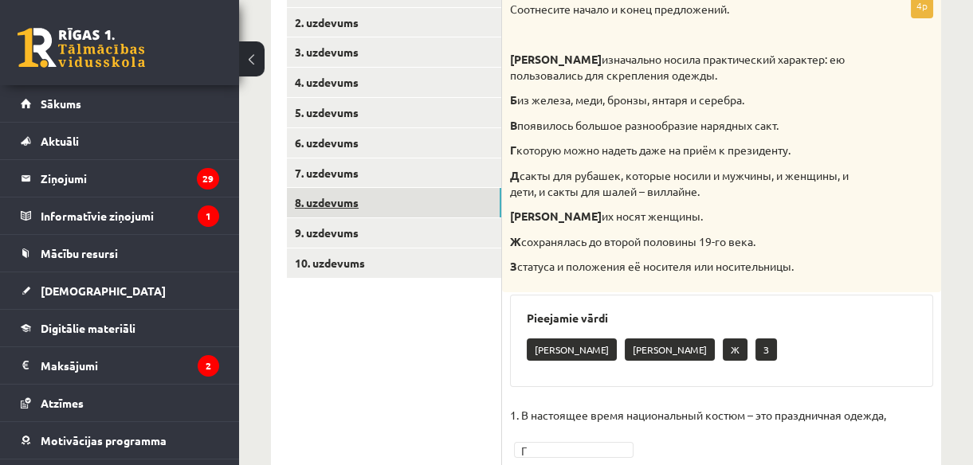
click at [347, 200] on link "8. uzdevums" at bounding box center [394, 202] width 214 height 29
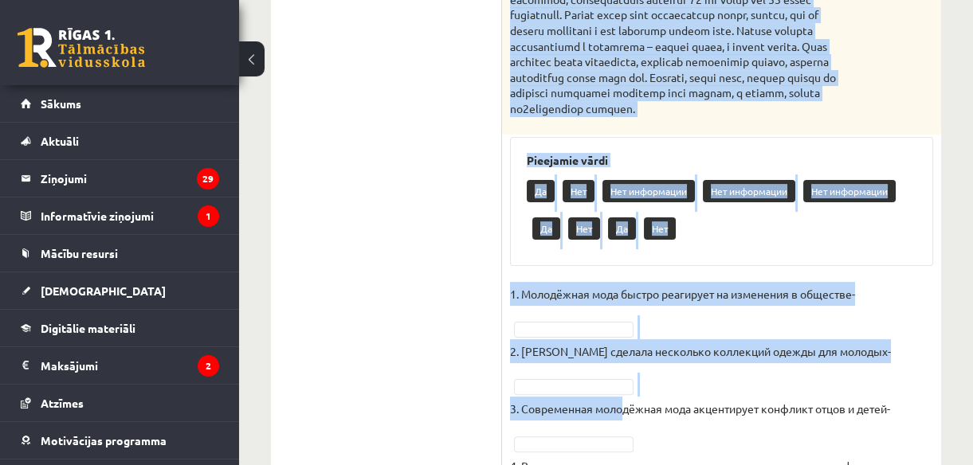
scroll to position [1144, 0]
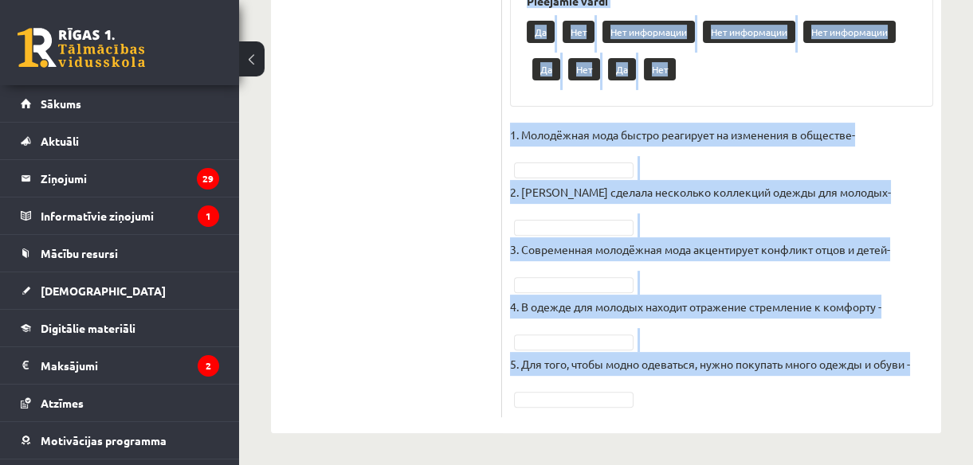
drag, startPoint x: 508, startPoint y: 316, endPoint x: 677, endPoint y: 414, distance: 194.9
copy div "Прочитайте текст и выполните задание. Главное отличие молодёжной моды состоит в…"
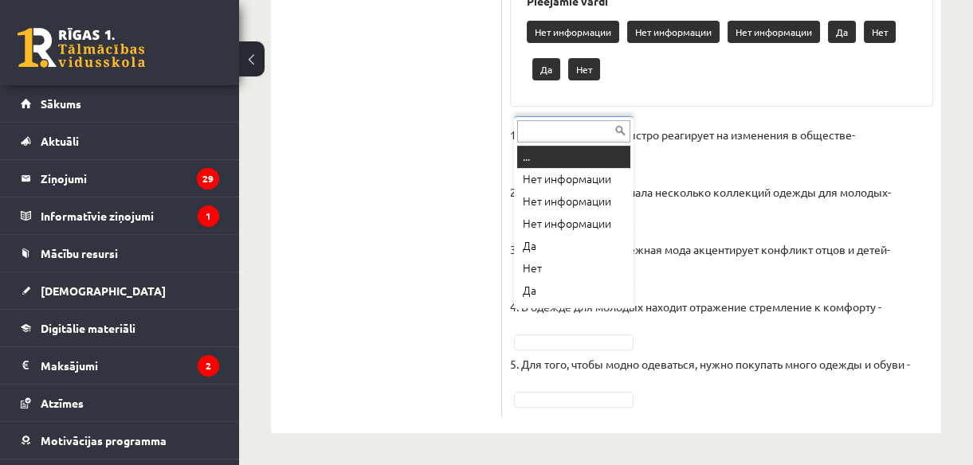
scroll to position [18, 0]
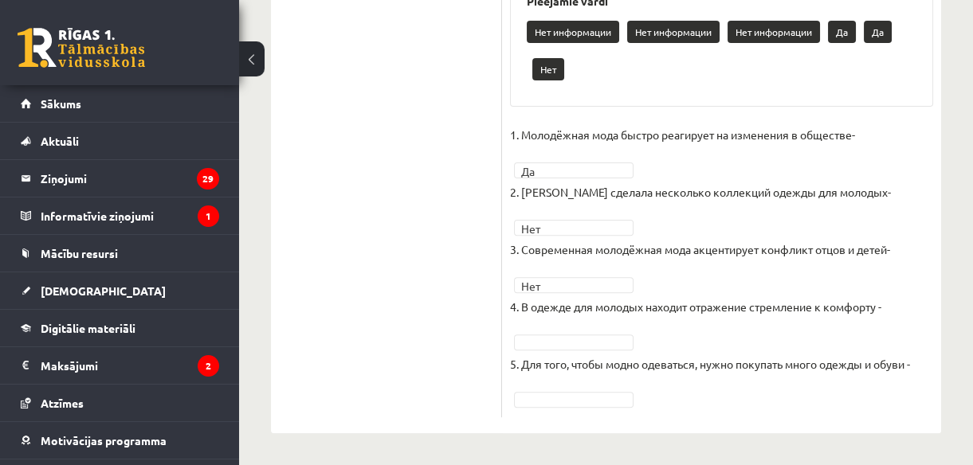
click at [535, 332] on fieldset "1. Молодёжная мода быстро реагирует на изменения в обществе- Да ** 2. Коко Шане…" at bounding box center [721, 266] width 423 height 287
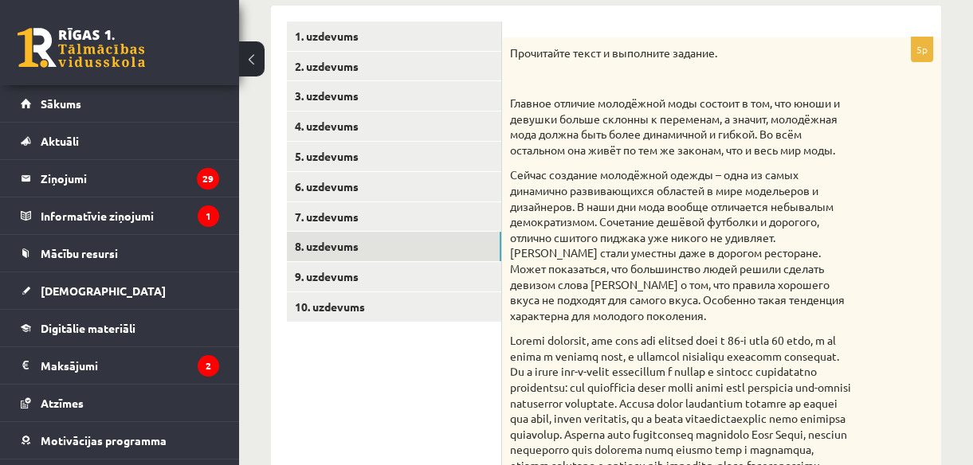
scroll to position [264, 0]
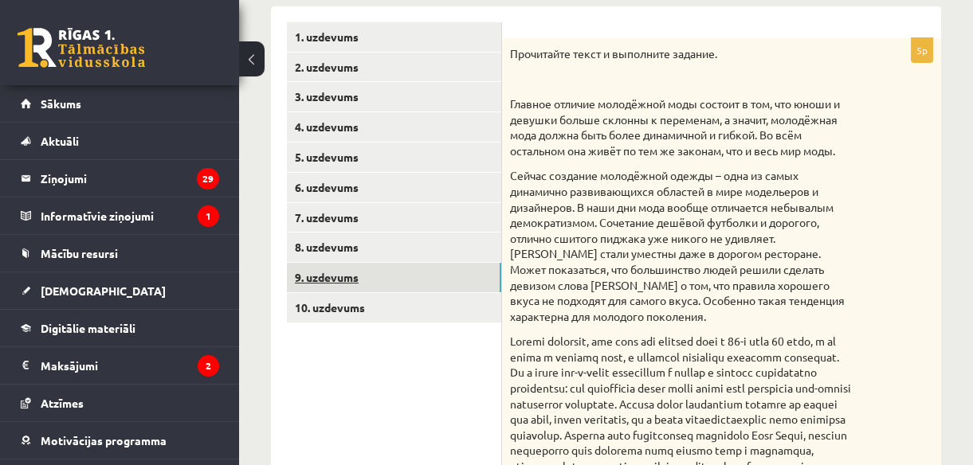
click at [357, 266] on link "9. uzdevums" at bounding box center [394, 277] width 214 height 29
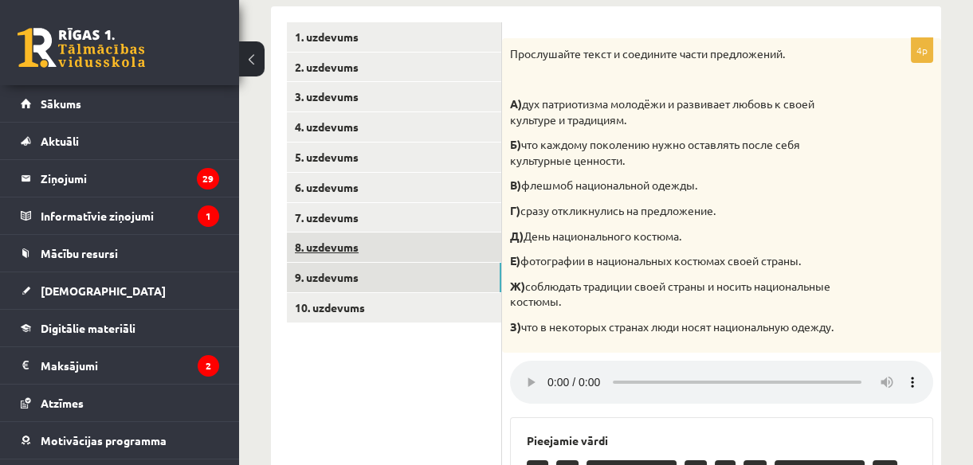
click at [357, 245] on link "8. uzdevums" at bounding box center [394, 247] width 214 height 29
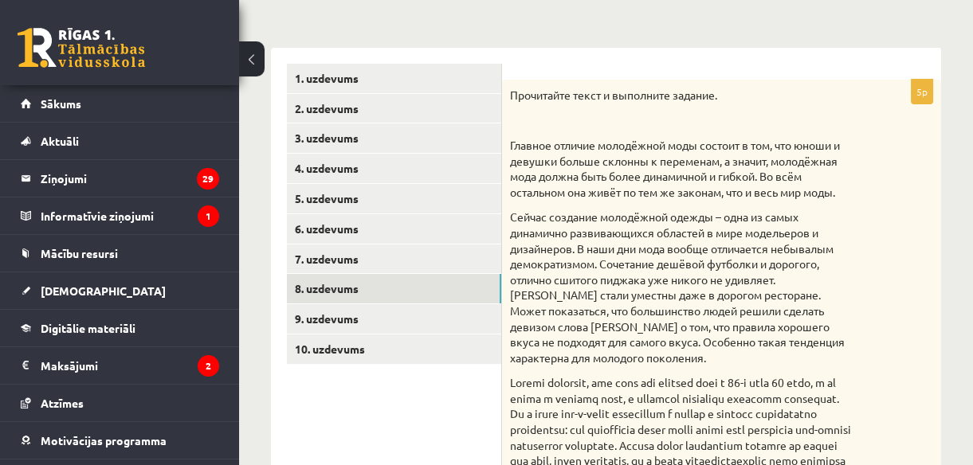
scroll to position [217, 0]
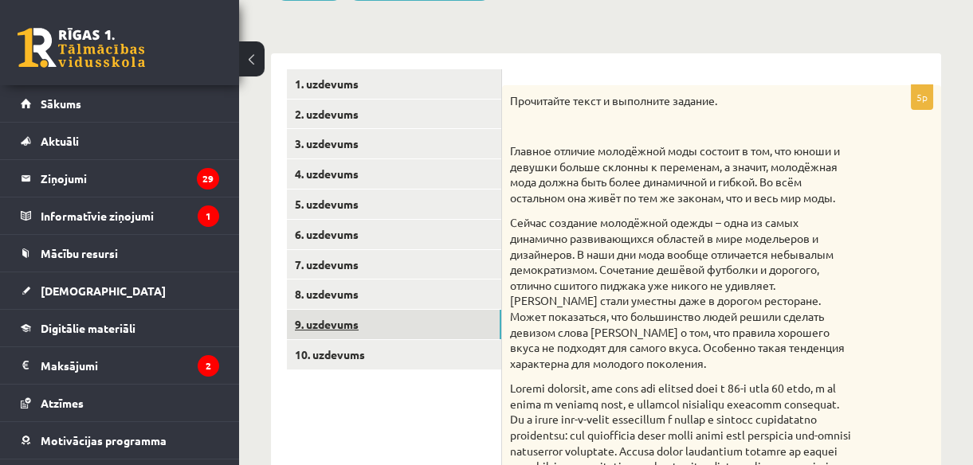
click at [362, 320] on link "9. uzdevums" at bounding box center [394, 324] width 214 height 29
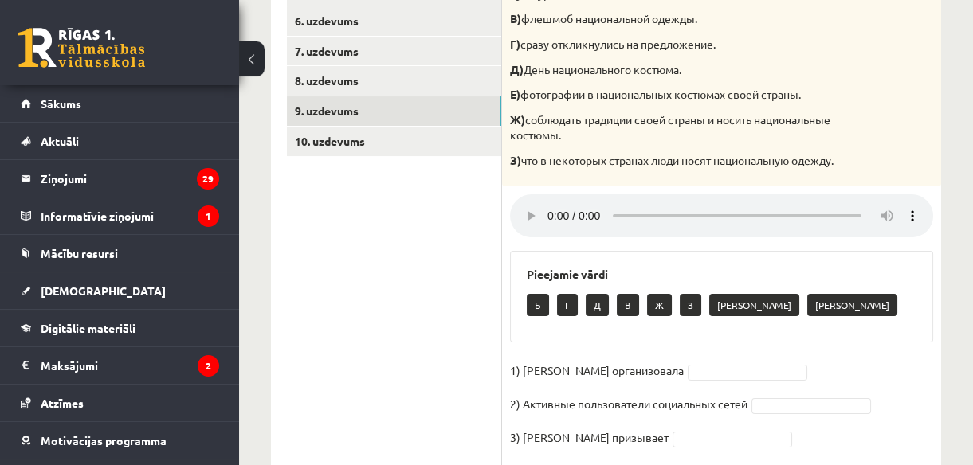
scroll to position [430, 0]
click at [724, 361] on fieldset "1) Мухаббат Саби организовала 2) Активные пользователи социальных сетей 3) Муха…" at bounding box center [721, 426] width 423 height 134
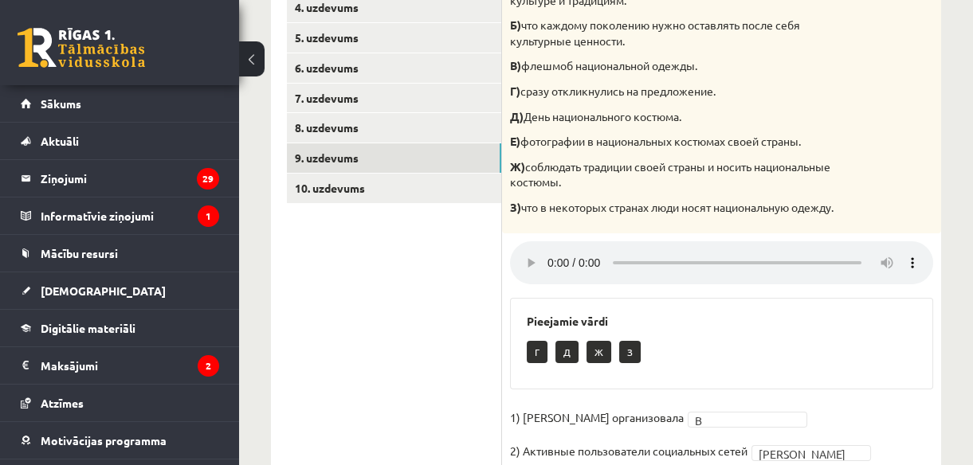
scroll to position [347, 0]
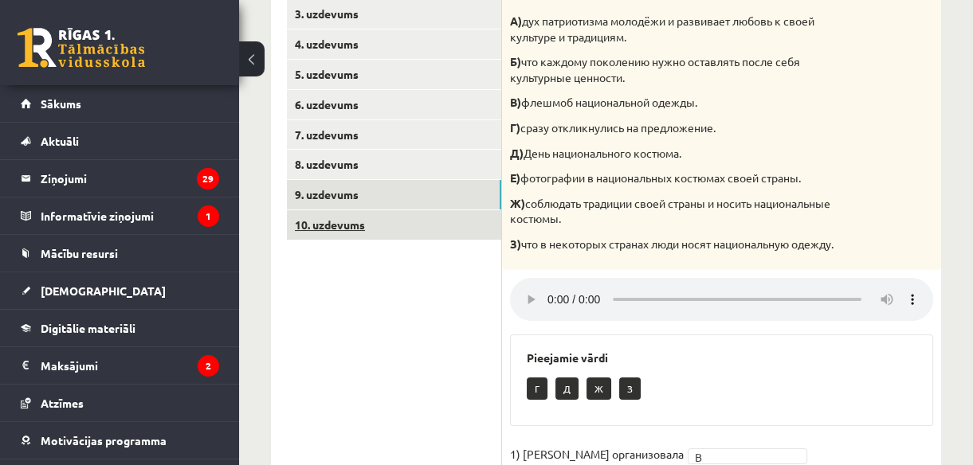
click at [414, 227] on link "10. uzdevums" at bounding box center [394, 224] width 214 height 29
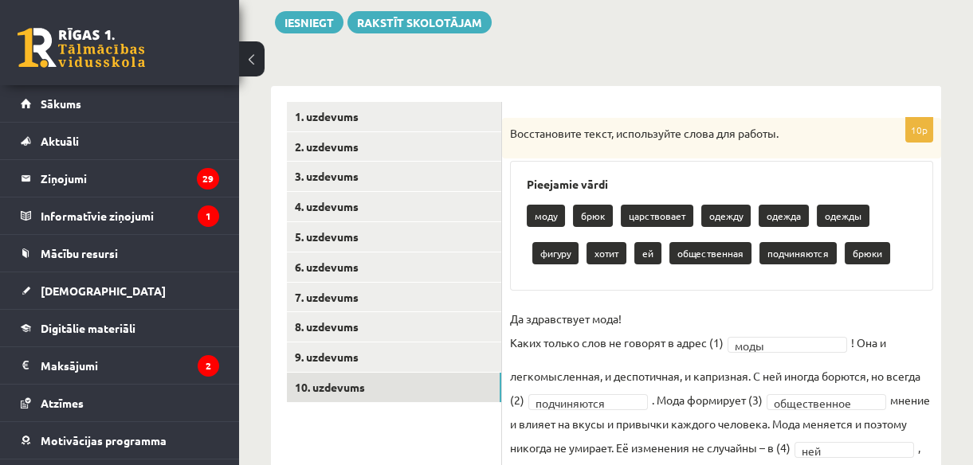
scroll to position [186, 0]
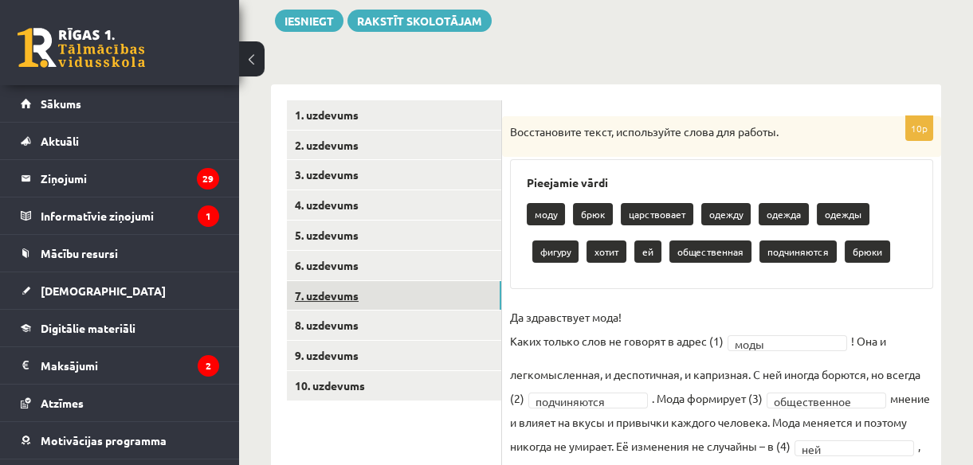
click at [442, 299] on link "7. uzdevums" at bounding box center [394, 295] width 214 height 29
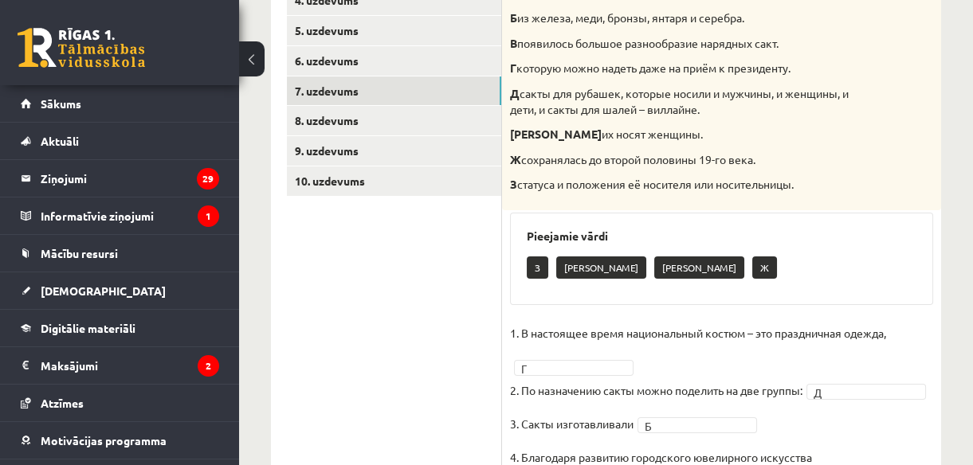
scroll to position [0, 0]
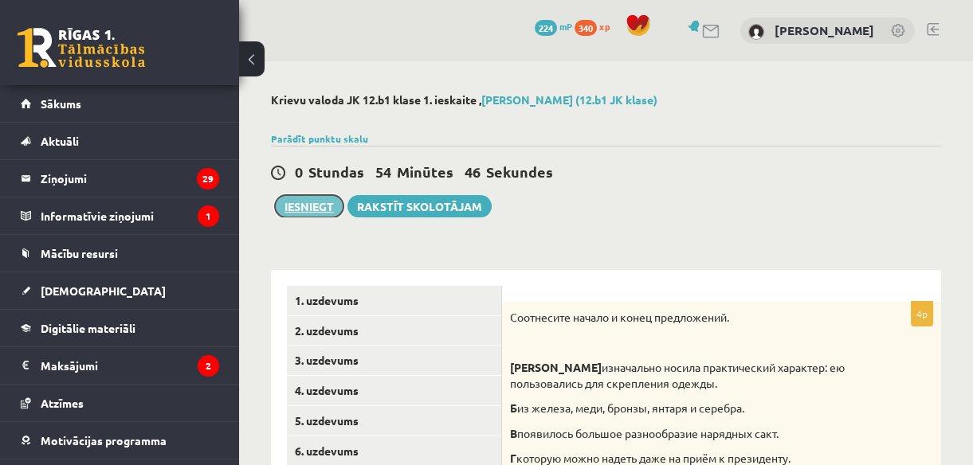
click at [320, 199] on button "Iesniegt" at bounding box center [309, 206] width 69 height 22
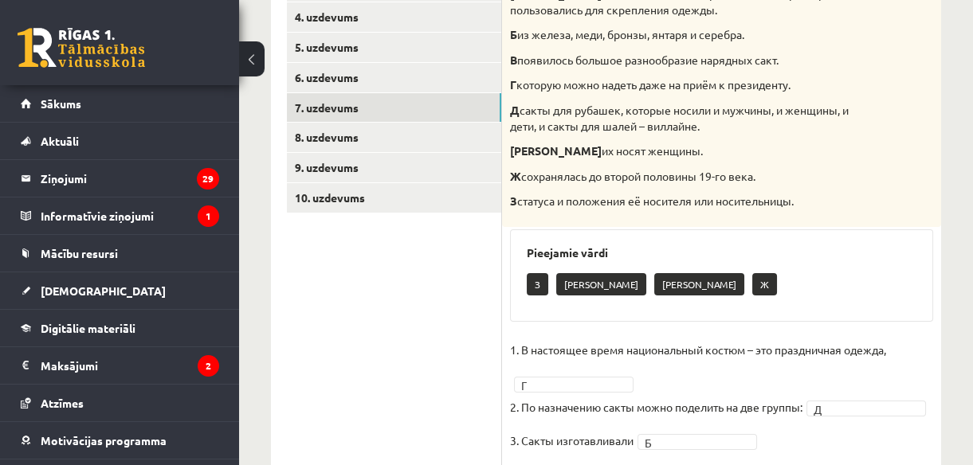
scroll to position [447, 0]
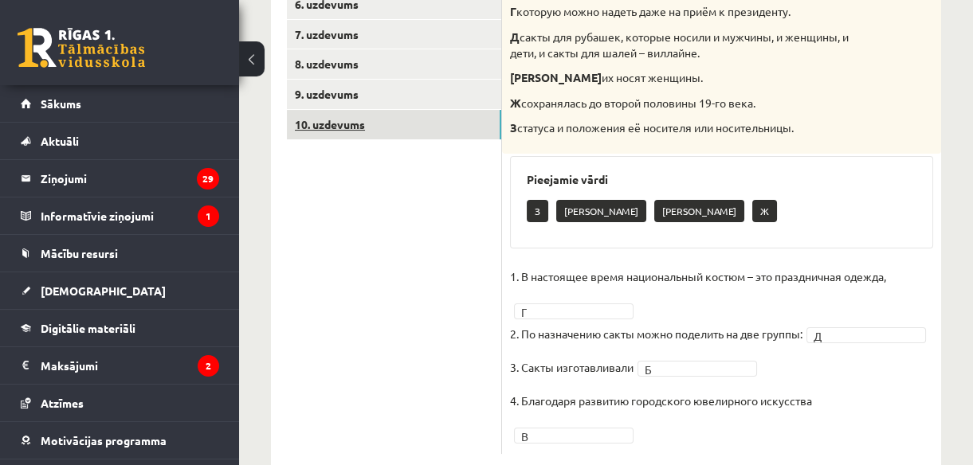
click at [379, 124] on link "10. uzdevums" at bounding box center [394, 124] width 214 height 29
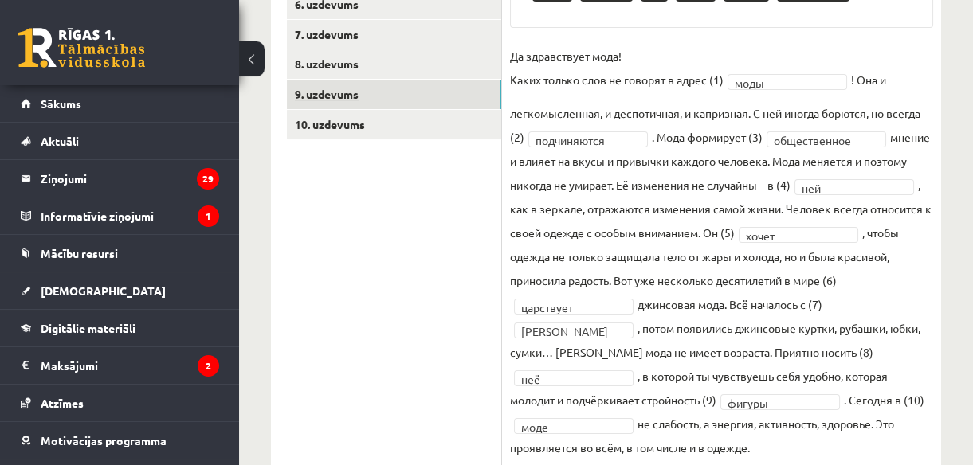
click at [348, 87] on link "9. uzdevums" at bounding box center [394, 94] width 214 height 29
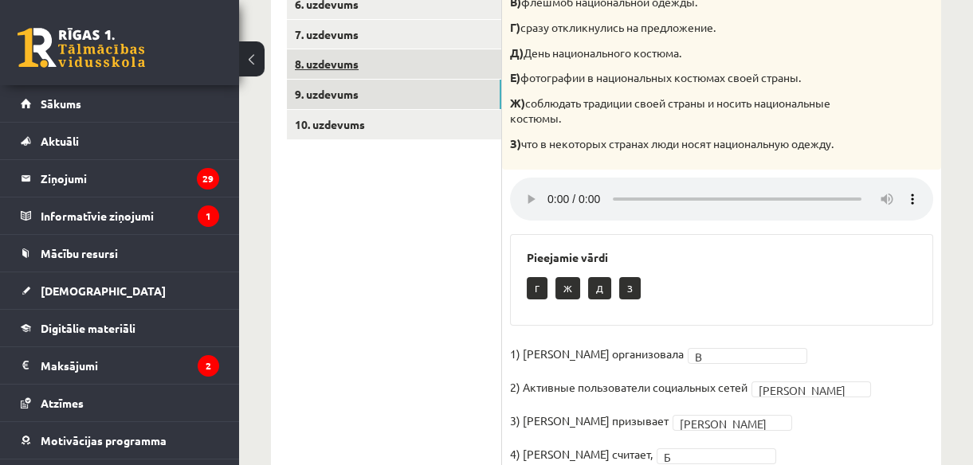
click at [343, 68] on link "8. uzdevums" at bounding box center [394, 63] width 214 height 29
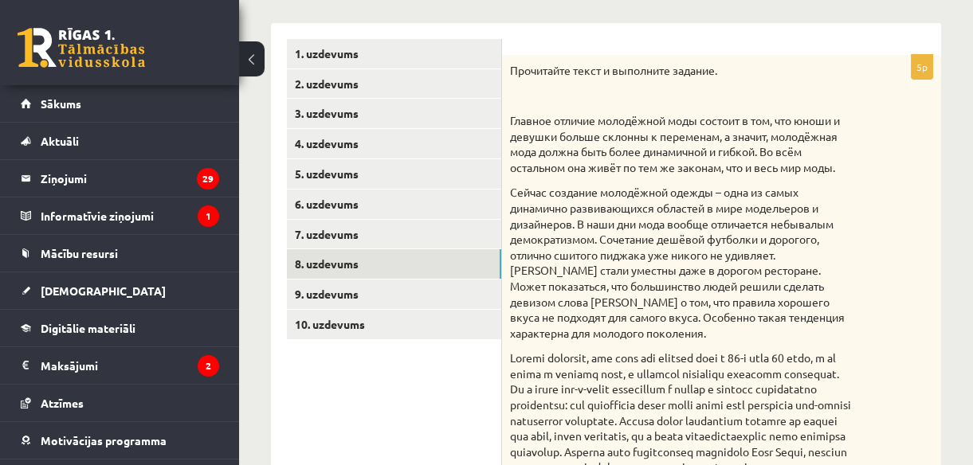
scroll to position [247, 0]
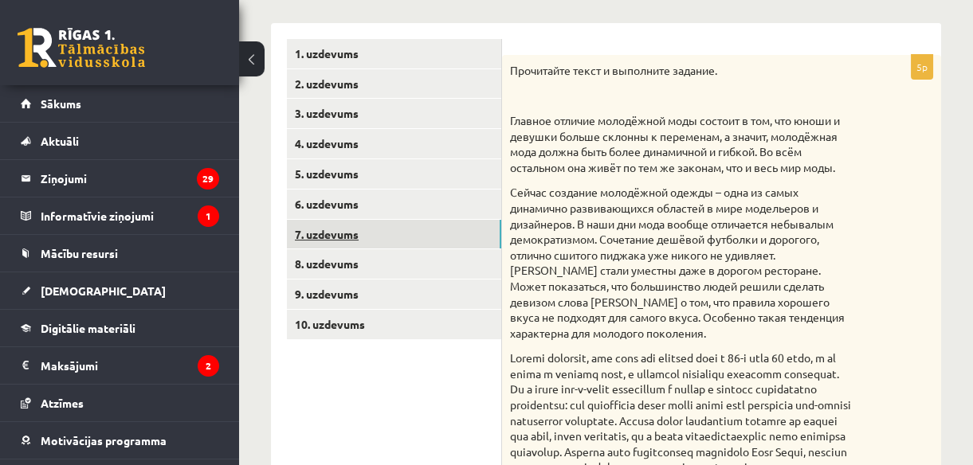
click at [426, 233] on link "7. uzdevums" at bounding box center [394, 234] width 214 height 29
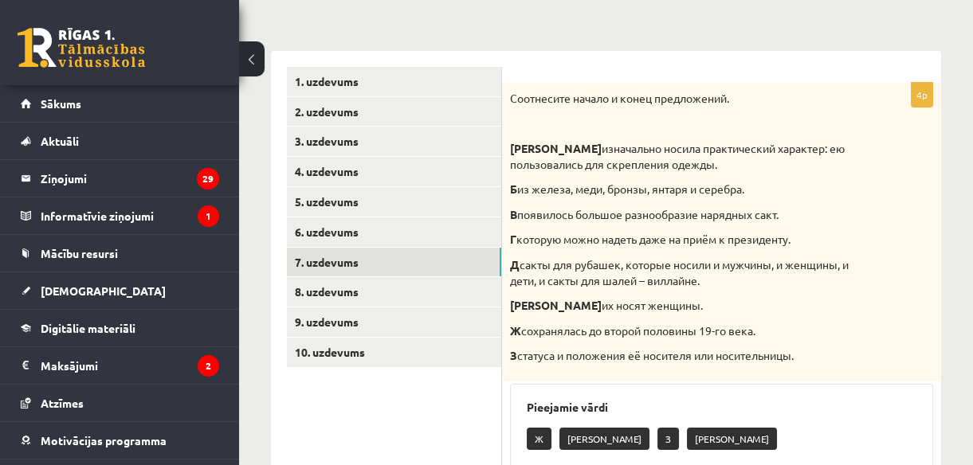
scroll to position [218, 0]
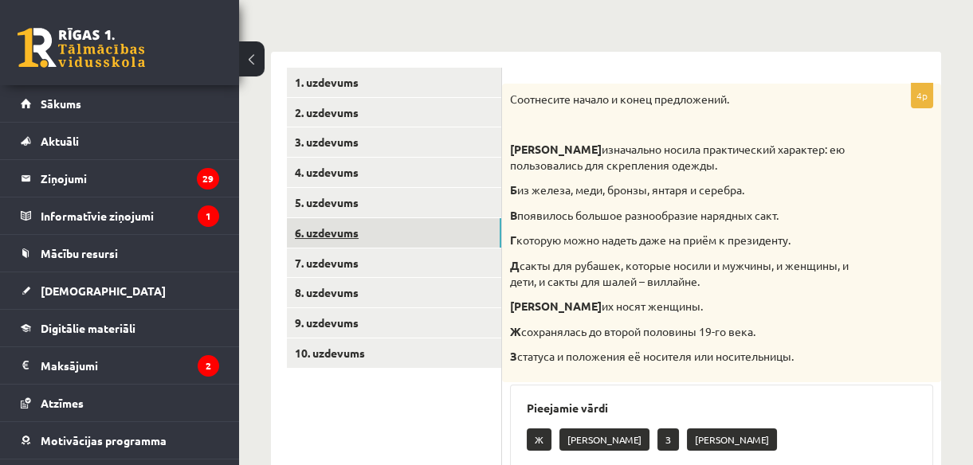
click at [375, 226] on link "6. uzdevums" at bounding box center [394, 232] width 214 height 29
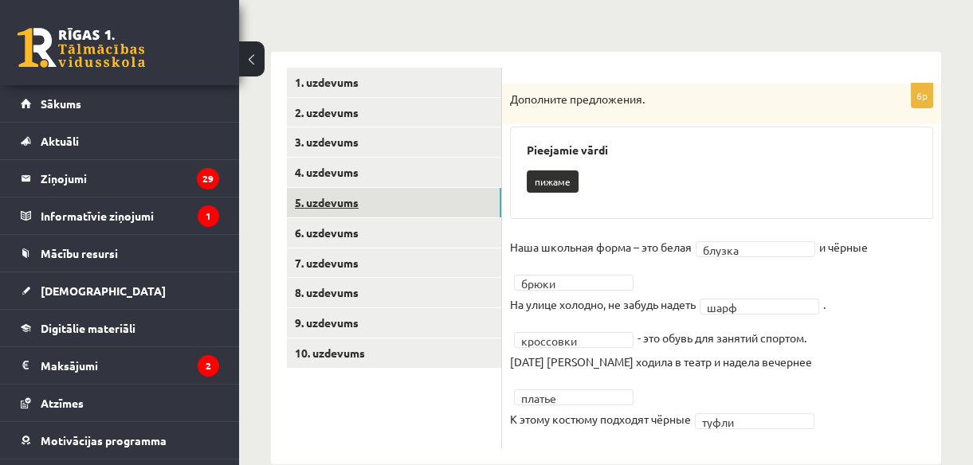
click at [449, 194] on link "5. uzdevums" at bounding box center [394, 202] width 214 height 29
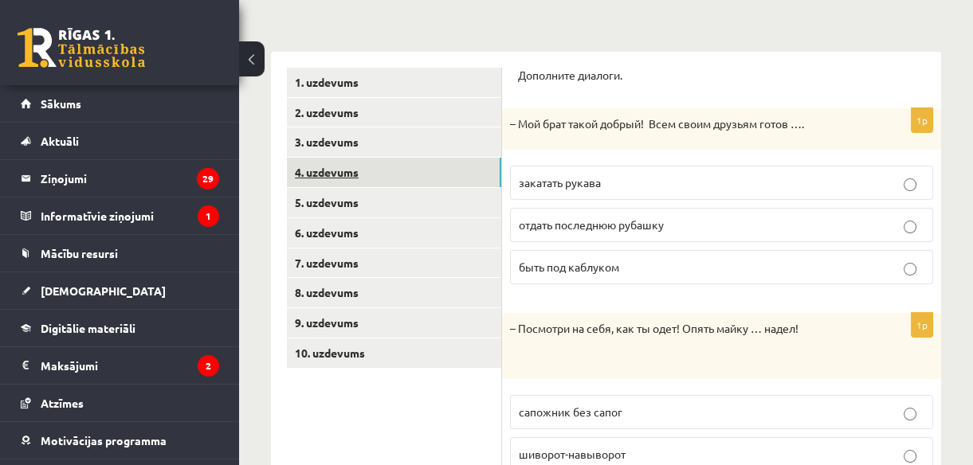
click at [439, 174] on link "4. uzdevums" at bounding box center [394, 172] width 214 height 29
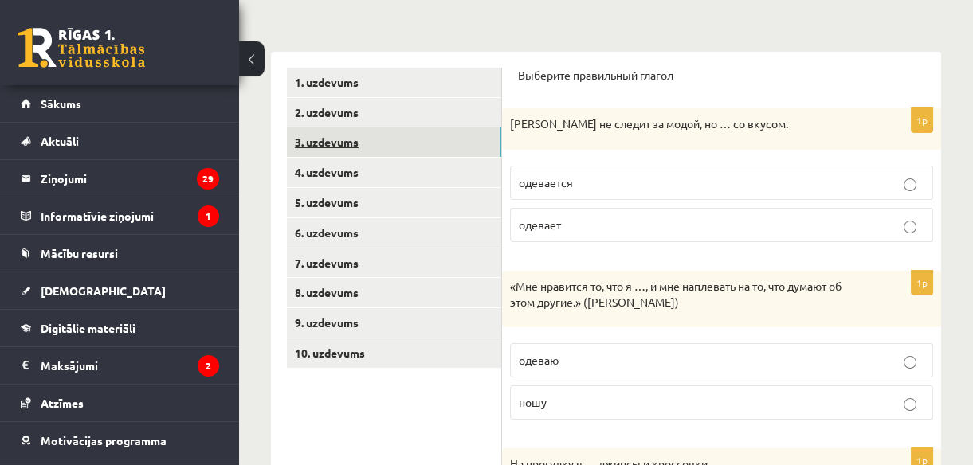
click at [428, 135] on link "3. uzdevums" at bounding box center [394, 142] width 214 height 29
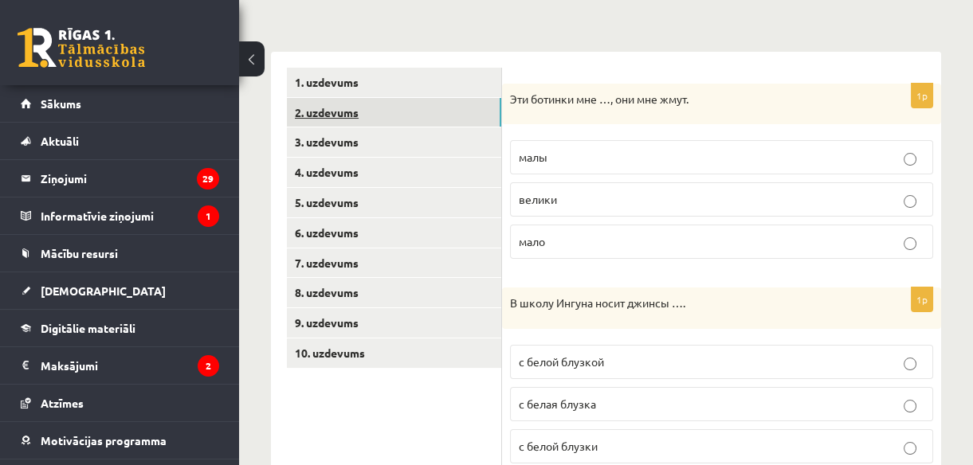
click at [418, 111] on link "2. uzdevums" at bounding box center [394, 112] width 214 height 29
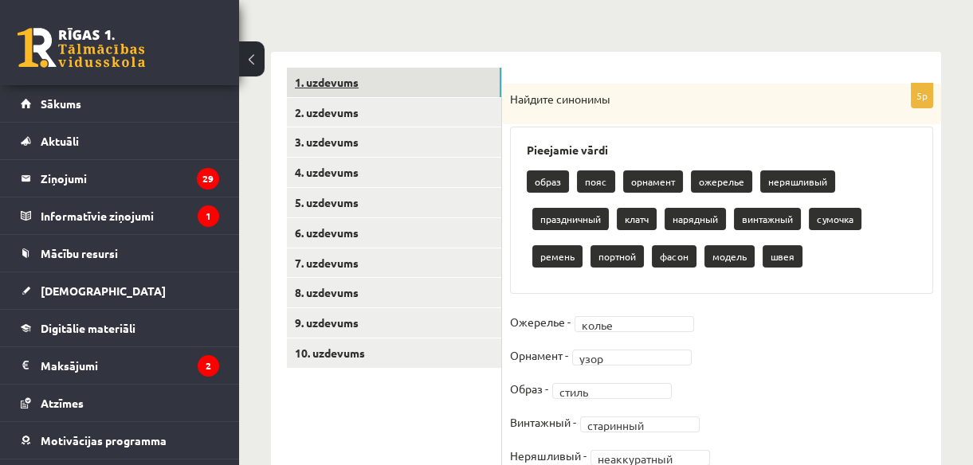
click at [412, 88] on link "1. uzdevums" at bounding box center [394, 82] width 214 height 29
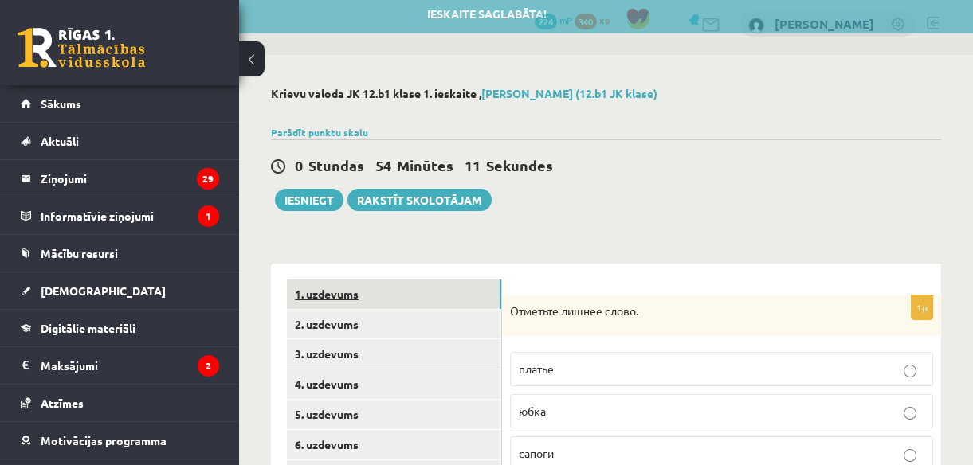
scroll to position [0, 0]
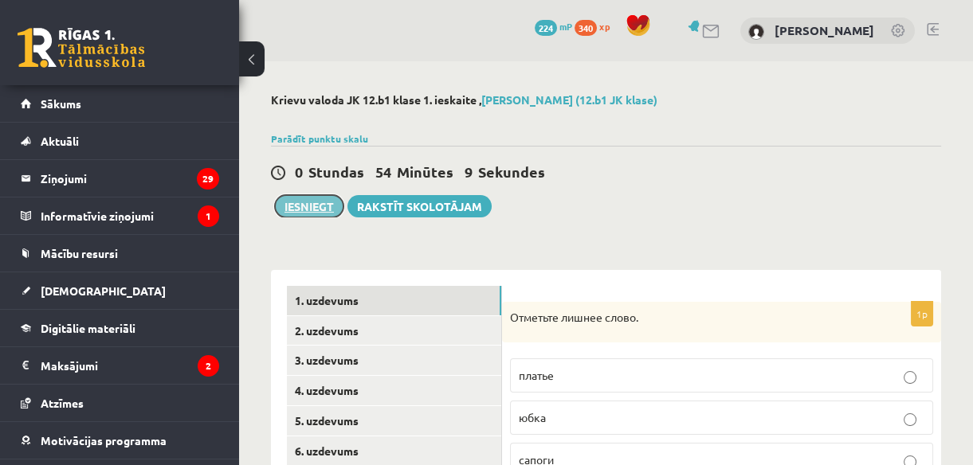
click at [288, 207] on button "Iesniegt" at bounding box center [309, 206] width 69 height 22
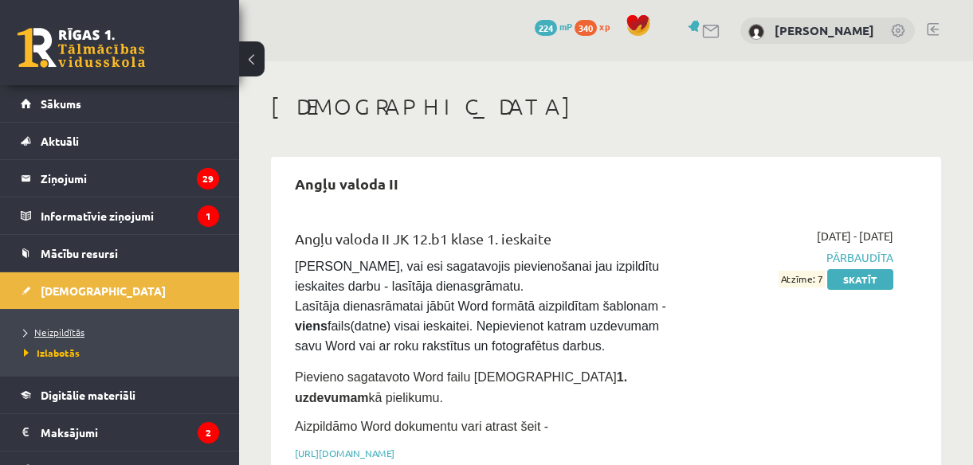
click at [71, 327] on span "Neizpildītās" at bounding box center [54, 332] width 61 height 13
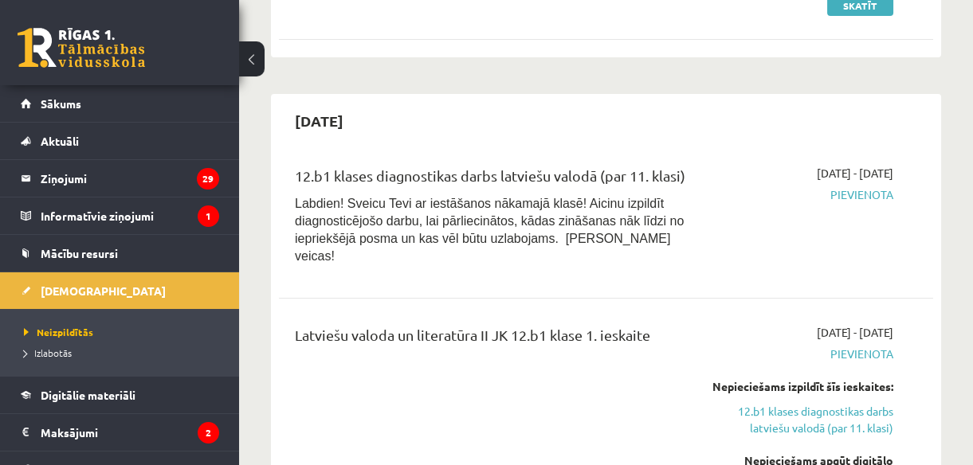
scroll to position [518, 0]
click at [779, 427] on link "12.b1 klases diagnostikas darbs latviešu valodā (par 11. klasi)" at bounding box center [801, 418] width 183 height 33
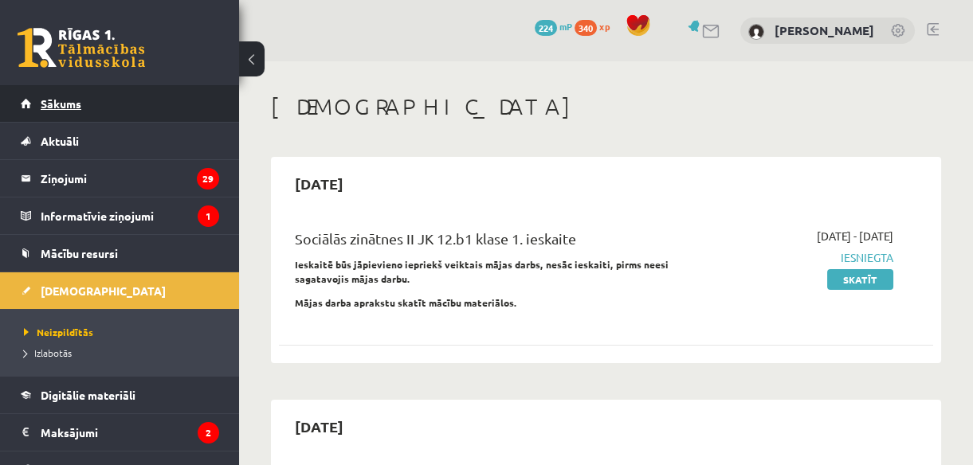
click at [49, 100] on span "Sākums" at bounding box center [61, 103] width 41 height 14
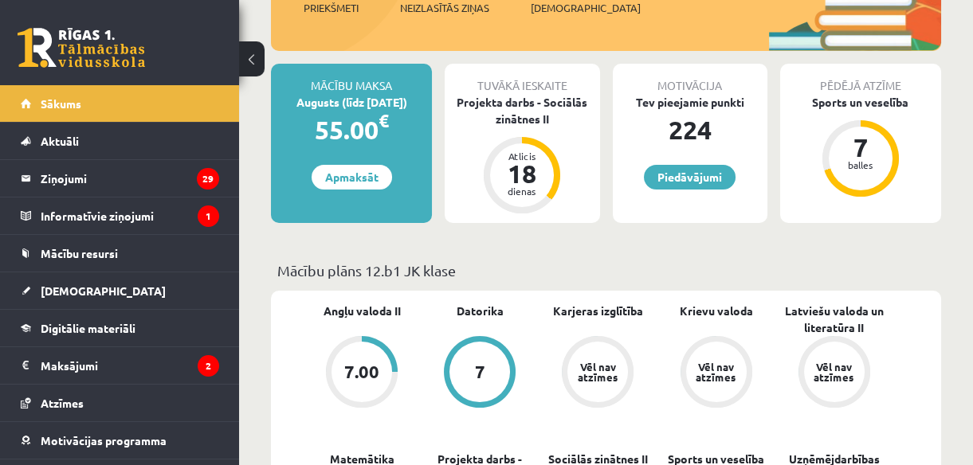
scroll to position [345, 0]
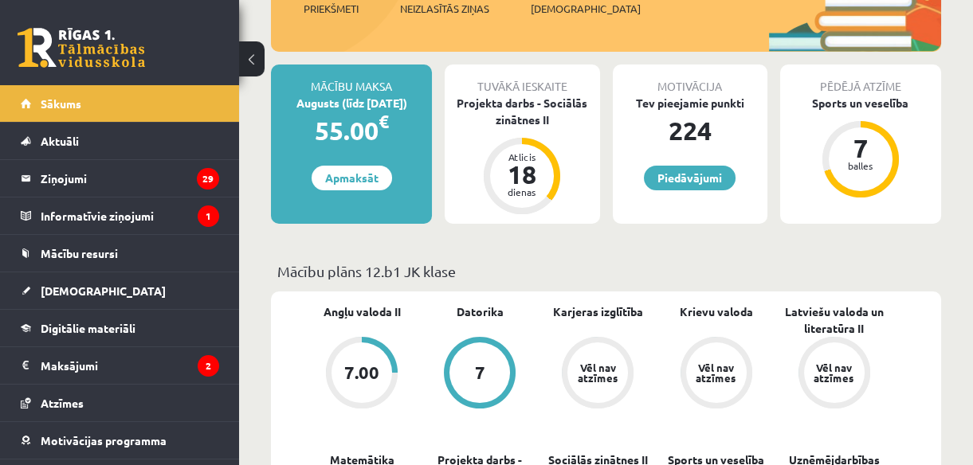
click at [359, 350] on div "7.00" at bounding box center [362, 373] width 61 height 61
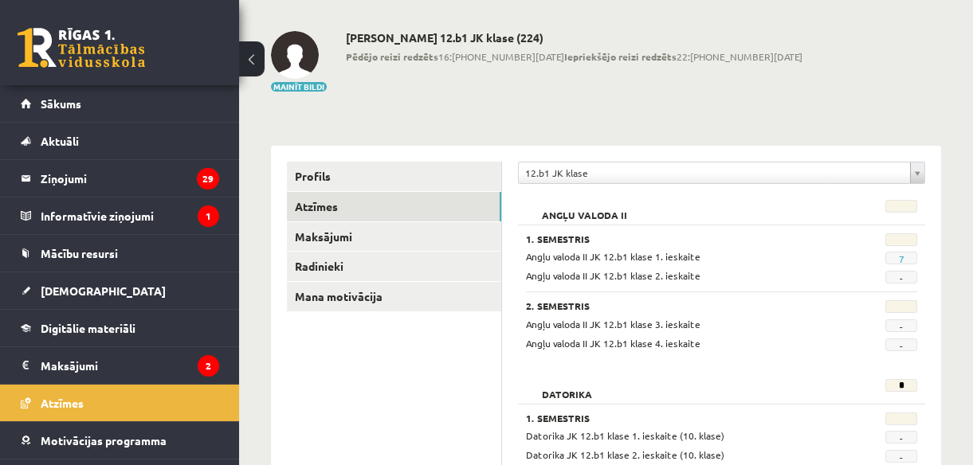
scroll to position [63, 0]
click at [897, 260] on span "7" at bounding box center [901, 257] width 32 height 13
click at [903, 257] on link "7" at bounding box center [901, 258] width 6 height 13
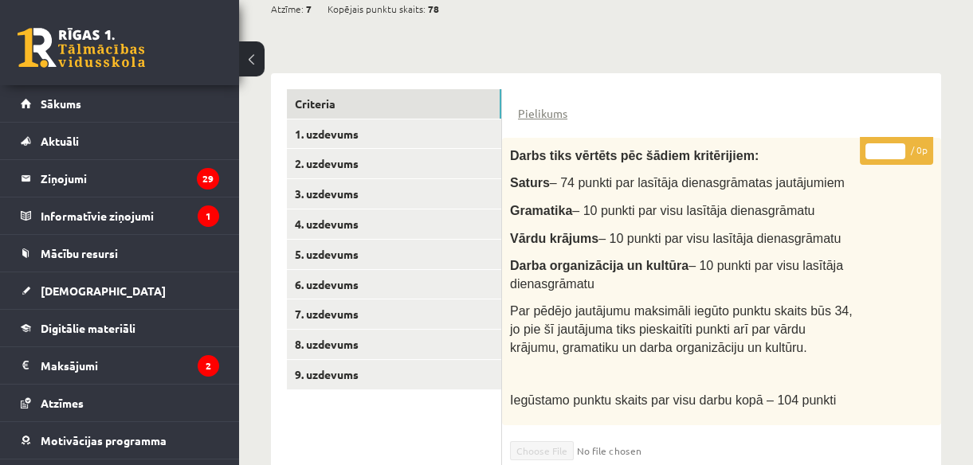
scroll to position [317, 0]
click at [555, 108] on link "Pielikums" at bounding box center [542, 114] width 49 height 17
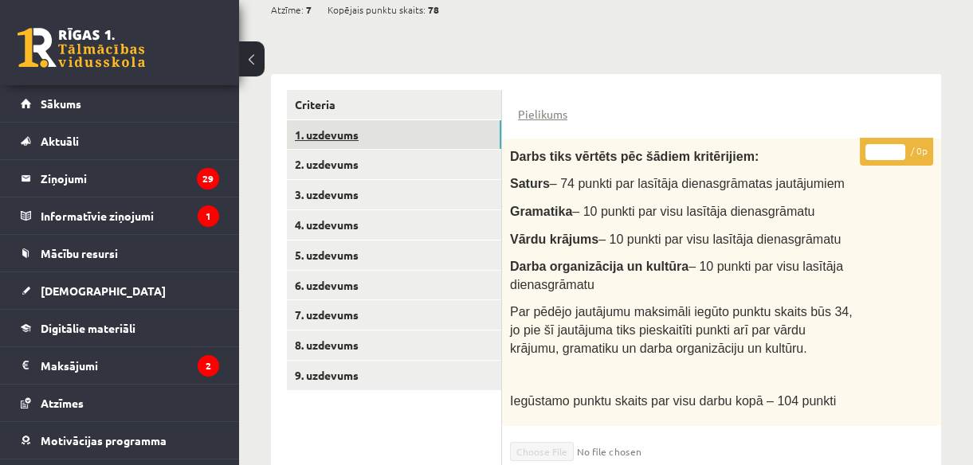
click at [393, 131] on link "1. uzdevums" at bounding box center [394, 134] width 214 height 29
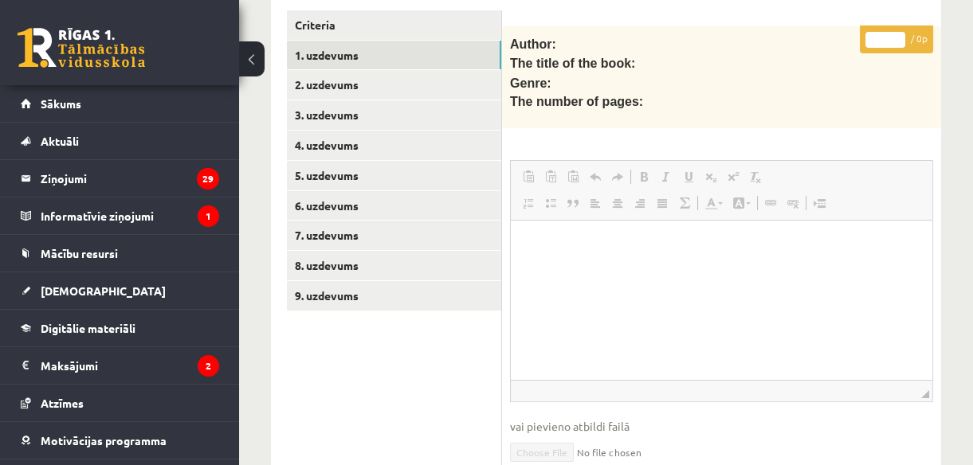
scroll to position [379, 0]
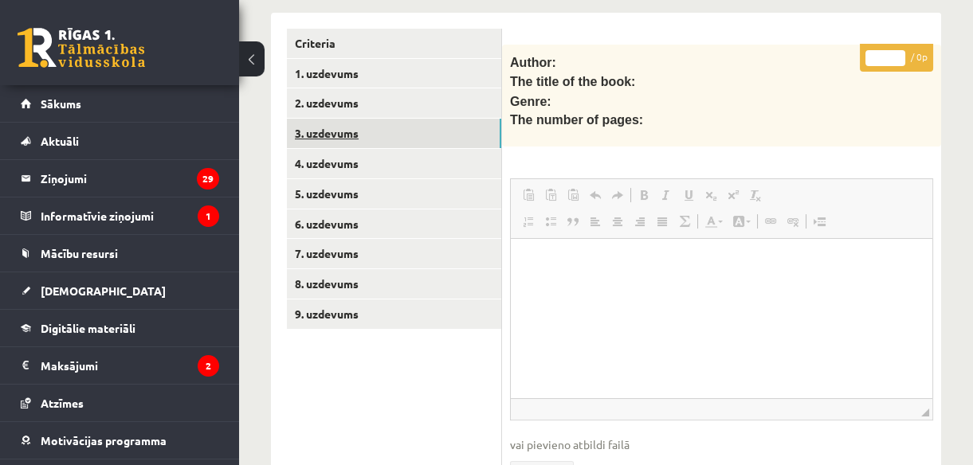
click at [399, 128] on link "3. uzdevums" at bounding box center [394, 133] width 214 height 29
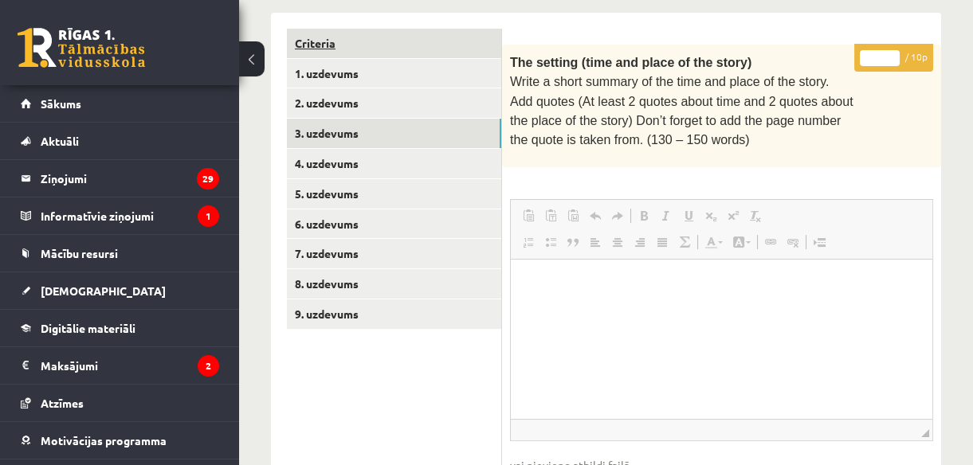
scroll to position [0, 0]
click at [359, 32] on link "Criteria" at bounding box center [394, 43] width 214 height 29
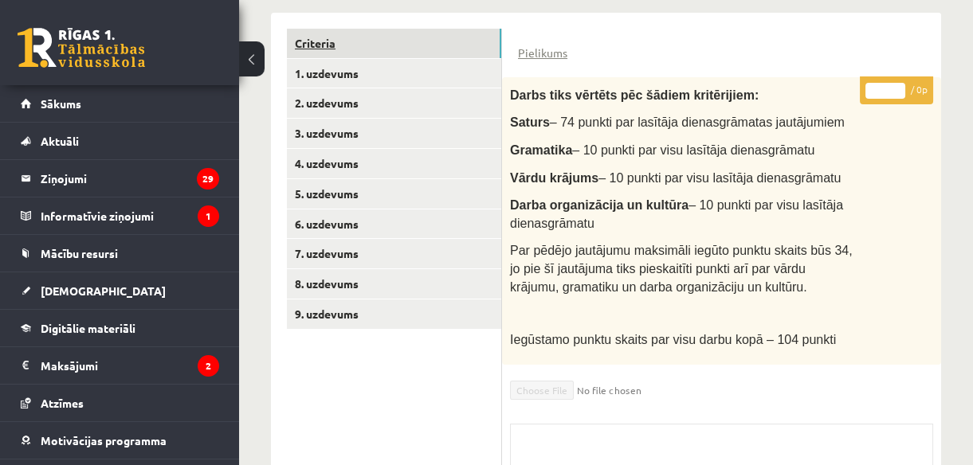
scroll to position [548, 0]
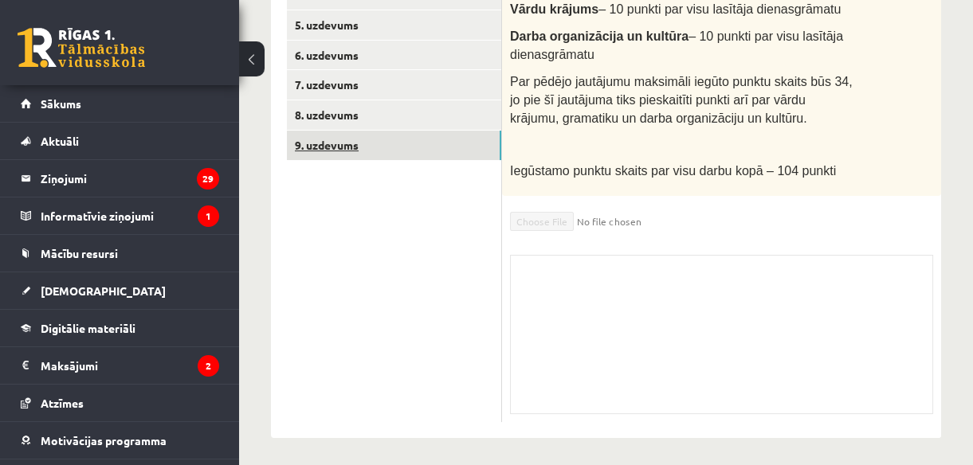
click at [300, 142] on link "9. uzdevums" at bounding box center [394, 145] width 214 height 29
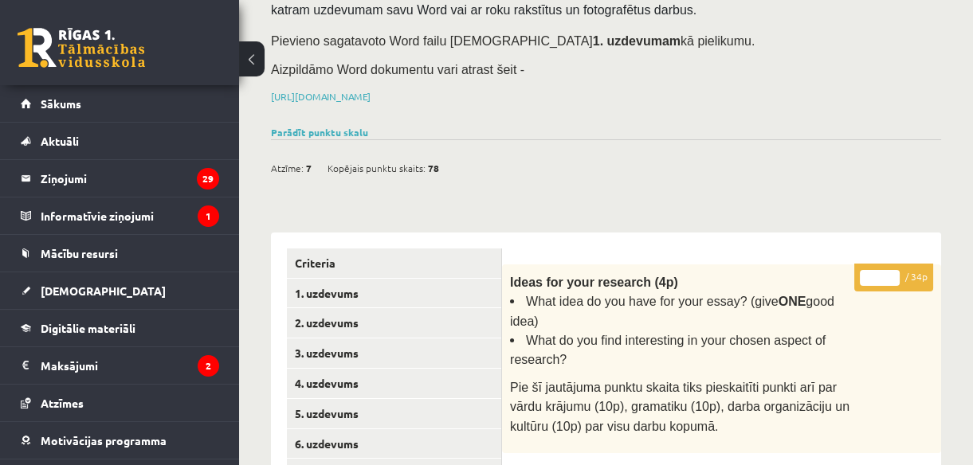
scroll to position [161, 0]
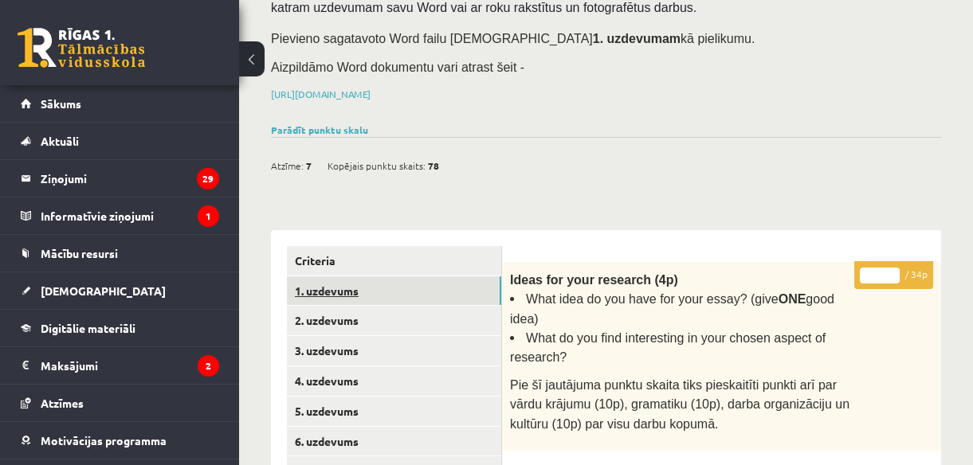
click at [316, 290] on link "1. uzdevums" at bounding box center [394, 291] width 214 height 29
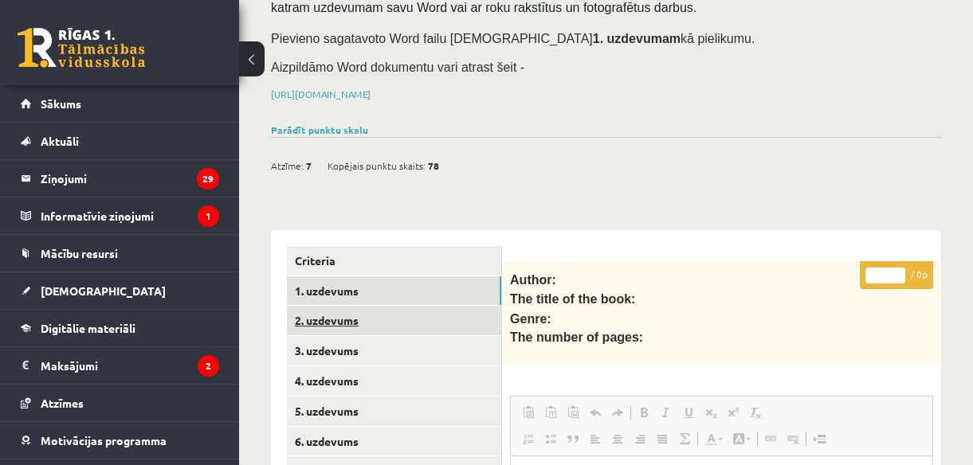
scroll to position [0, 0]
click at [324, 323] on link "2. uzdevums" at bounding box center [394, 320] width 214 height 29
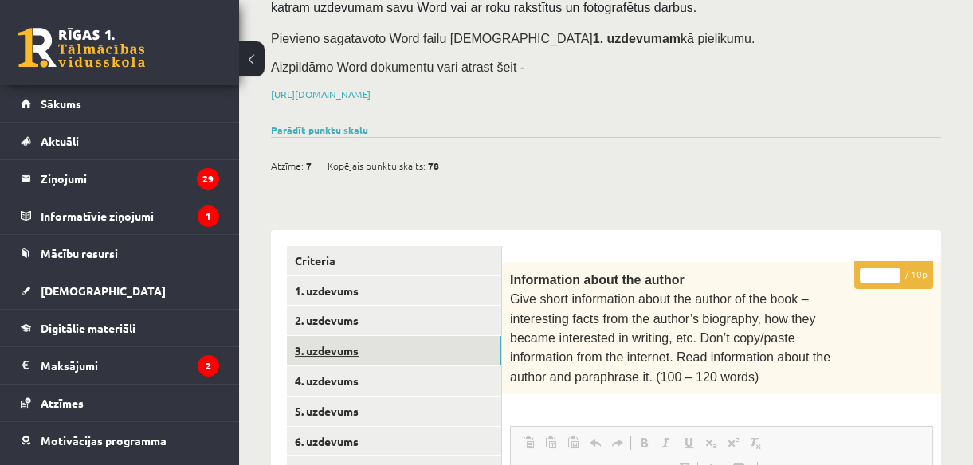
click at [324, 342] on link "3. uzdevums" at bounding box center [394, 350] width 214 height 29
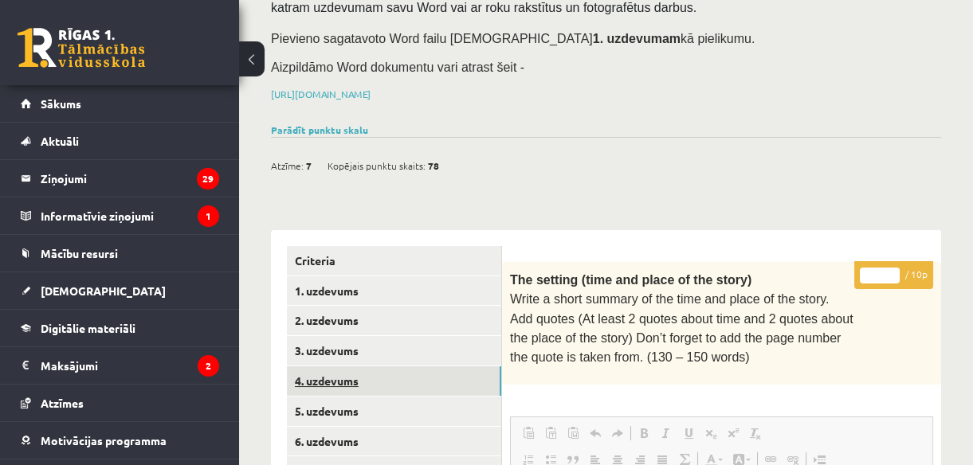
click at [326, 368] on link "4. uzdevums" at bounding box center [394, 381] width 214 height 29
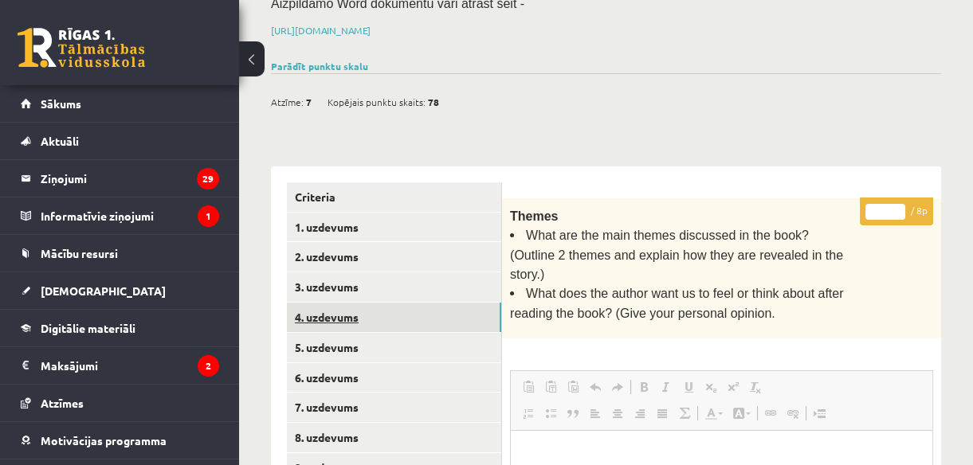
scroll to position [230, 0]
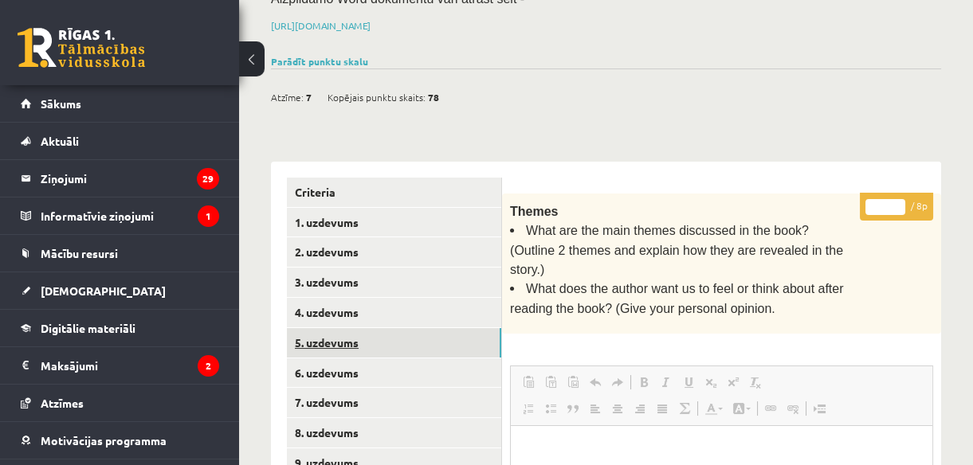
click at [336, 333] on link "5. uzdevums" at bounding box center [394, 342] width 214 height 29
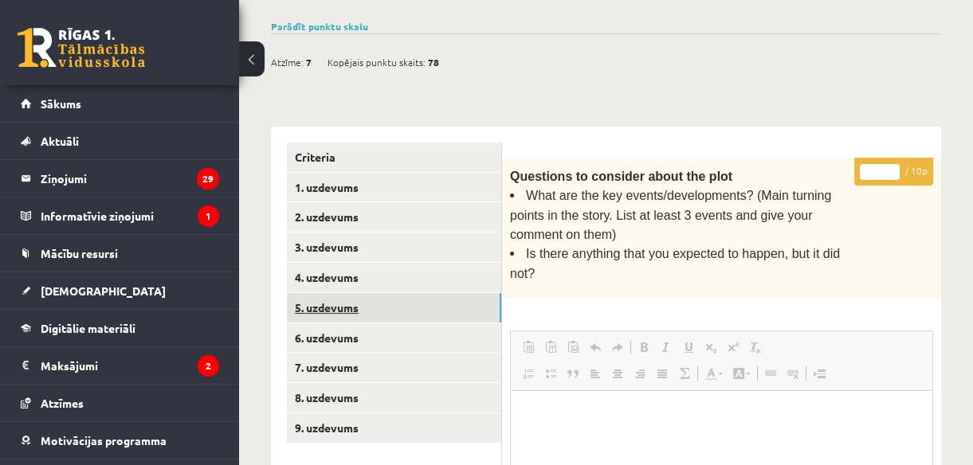
scroll to position [265, 0]
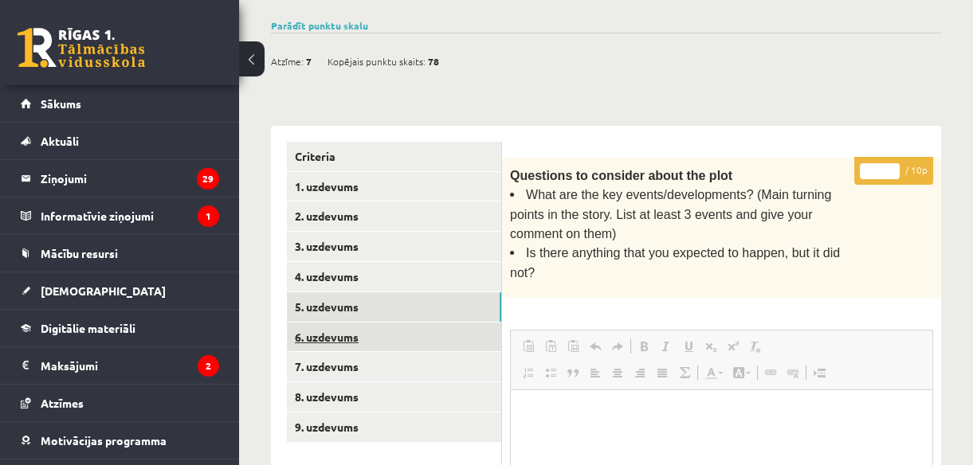
click at [336, 332] on link "6. uzdevums" at bounding box center [394, 337] width 214 height 29
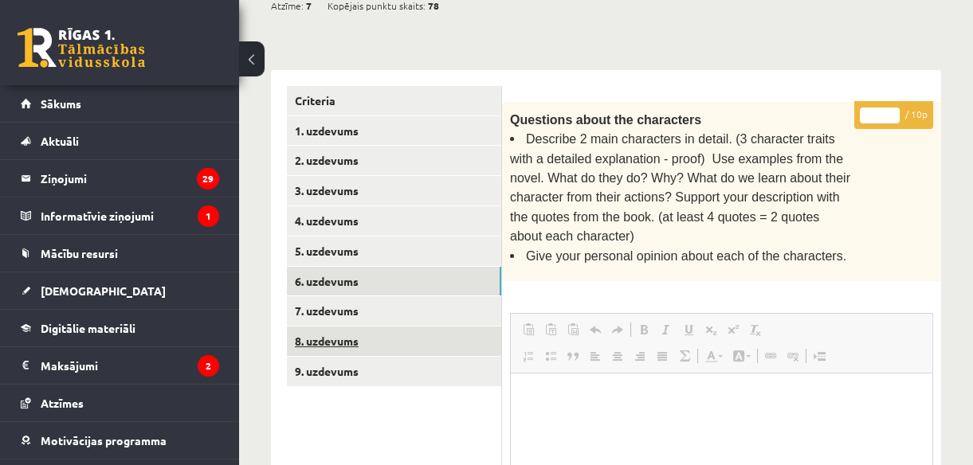
scroll to position [322, 0]
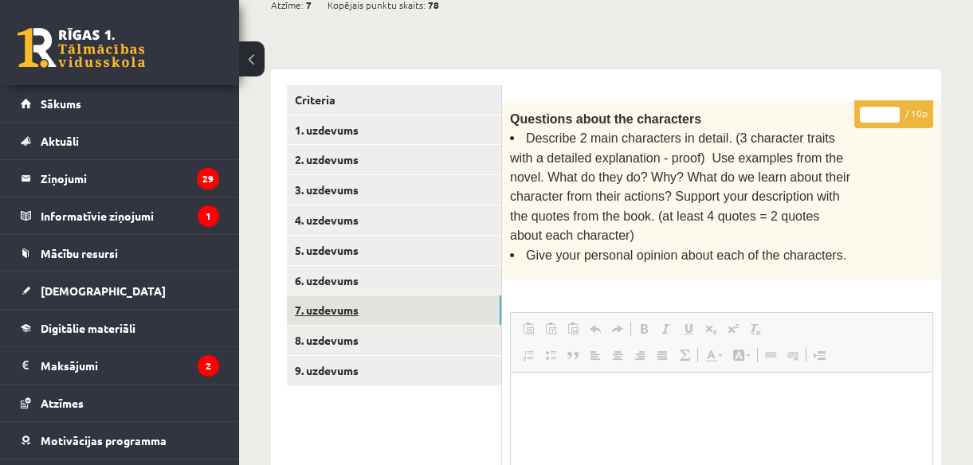
click at [336, 310] on link "7. uzdevums" at bounding box center [394, 310] width 214 height 29
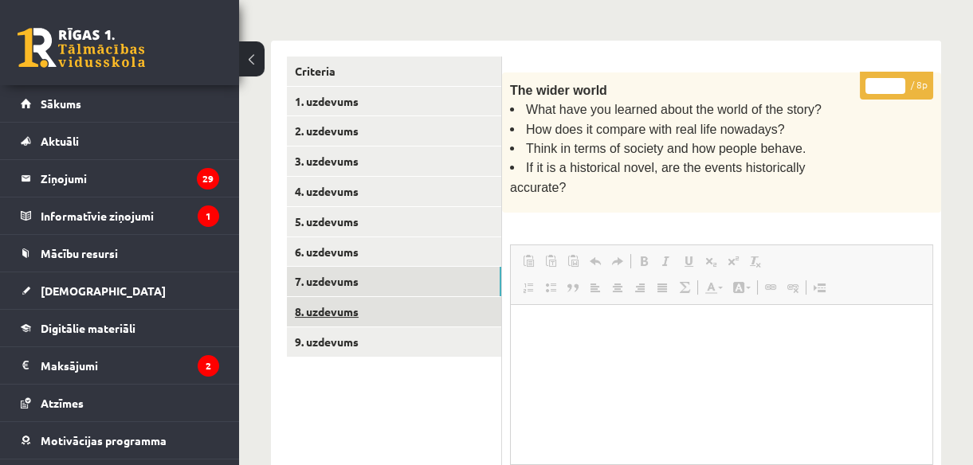
scroll to position [0, 0]
click at [336, 311] on link "8. uzdevums" at bounding box center [394, 311] width 214 height 29
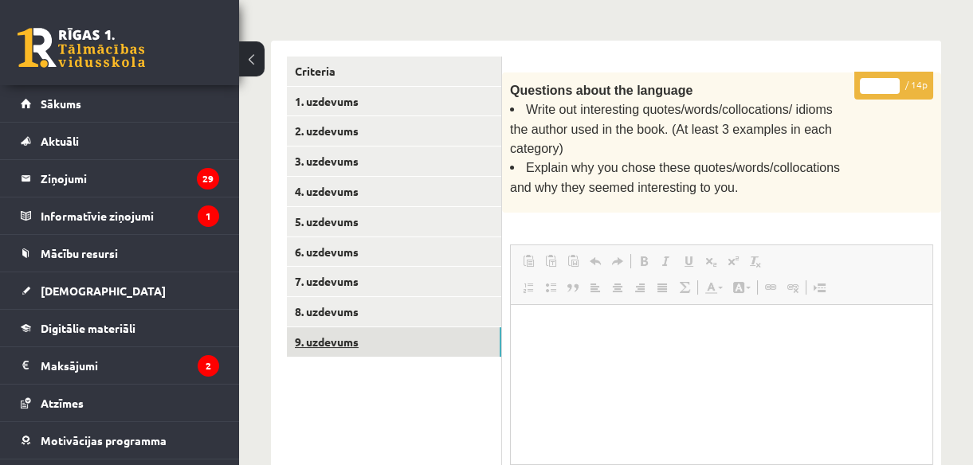
click at [335, 335] on link "9. uzdevums" at bounding box center [394, 342] width 214 height 29
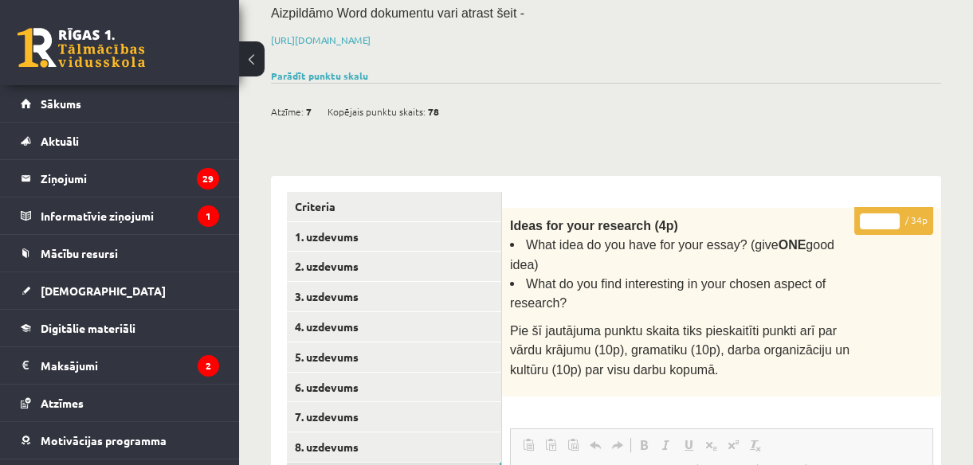
scroll to position [215, 0]
click at [324, 73] on link "Parādīt punktu skalu" at bounding box center [319, 75] width 97 height 13
